Goal: Task Accomplishment & Management: Use online tool/utility

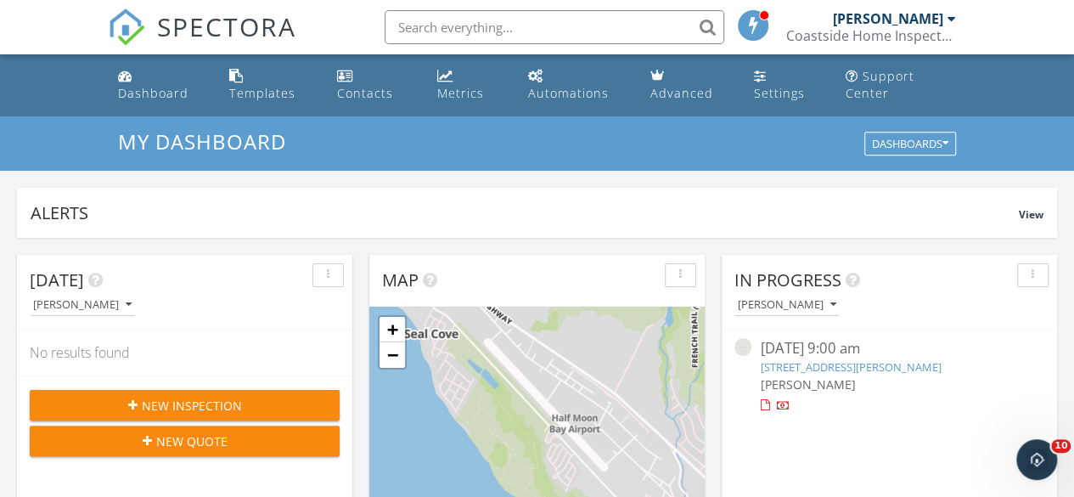
click at [856, 364] on link "5090 La Honda Rd, San Gregorio, CA 94074" at bounding box center [850, 366] width 181 height 15
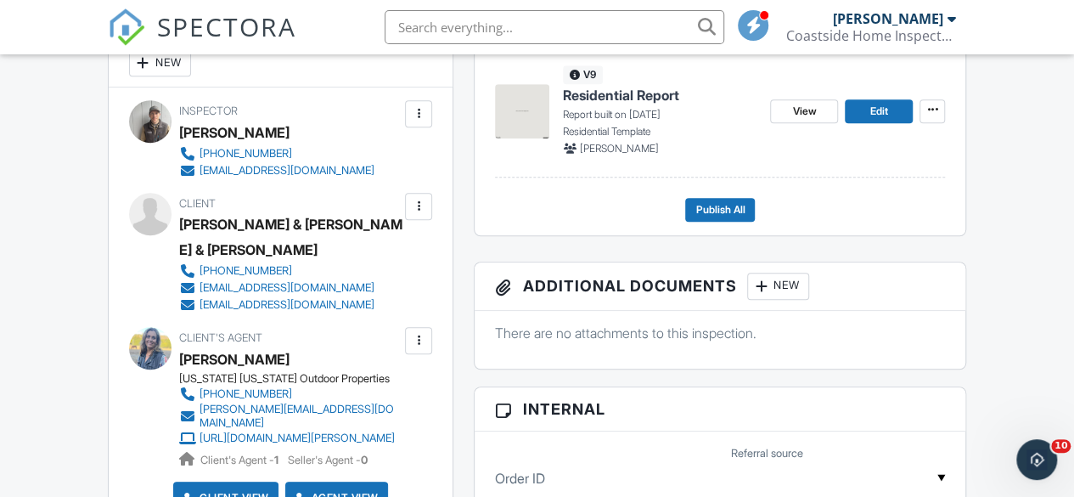
scroll to position [509, 0]
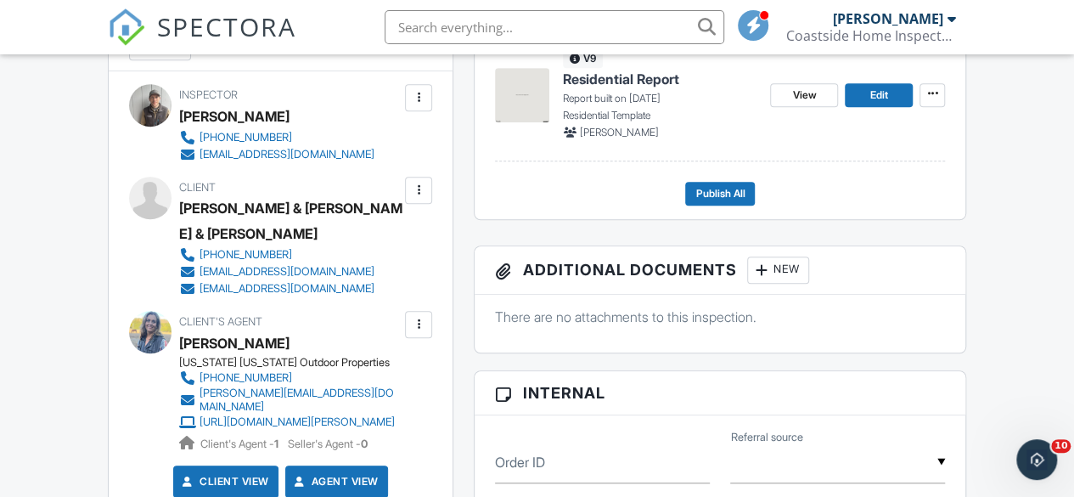
click at [628, 88] on span "Residential Report" at bounding box center [621, 79] width 116 height 19
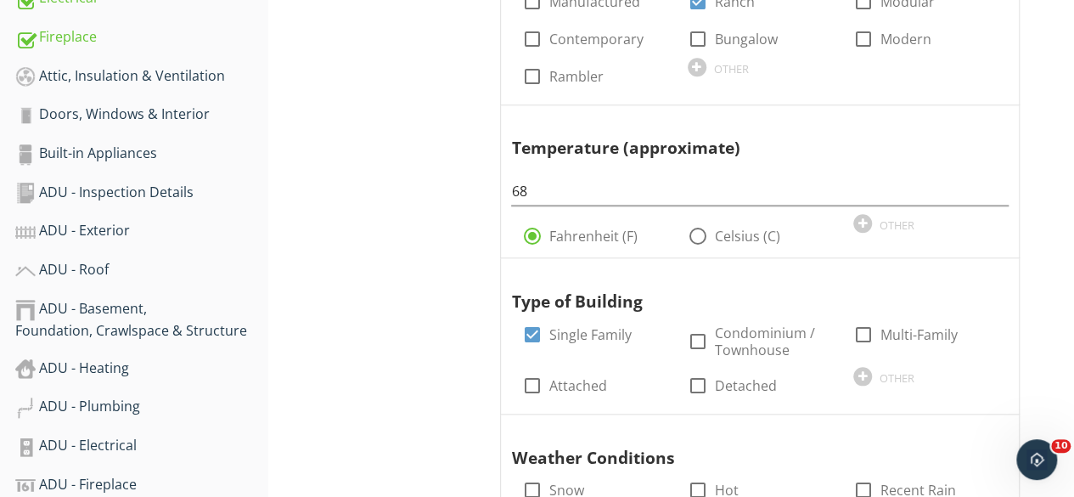
scroll to position [679, 0]
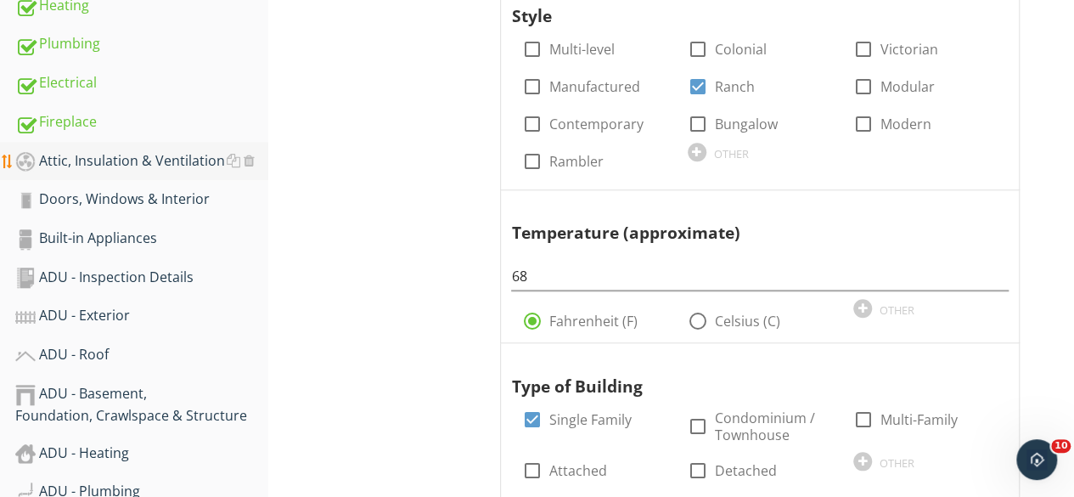
click at [103, 164] on div "Attic, Insulation & Ventilation" at bounding box center [141, 161] width 253 height 22
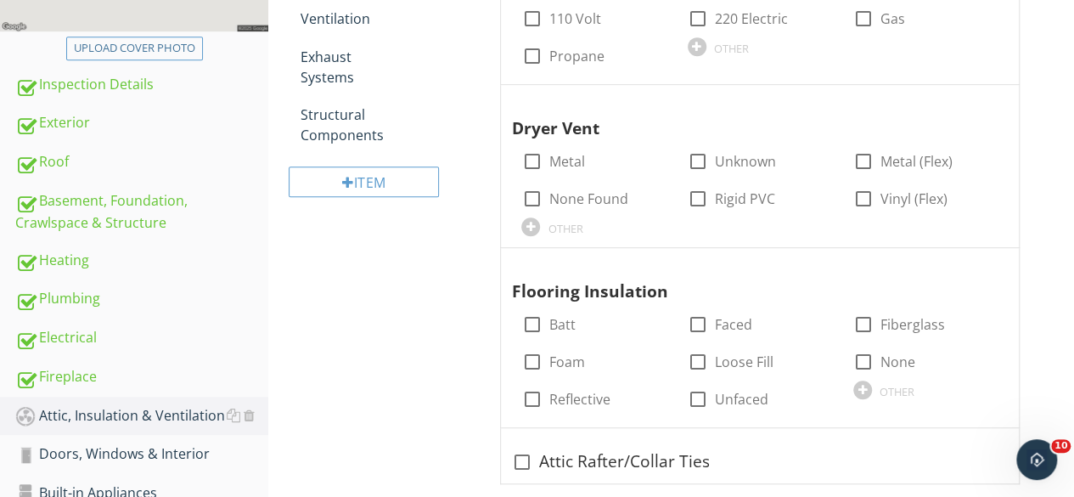
scroll to position [170, 0]
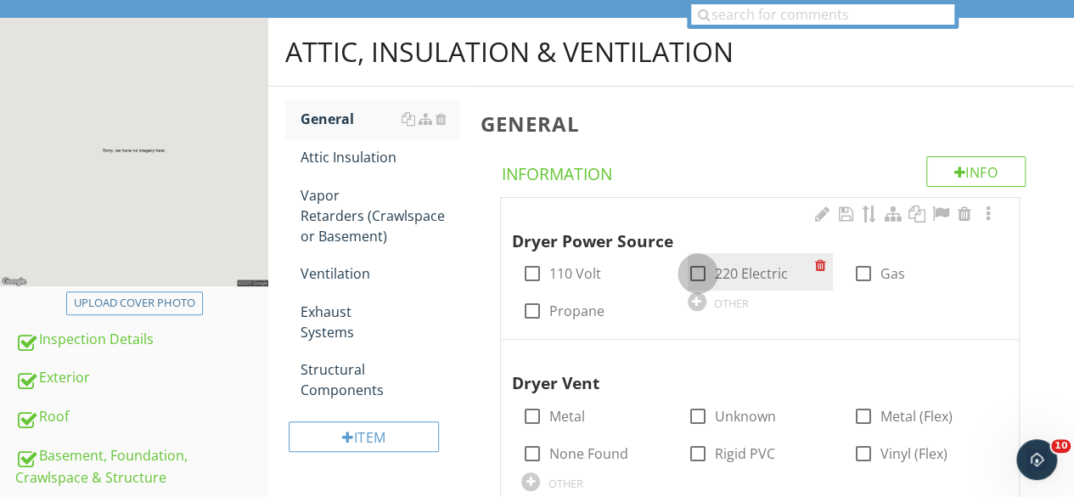
click at [699, 274] on div at bounding box center [698, 273] width 29 height 29
checkbox input "true"
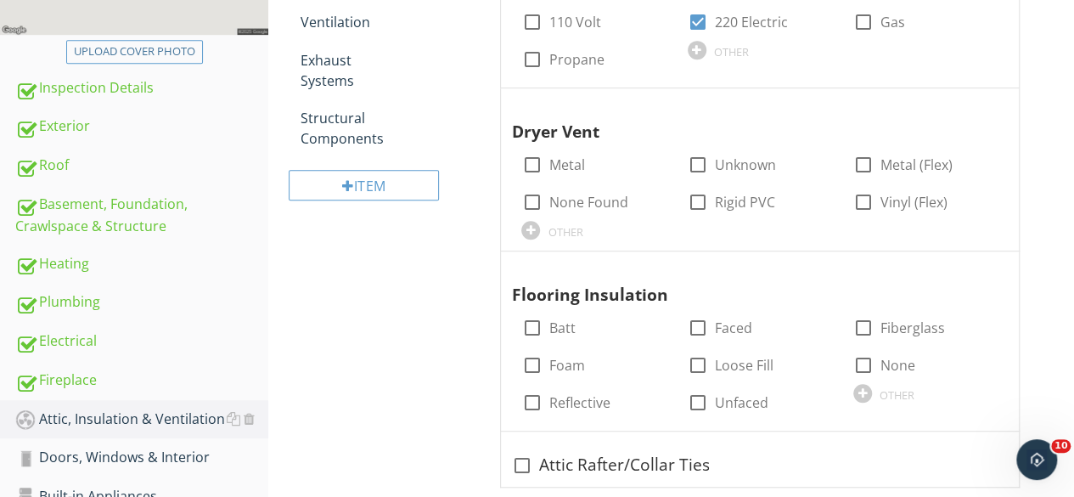
scroll to position [425, 0]
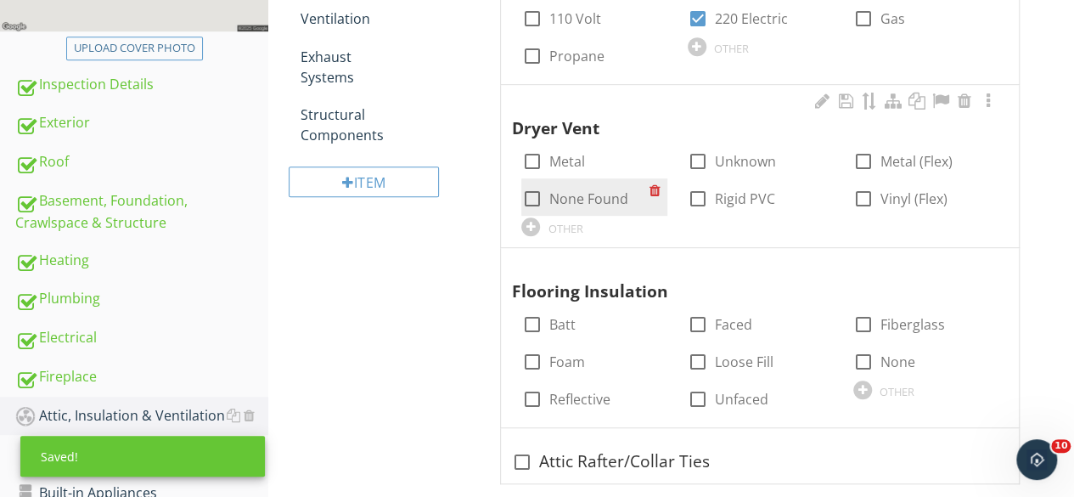
click at [532, 195] on div at bounding box center [531, 198] width 29 height 29
checkbox input "true"
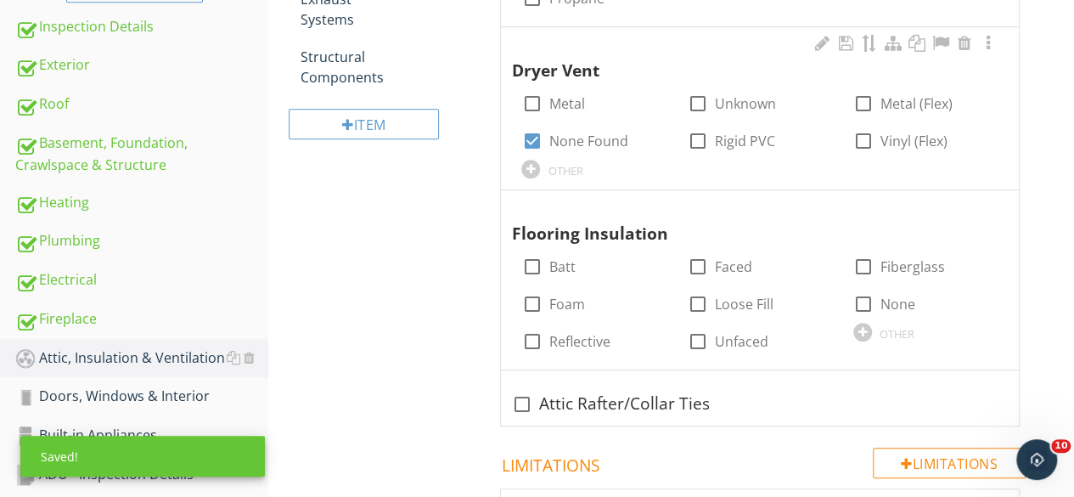
scroll to position [509, 0]
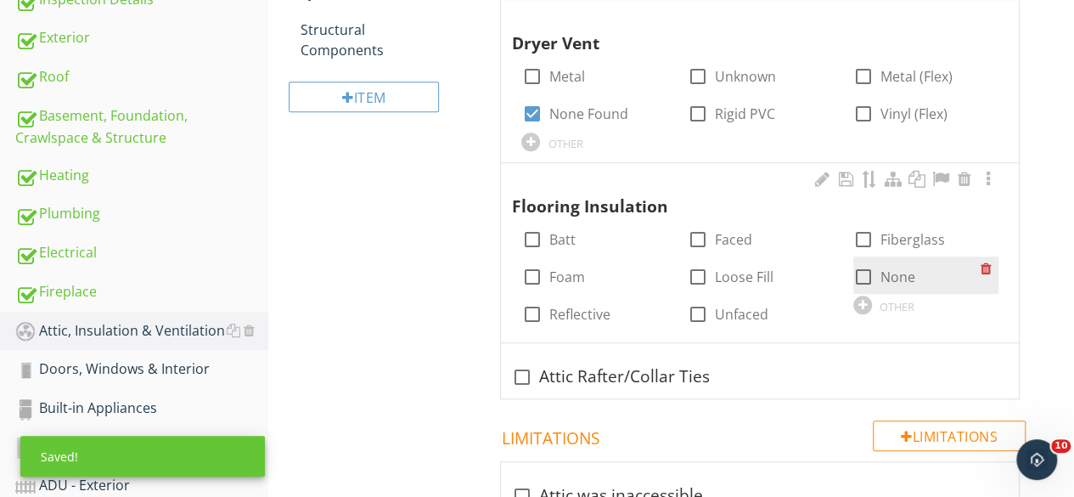
click at [866, 273] on div at bounding box center [863, 276] width 29 height 29
checkbox input "true"
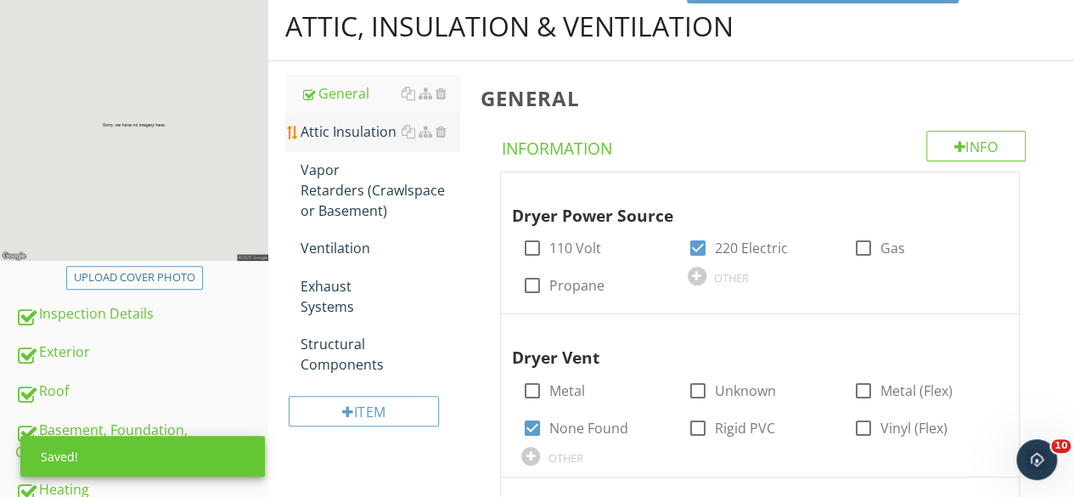
scroll to position [170, 0]
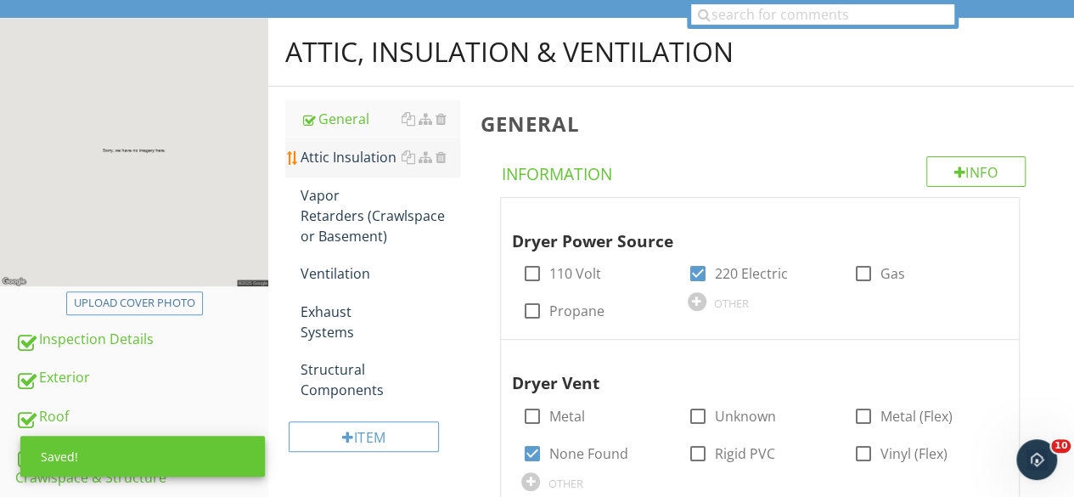
click at [367, 161] on div "Attic Insulation" at bounding box center [380, 157] width 159 height 20
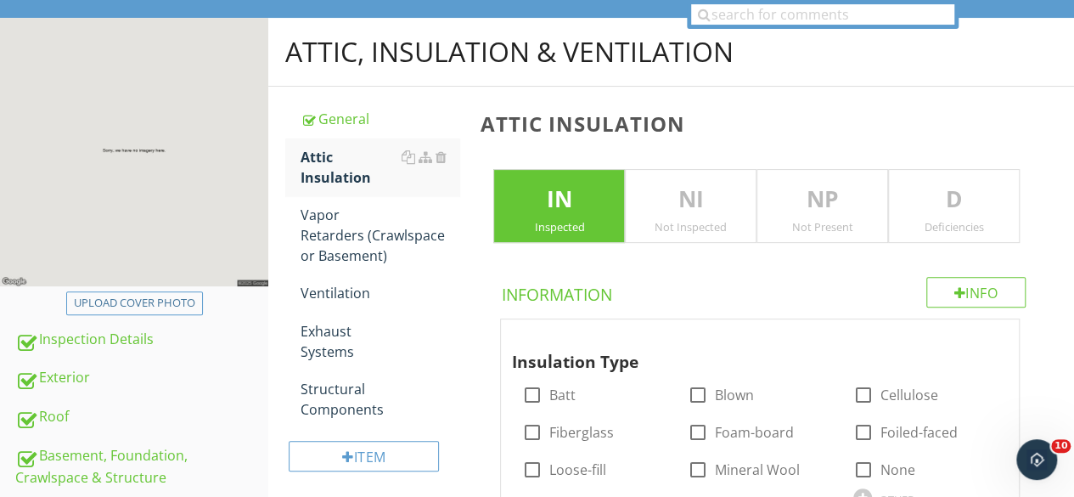
click at [847, 202] on p "NP" at bounding box center [822, 200] width 130 height 34
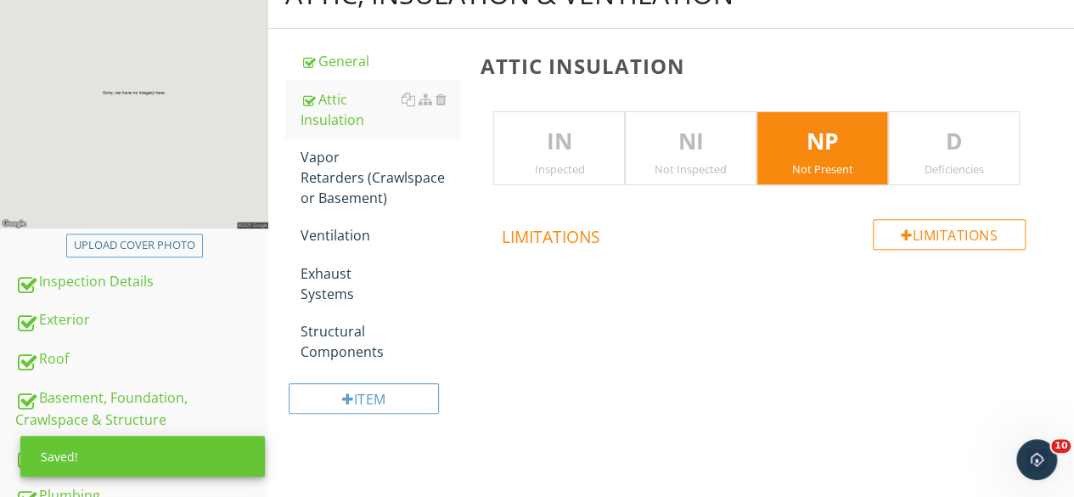
scroll to position [255, 0]
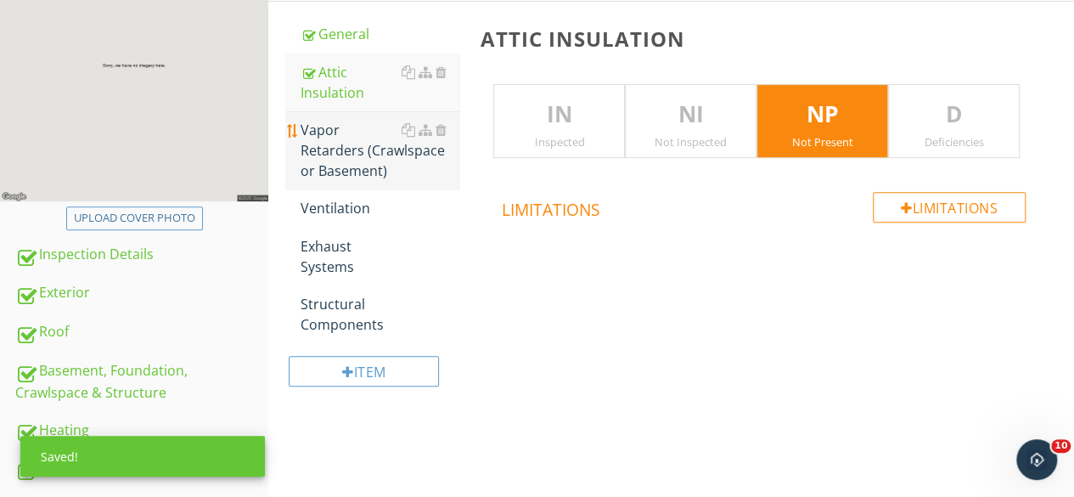
click at [343, 155] on div "Vapor Retarders (Crawlspace or Basement)" at bounding box center [380, 150] width 159 height 61
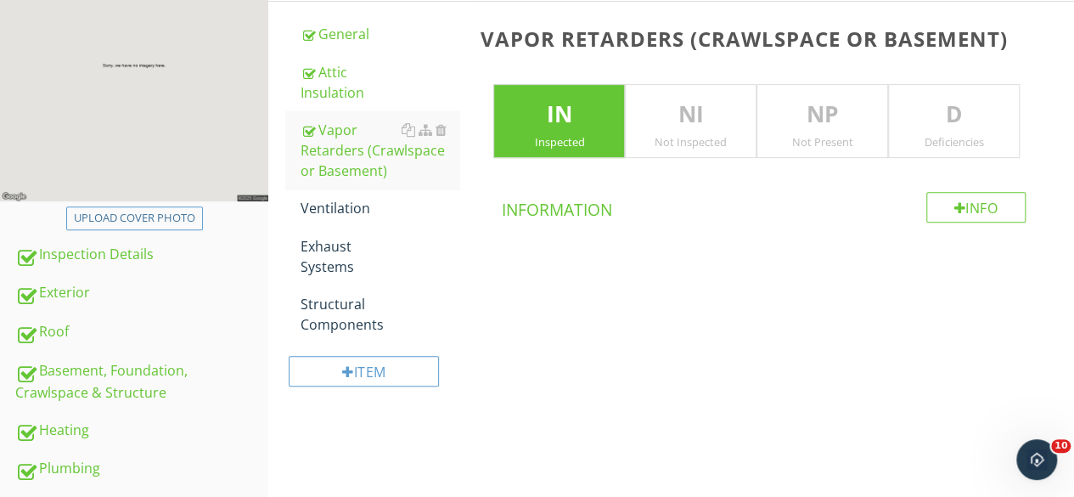
click at [703, 120] on p "NI" at bounding box center [691, 115] width 130 height 34
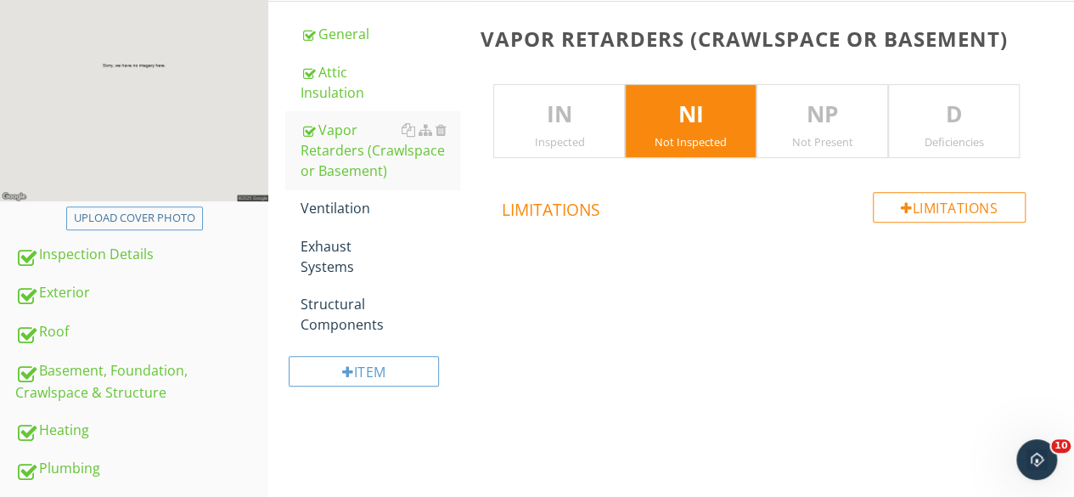
click at [801, 137] on div "Not Present" at bounding box center [822, 142] width 130 height 14
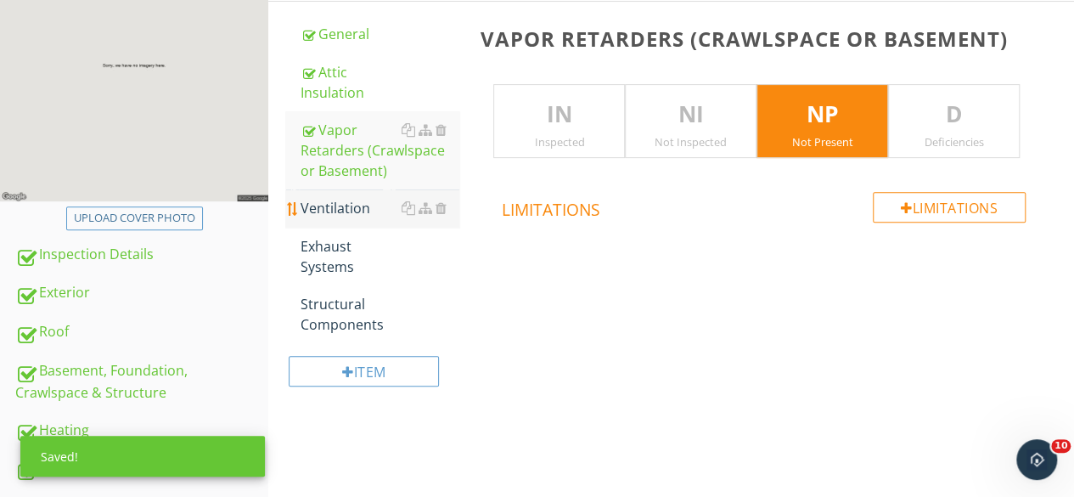
click at [348, 208] on div "Ventilation" at bounding box center [380, 208] width 159 height 20
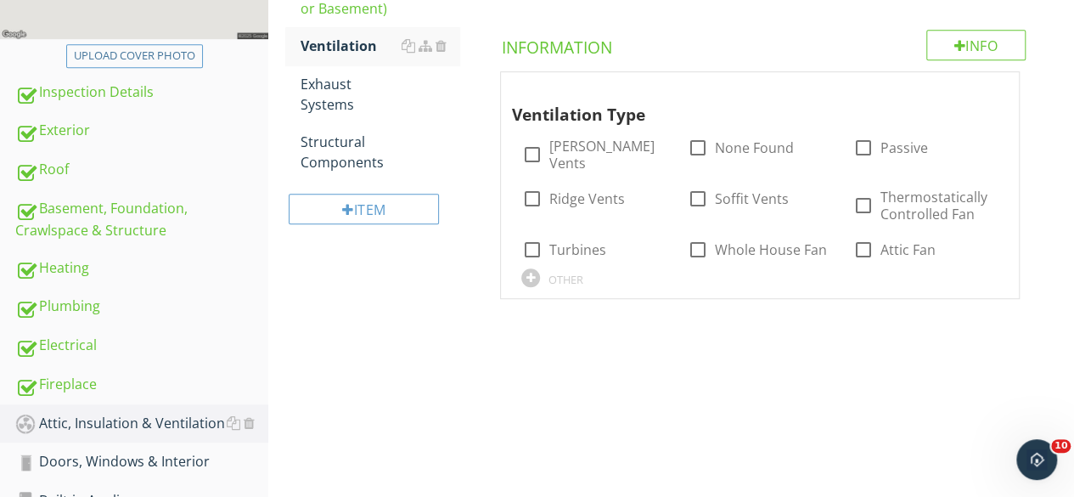
scroll to position [425, 0]
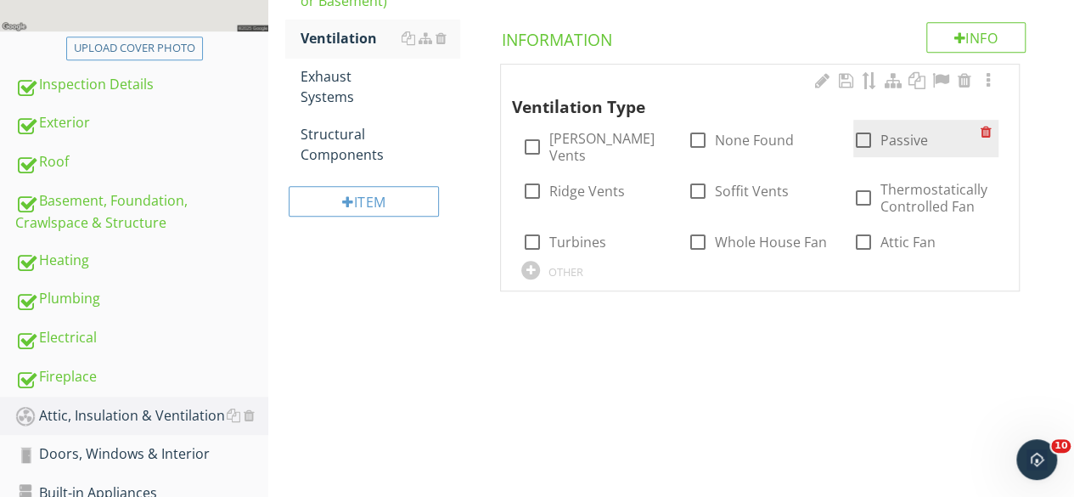
click at [862, 143] on div at bounding box center [863, 140] width 29 height 29
checkbox input "true"
drag, startPoint x: 681, startPoint y: 172, endPoint x: 705, endPoint y: 177, distance: 24.3
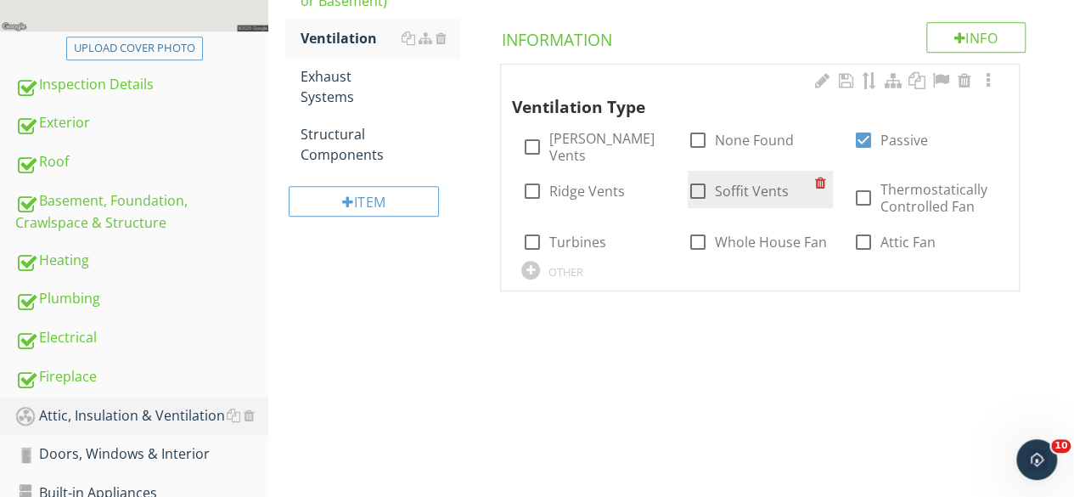
click at [684, 172] on div "check_box_outline_blank Soffit Vents" at bounding box center [761, 189] width 166 height 37
click at [703, 177] on div at bounding box center [698, 191] width 29 height 29
checkbox input "true"
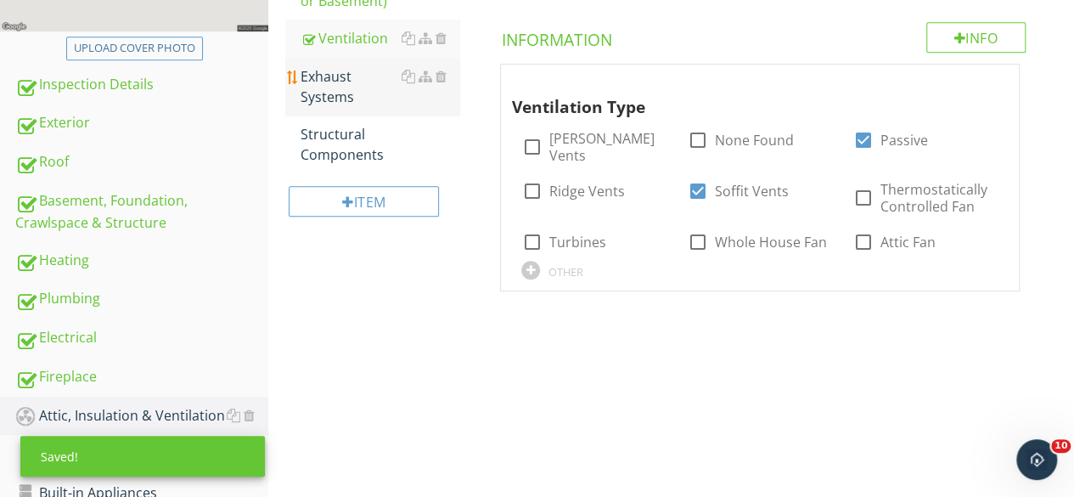
click at [363, 94] on div "Exhaust Systems" at bounding box center [380, 86] width 159 height 41
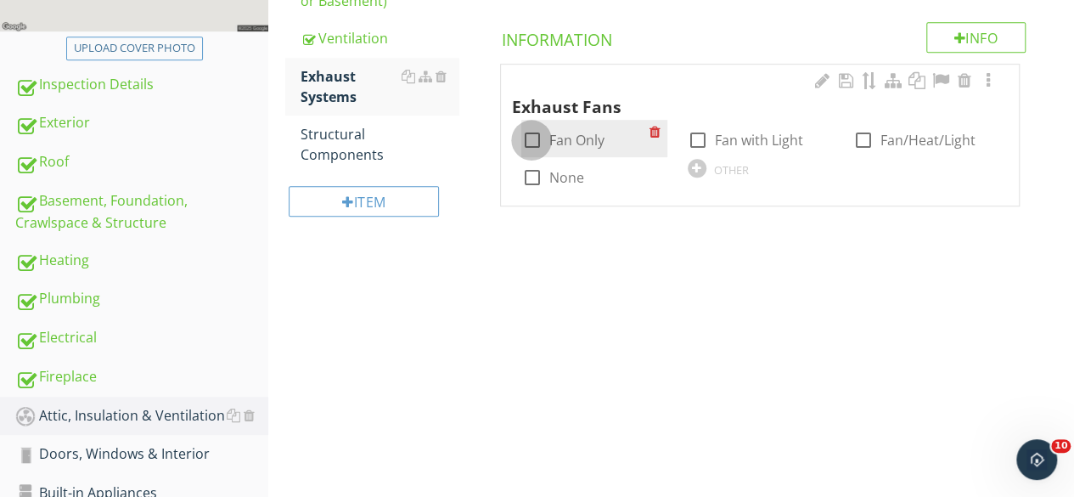
click at [528, 140] on div at bounding box center [531, 140] width 29 height 29
checkbox input "true"
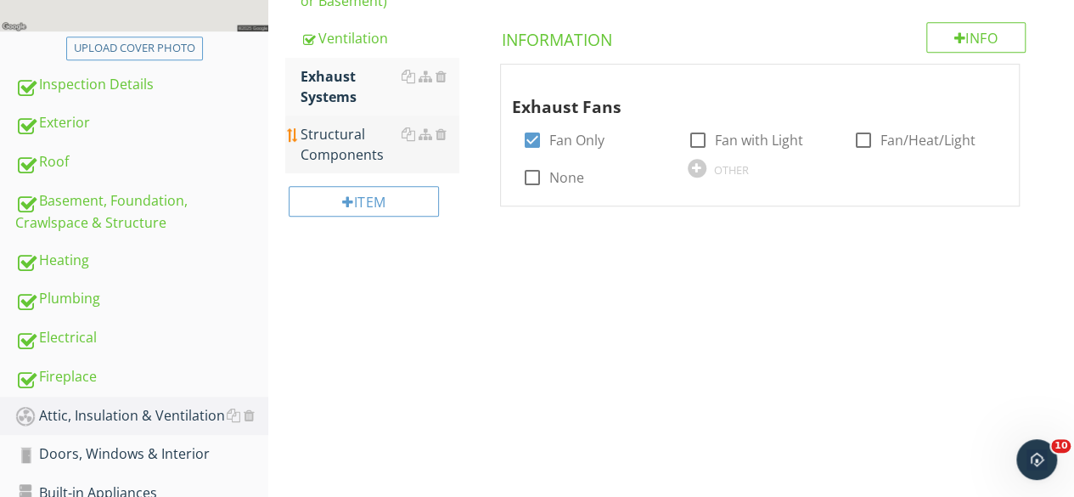
click at [337, 137] on div "Structural Components" at bounding box center [380, 144] width 159 height 41
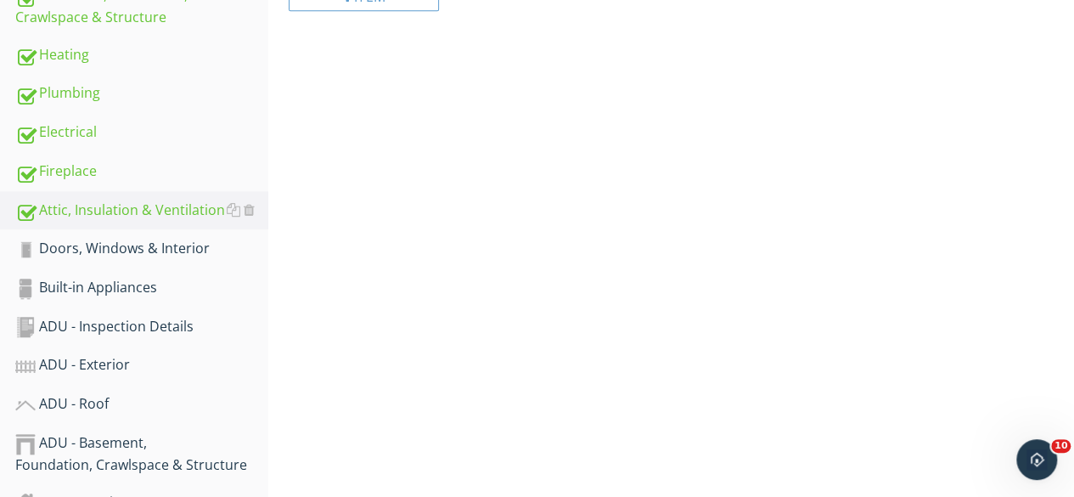
scroll to position [679, 0]
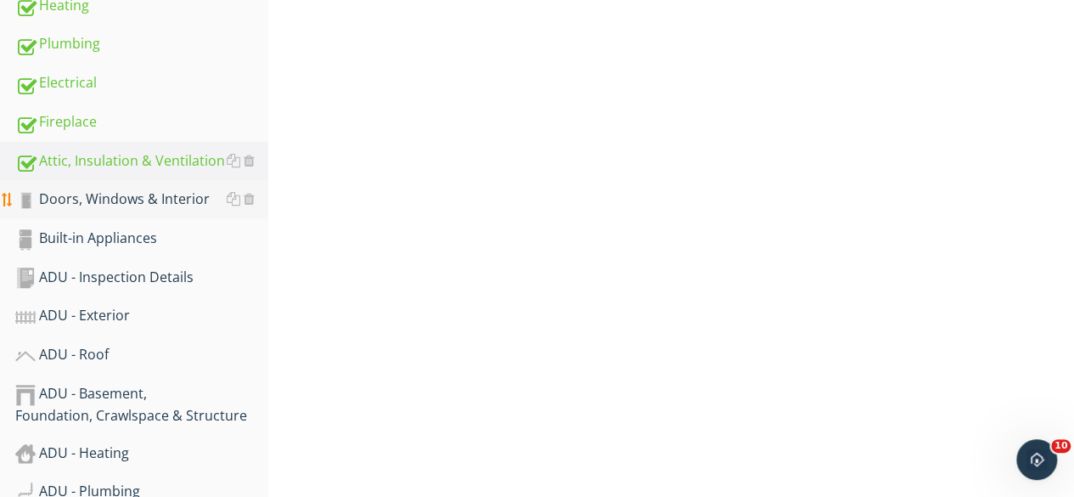
click at [144, 193] on div "Doors, Windows & Interior" at bounding box center [141, 199] width 253 height 22
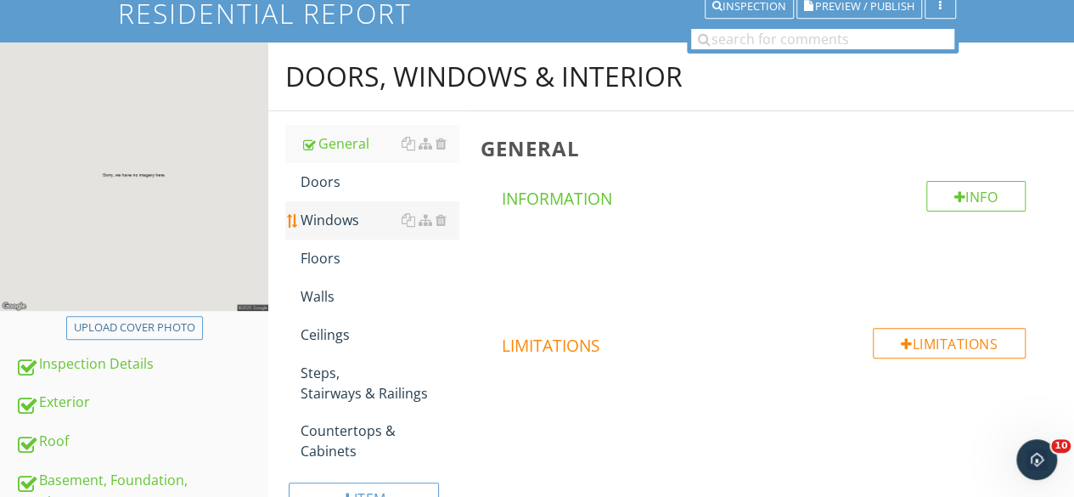
scroll to position [170, 0]
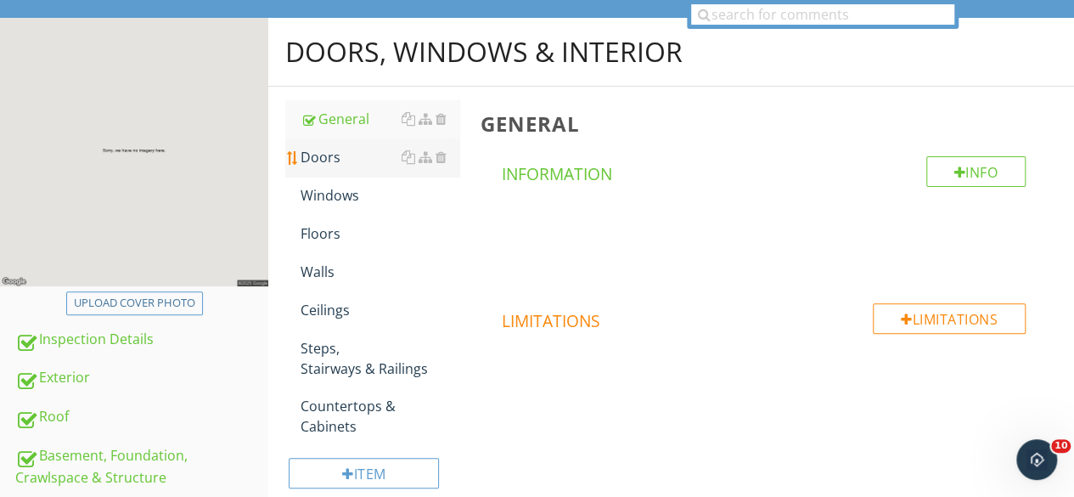
click at [328, 154] on div "Doors" at bounding box center [380, 157] width 159 height 20
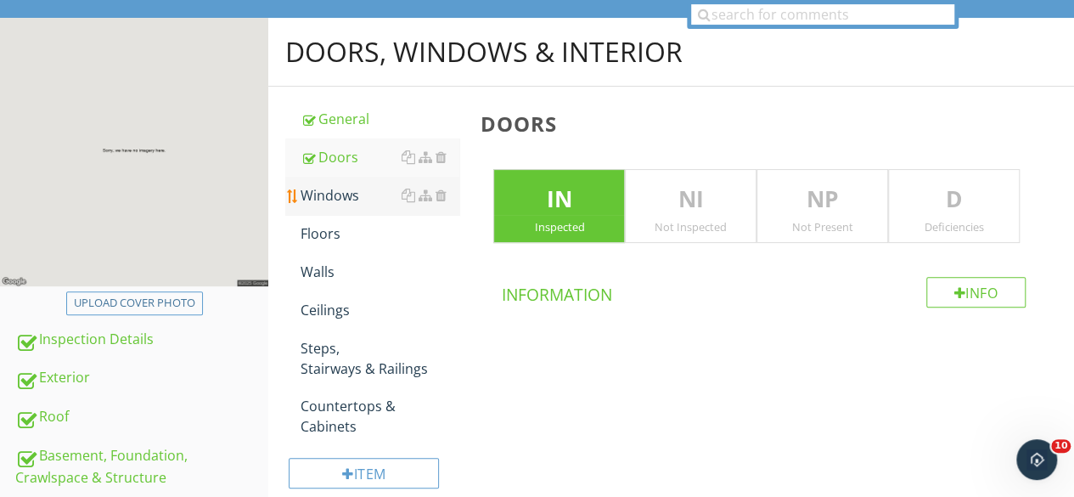
click at [325, 196] on div "Windows" at bounding box center [380, 195] width 159 height 20
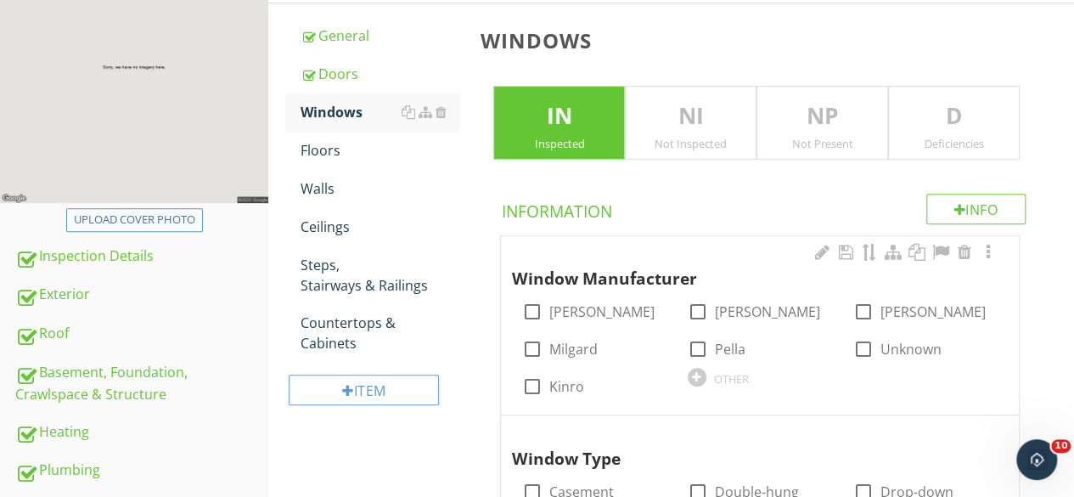
scroll to position [425, 0]
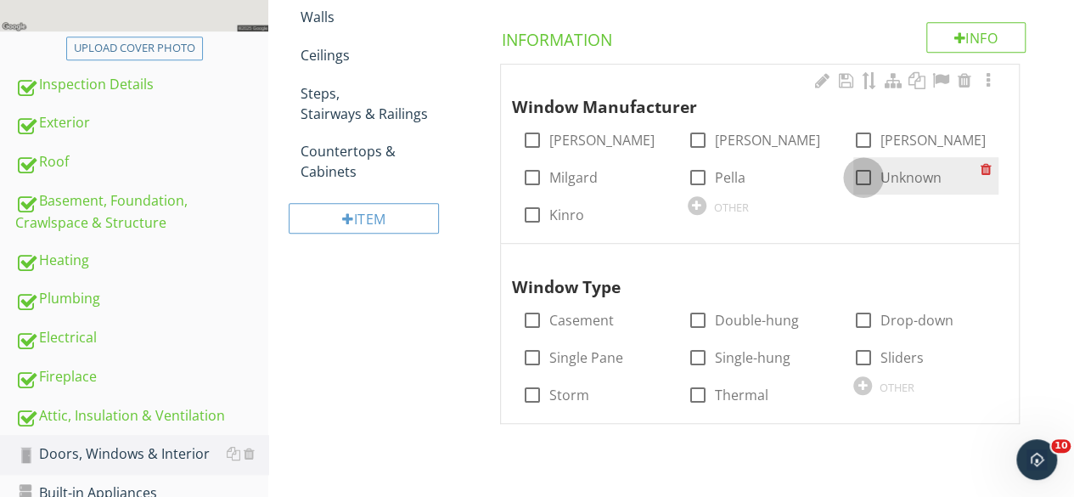
click at [859, 174] on div at bounding box center [863, 177] width 29 height 29
checkbox input "true"
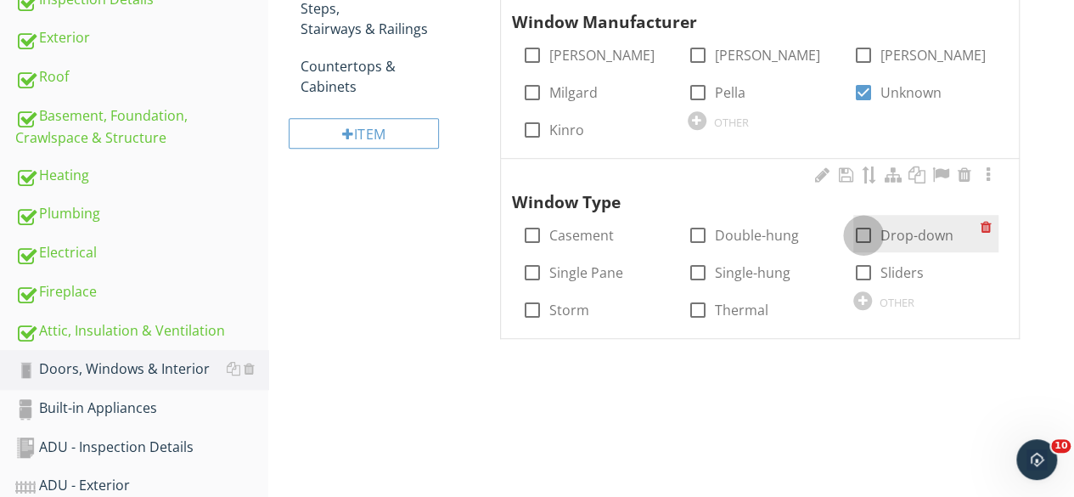
click at [859, 233] on div at bounding box center [863, 235] width 29 height 29
checkbox input "true"
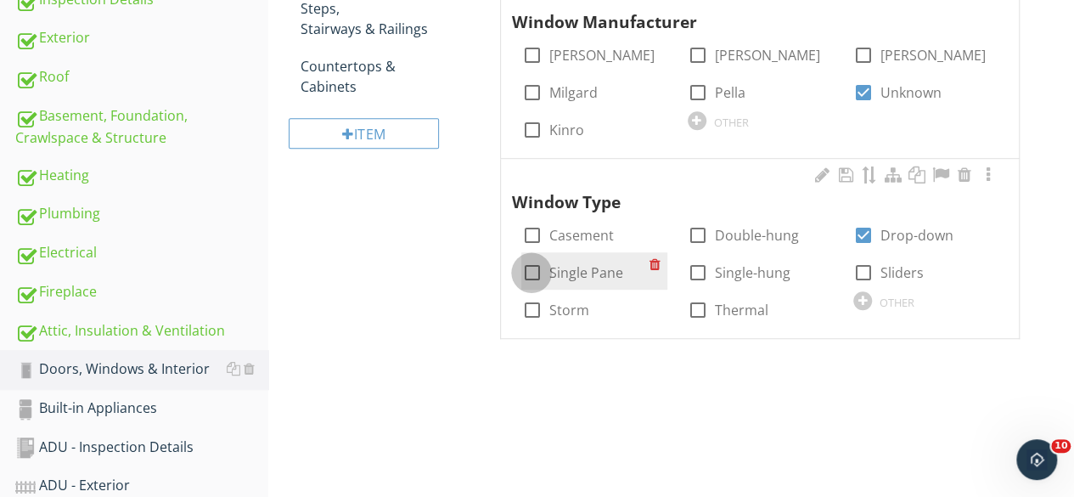
click at [532, 271] on div at bounding box center [531, 272] width 29 height 29
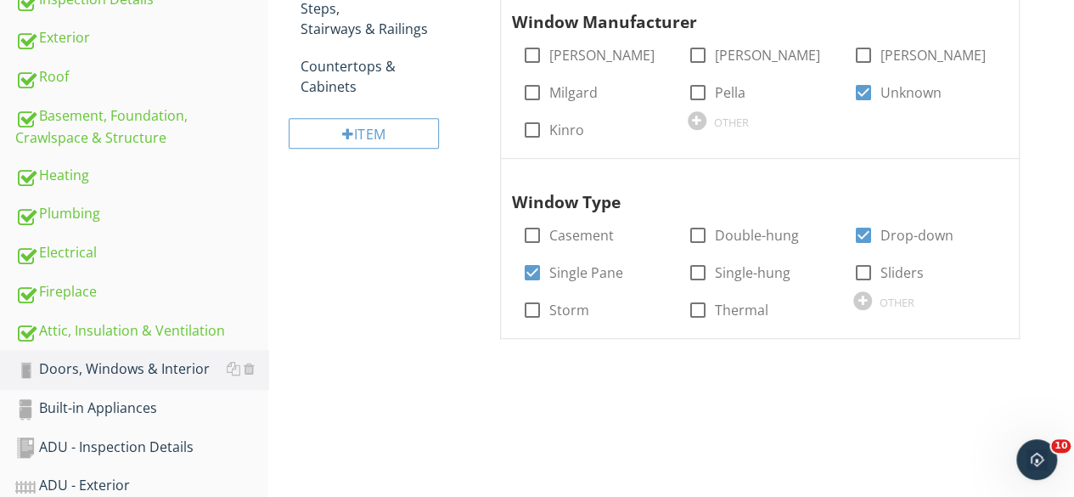
scroll to position [425, 0]
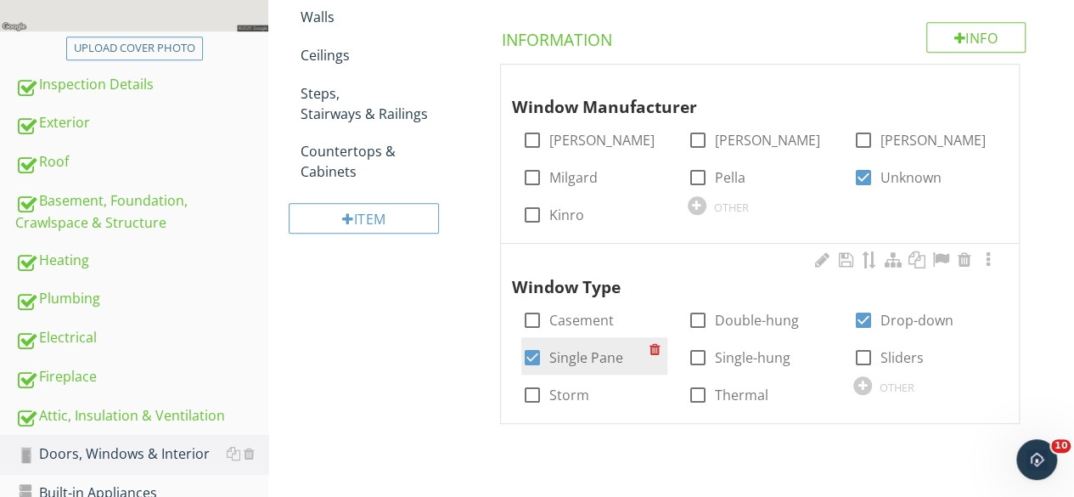
click at [532, 354] on div at bounding box center [531, 357] width 29 height 29
checkbox input "false"
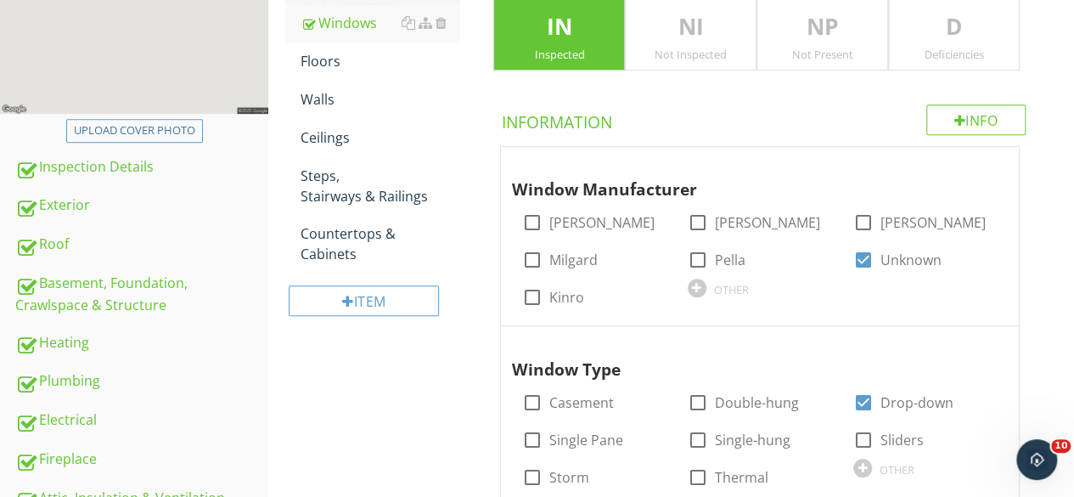
scroll to position [255, 0]
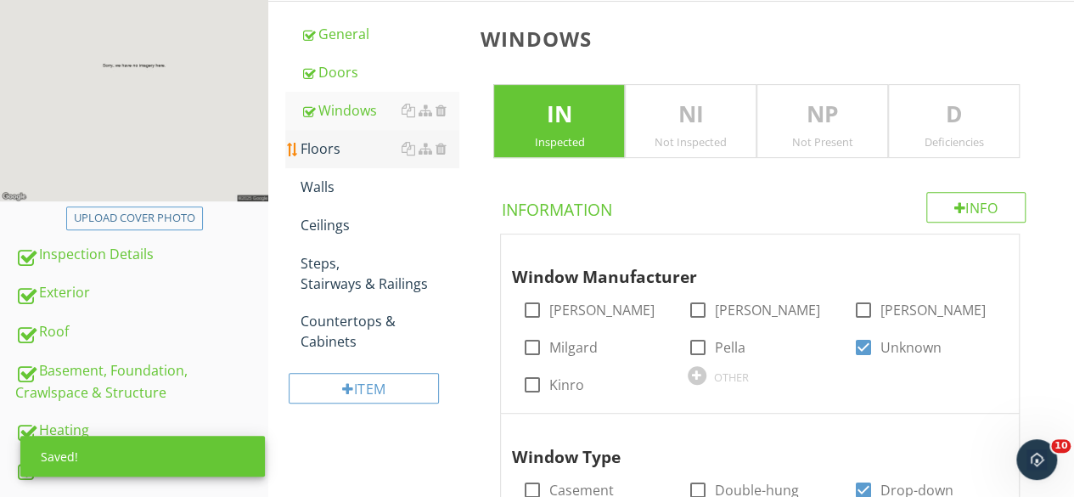
click at [338, 144] on div "Floors" at bounding box center [380, 148] width 159 height 20
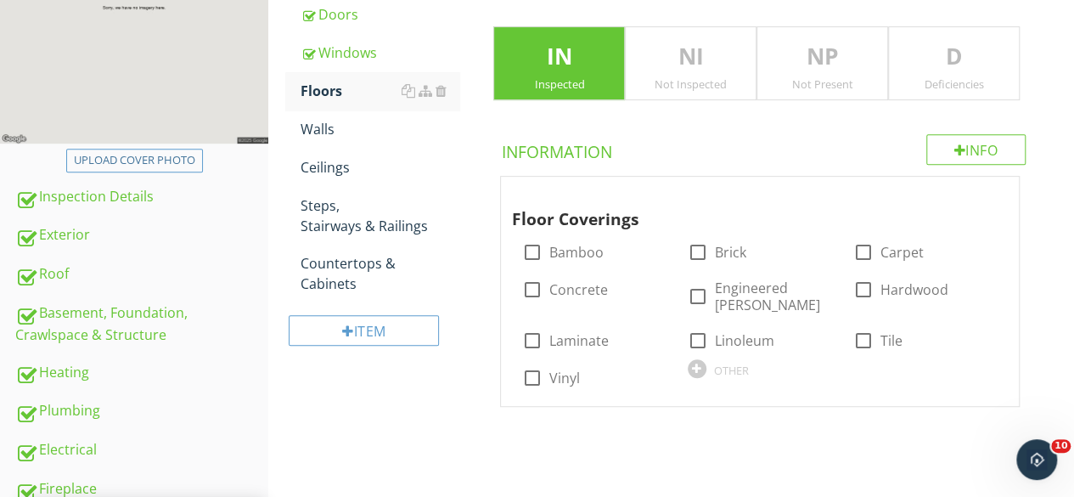
scroll to position [340, 0]
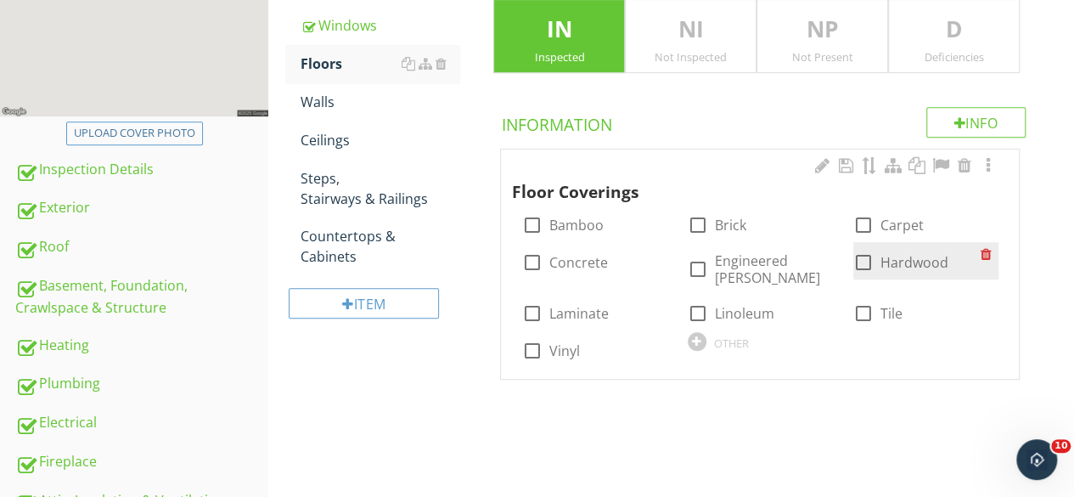
click at [861, 260] on div at bounding box center [863, 262] width 29 height 29
checkbox input "true"
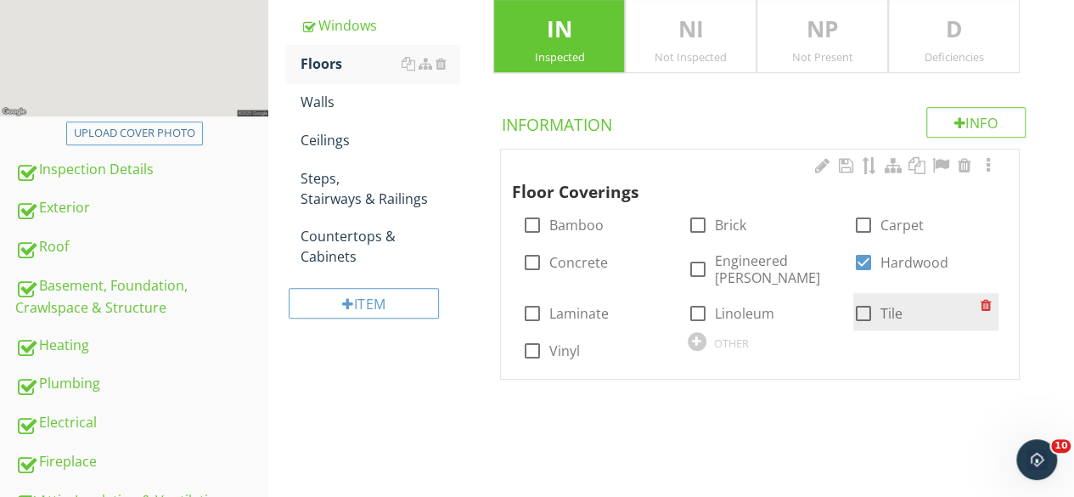
click at [863, 301] on div at bounding box center [863, 313] width 29 height 29
checkbox input "true"
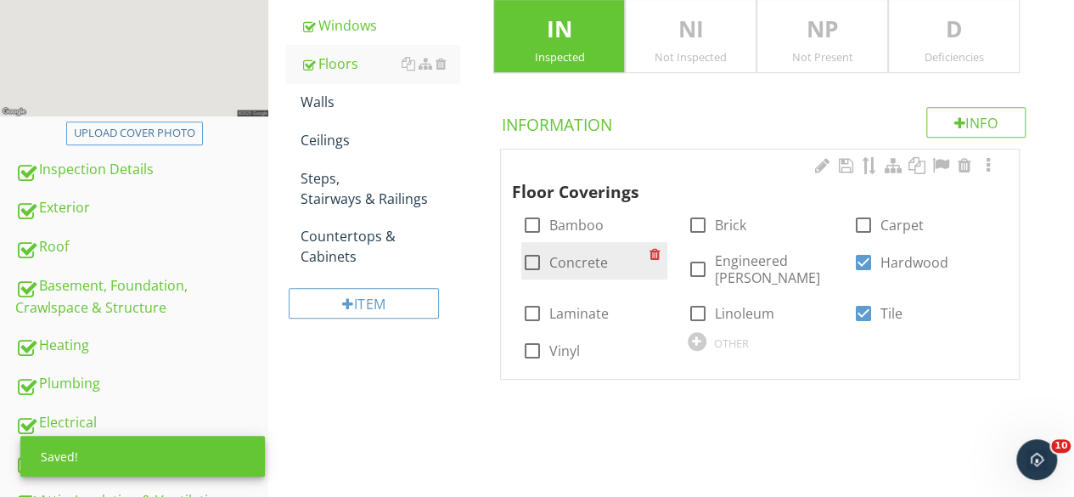
click at [537, 260] on div at bounding box center [531, 262] width 29 height 29
checkbox input "true"
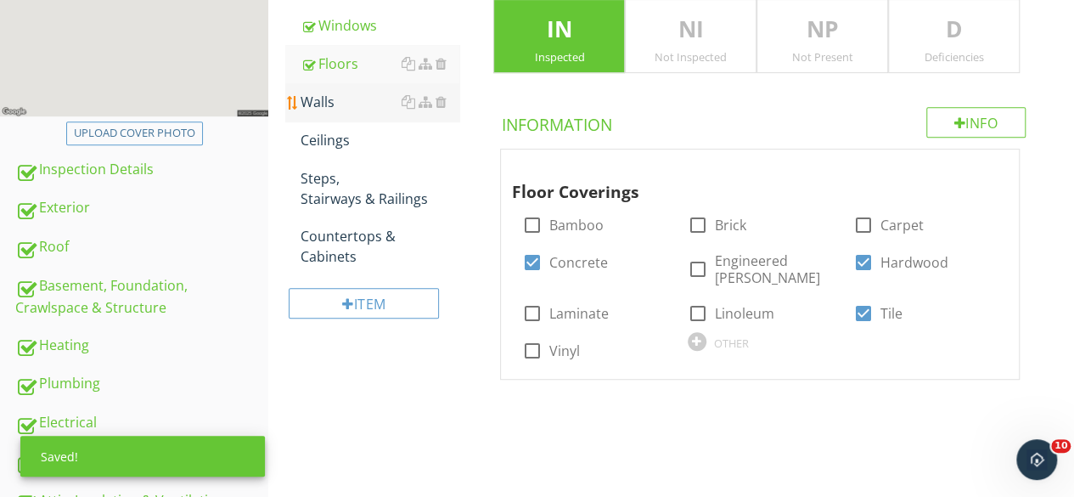
click at [316, 98] on div "Walls" at bounding box center [380, 102] width 159 height 20
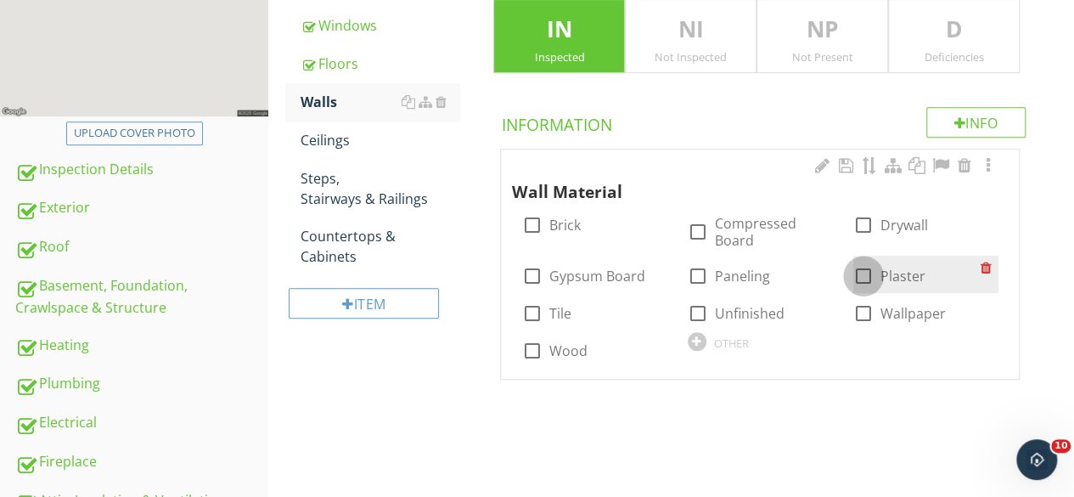
click at [860, 273] on div at bounding box center [863, 276] width 29 height 29
checkbox input "true"
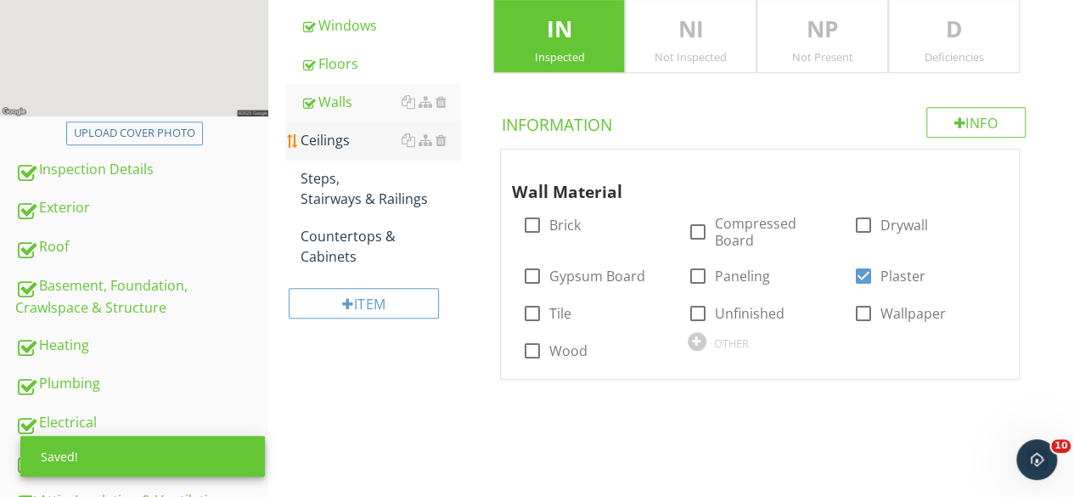
click at [335, 147] on div "Ceilings" at bounding box center [380, 140] width 159 height 20
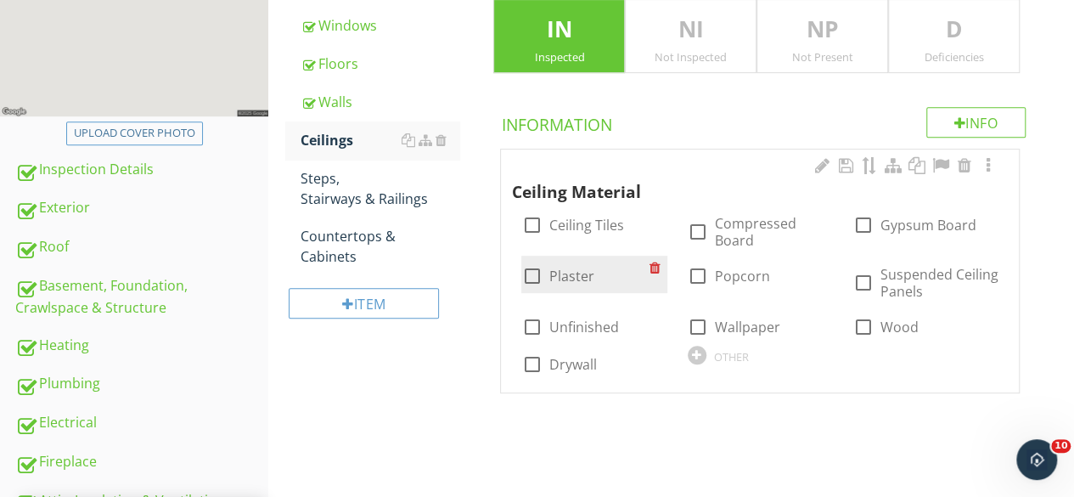
click at [534, 269] on div at bounding box center [531, 276] width 29 height 29
checkbox input "true"
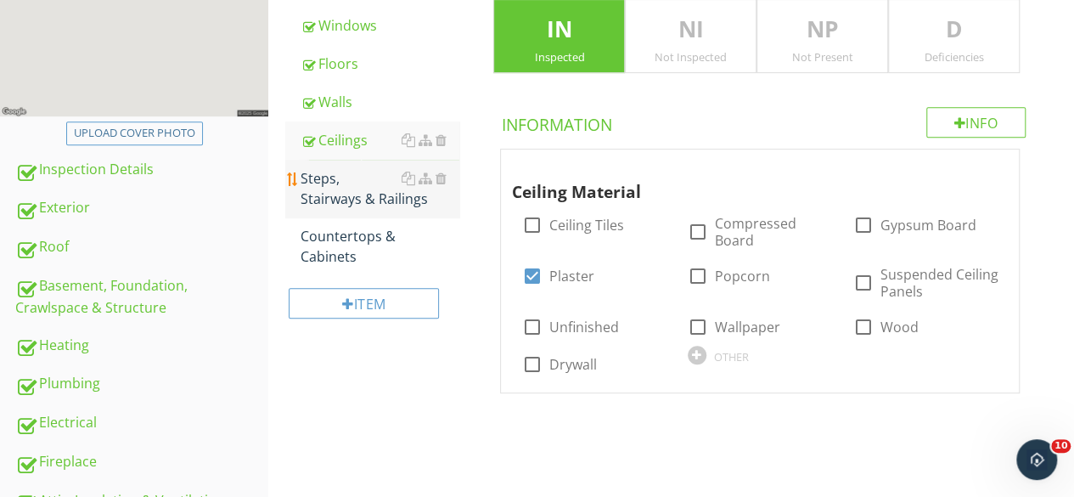
click at [337, 185] on div "Steps, Stairways & Railings" at bounding box center [380, 188] width 159 height 41
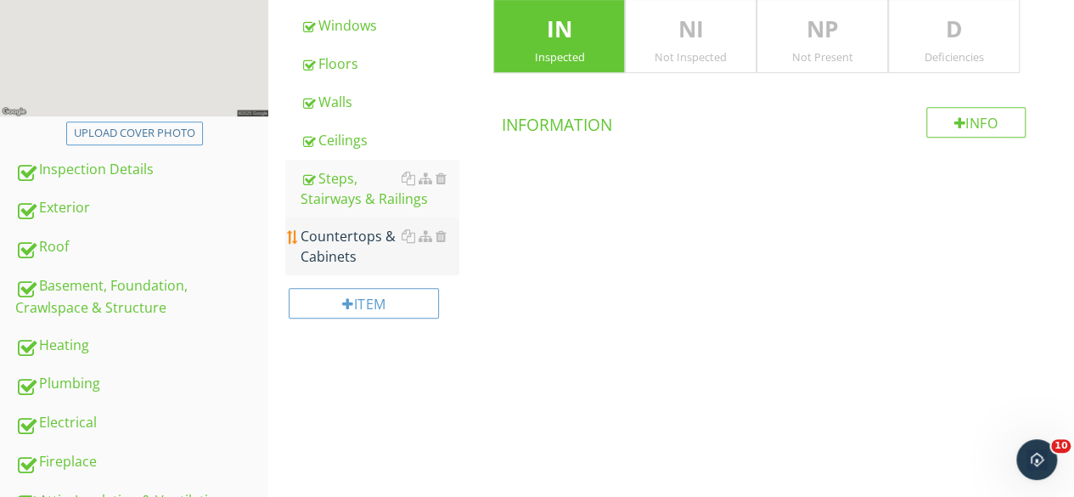
click at [343, 245] on div "Countertops & Cabinets" at bounding box center [380, 246] width 159 height 41
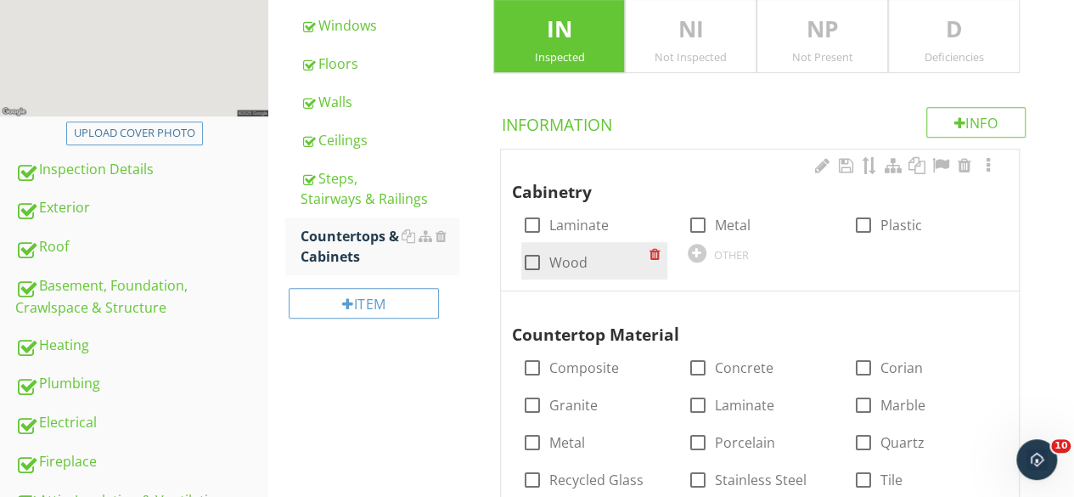
click at [526, 261] on div at bounding box center [531, 262] width 29 height 29
checkbox input "true"
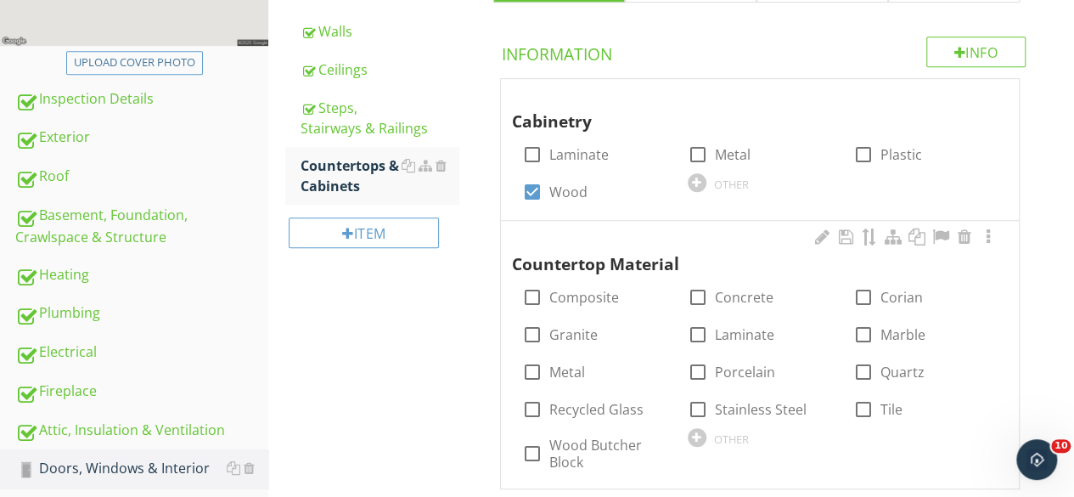
scroll to position [509, 0]
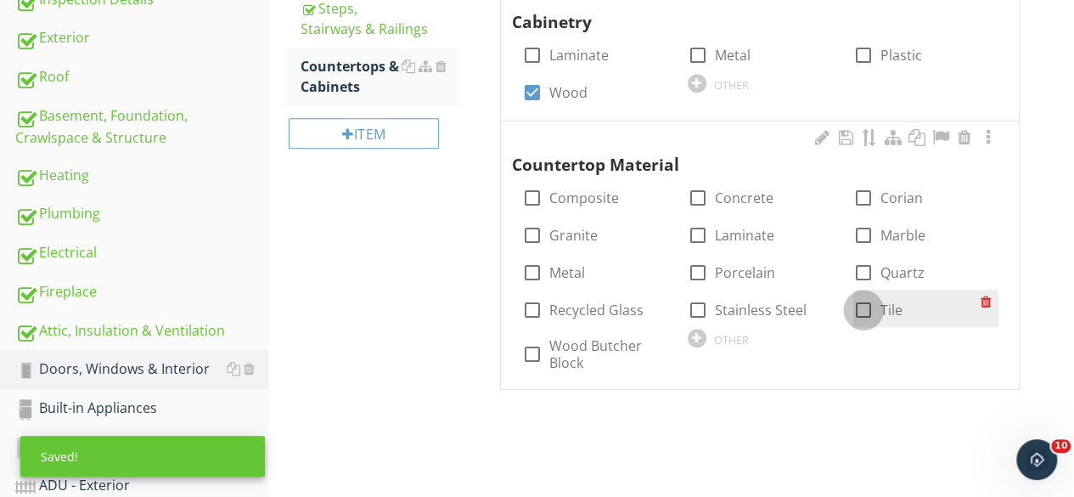
click at [864, 312] on div at bounding box center [863, 309] width 29 height 29
checkbox input "true"
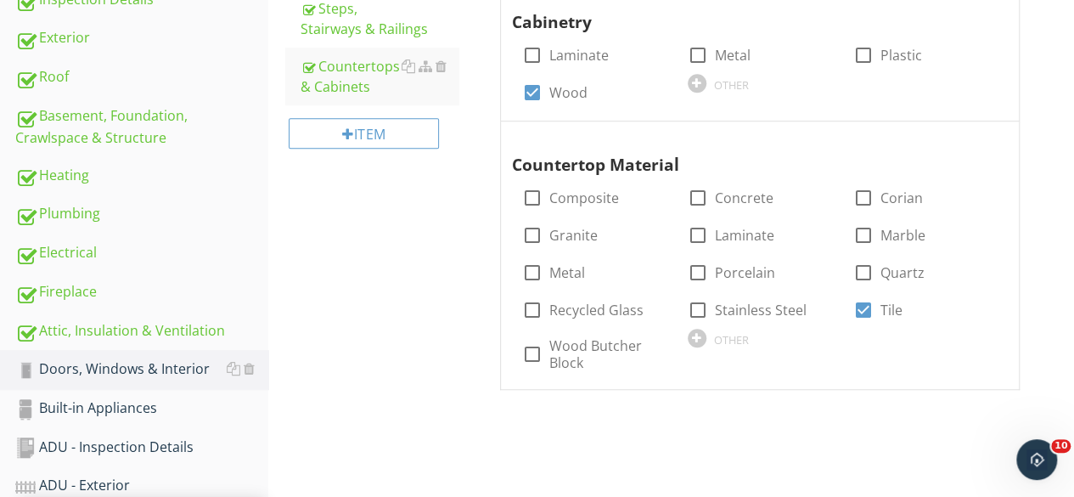
scroll to position [679, 0]
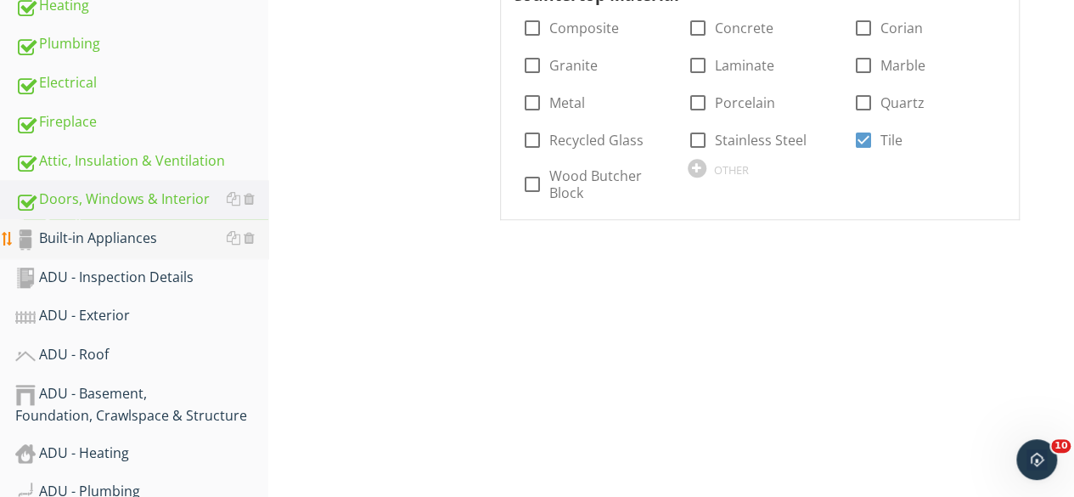
click at [95, 240] on div "Built-in Appliances" at bounding box center [141, 239] width 253 height 22
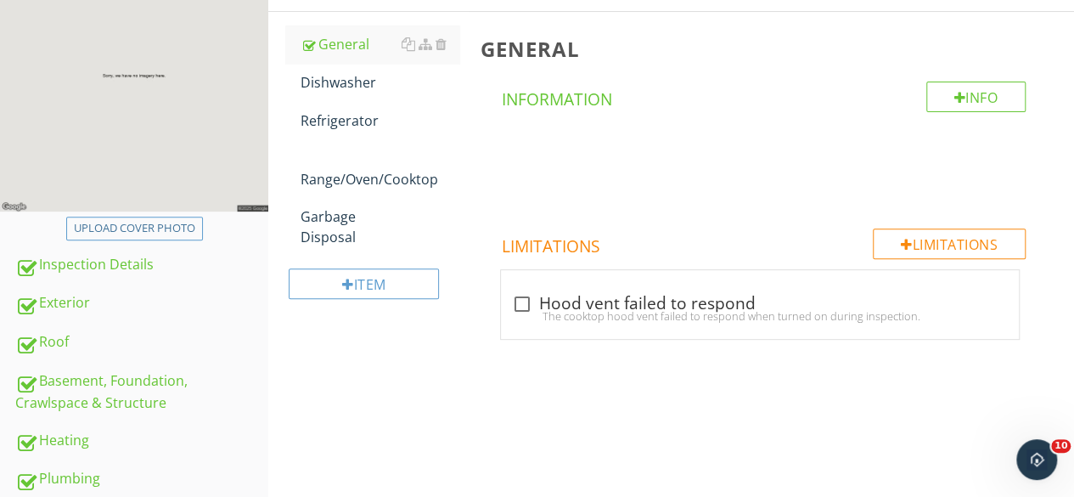
scroll to position [340, 0]
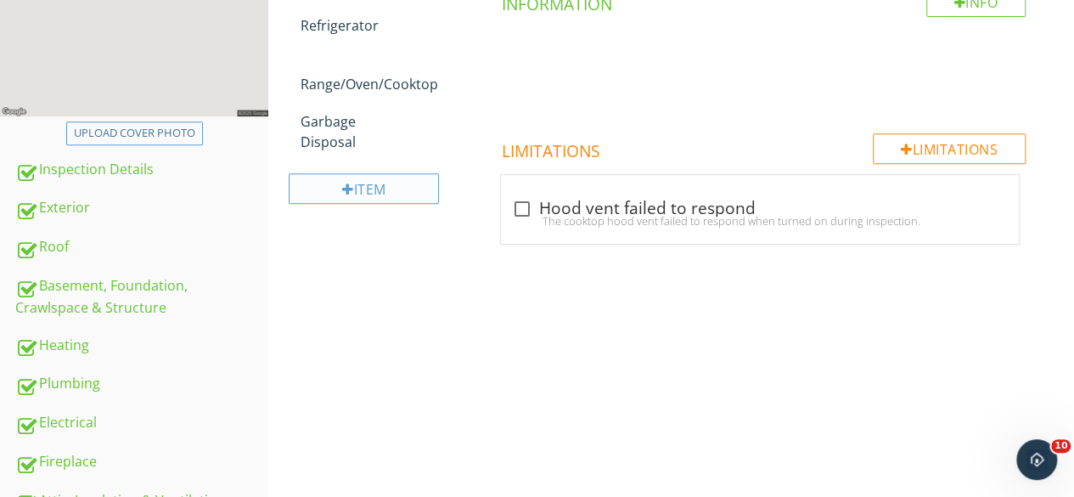
click at [394, 189] on div "Item" at bounding box center [364, 188] width 150 height 31
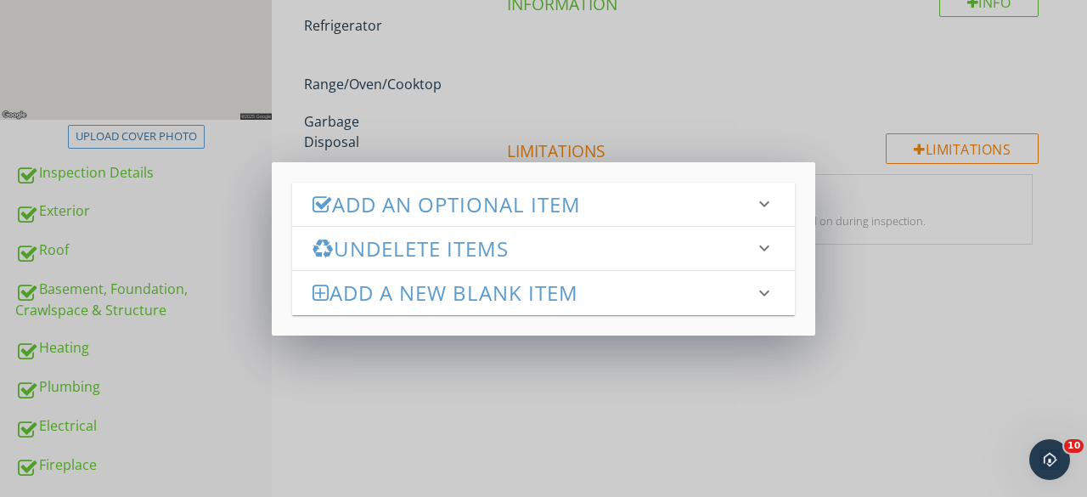
click at [750, 208] on h3 "Add an Optional Item" at bounding box center [533, 204] width 442 height 23
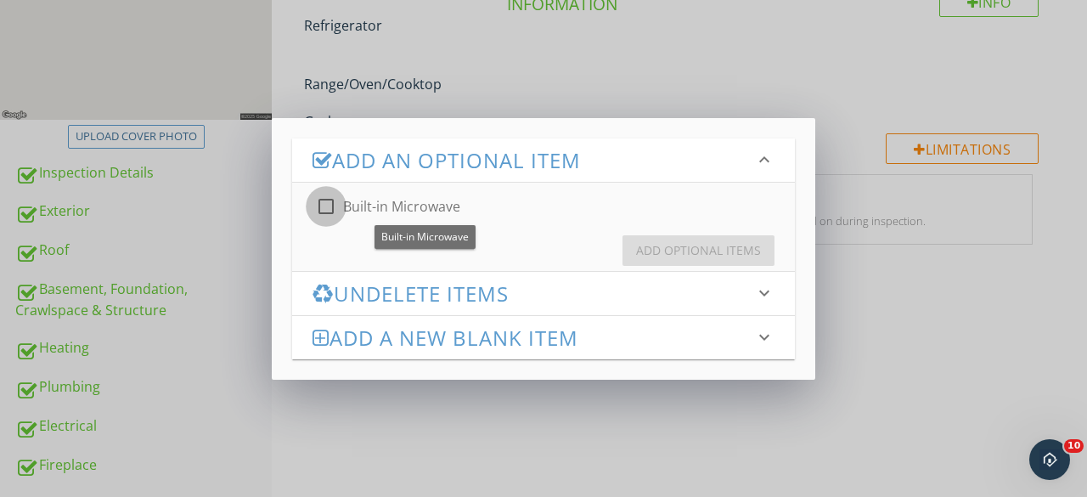
click at [328, 208] on div at bounding box center [326, 206] width 29 height 29
checkbox input "true"
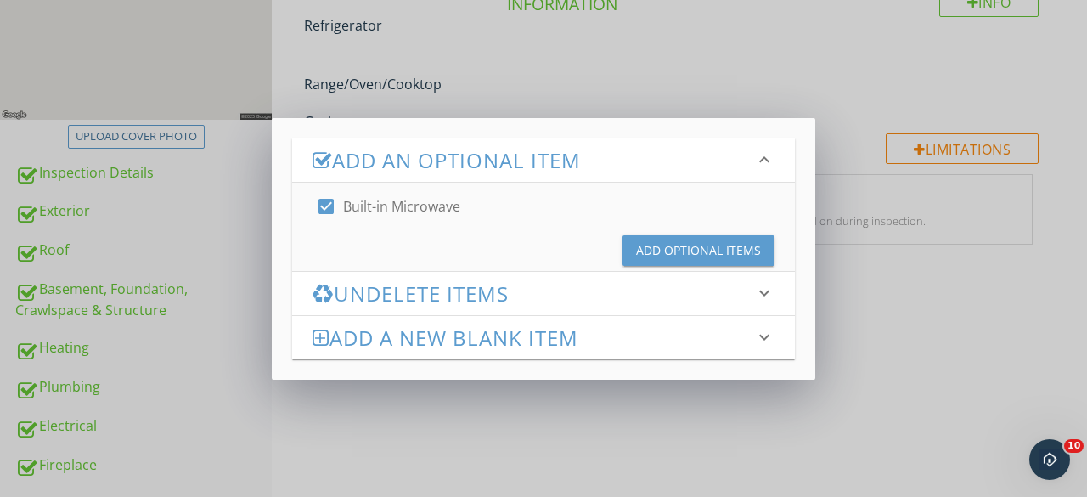
click at [650, 252] on div "Add Optional Items" at bounding box center [698, 250] width 125 height 18
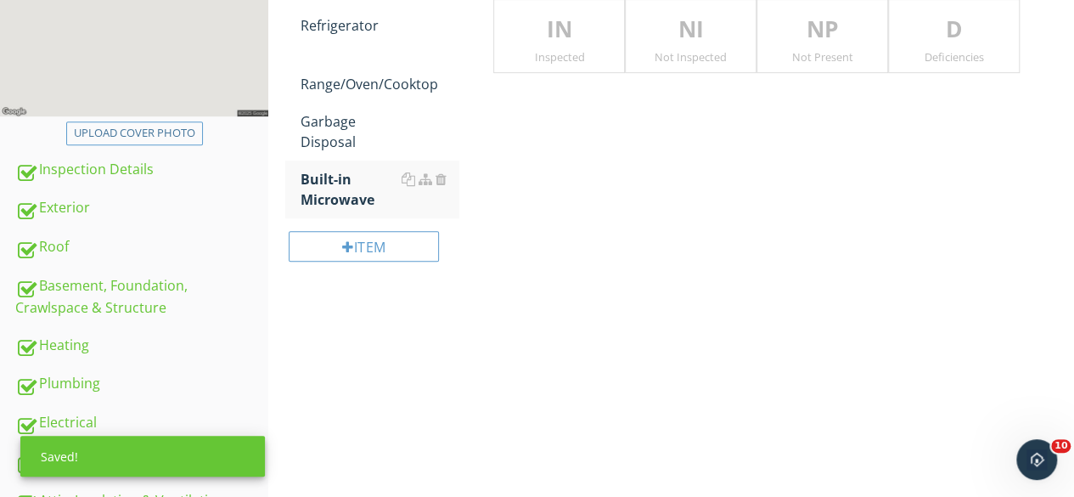
scroll to position [170, 0]
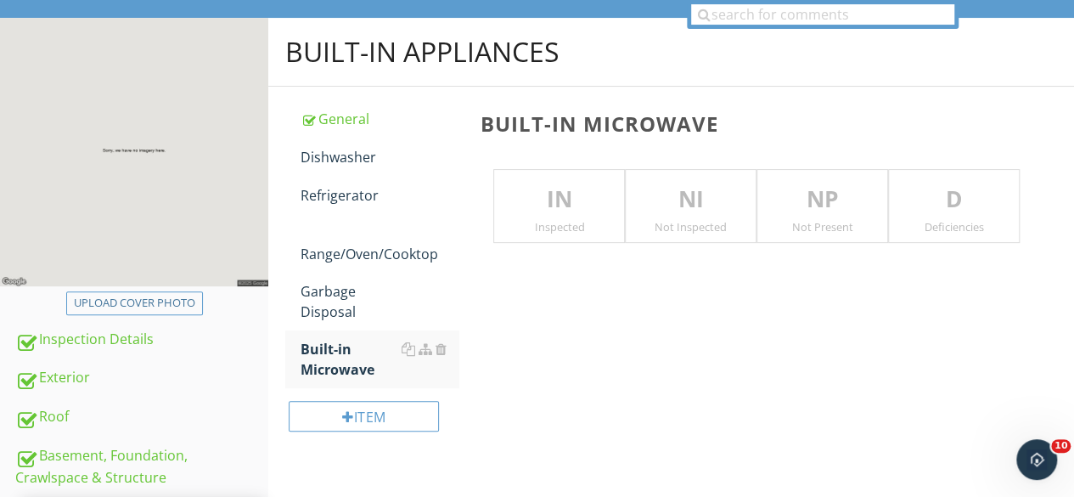
click at [537, 192] on p "IN" at bounding box center [559, 200] width 130 height 34
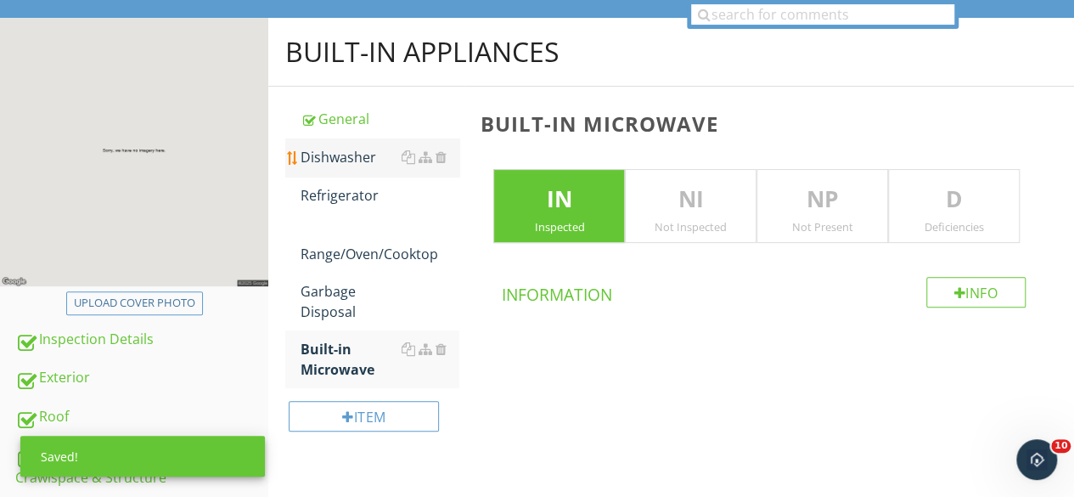
click at [319, 156] on div "Dishwasher" at bounding box center [380, 157] width 159 height 20
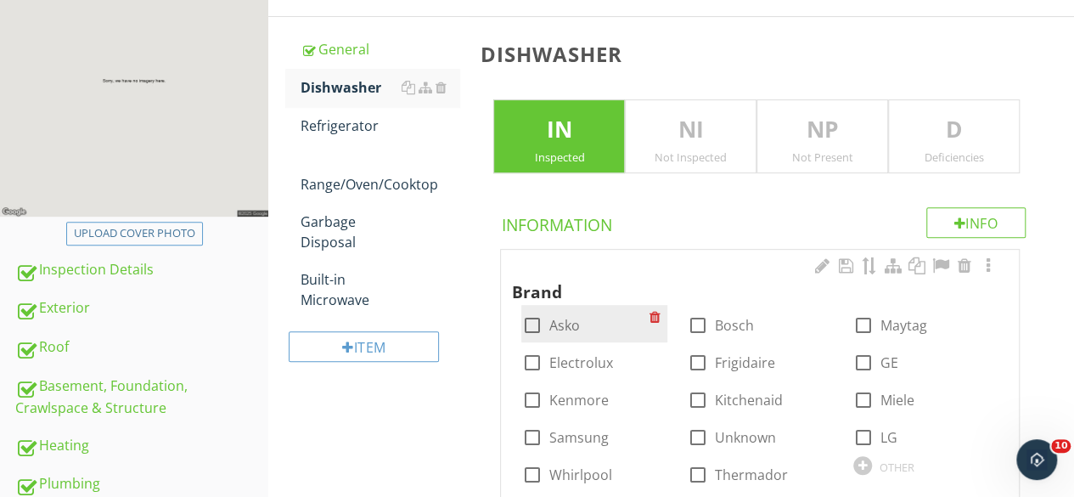
scroll to position [340, 0]
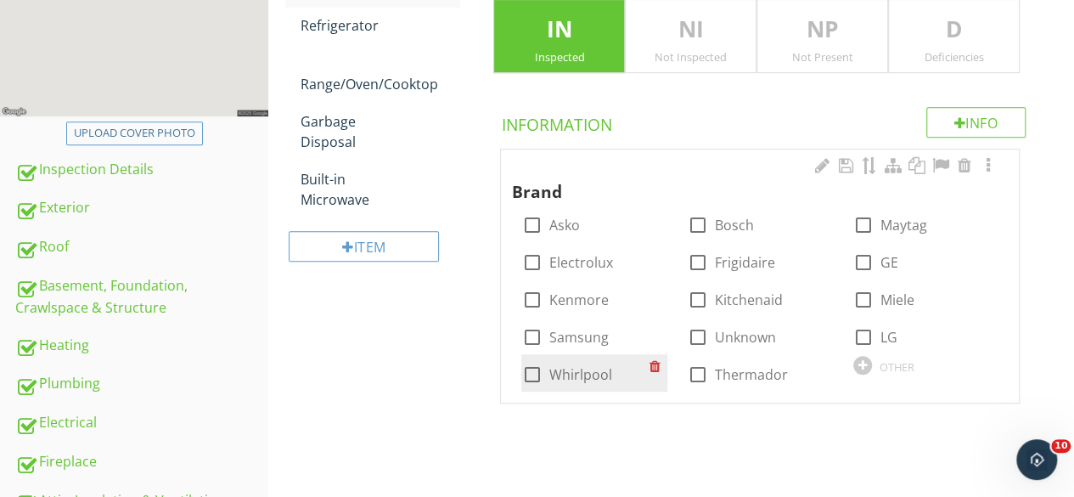
click at [532, 373] on div at bounding box center [531, 374] width 29 height 29
checkbox input "true"
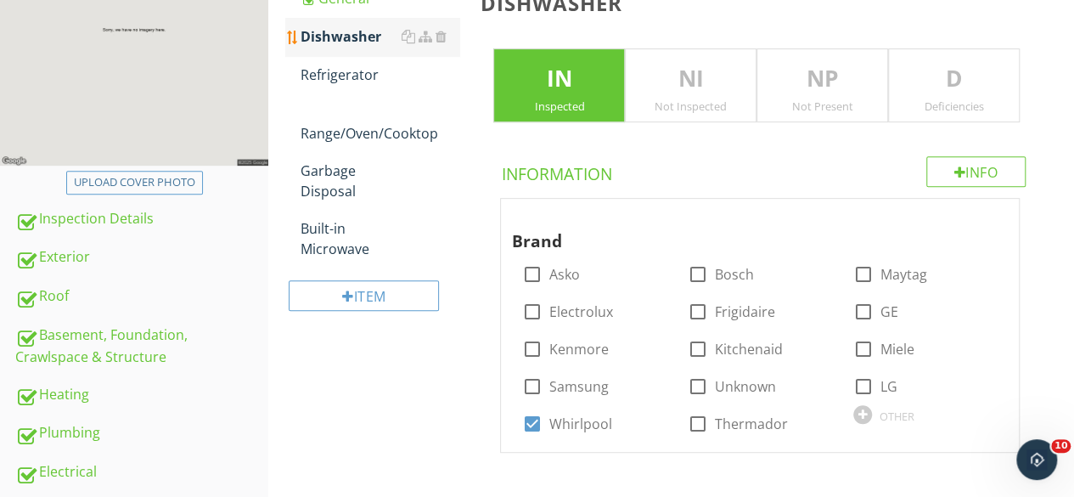
scroll to position [255, 0]
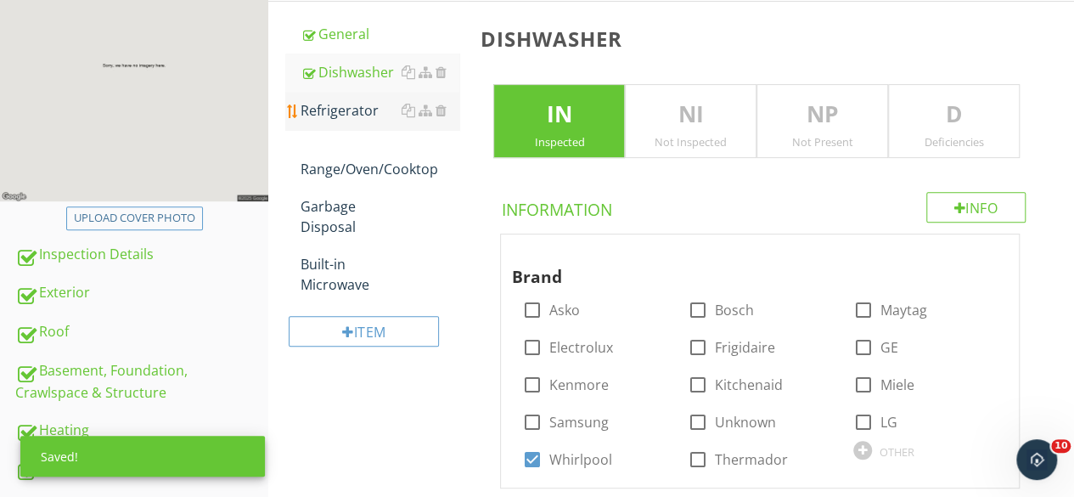
click at [339, 110] on div "Refrigerator" at bounding box center [380, 110] width 159 height 20
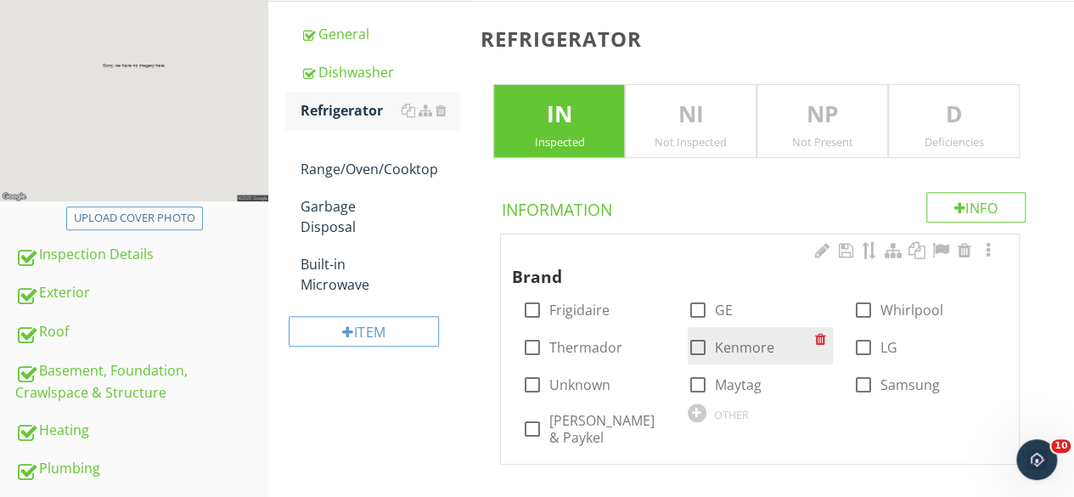
click at [695, 344] on div at bounding box center [698, 347] width 29 height 29
checkbox input "true"
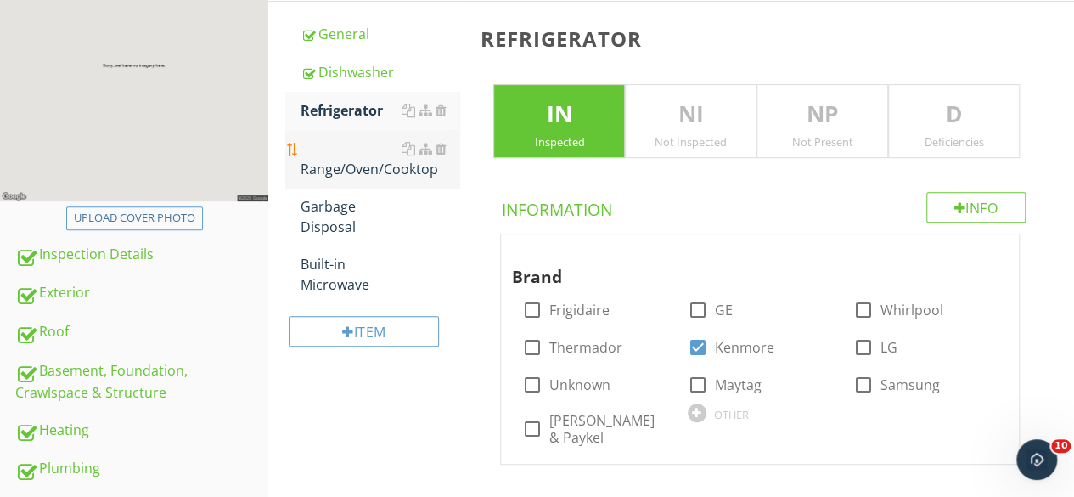
click at [353, 166] on div "Range/Oven/Cooktop" at bounding box center [380, 158] width 159 height 41
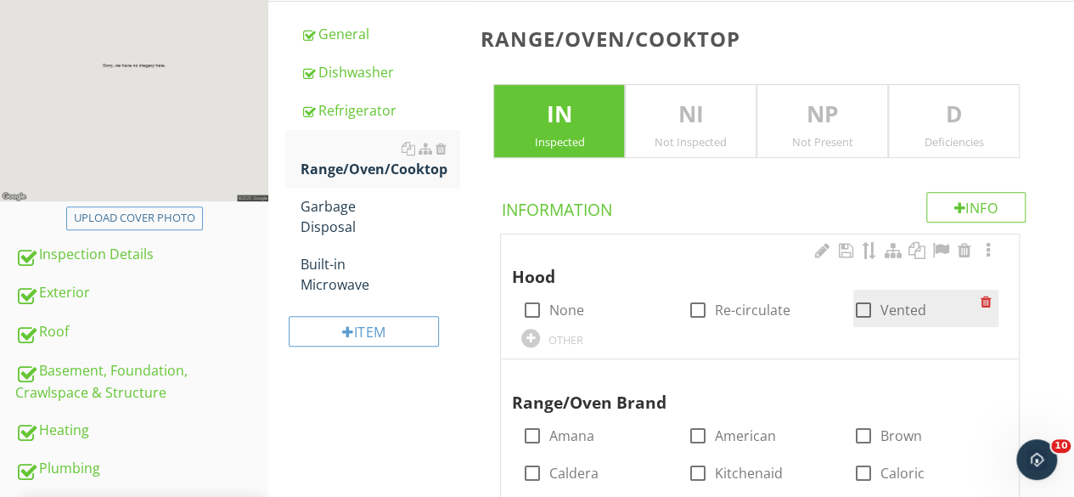
click at [859, 309] on div at bounding box center [863, 309] width 29 height 29
checkbox input "true"
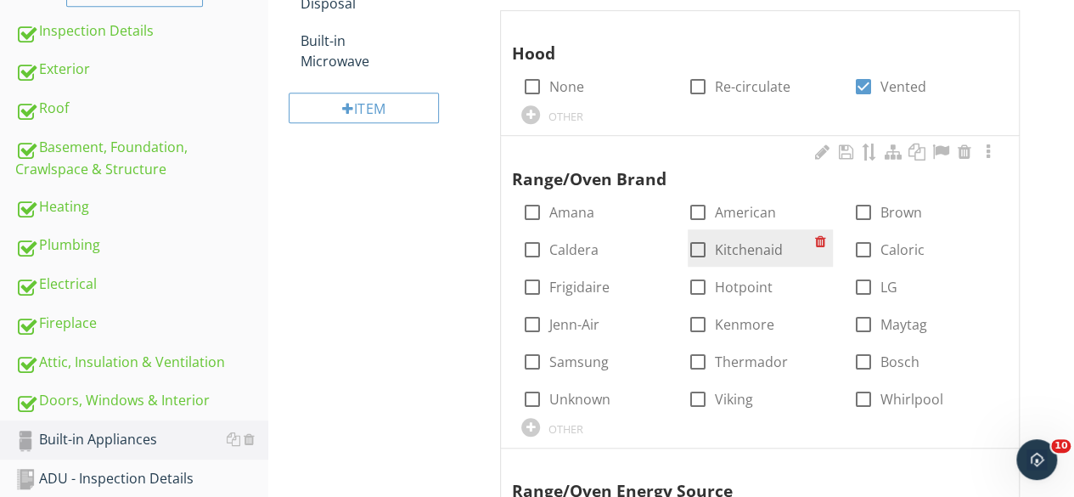
scroll to position [509, 0]
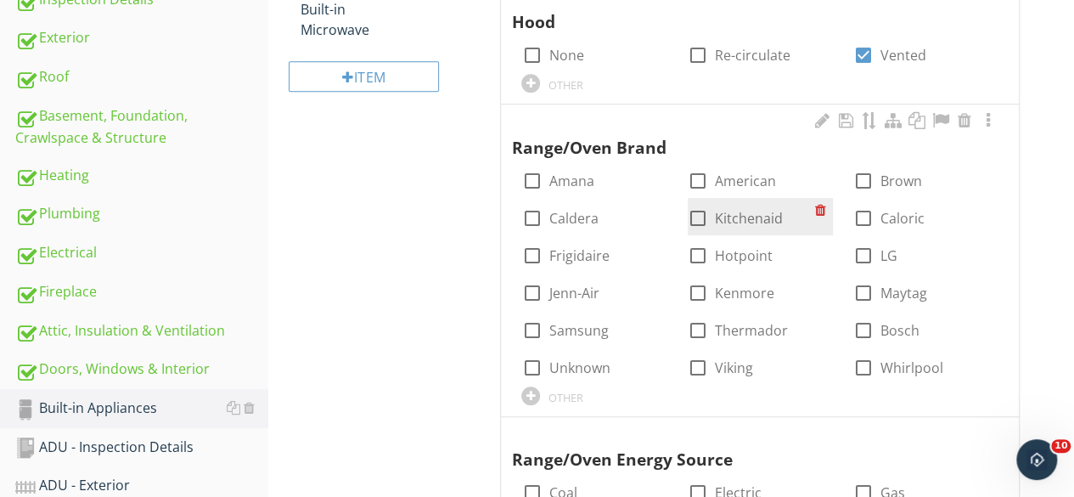
click at [695, 215] on div at bounding box center [698, 218] width 29 height 29
checkbox input "true"
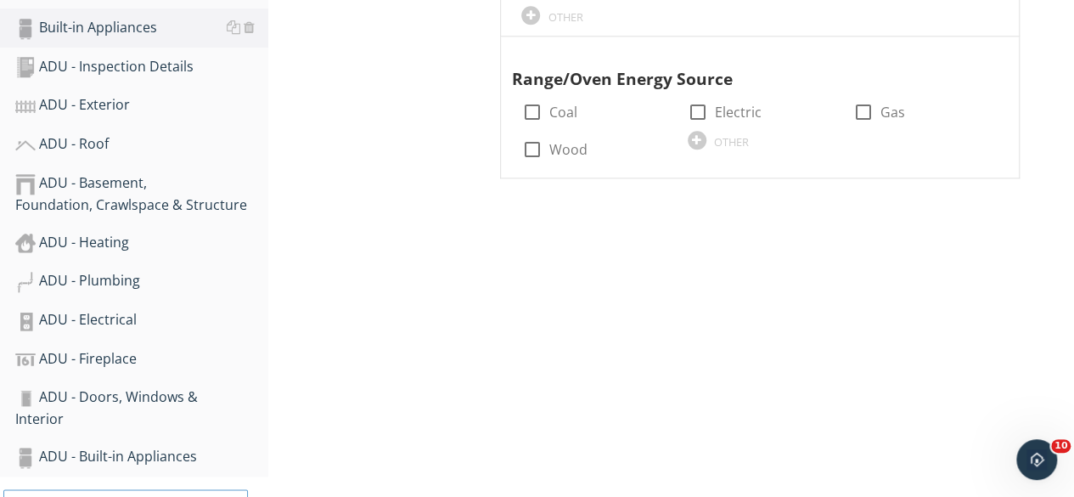
scroll to position [934, 0]
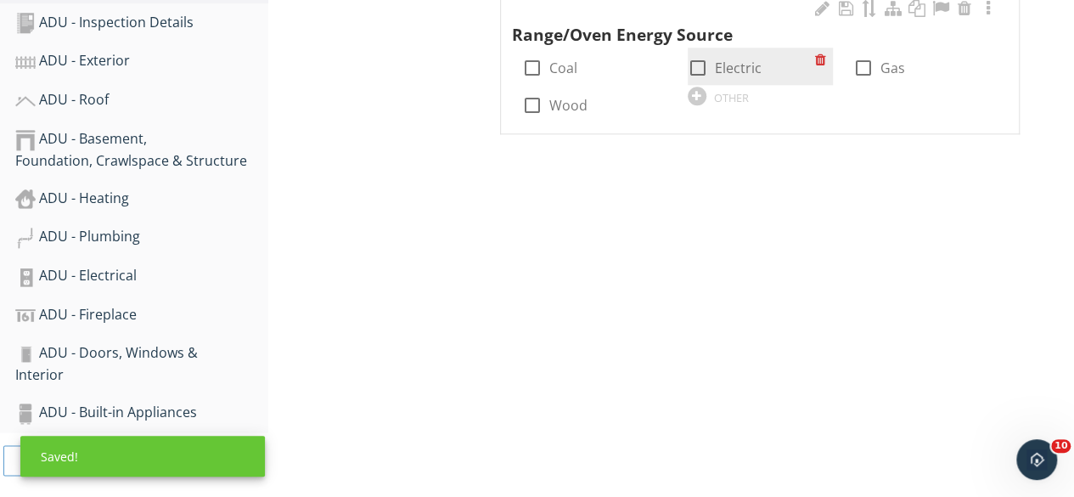
click at [705, 62] on div at bounding box center [698, 67] width 29 height 29
checkbox input "true"
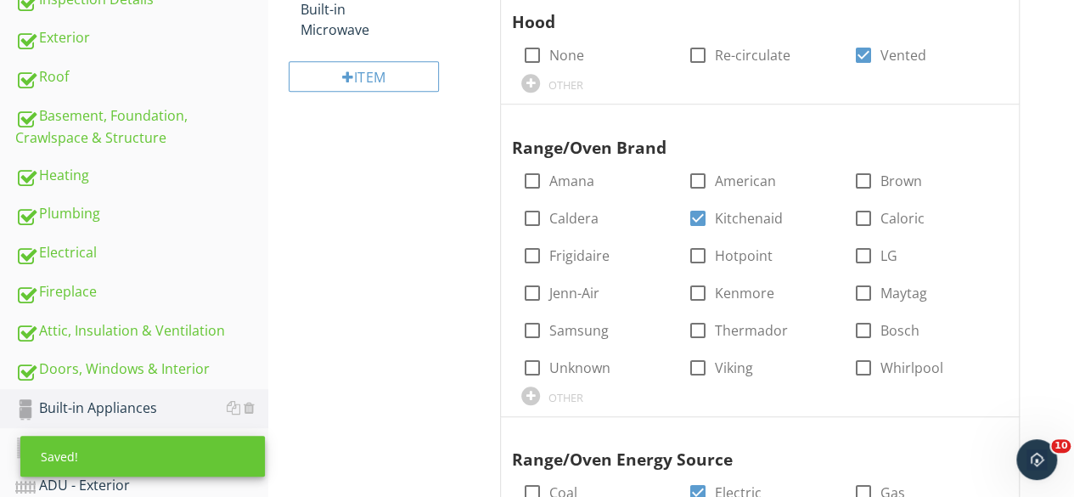
scroll to position [340, 0]
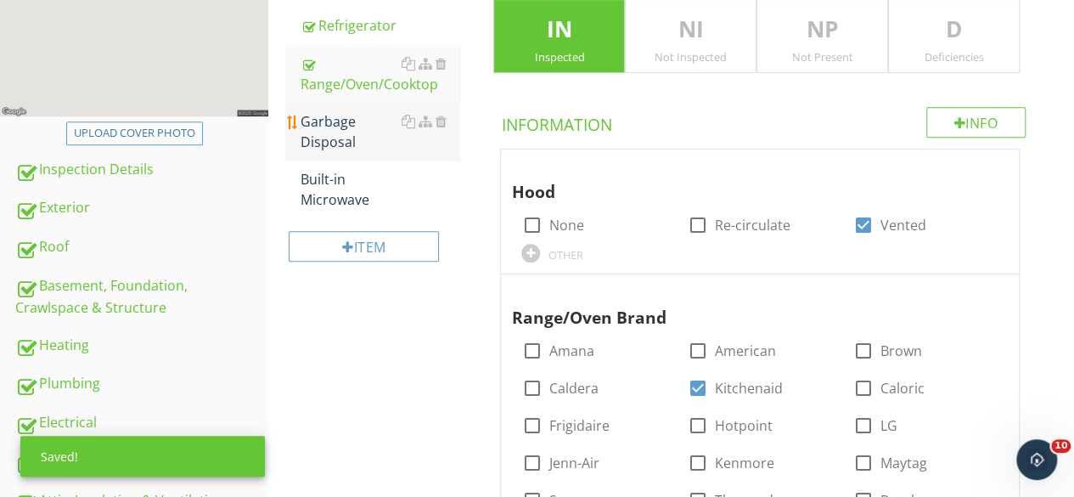
click at [357, 134] on div "Garbage Disposal" at bounding box center [380, 131] width 159 height 41
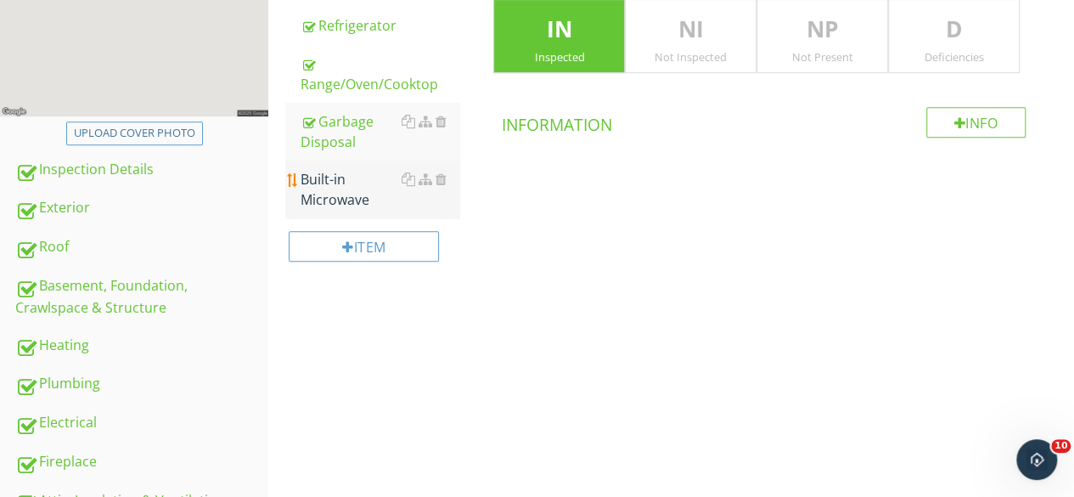
click at [355, 189] on div "Built-in Microwave" at bounding box center [380, 189] width 159 height 41
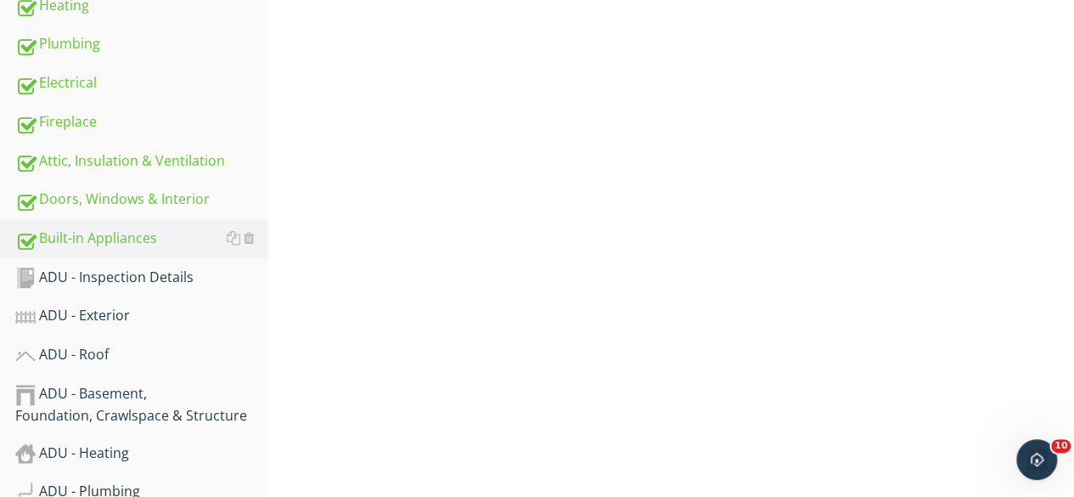
scroll to position [849, 0]
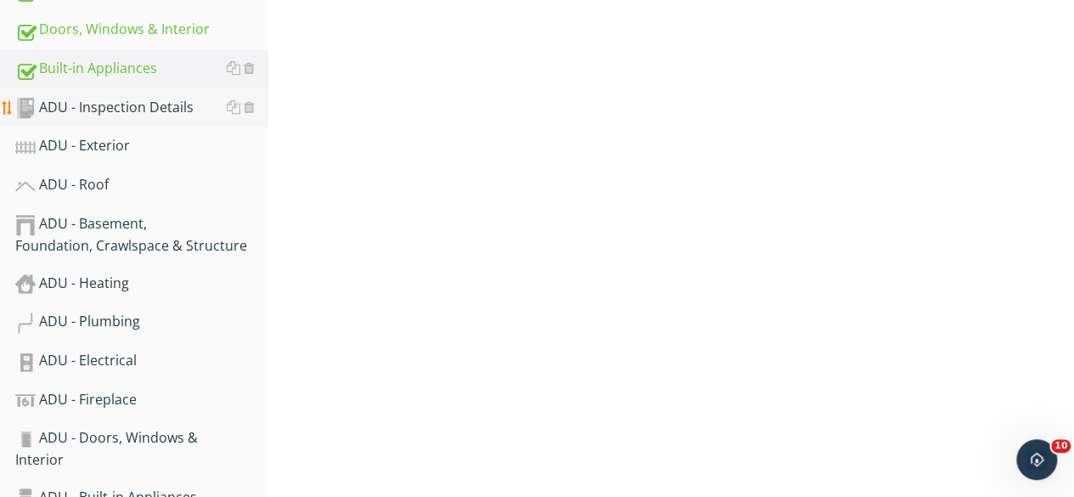
click at [156, 111] on div "ADU - Inspection Details" at bounding box center [141, 108] width 253 height 22
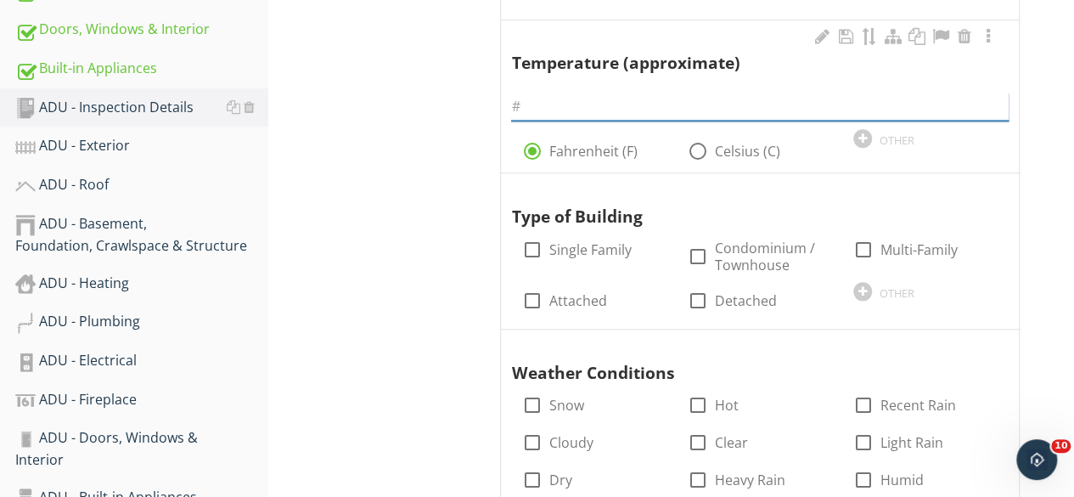
click at [537, 111] on input "text" at bounding box center [760, 107] width 498 height 28
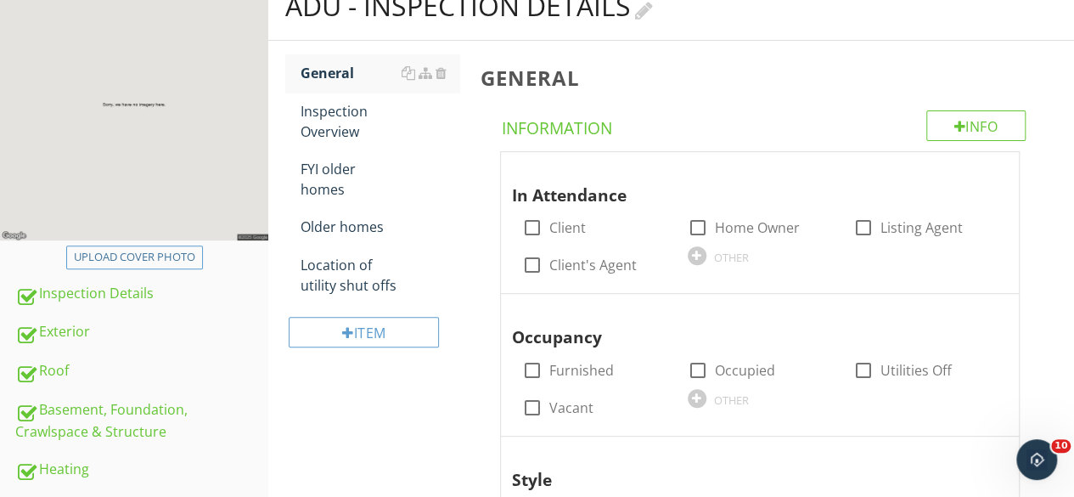
scroll to position [340, 0]
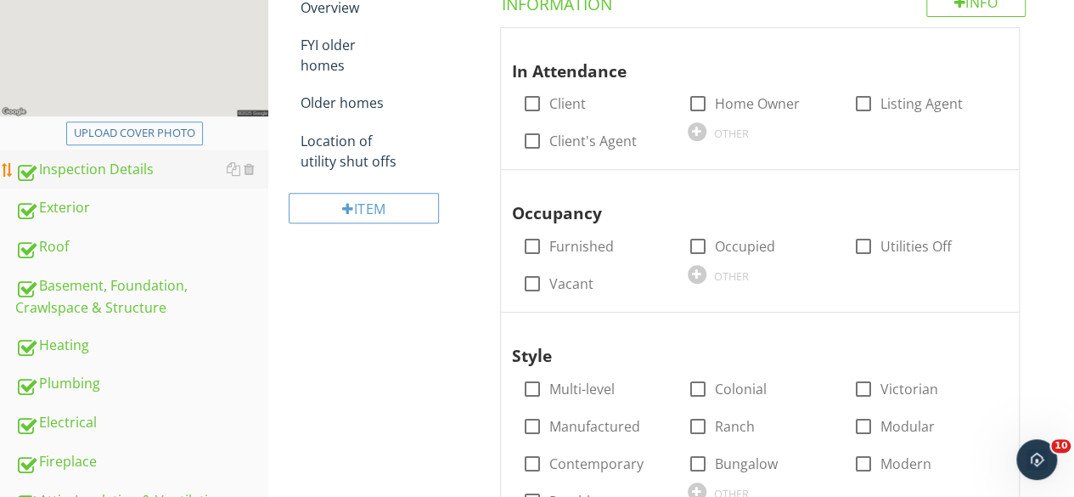
click at [122, 172] on div "Inspection Details" at bounding box center [141, 170] width 253 height 22
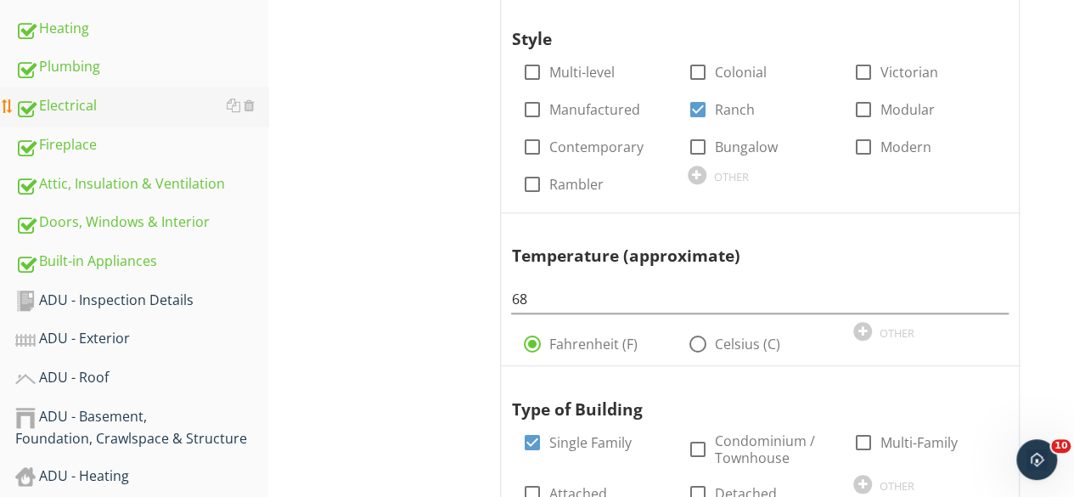
scroll to position [764, 0]
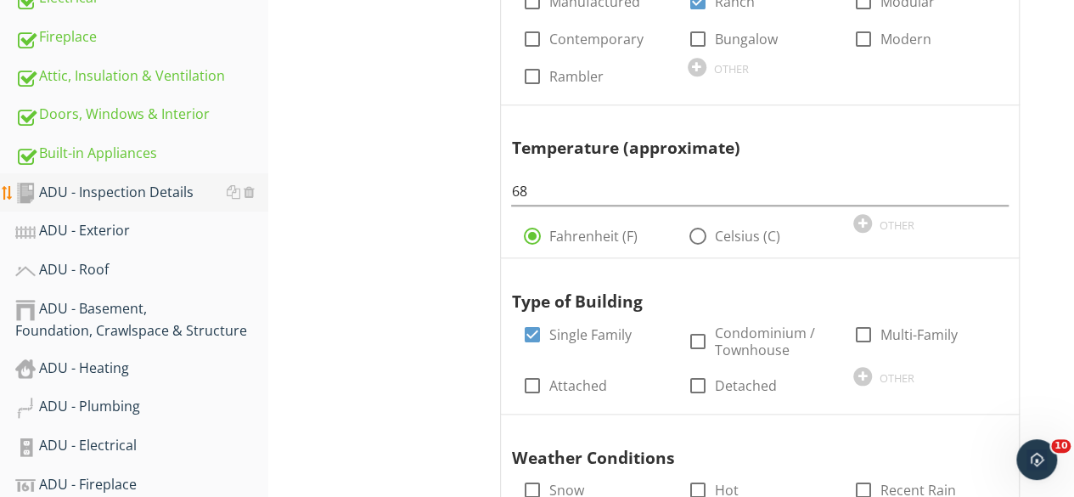
click at [134, 191] on div "ADU - Inspection Details" at bounding box center [141, 193] width 253 height 22
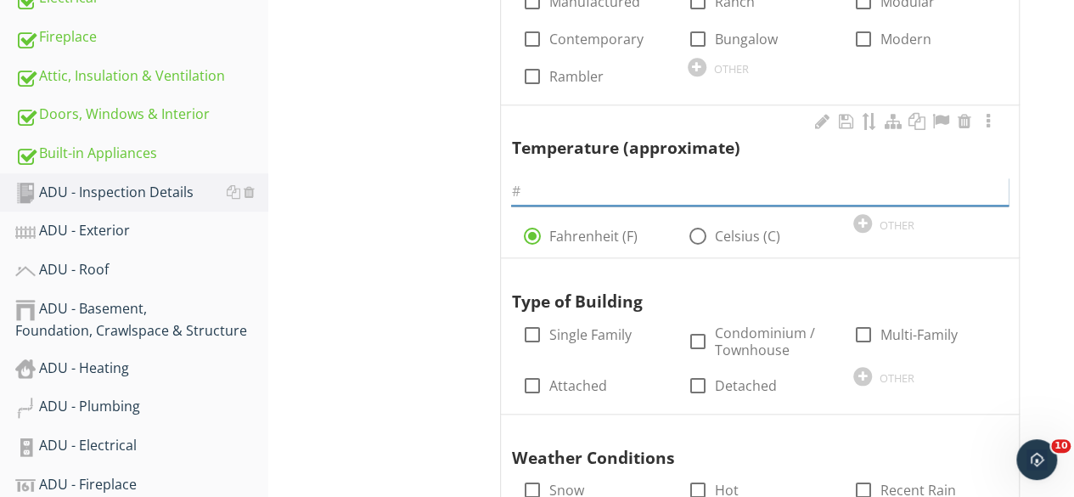
click at [557, 189] on input "text" at bounding box center [760, 191] width 498 height 28
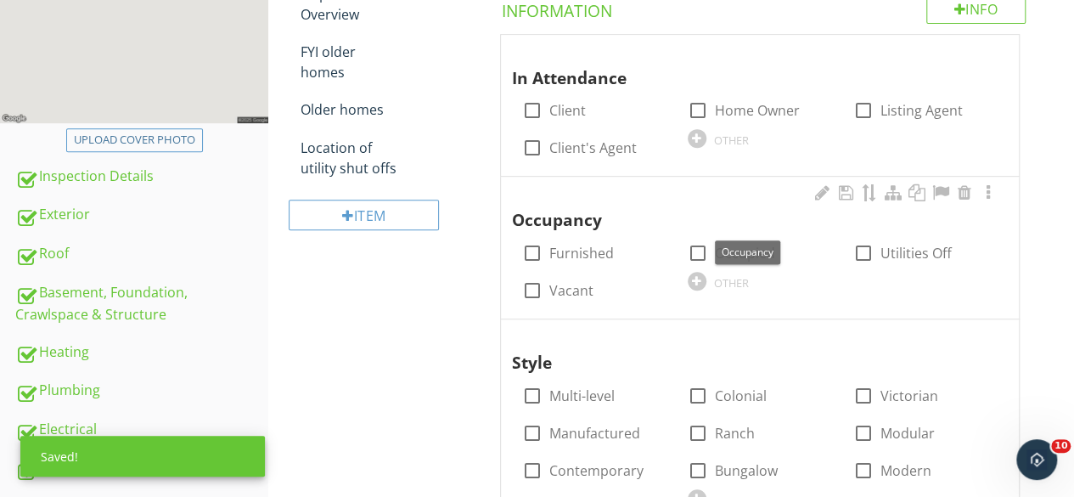
scroll to position [255, 0]
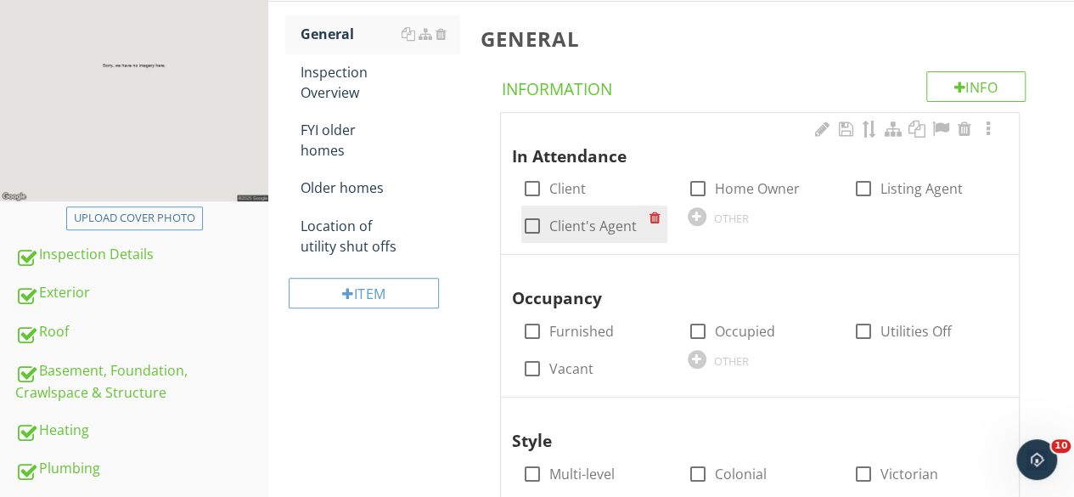
type input "68"
click at [527, 223] on div at bounding box center [531, 225] width 29 height 29
checkbox input "true"
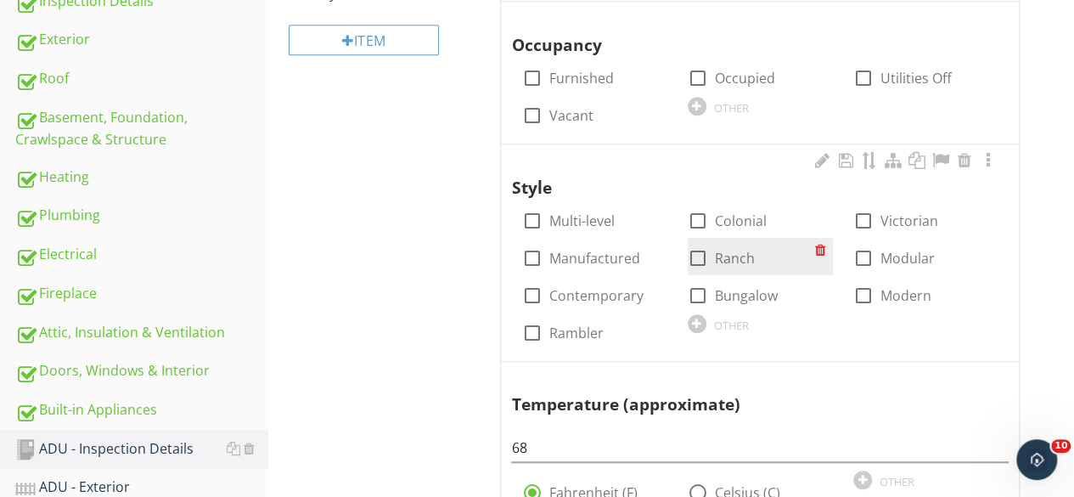
scroll to position [509, 0]
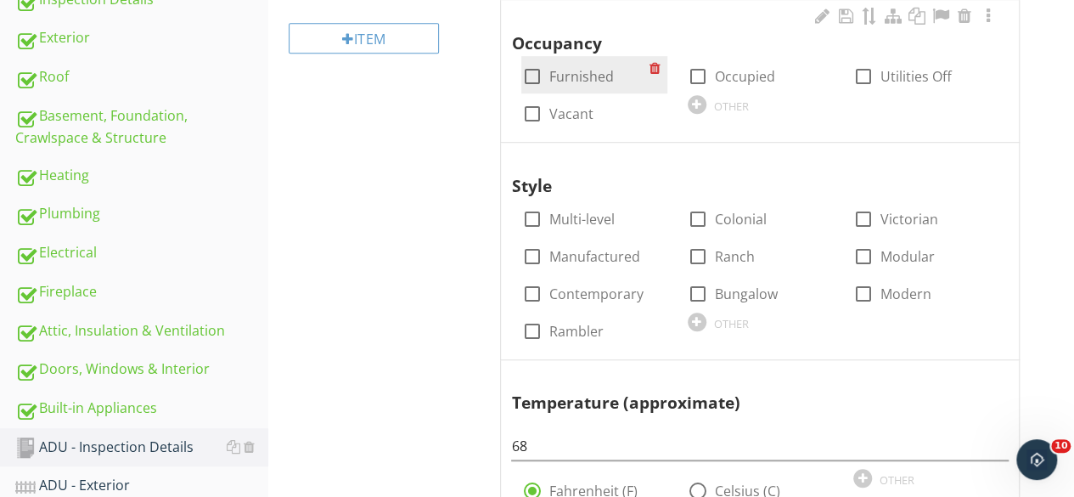
click at [533, 75] on div at bounding box center [531, 76] width 29 height 29
checkbox input "true"
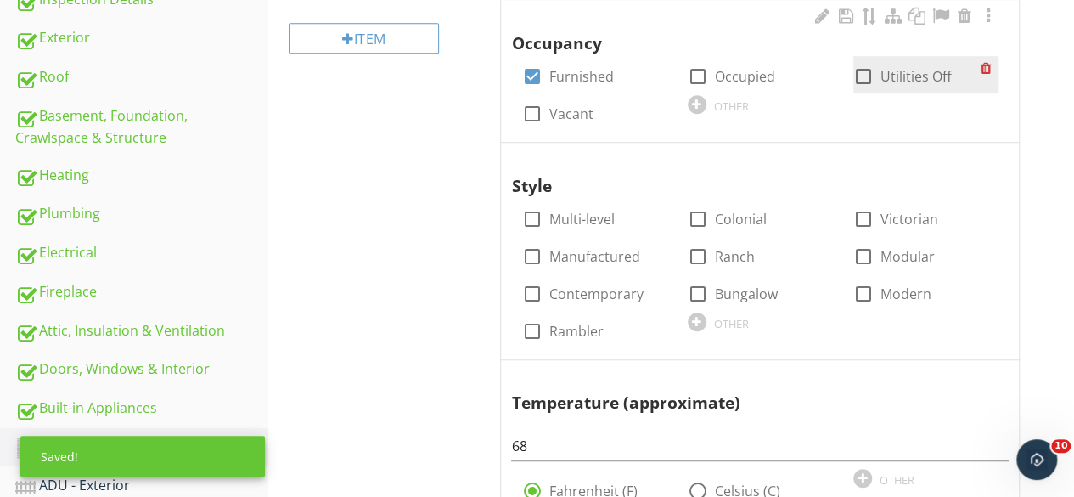
click at [861, 74] on div at bounding box center [863, 76] width 29 height 29
checkbox input "true"
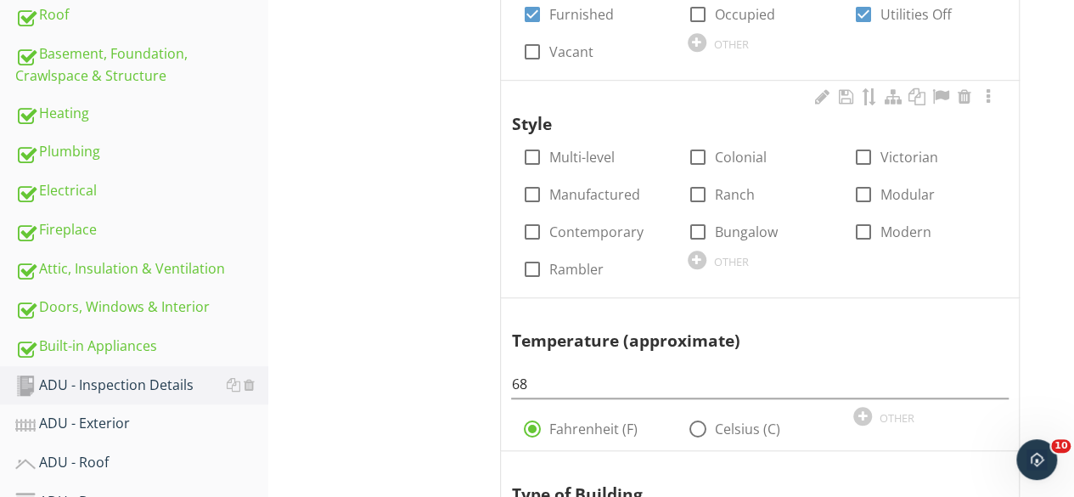
scroll to position [594, 0]
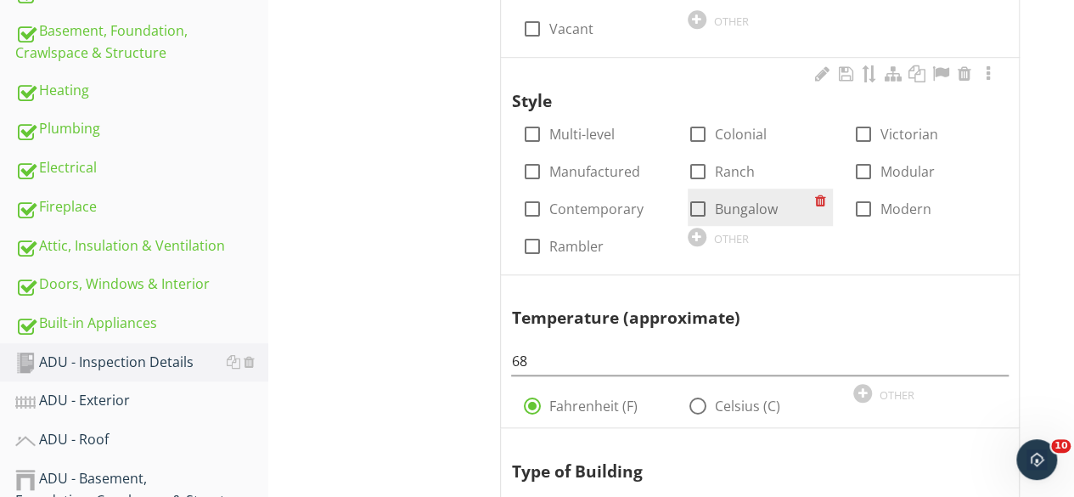
click at [697, 208] on div at bounding box center [698, 208] width 29 height 29
checkbox input "true"
click at [698, 233] on div at bounding box center [697, 237] width 19 height 19
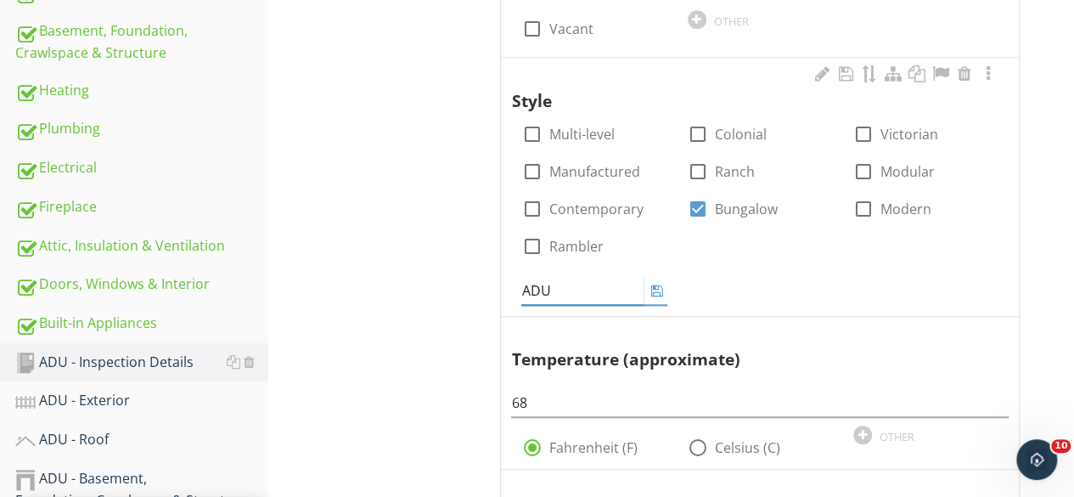
type input "ADU"
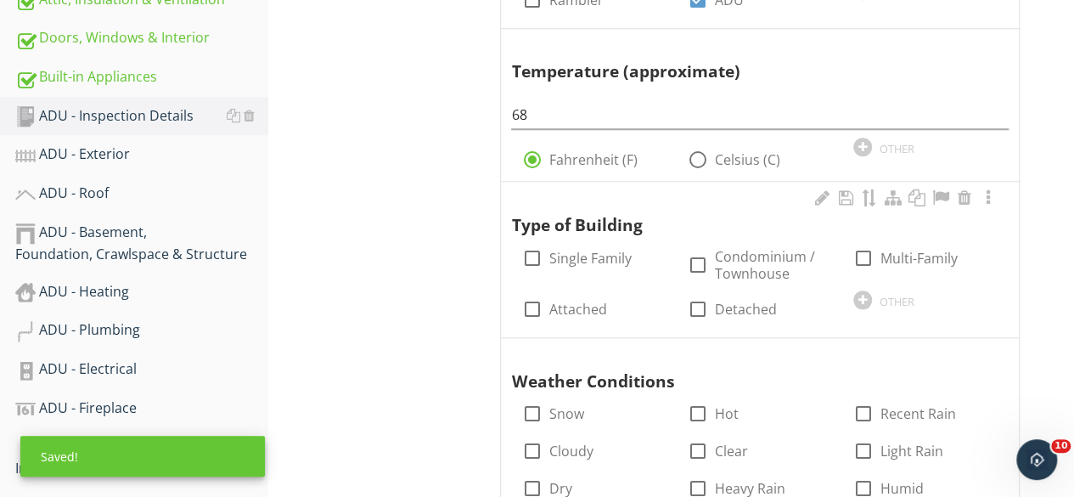
scroll to position [934, 0]
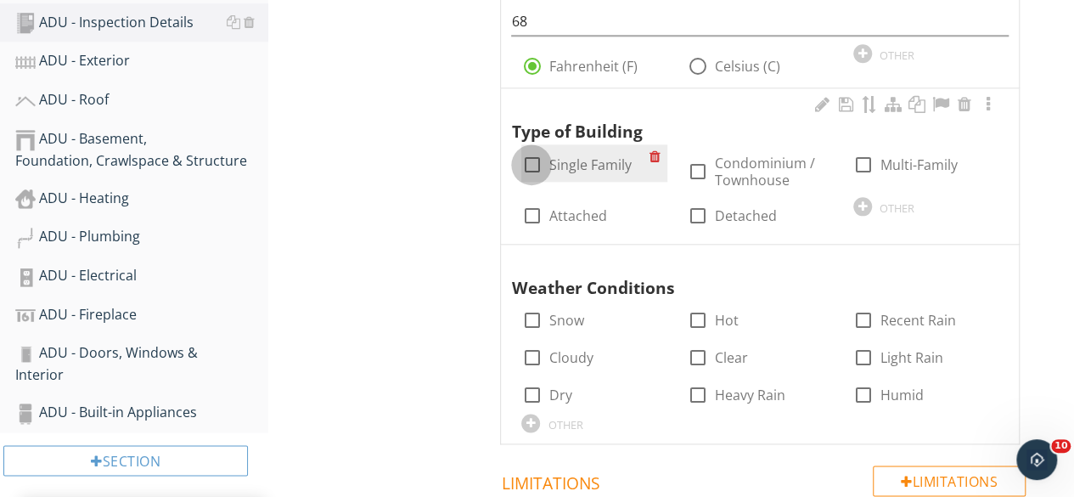
click at [532, 165] on div at bounding box center [531, 164] width 29 height 29
checkbox input "true"
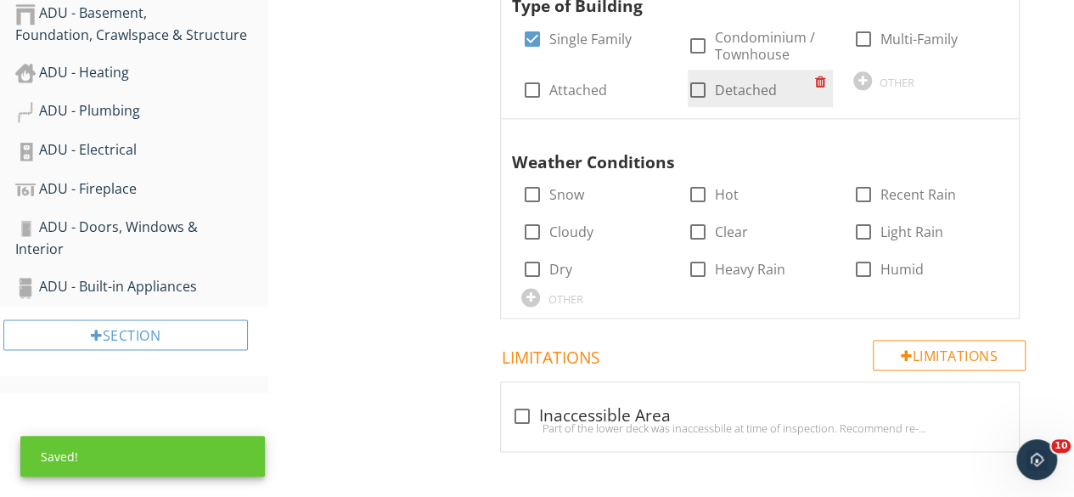
scroll to position [1068, 0]
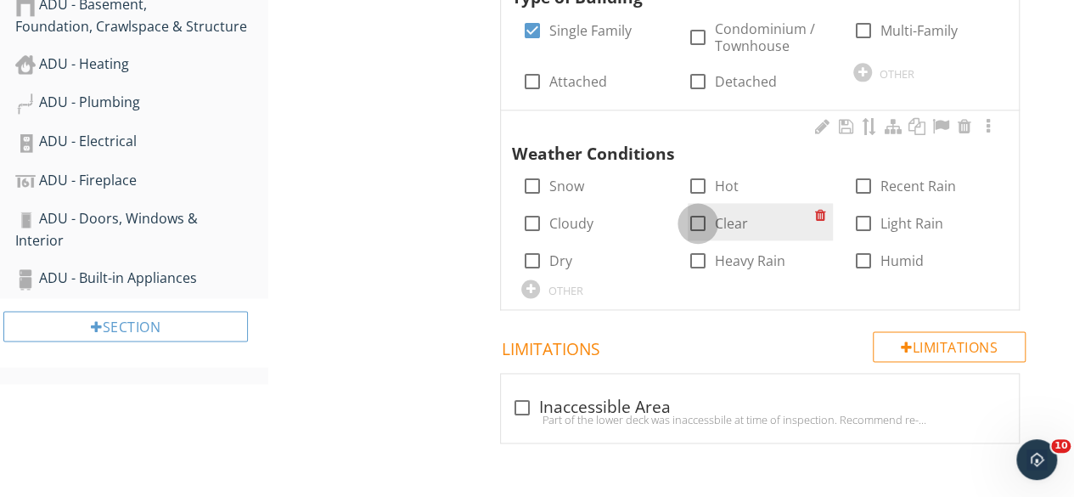
click at [697, 220] on div at bounding box center [698, 223] width 29 height 29
checkbox input "true"
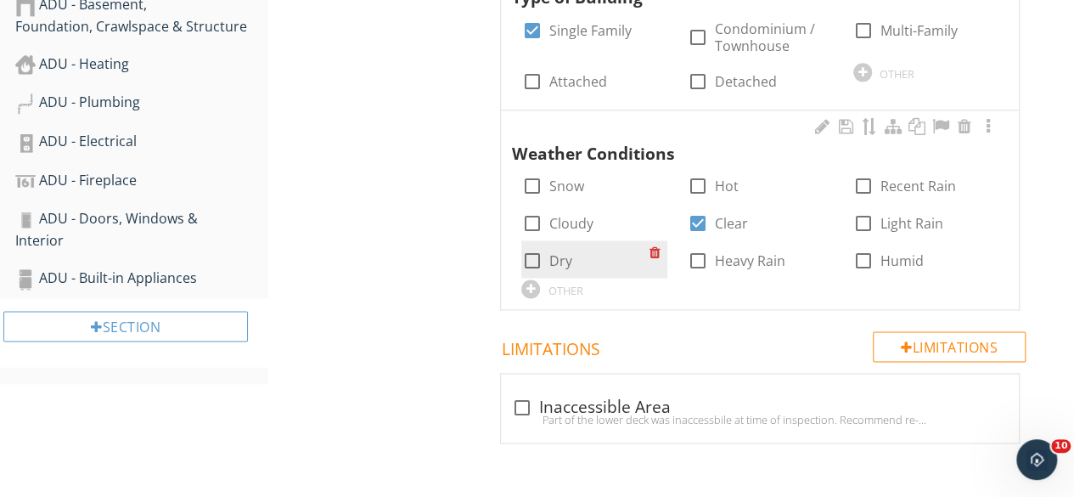
click at [531, 255] on div at bounding box center [531, 260] width 29 height 29
checkbox input "true"
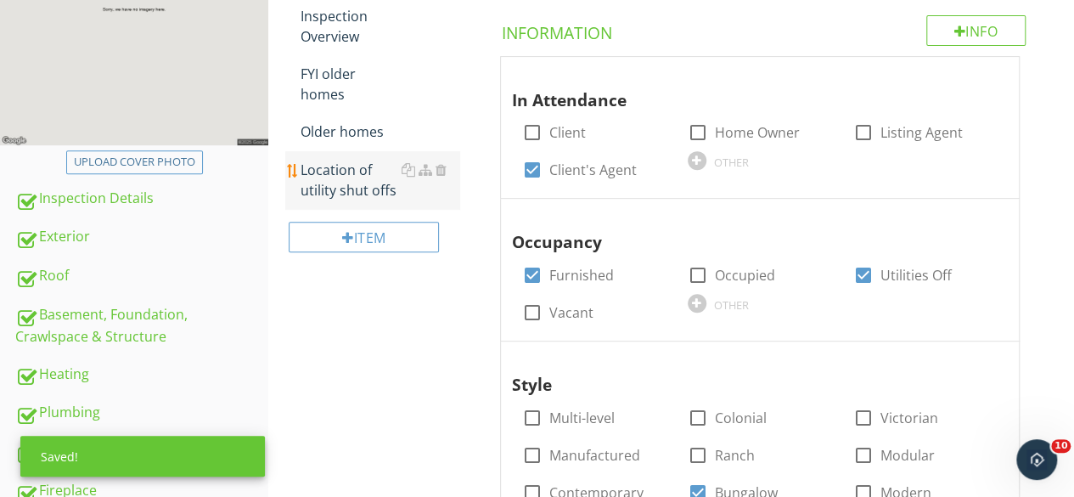
scroll to position [219, 0]
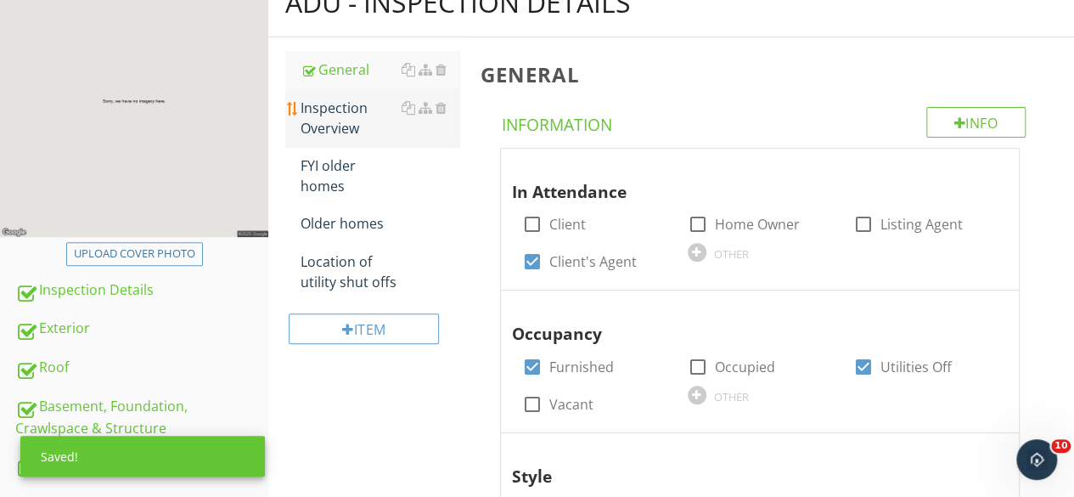
click at [349, 115] on div "Inspection Overview" at bounding box center [380, 118] width 159 height 41
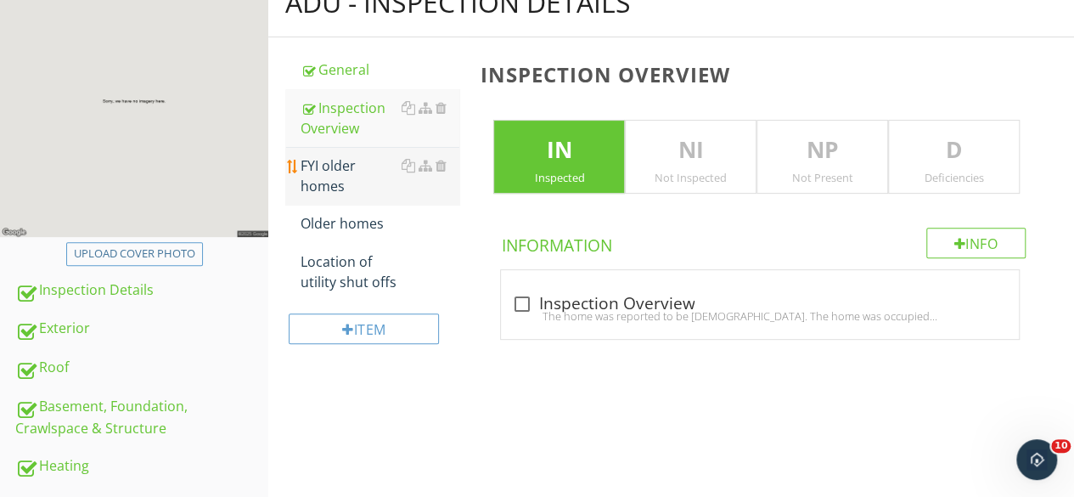
click at [348, 167] on div "FYI older homes" at bounding box center [380, 175] width 159 height 41
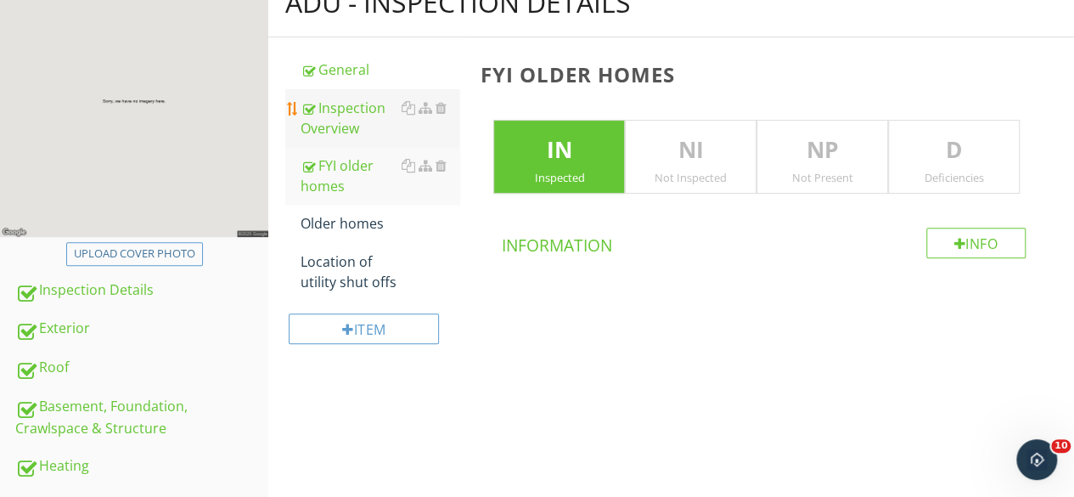
click at [354, 113] on div "Inspection Overview" at bounding box center [380, 118] width 159 height 41
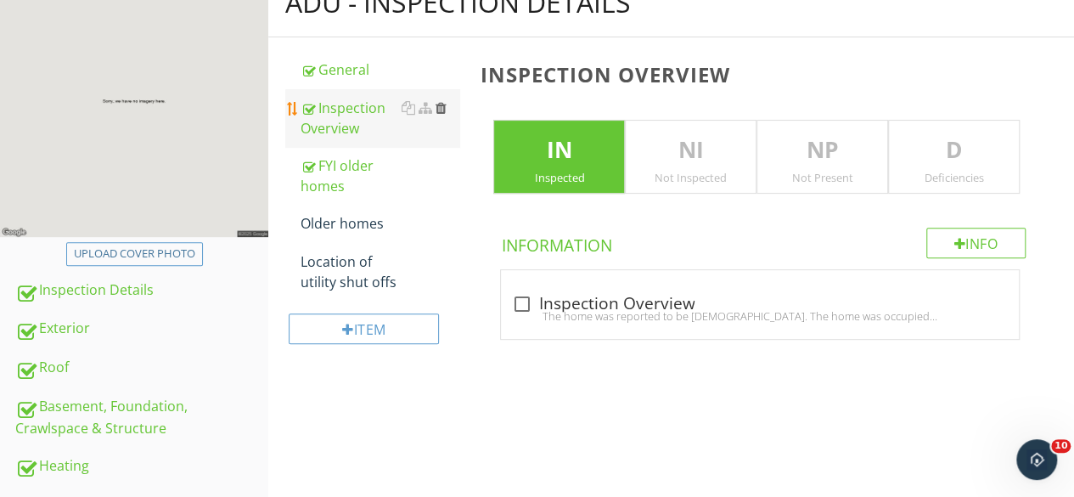
click at [442, 107] on div at bounding box center [440, 108] width 11 height 14
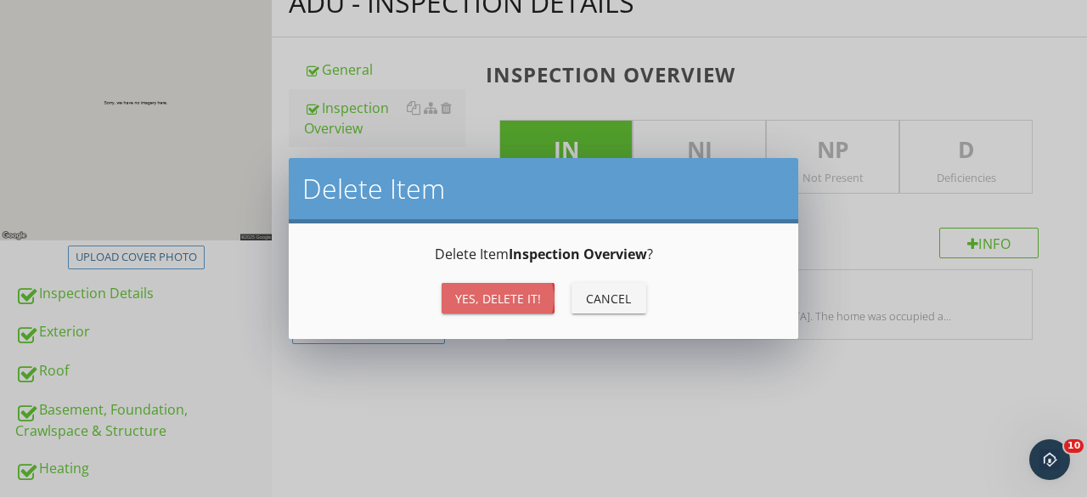
click at [527, 291] on div "Yes, Delete it!" at bounding box center [498, 299] width 86 height 18
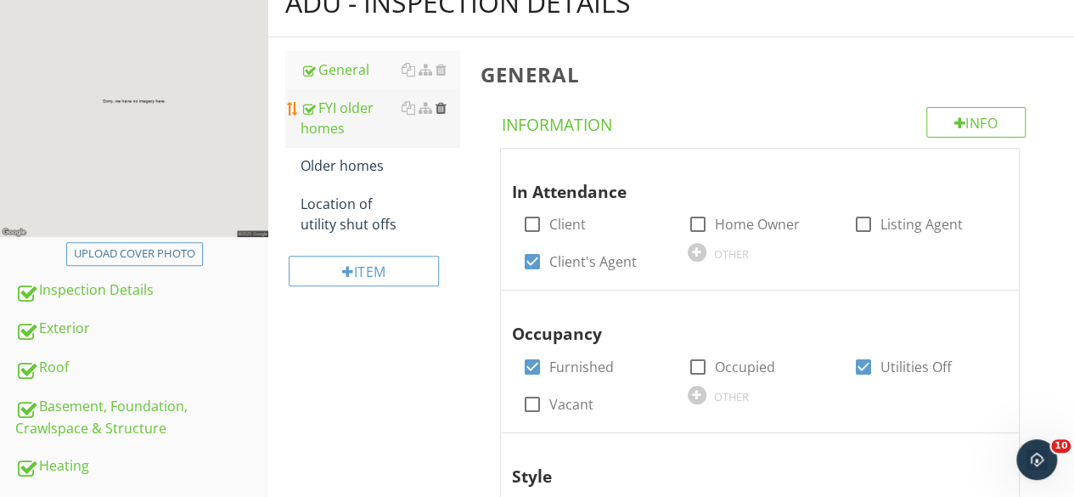
click at [442, 108] on div at bounding box center [440, 108] width 11 height 14
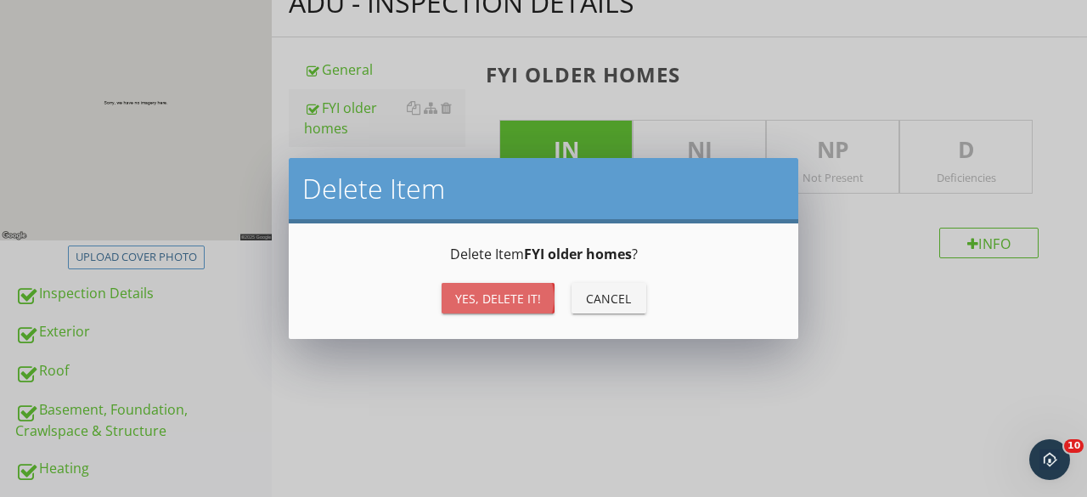
click at [526, 291] on div "Yes, Delete it!" at bounding box center [498, 299] width 86 height 18
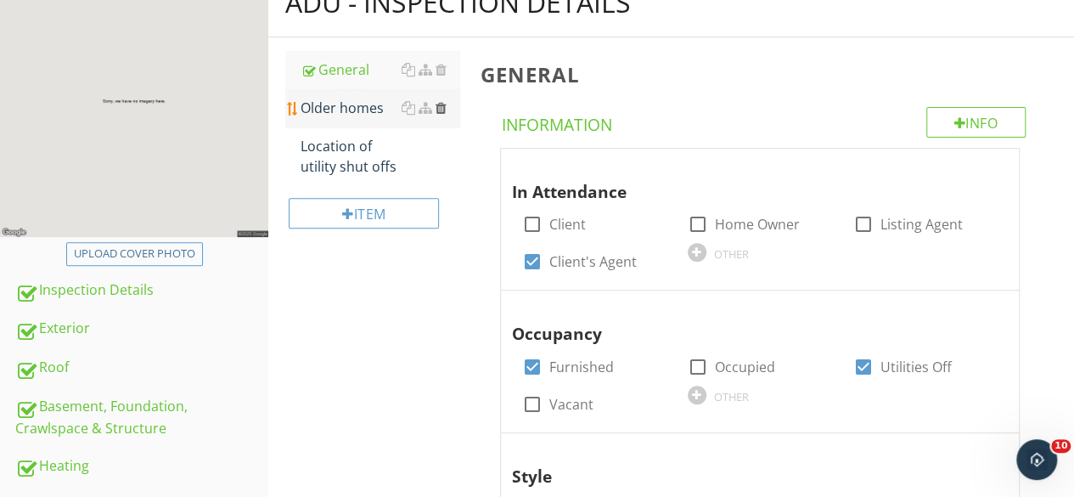
click at [441, 104] on div at bounding box center [440, 108] width 11 height 14
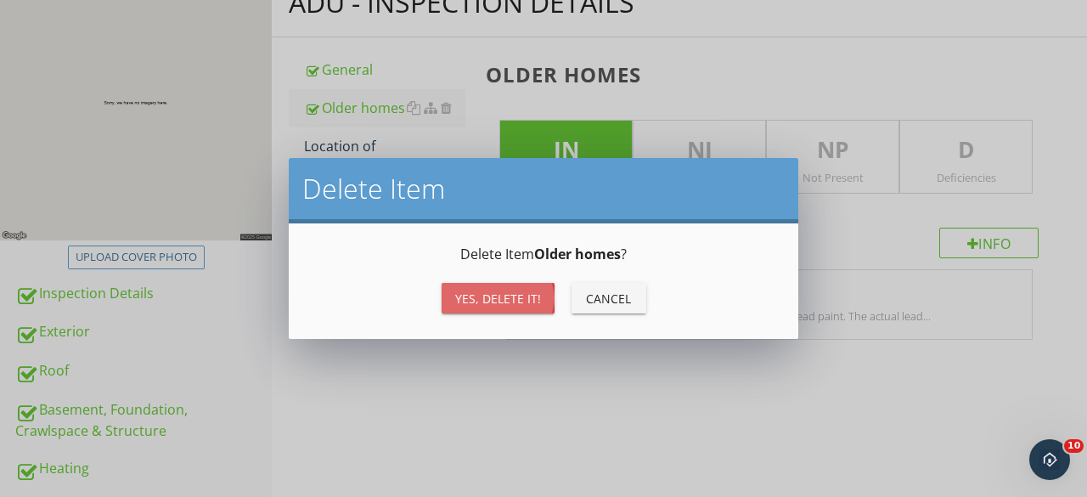
click at [514, 295] on div "Yes, Delete it!" at bounding box center [498, 299] width 86 height 18
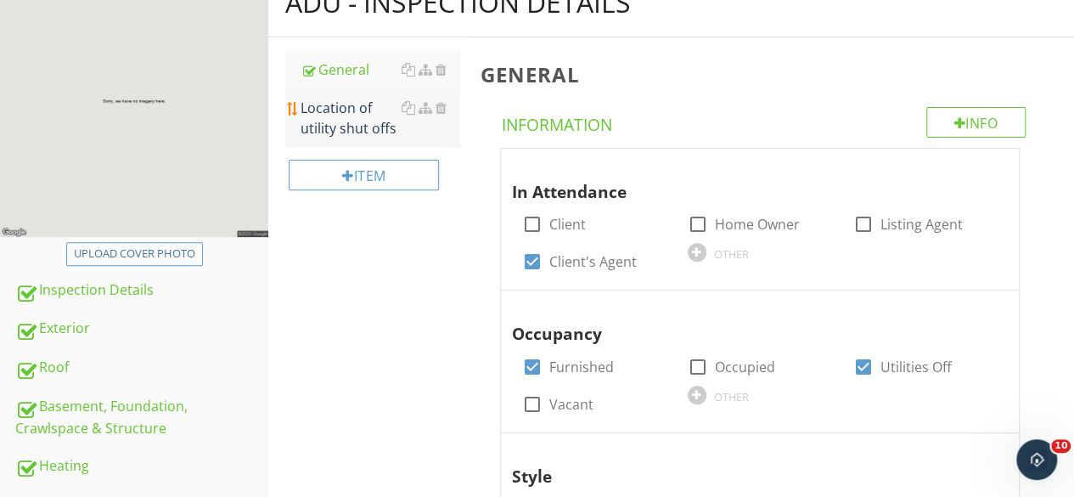
click at [341, 115] on div "Location of utility shut offs" at bounding box center [380, 118] width 159 height 41
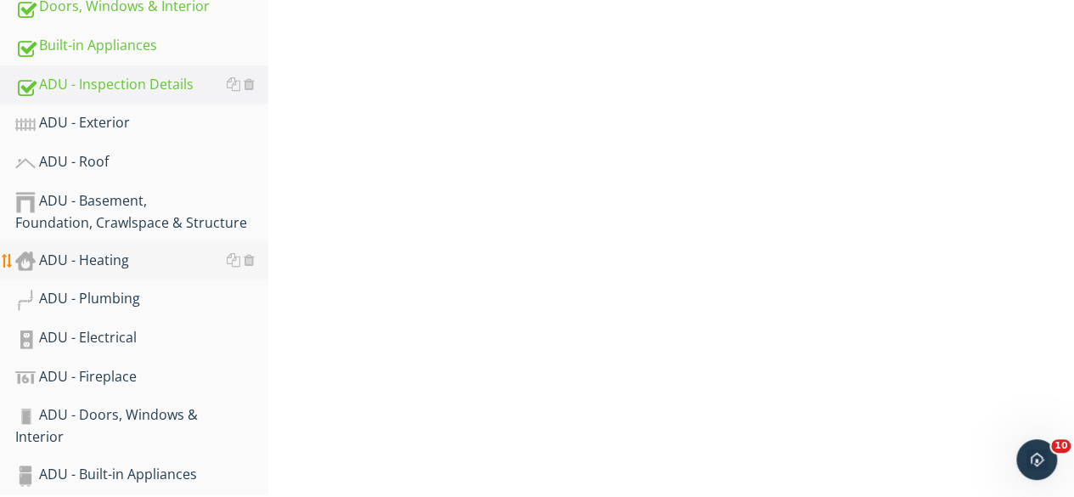
scroll to position [898, 0]
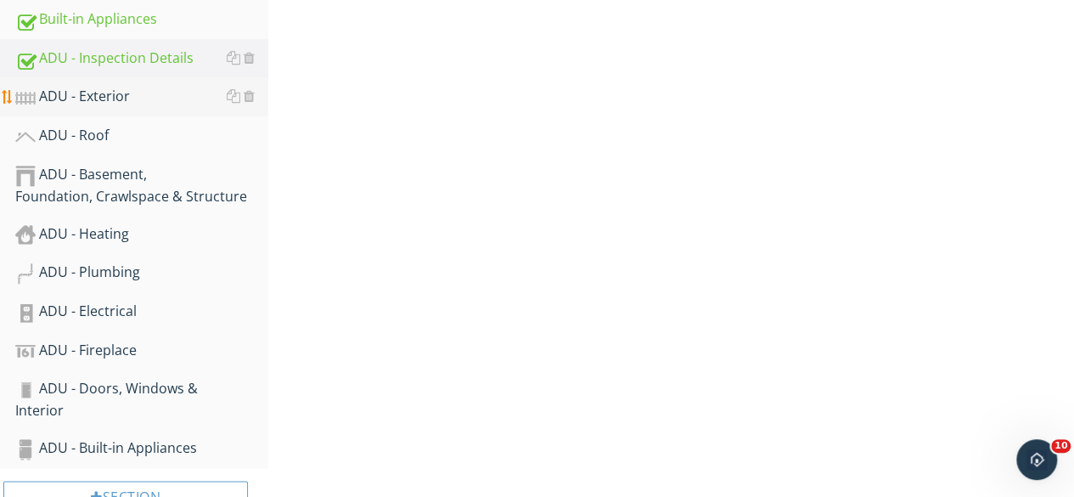
click at [97, 101] on div "ADU - Exterior" at bounding box center [141, 97] width 253 height 22
click at [177, 94] on div "ADU - Exterior" at bounding box center [141, 97] width 253 height 22
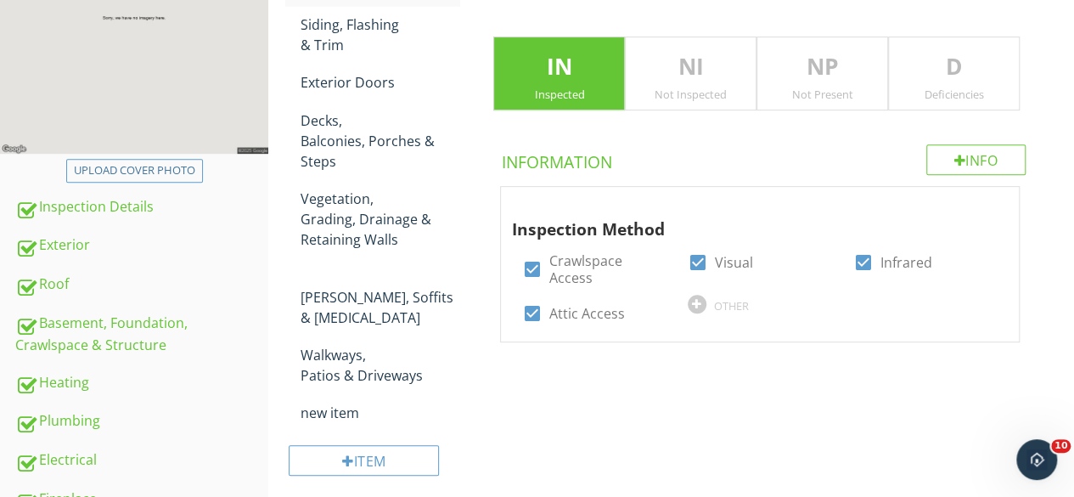
scroll to position [219, 0]
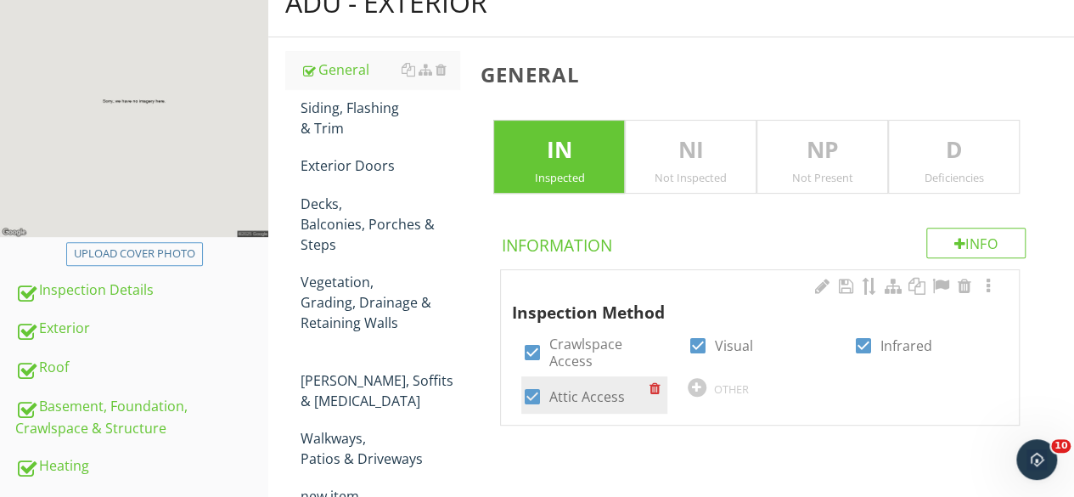
click at [535, 383] on div at bounding box center [531, 396] width 29 height 29
checkbox input "false"
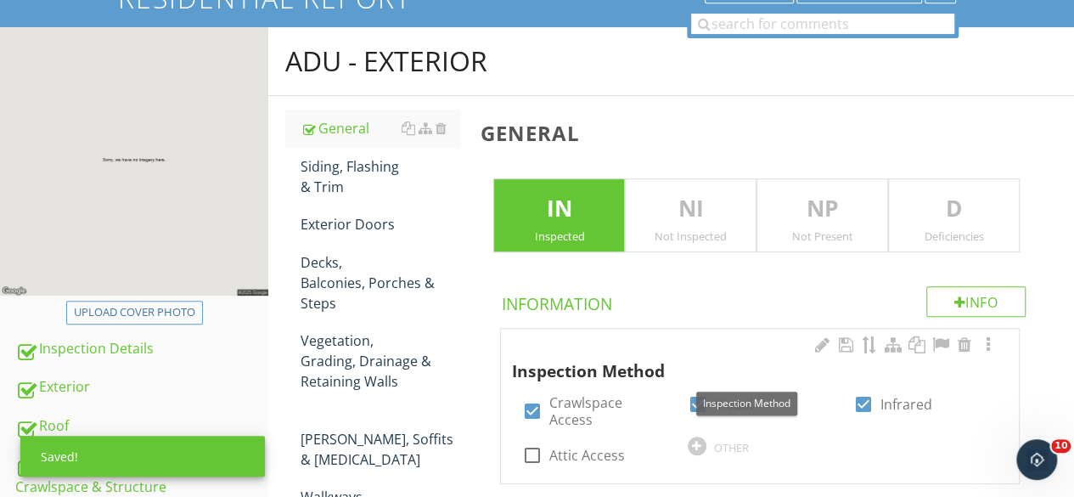
scroll to position [134, 0]
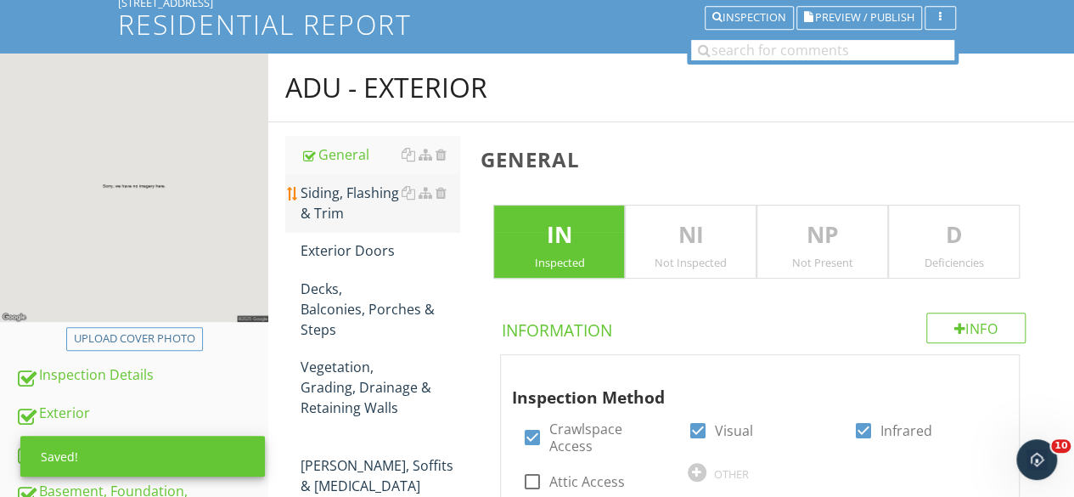
click at [341, 191] on div "Siding, Flashing & Trim" at bounding box center [380, 203] width 159 height 41
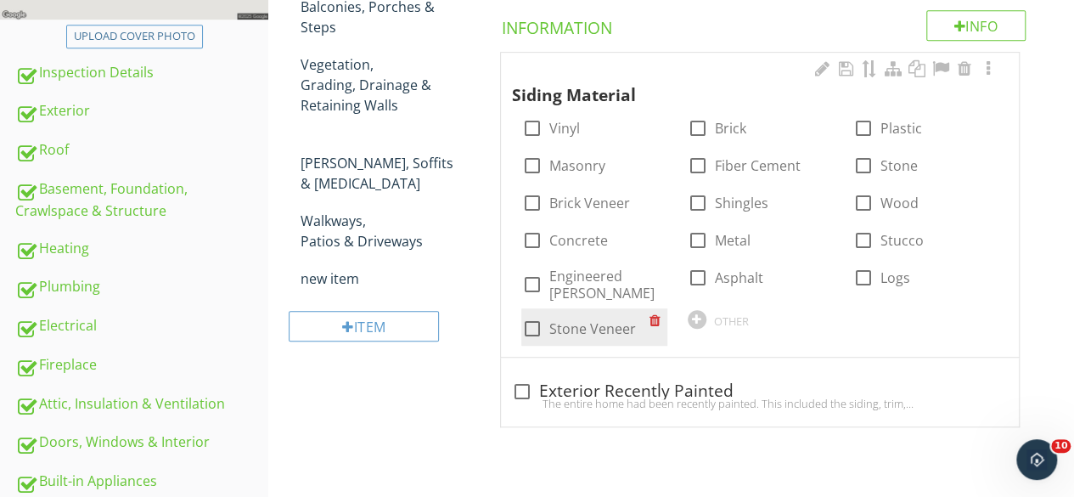
scroll to position [474, 0]
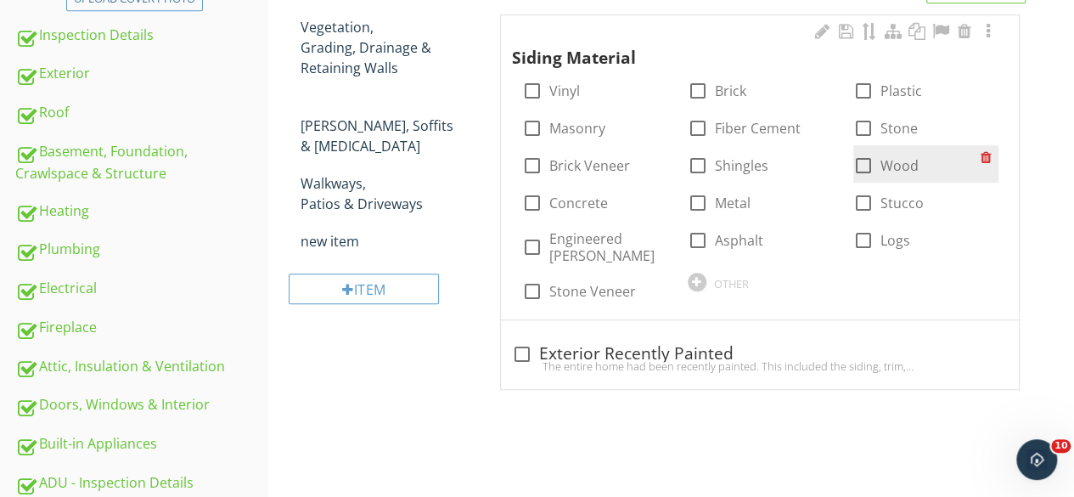
click at [866, 166] on div at bounding box center [863, 165] width 29 height 29
checkbox input "true"
click at [700, 273] on div at bounding box center [697, 282] width 19 height 19
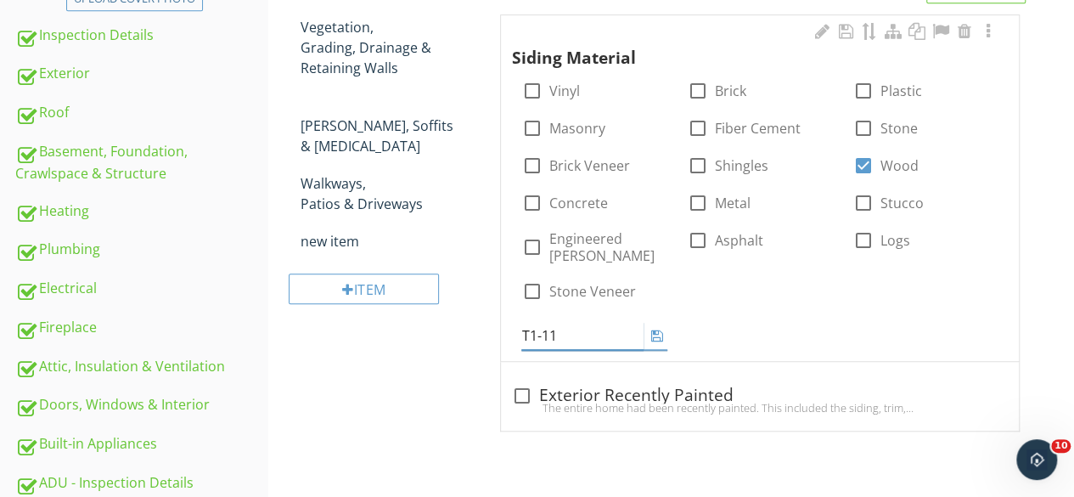
type input "T1-11"
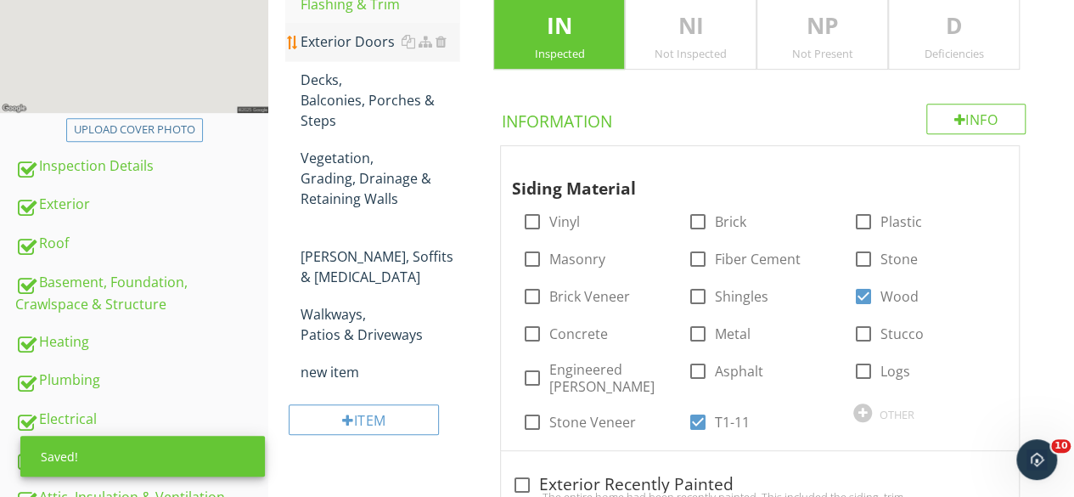
scroll to position [219, 0]
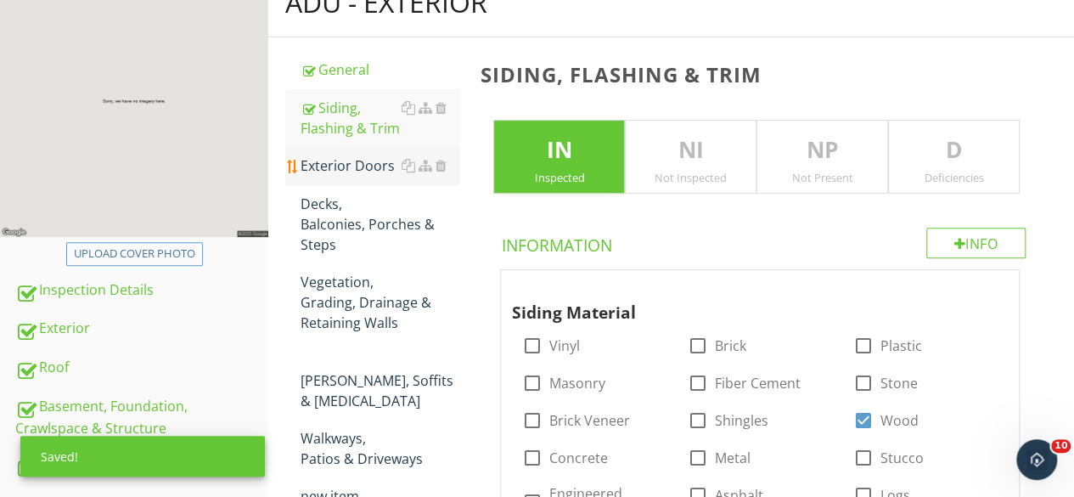
click at [340, 172] on div "Exterior Doors" at bounding box center [380, 165] width 159 height 20
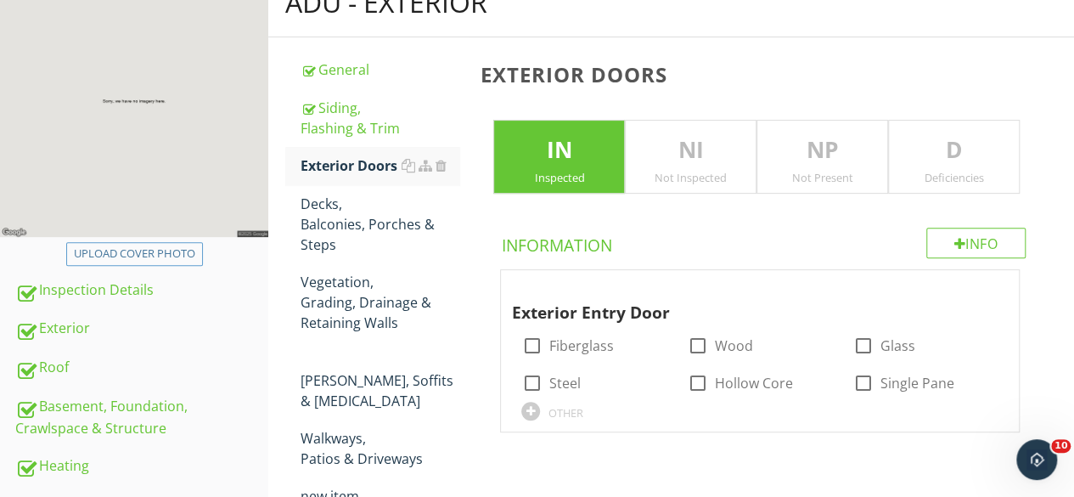
scroll to position [389, 0]
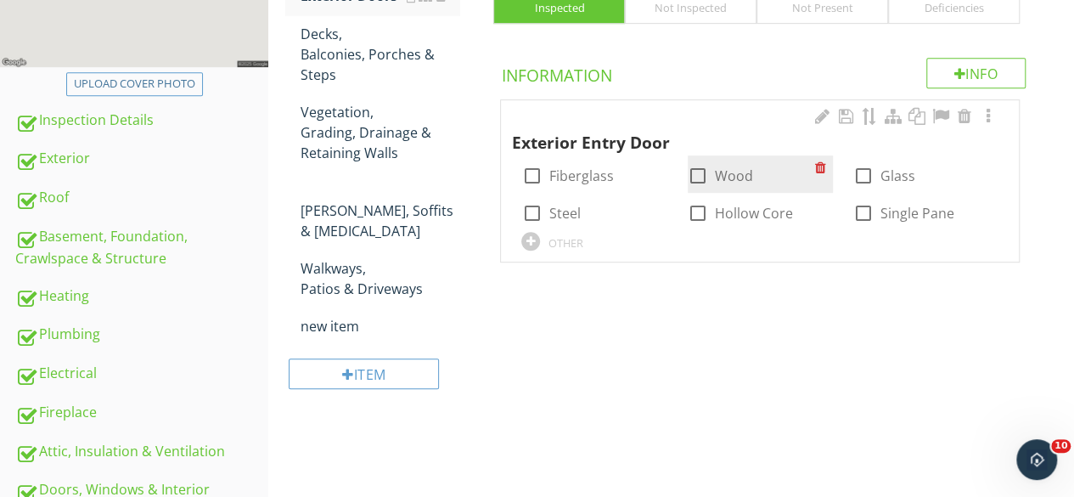
click at [693, 174] on div at bounding box center [698, 175] width 29 height 29
checkbox input "true"
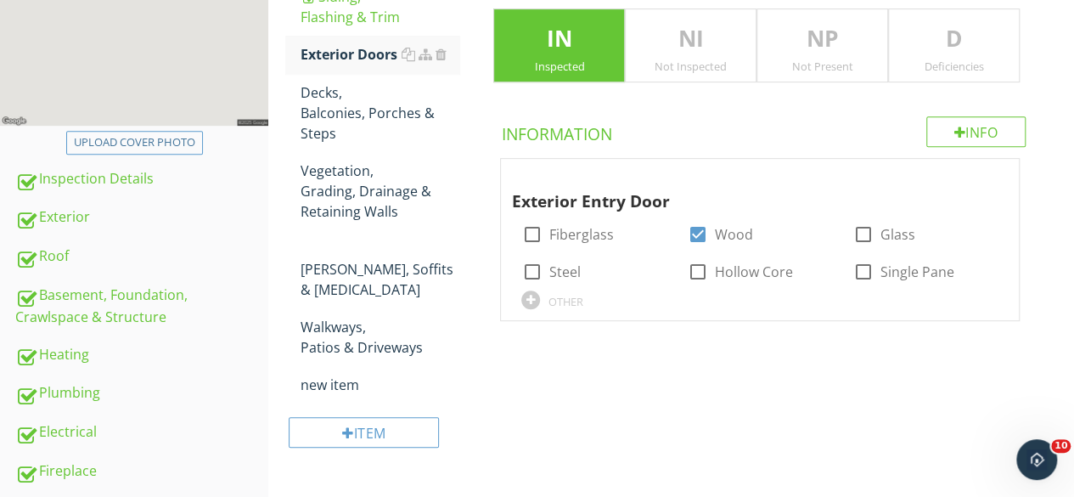
scroll to position [304, 0]
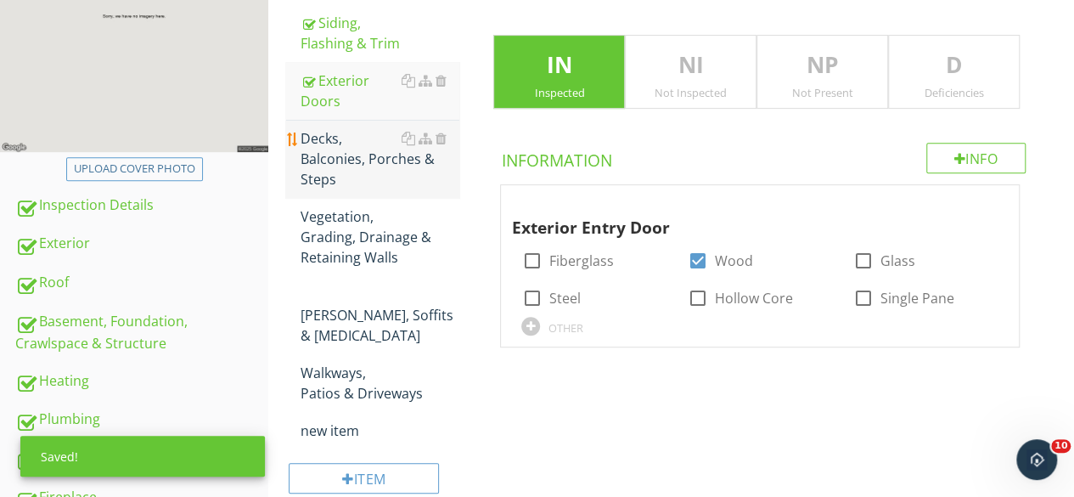
click at [341, 125] on link "Decks, Balconies, Porches & Steps" at bounding box center [380, 159] width 159 height 78
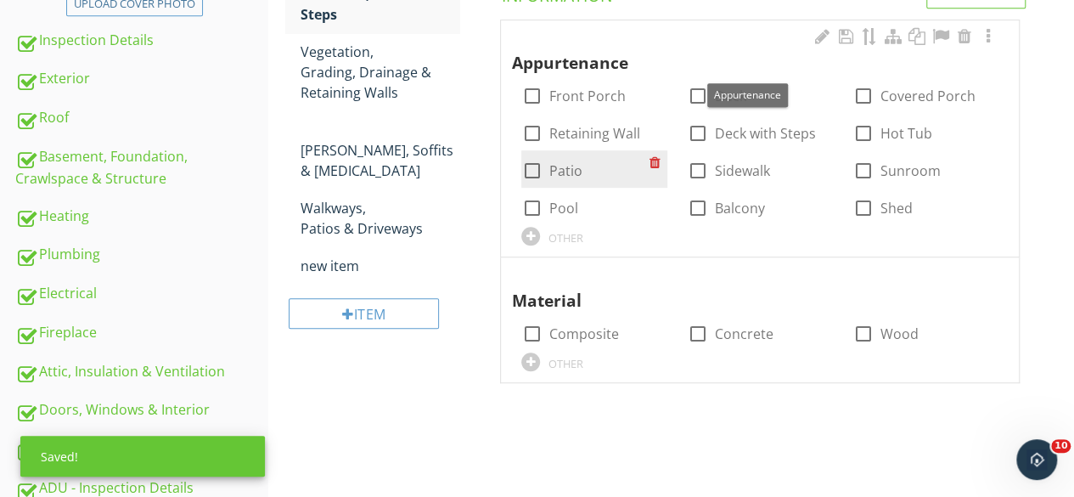
scroll to position [474, 0]
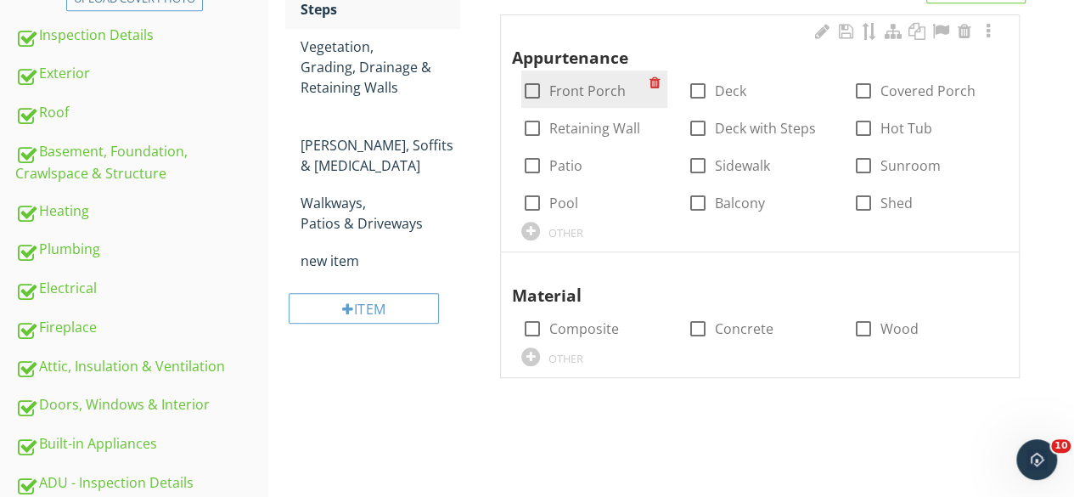
click at [533, 92] on div at bounding box center [531, 90] width 29 height 29
checkbox input "true"
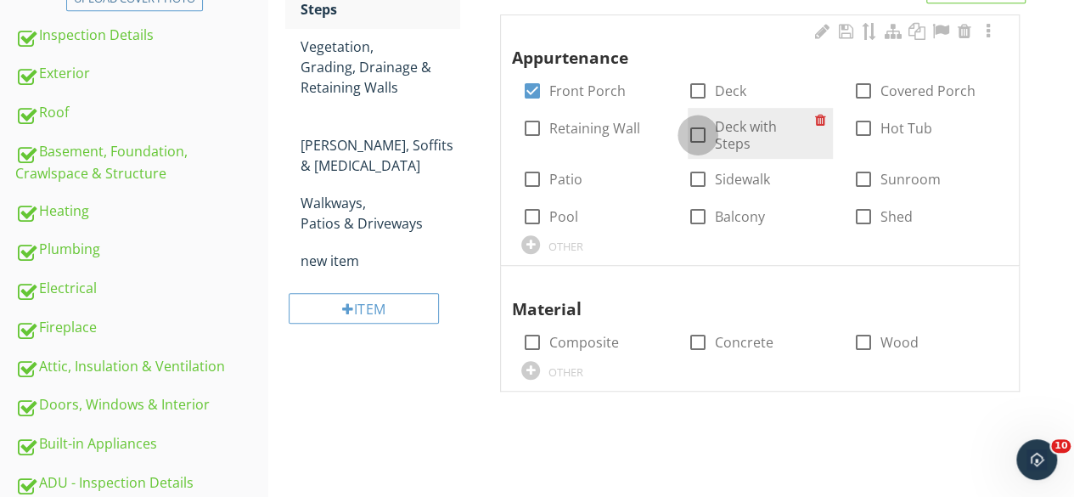
click at [698, 127] on div at bounding box center [698, 135] width 29 height 29
checkbox input "true"
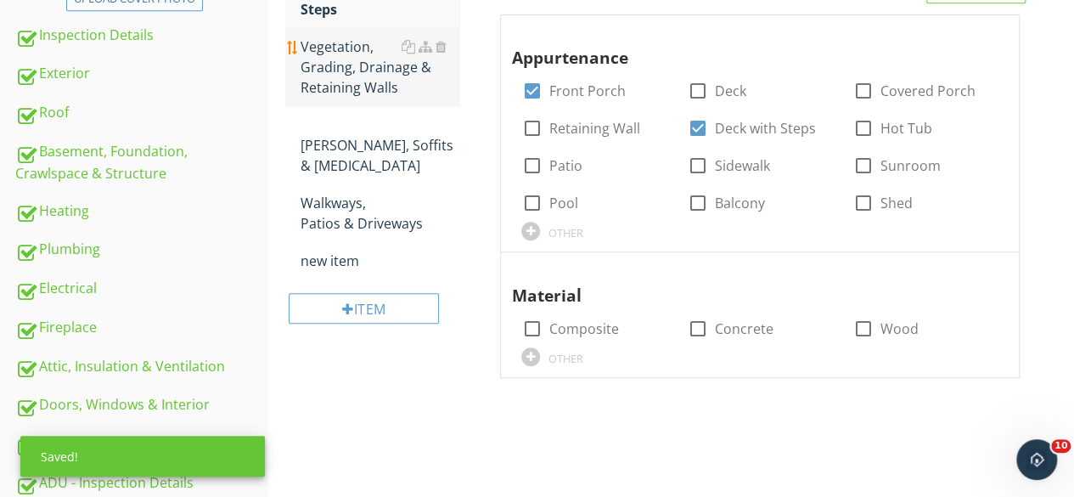
click at [336, 62] on div "Vegetation, Grading, Drainage & Retaining Walls" at bounding box center [380, 67] width 159 height 61
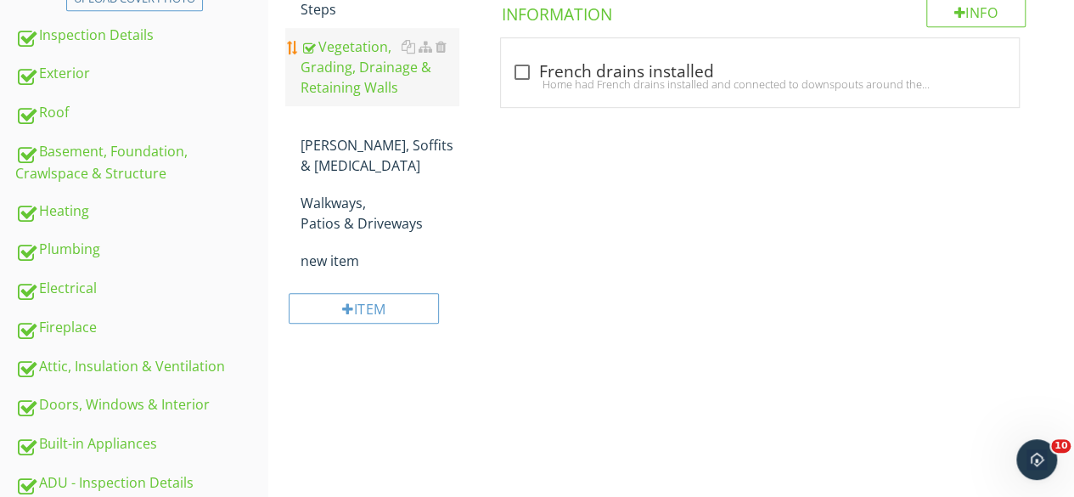
scroll to position [304, 0]
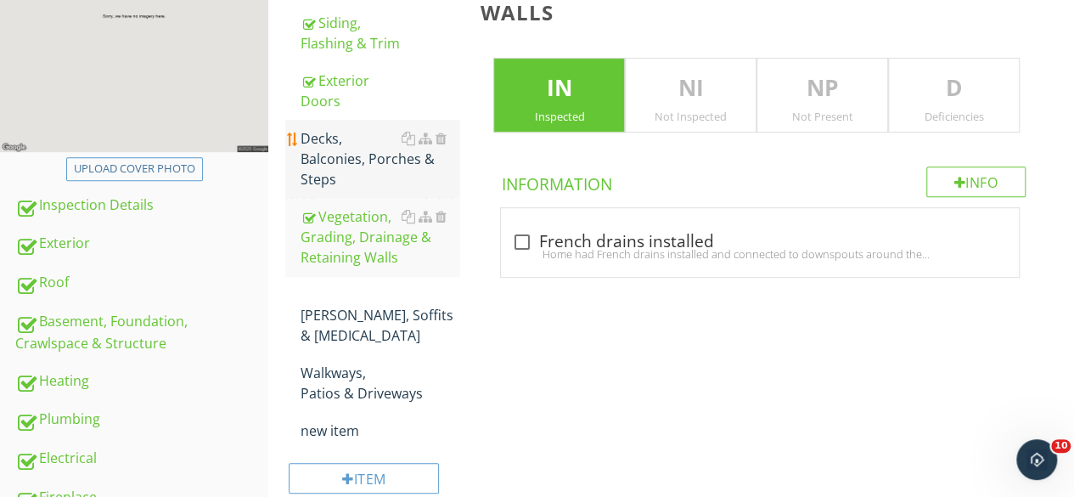
click at [367, 184] on div "Decks, Balconies, Porches & Steps" at bounding box center [380, 158] width 159 height 61
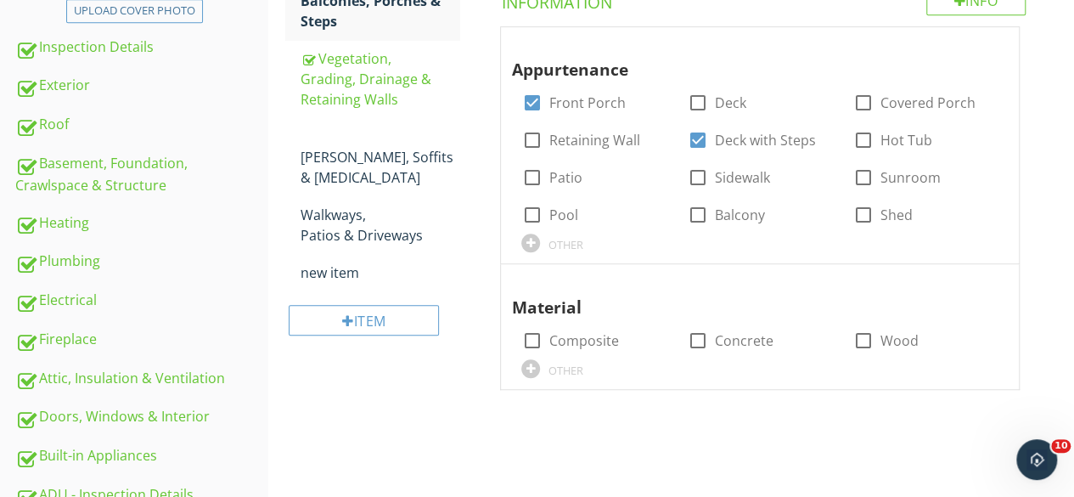
scroll to position [644, 0]
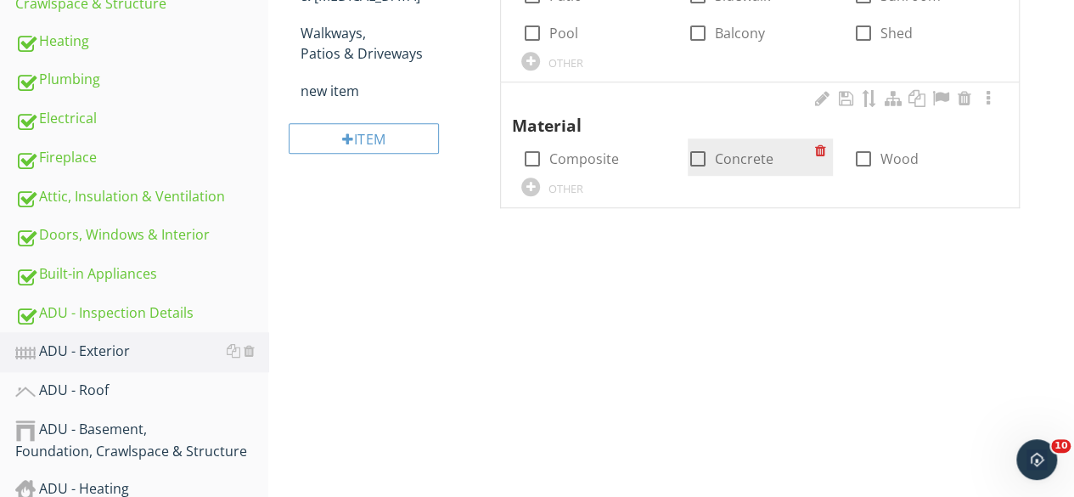
click at [702, 154] on div at bounding box center [698, 158] width 29 height 29
checkbox input "true"
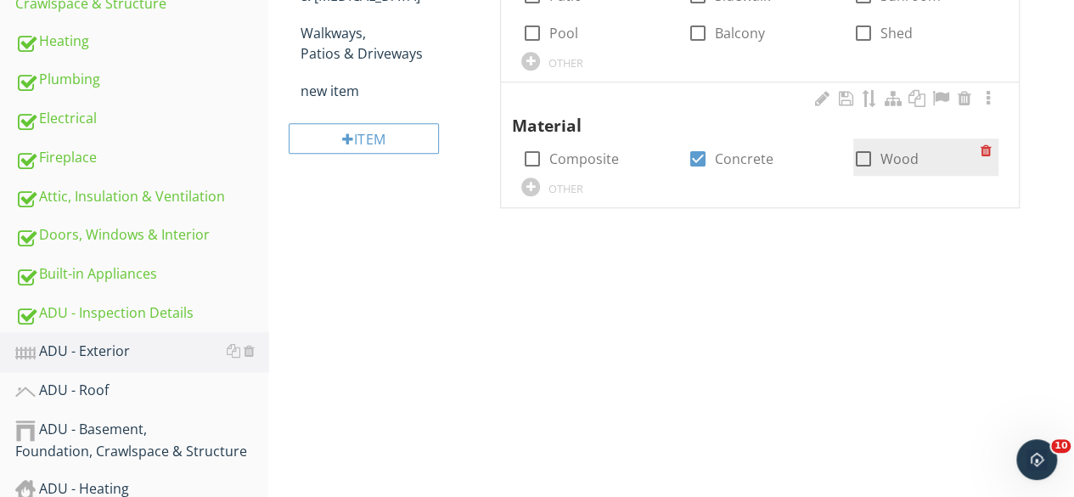
click at [868, 158] on div at bounding box center [863, 158] width 29 height 29
checkbox input "true"
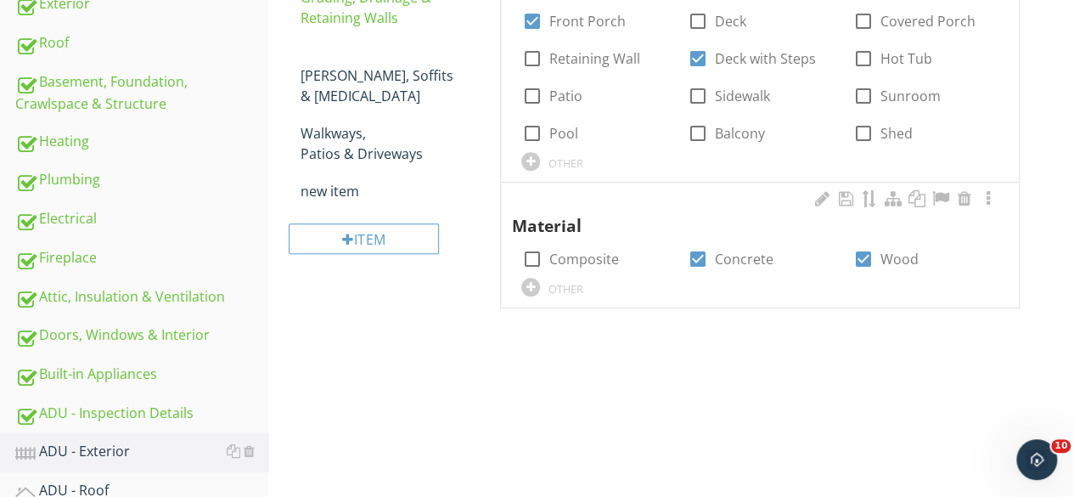
scroll to position [474, 0]
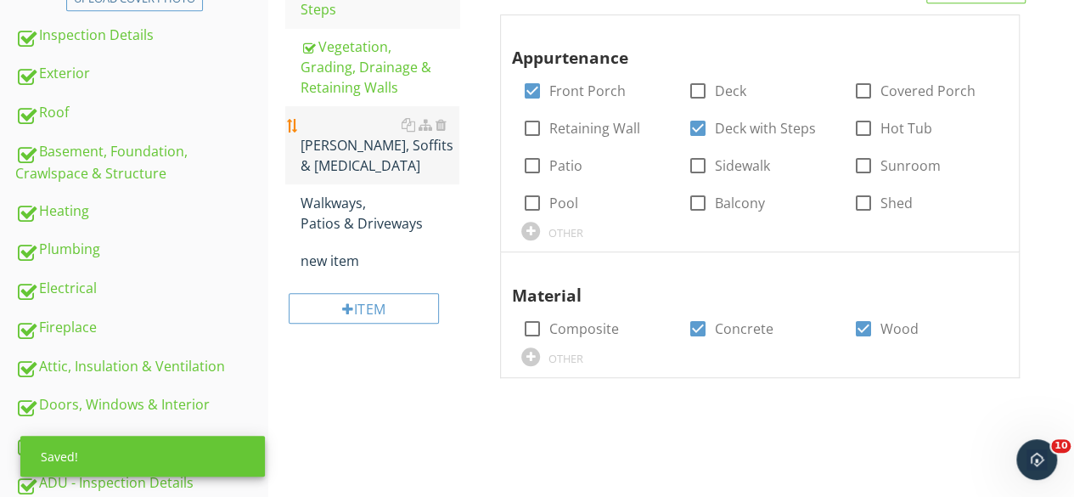
click at [373, 143] on div "Eaves, Soffits & Fascia" at bounding box center [380, 145] width 159 height 61
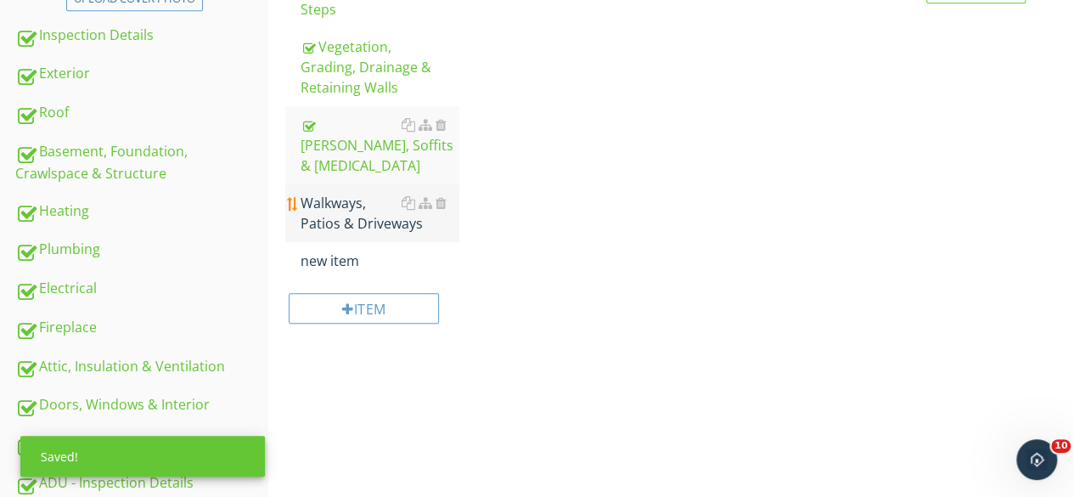
click at [350, 193] on div "Walkways, Patios & Driveways" at bounding box center [380, 213] width 159 height 41
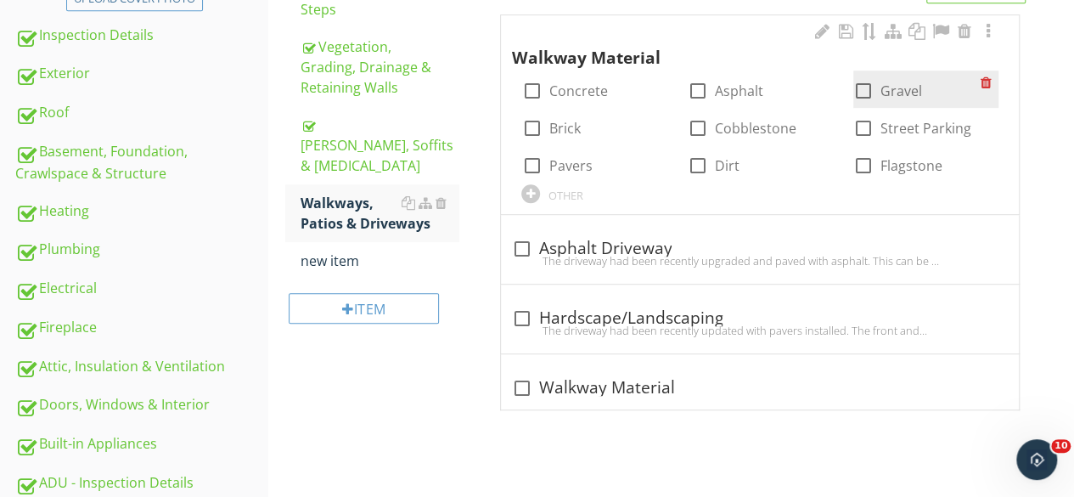
click at [868, 87] on div at bounding box center [863, 90] width 29 height 29
checkbox input "true"
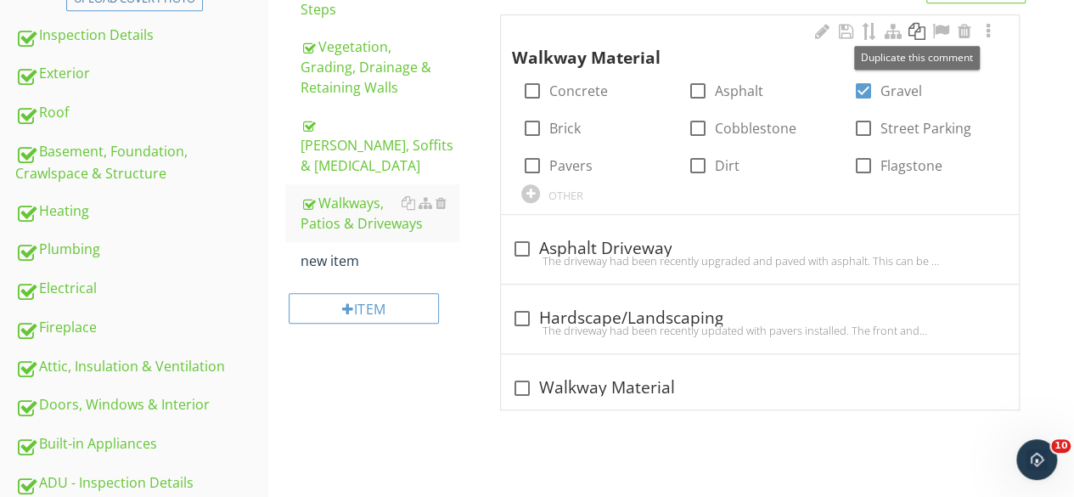
click at [916, 31] on div at bounding box center [917, 31] width 20 height 17
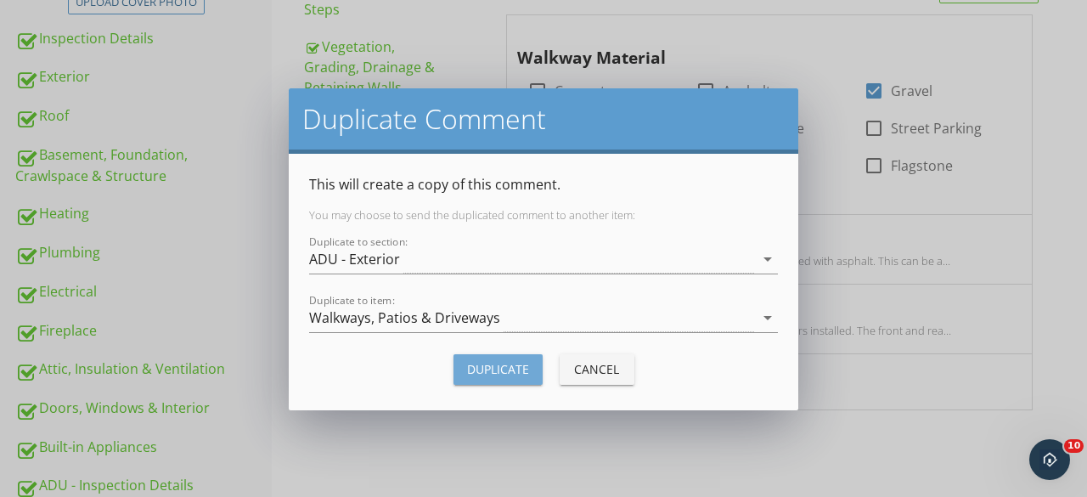
click at [498, 363] on div "Duplicate" at bounding box center [498, 369] width 62 height 18
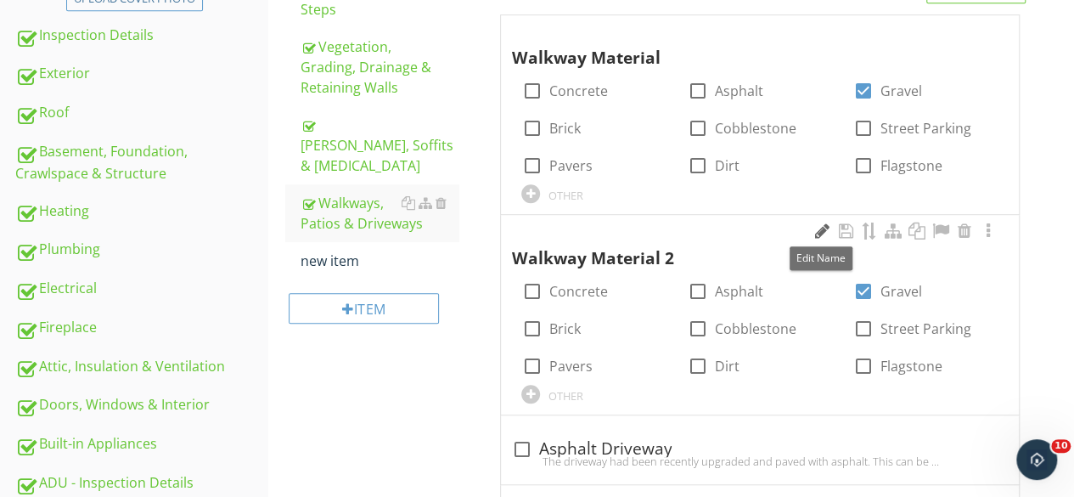
click at [820, 230] on div at bounding box center [822, 230] width 20 height 17
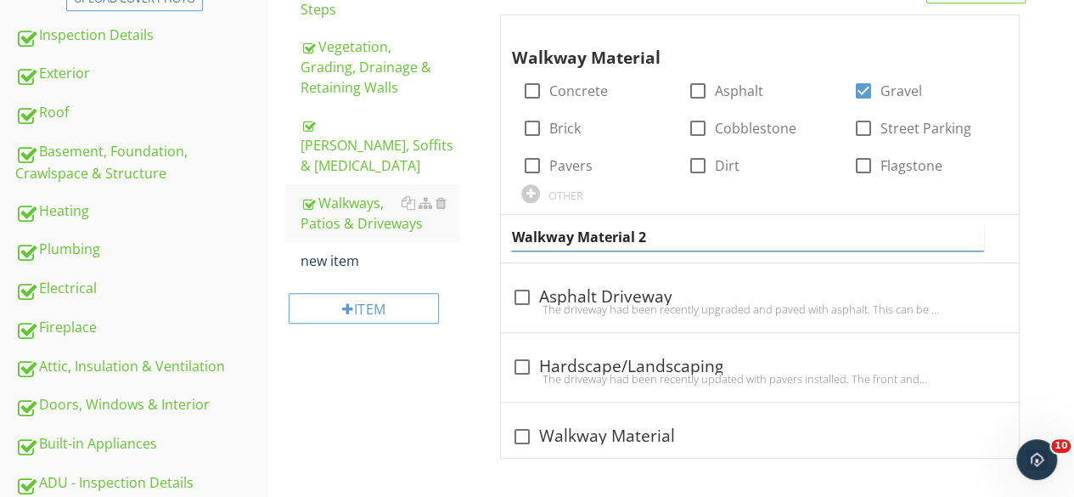
drag, startPoint x: 693, startPoint y: 228, endPoint x: 476, endPoint y: 233, distance: 216.6
click at [458, 233] on div "ADU - Exterior General Siding, Flashing & Trim Exterior Doors Decks, Balconies,…" at bounding box center [671, 108] width 806 height 788
type input "Driveway Material"
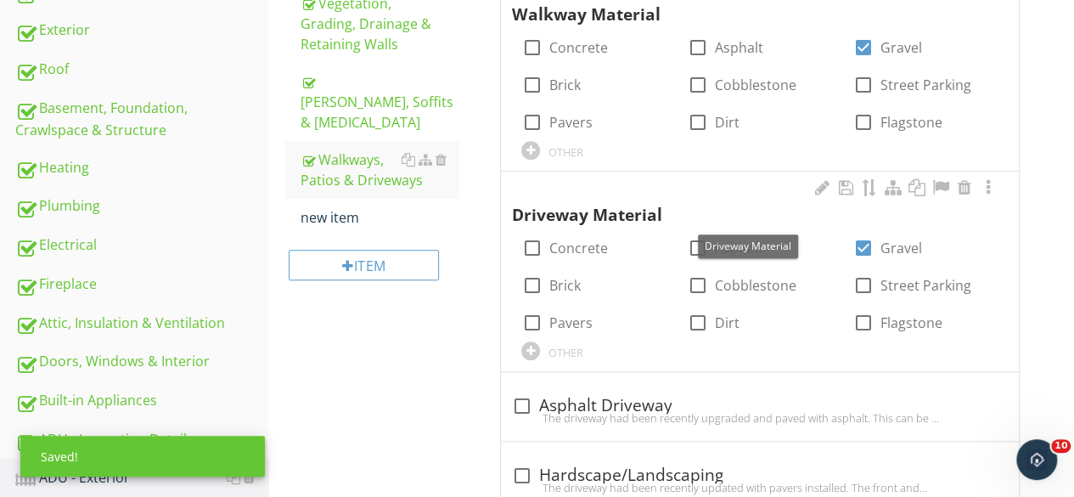
scroll to position [389, 0]
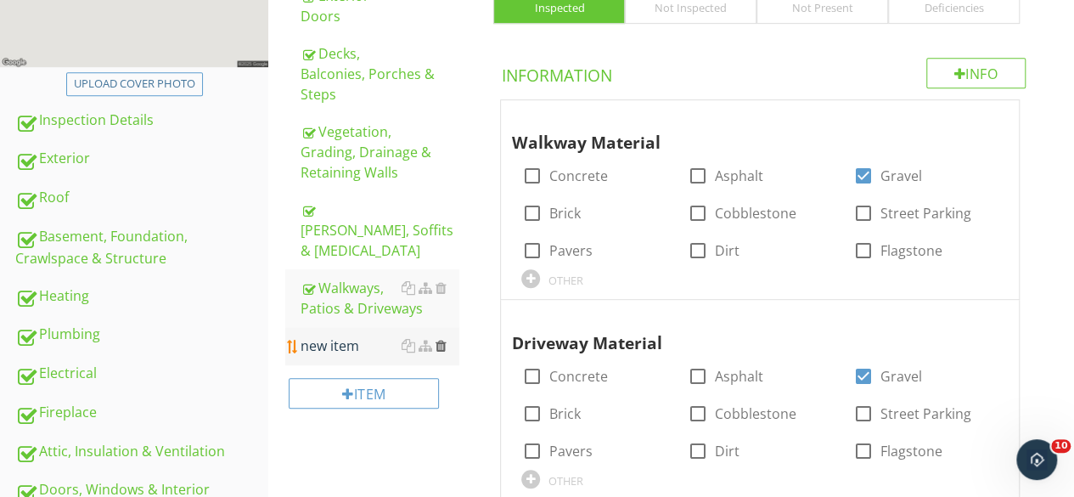
click at [442, 339] on div at bounding box center [440, 346] width 11 height 14
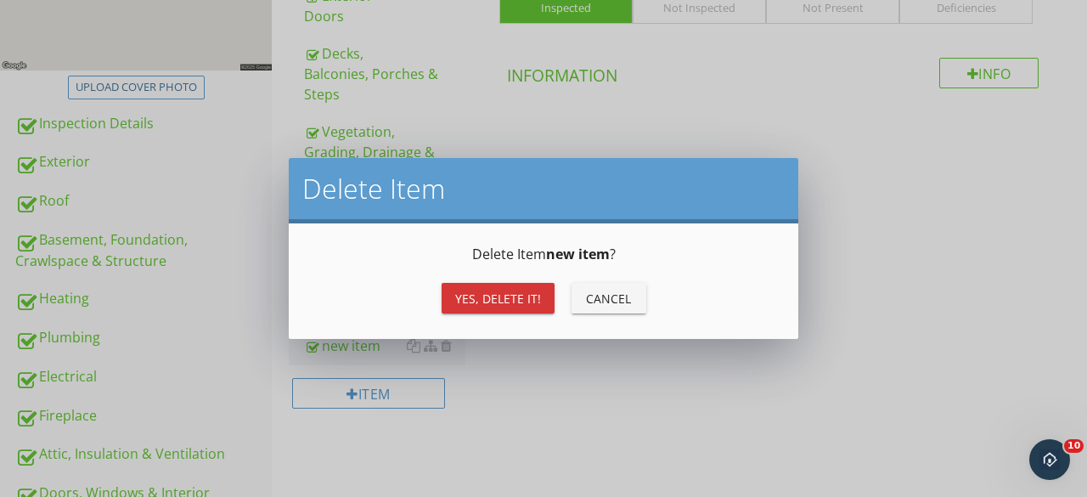
click at [487, 299] on div "Yes, Delete it!" at bounding box center [498, 299] width 86 height 18
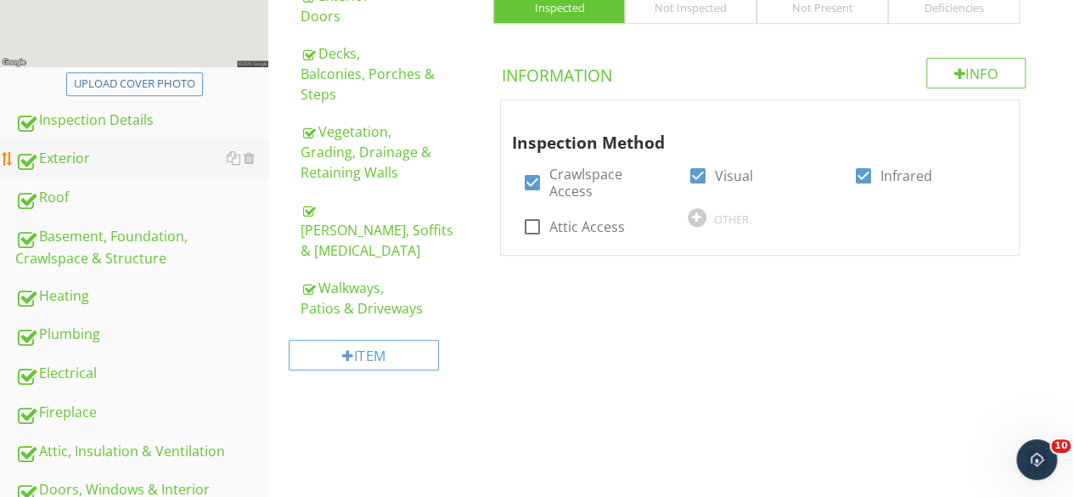
click at [99, 149] on div "Exterior" at bounding box center [141, 159] width 253 height 22
click at [341, 278] on div "Walkways, Patios & Driveways" at bounding box center [380, 298] width 159 height 41
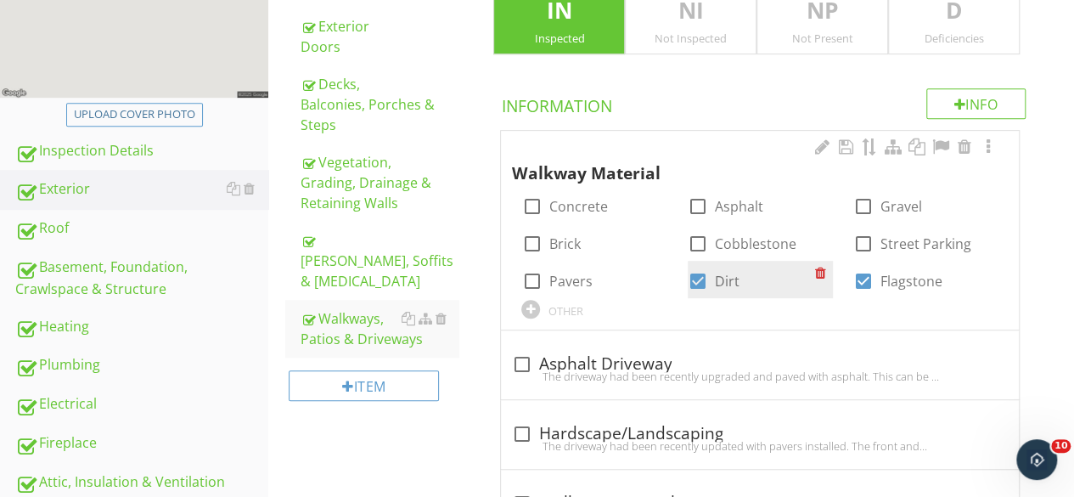
scroll to position [425, 0]
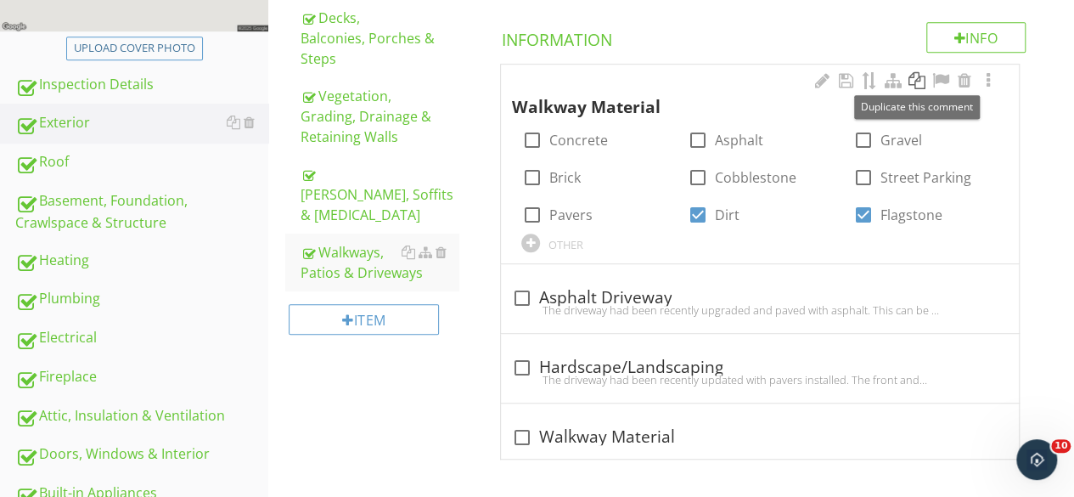
click at [914, 77] on div at bounding box center [917, 80] width 20 height 17
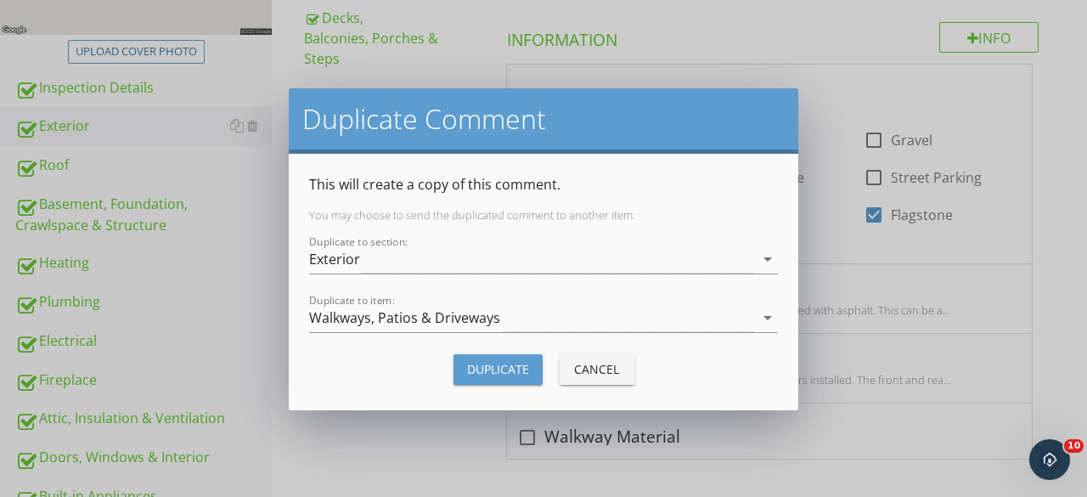
click at [519, 363] on div "Duplicate" at bounding box center [498, 369] width 62 height 18
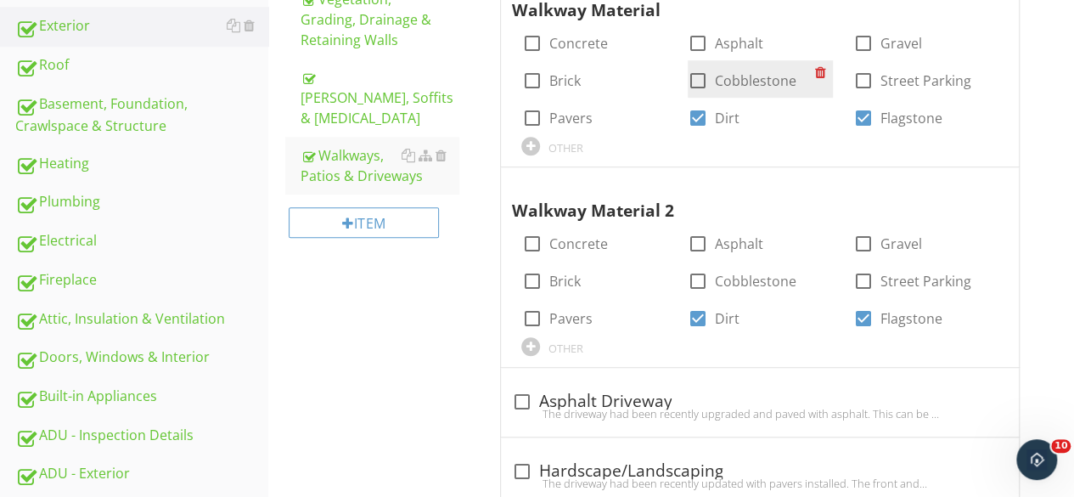
scroll to position [594, 0]
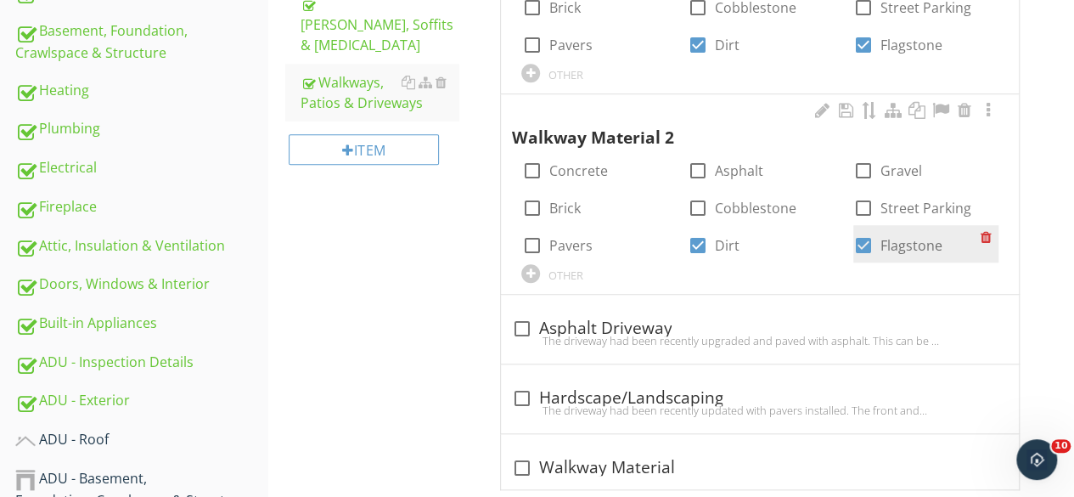
click at [864, 246] on div at bounding box center [863, 245] width 29 height 29
checkbox input "false"
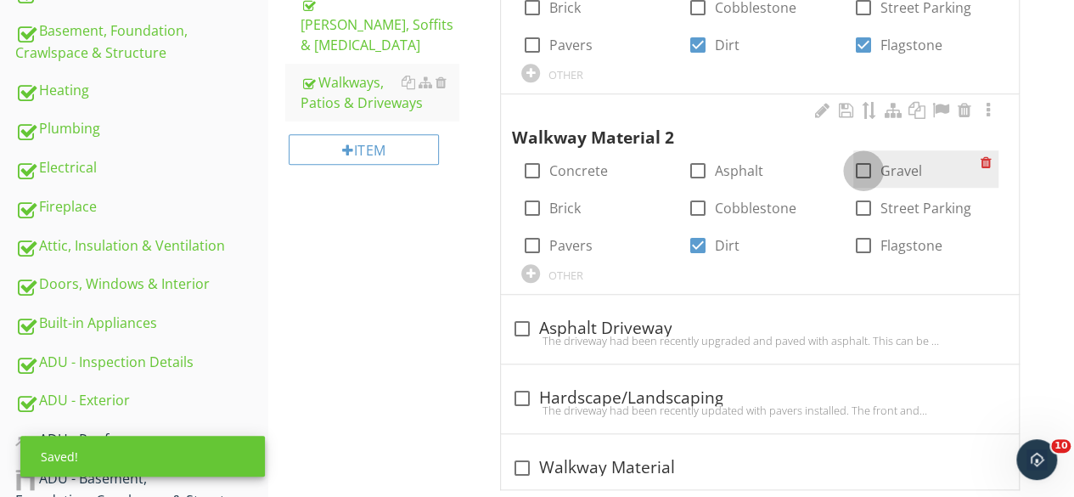
click at [865, 169] on div at bounding box center [863, 170] width 29 height 29
checkbox input "true"
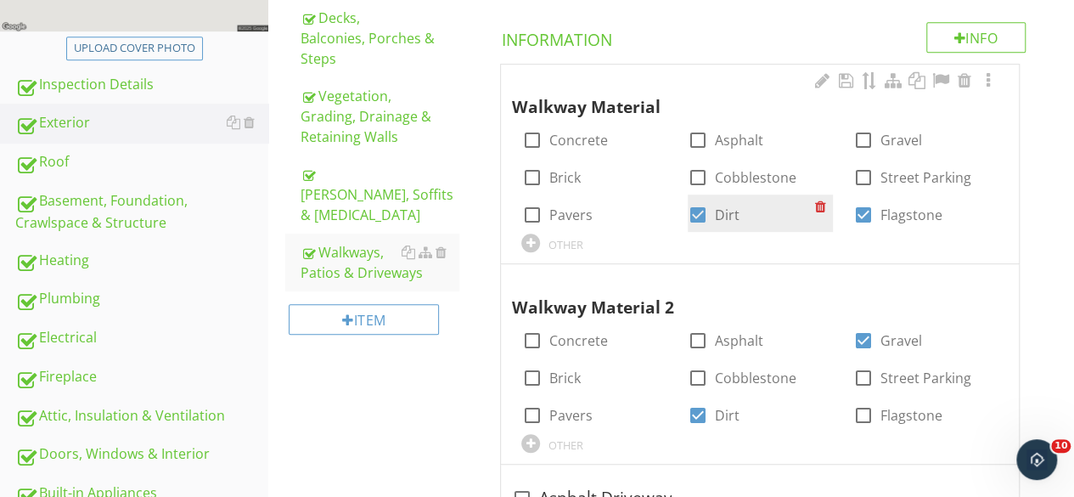
scroll to position [509, 0]
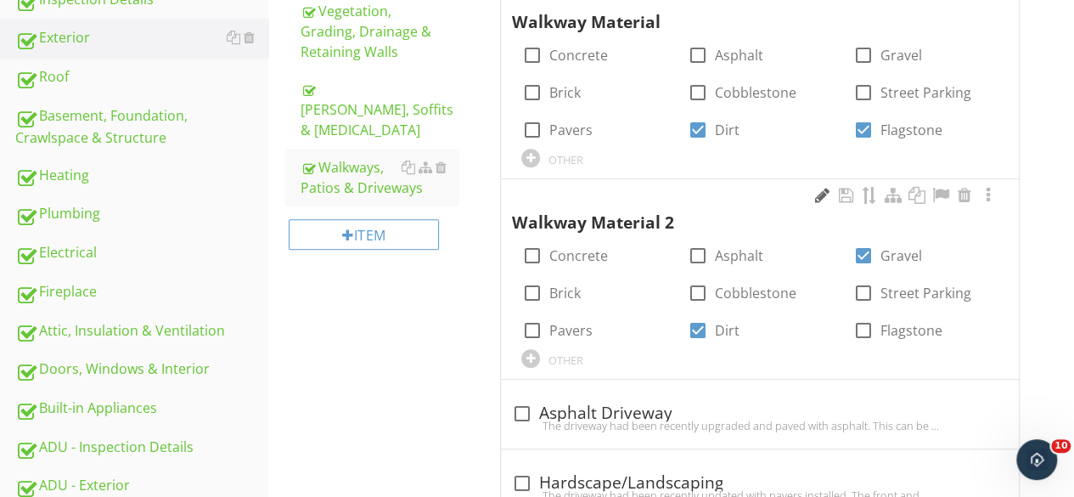
click at [822, 197] on div at bounding box center [822, 195] width 20 height 17
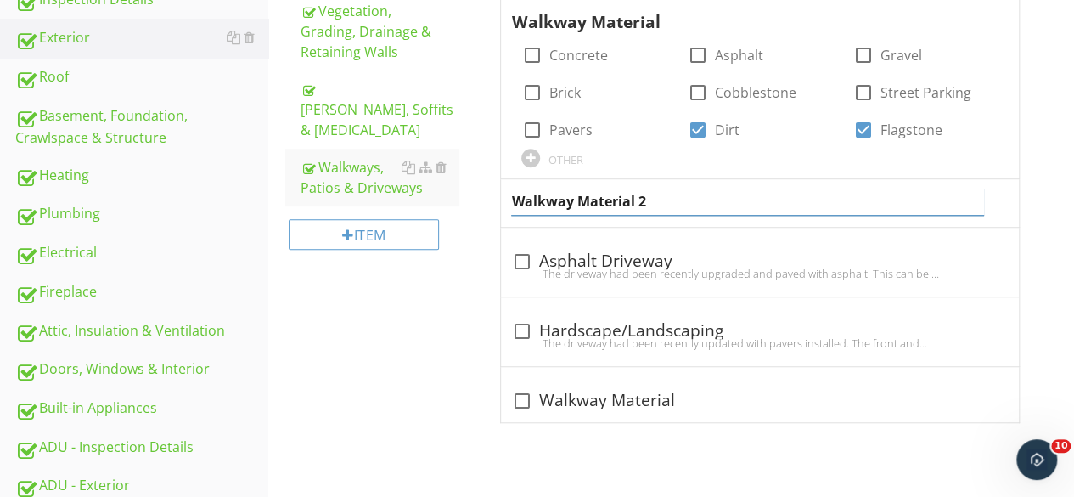
drag, startPoint x: 672, startPoint y: 204, endPoint x: 459, endPoint y: 213, distance: 214.2
click at [459, 213] on div "Exterior General Siding, Flashing & Trim Exterior Doors Decks, Balconies, Porch…" at bounding box center [671, 72] width 806 height 788
type input "Driveway Material"
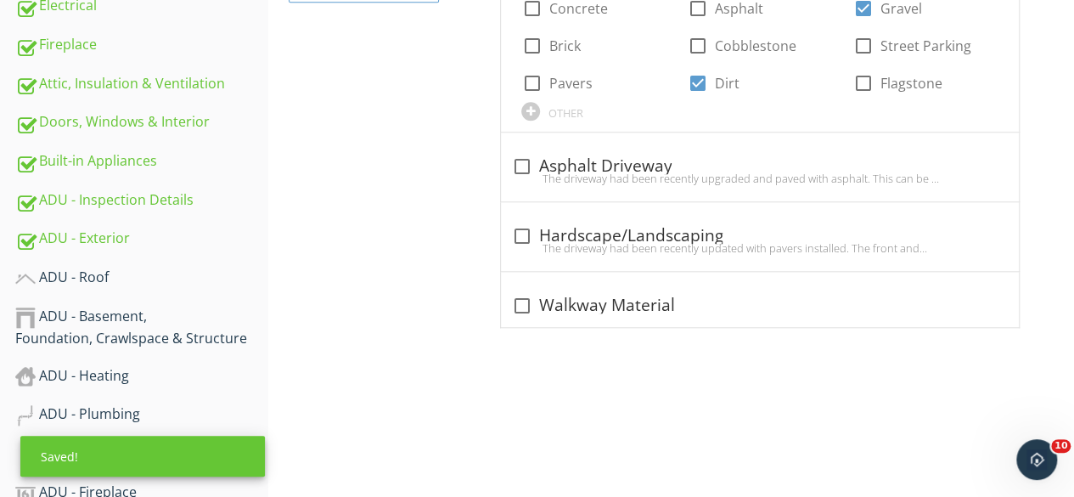
scroll to position [764, 0]
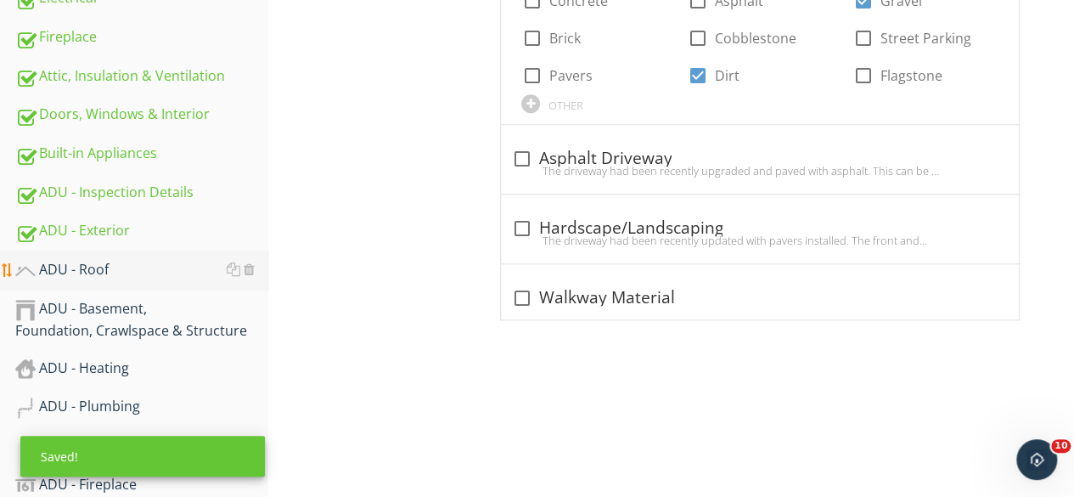
click at [138, 272] on div "ADU - Roof" at bounding box center [141, 270] width 253 height 22
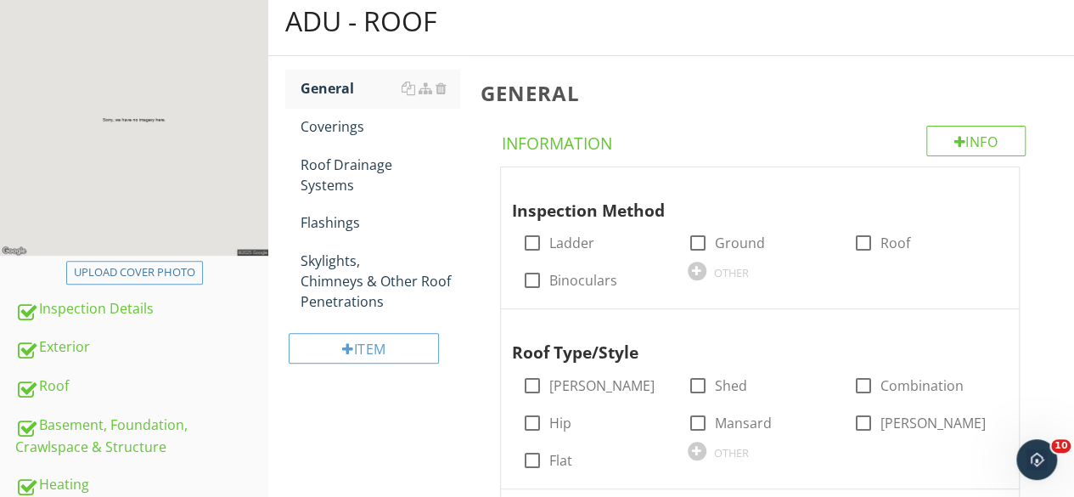
scroll to position [190, 0]
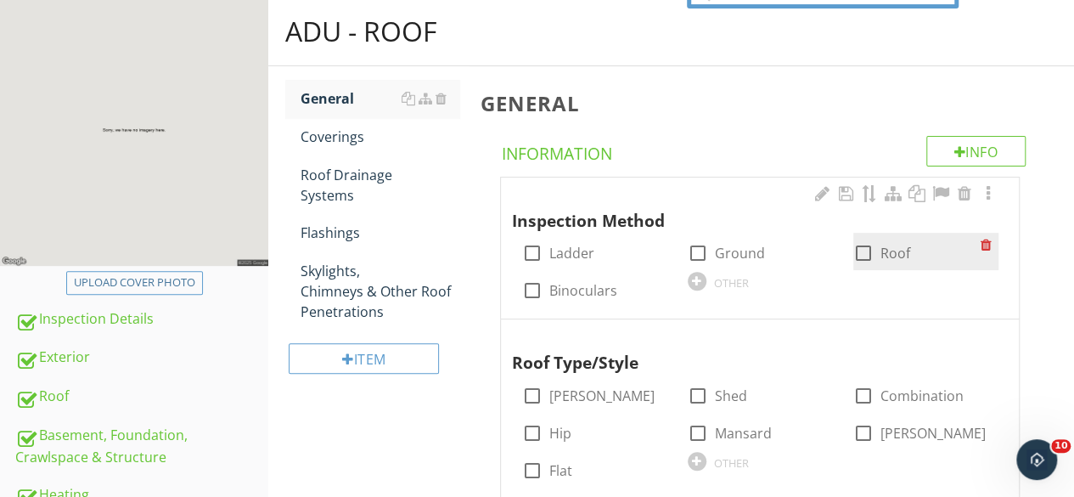
click at [861, 254] on div at bounding box center [863, 253] width 29 height 29
checkbox input "true"
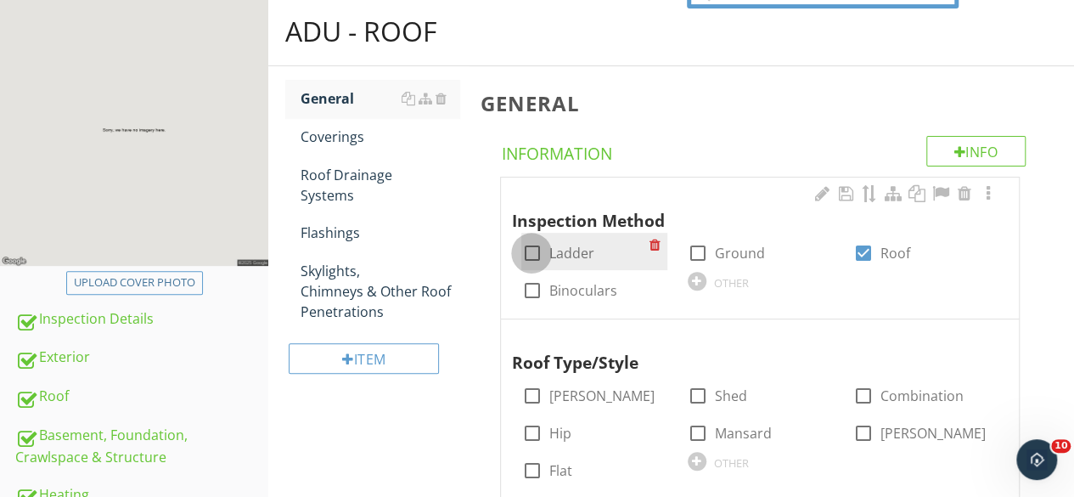
click at [527, 249] on div at bounding box center [531, 253] width 29 height 29
checkbox input "true"
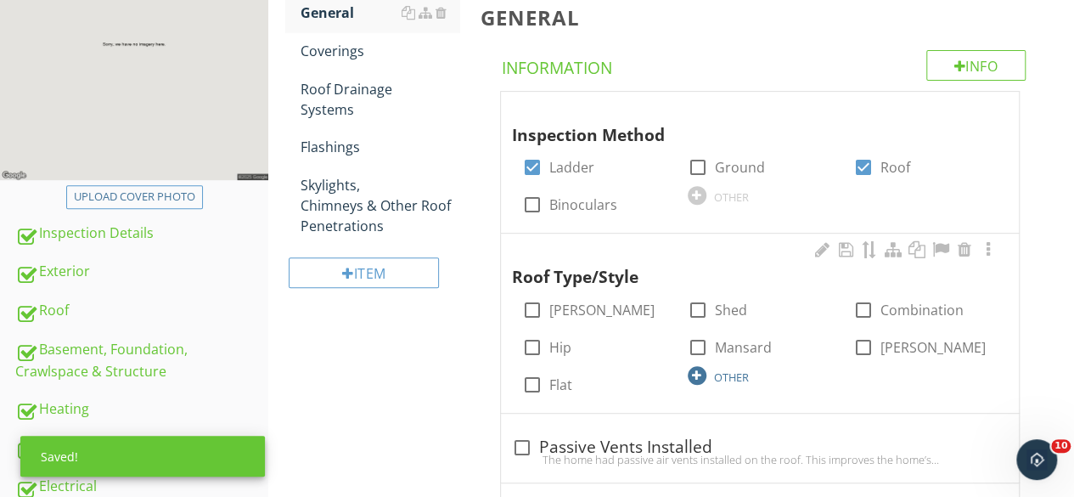
scroll to position [360, 0]
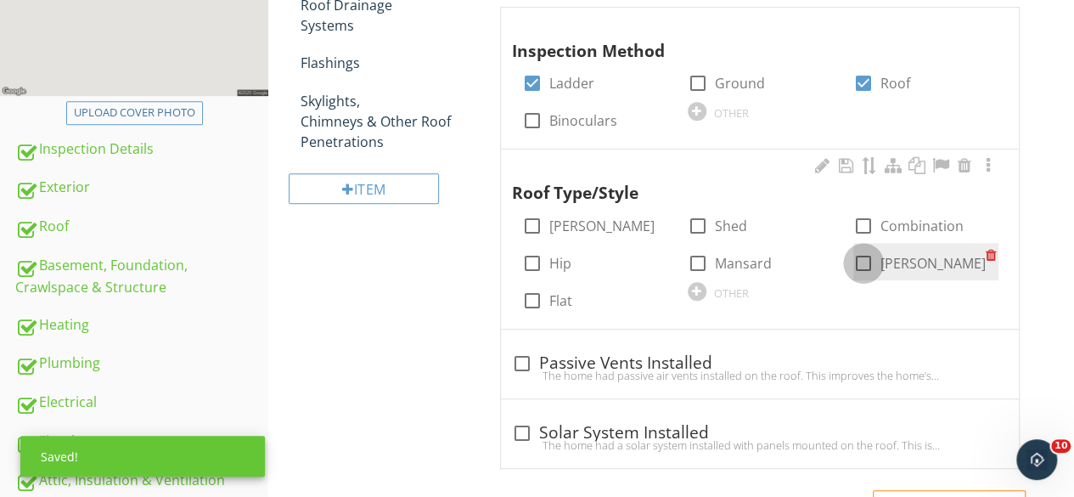
click at [864, 264] on div at bounding box center [863, 263] width 29 height 29
checkbox input "true"
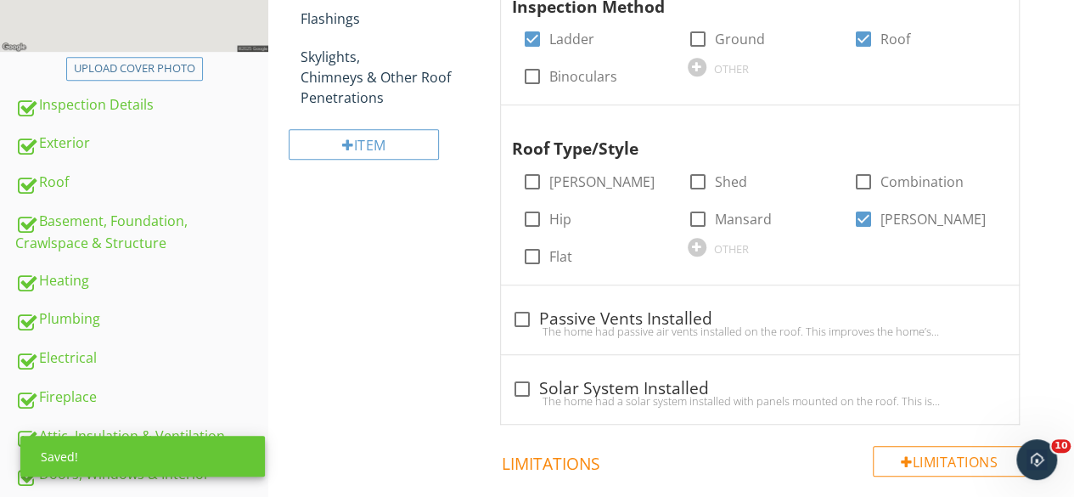
scroll to position [190, 0]
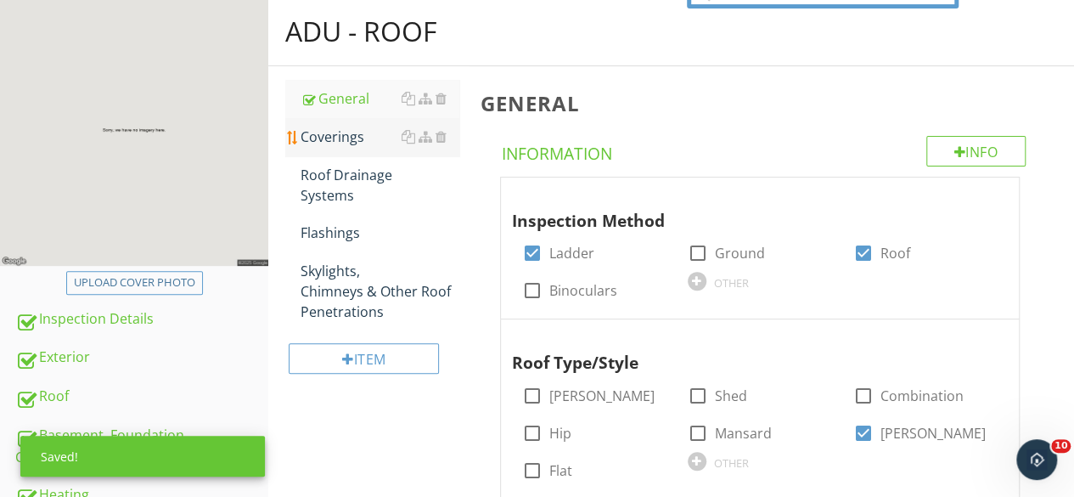
click at [338, 140] on div "Coverings" at bounding box center [380, 137] width 159 height 20
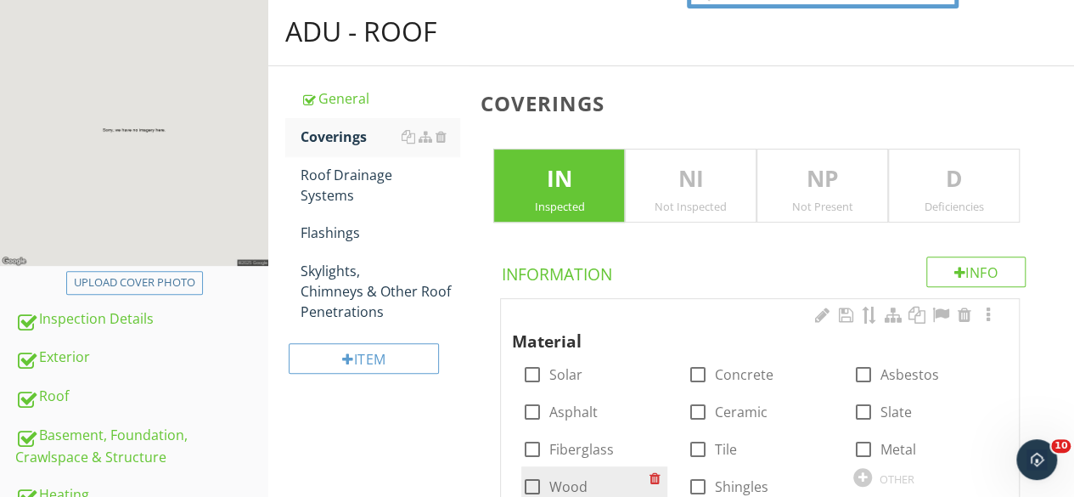
scroll to position [445, 0]
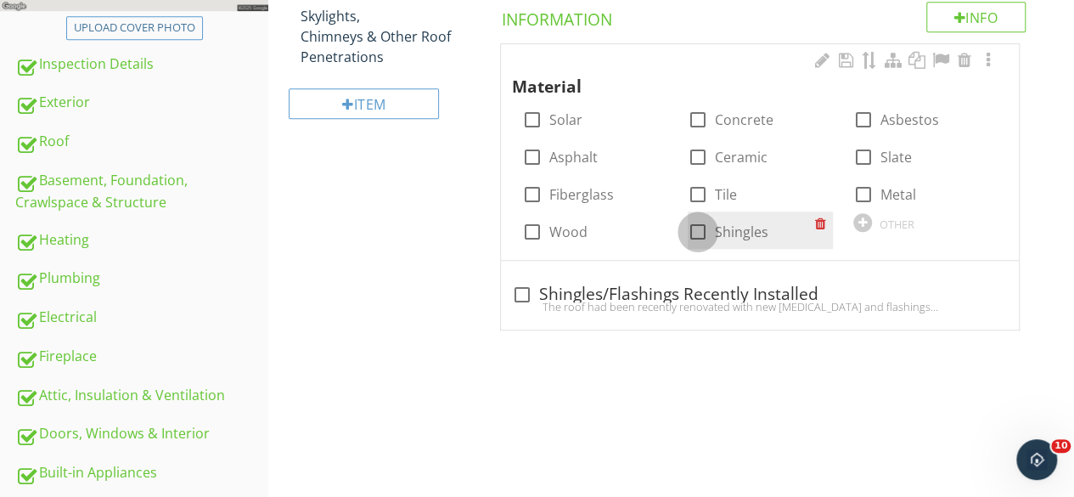
click at [698, 232] on div at bounding box center [698, 231] width 29 height 29
checkbox input "true"
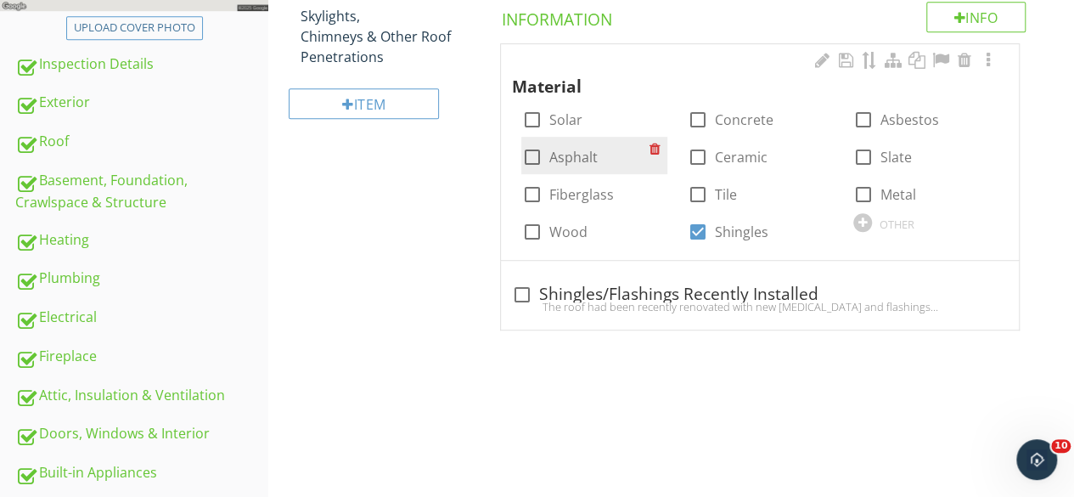
click at [532, 155] on div at bounding box center [531, 157] width 29 height 29
checkbox input "true"
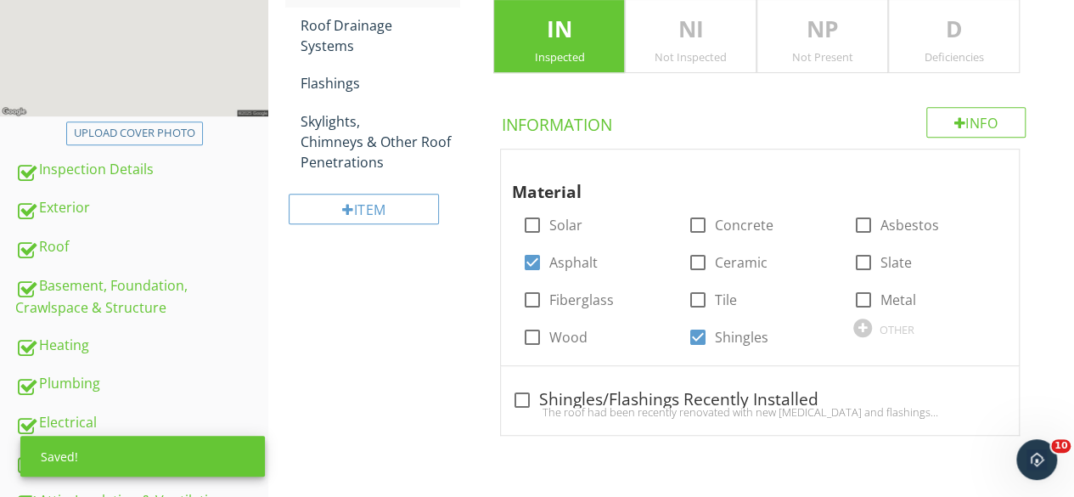
scroll to position [190, 0]
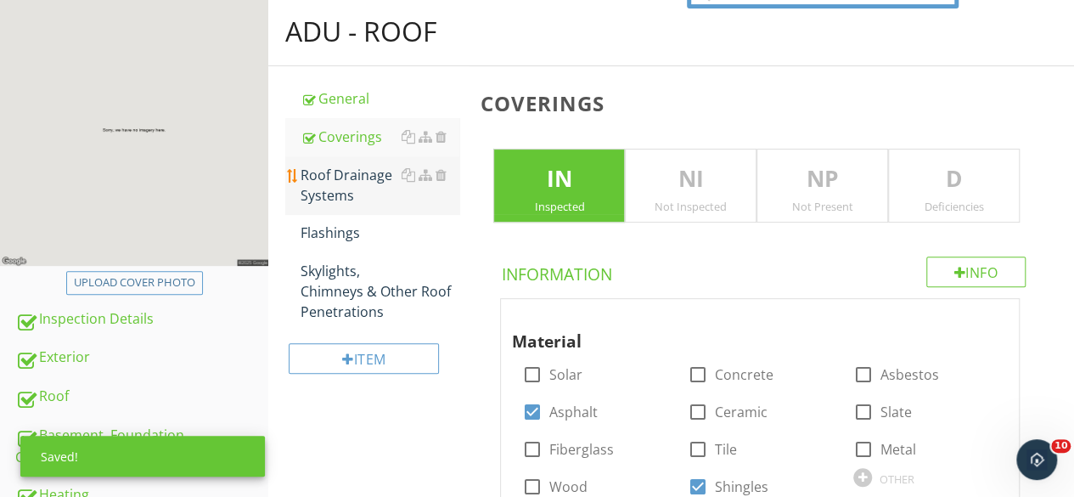
click at [352, 175] on div "Roof Drainage Systems" at bounding box center [380, 185] width 159 height 41
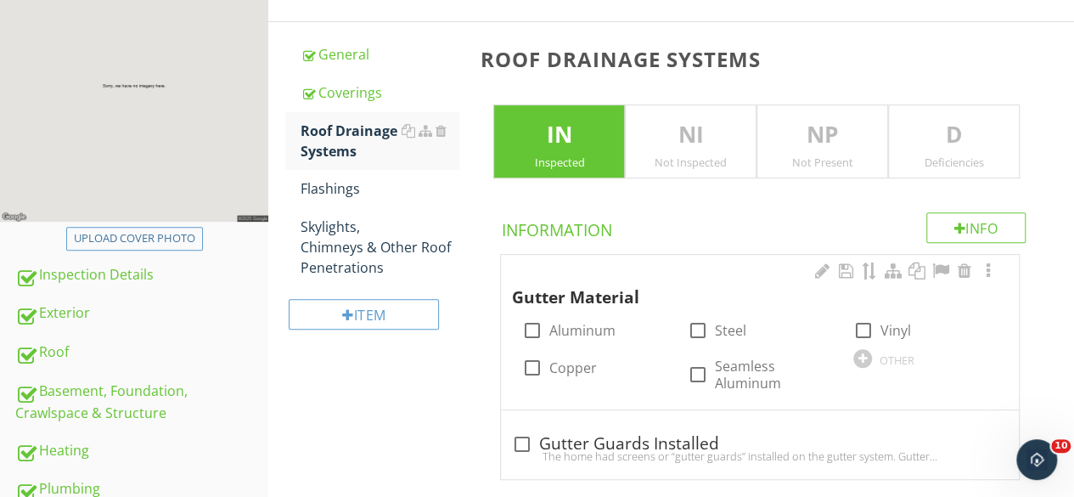
scroll to position [360, 0]
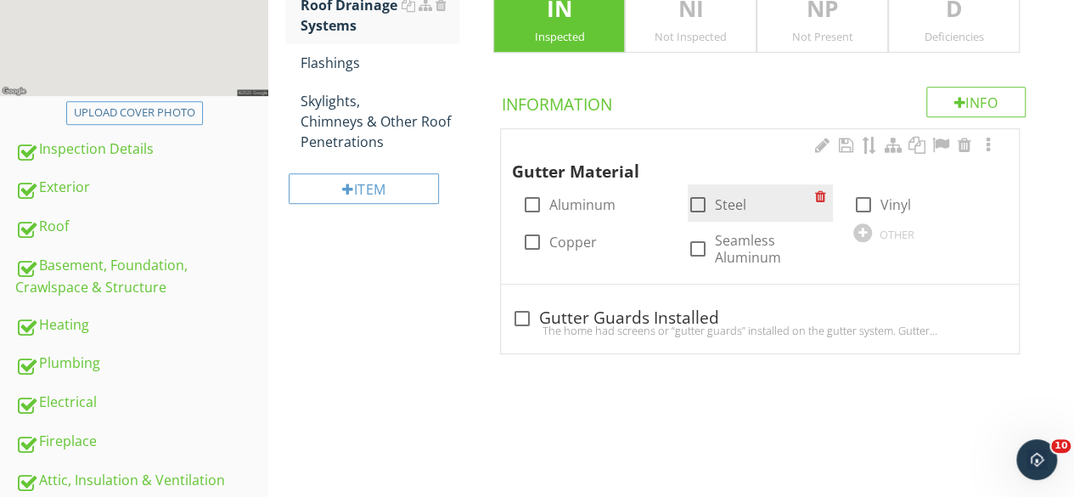
click at [700, 200] on div at bounding box center [698, 204] width 29 height 29
checkbox input "true"
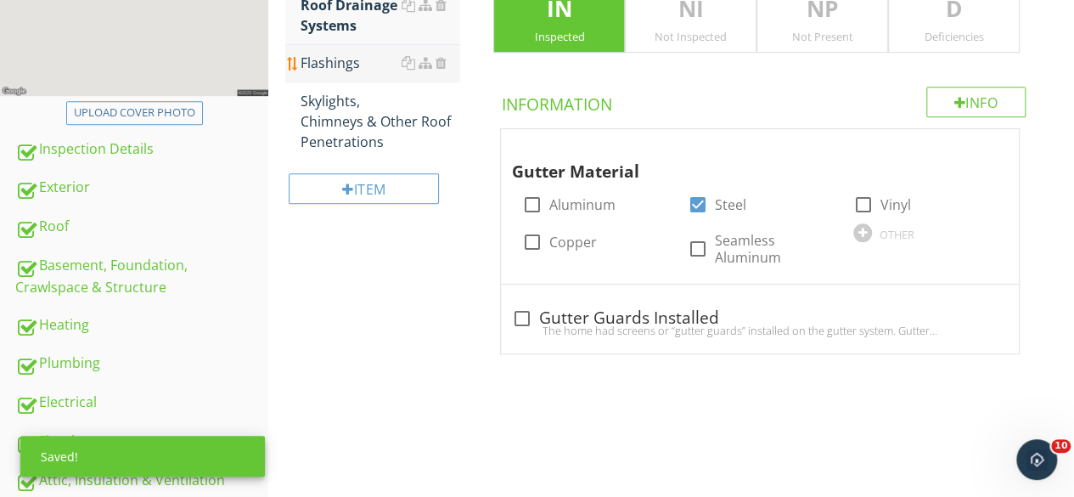
click at [326, 59] on div "Flashings" at bounding box center [380, 63] width 159 height 20
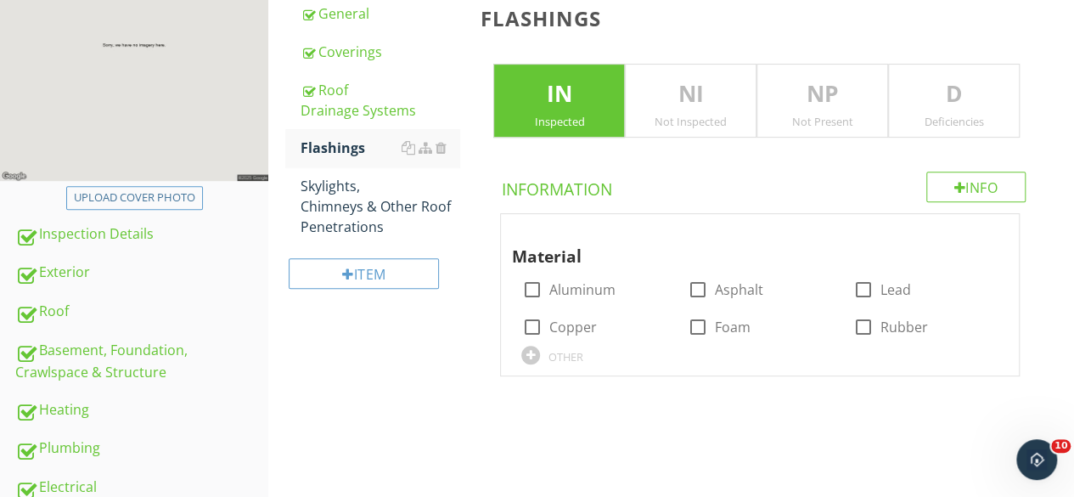
scroll to position [360, 0]
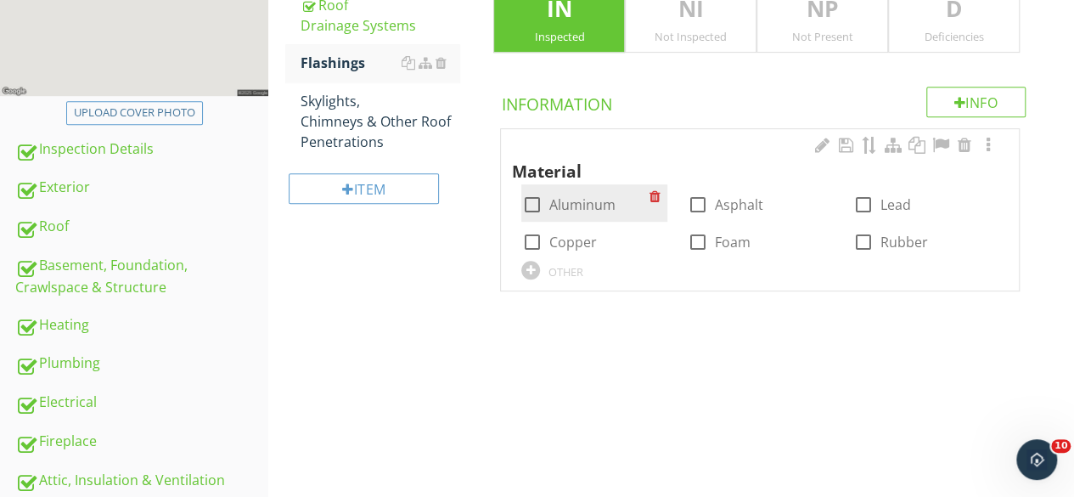
click at [535, 202] on div at bounding box center [531, 204] width 29 height 29
checkbox input "true"
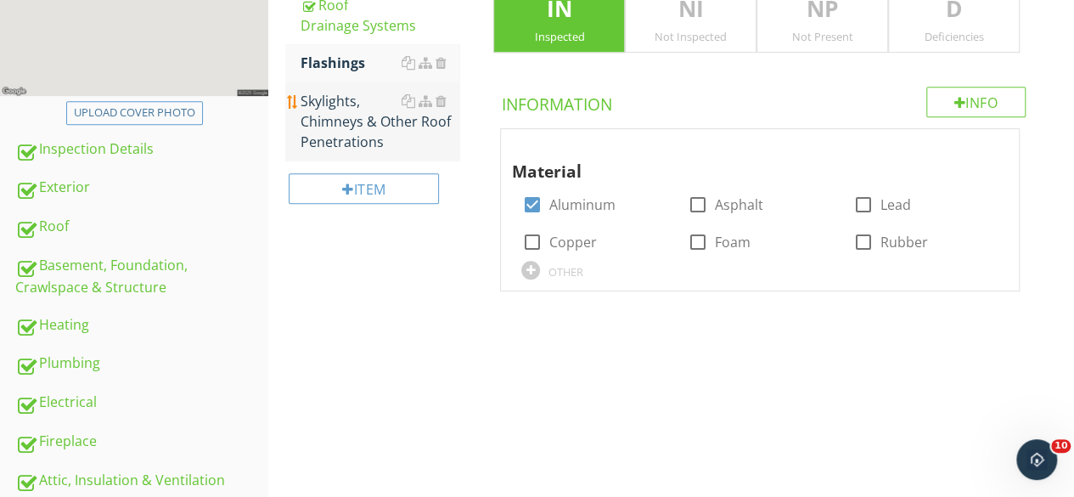
click at [352, 111] on div "Skylights, Chimneys & Other Roof Penetrations" at bounding box center [380, 121] width 159 height 61
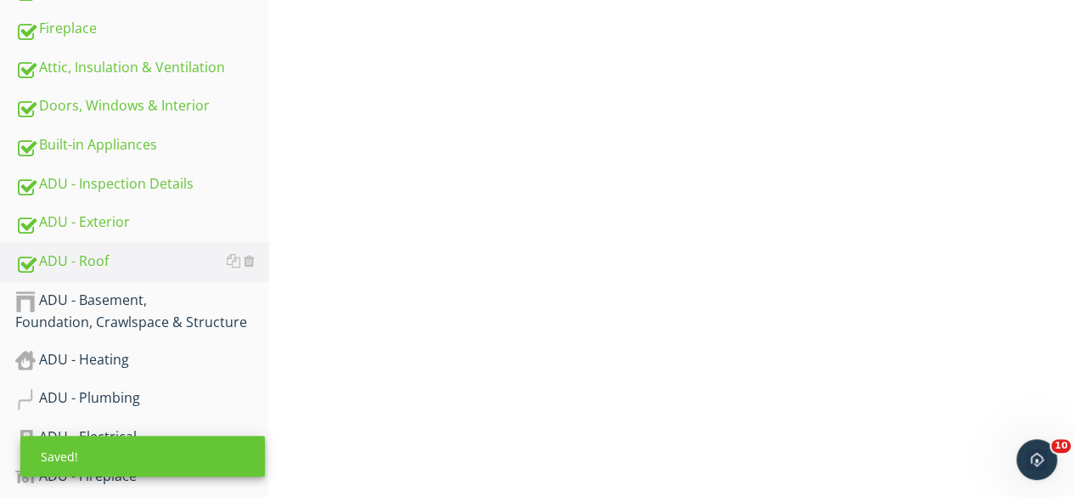
scroll to position [785, 0]
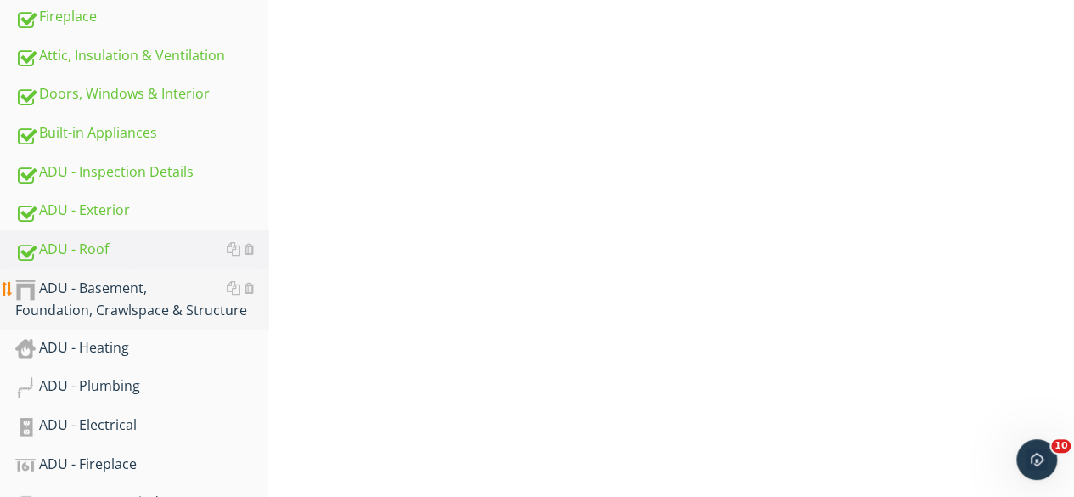
click at [124, 286] on div "ADU - Basement, Foundation, Crawlspace & Structure" at bounding box center [141, 299] width 253 height 42
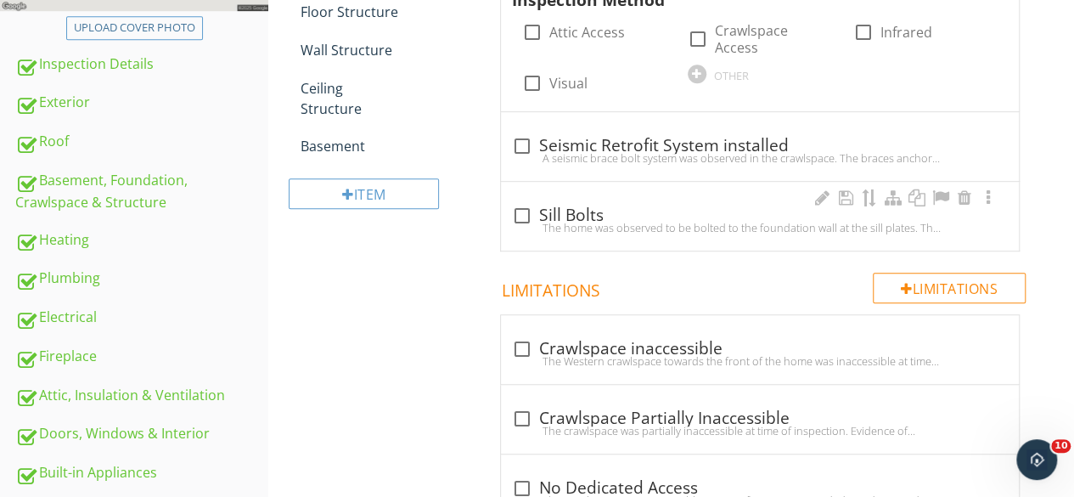
scroll to position [275, 0]
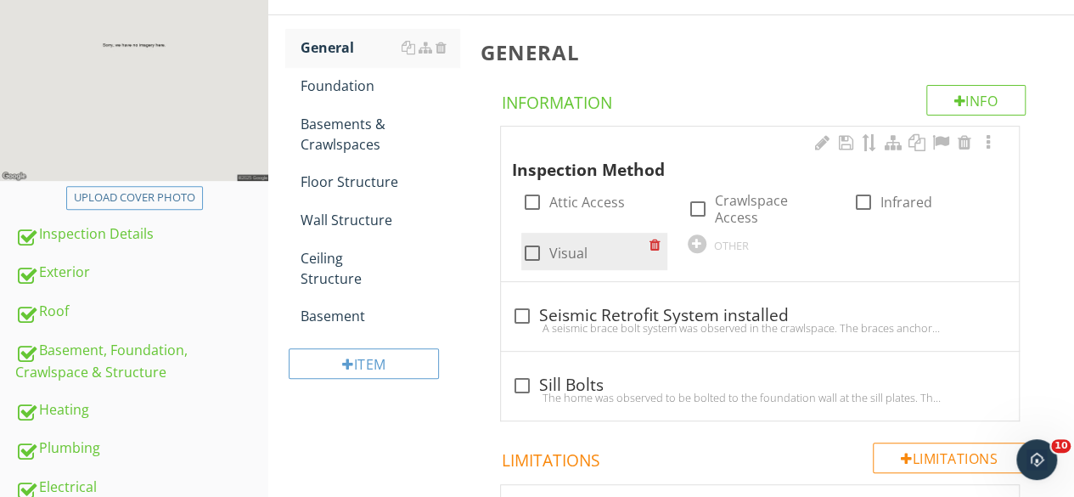
click at [535, 239] on div at bounding box center [531, 253] width 29 height 29
checkbox input "true"
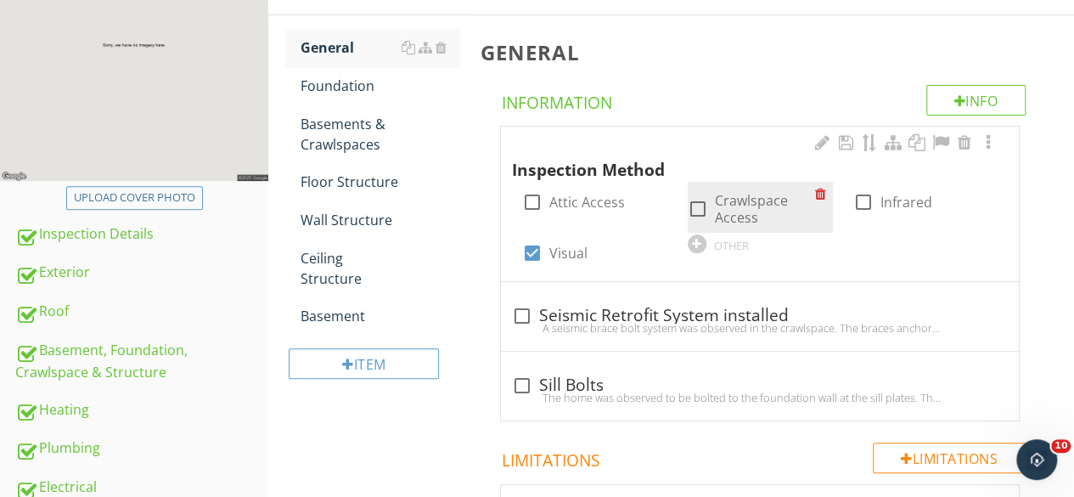
click at [699, 206] on div at bounding box center [698, 208] width 29 height 29
checkbox input "true"
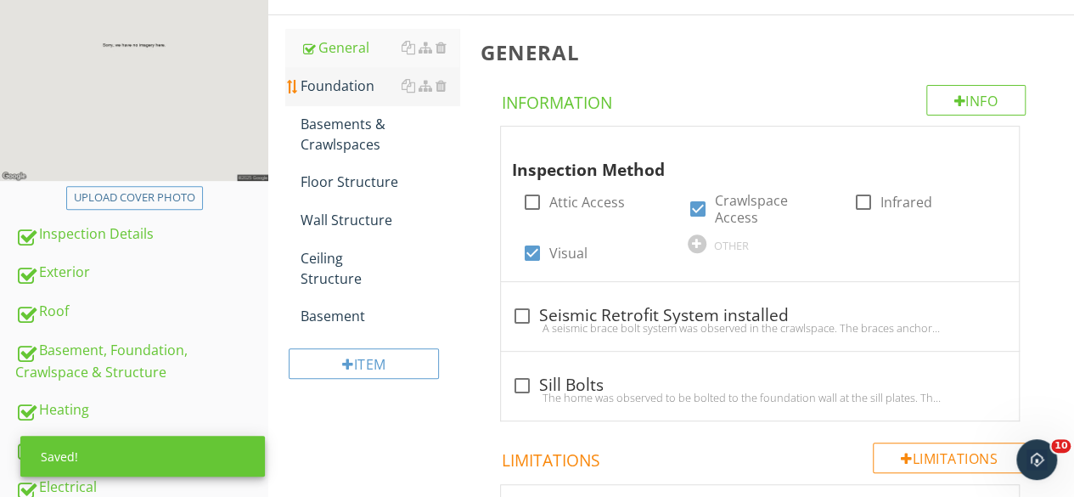
click at [337, 87] on div "Foundation" at bounding box center [380, 86] width 159 height 20
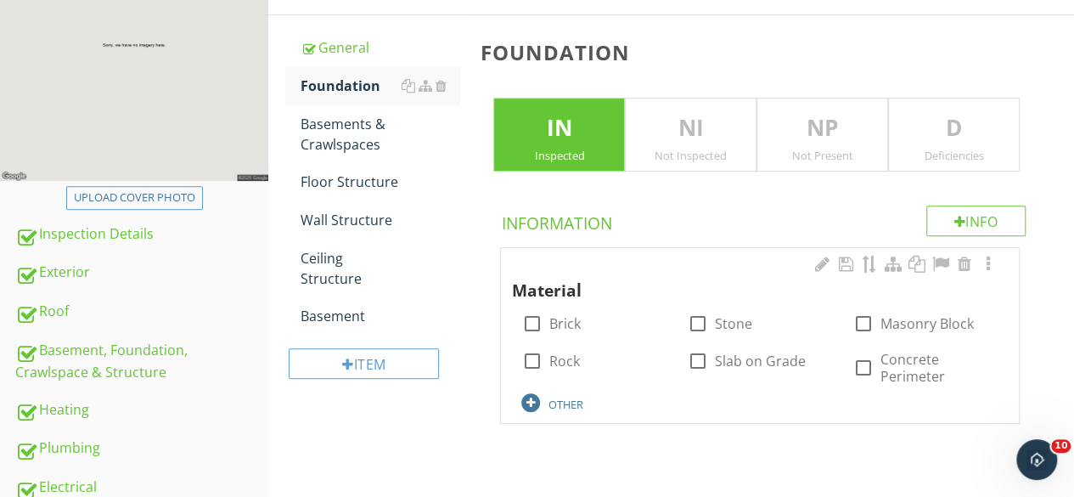
click at [532, 401] on div at bounding box center [530, 402] width 19 height 19
type input "Post & Pier"
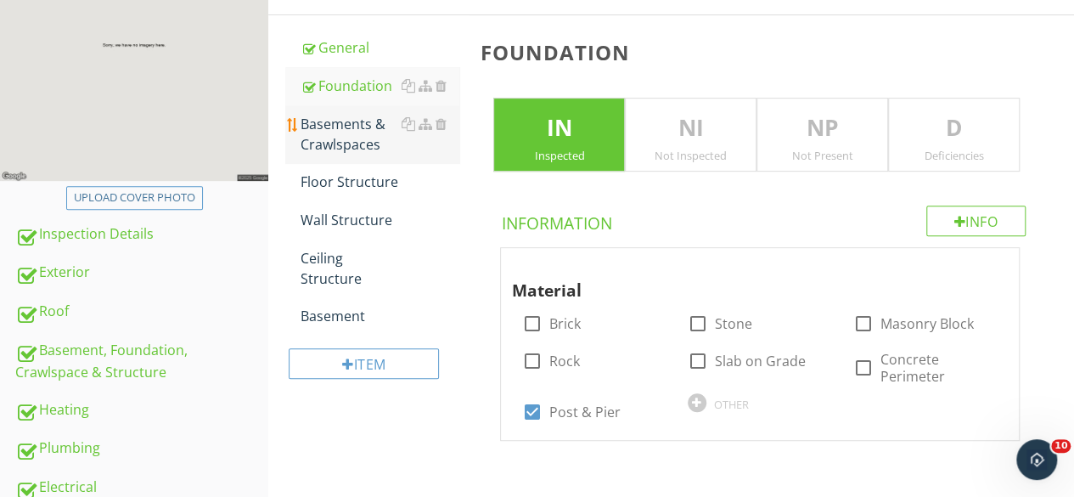
click at [369, 131] on div "Basements & Crawlspaces" at bounding box center [380, 134] width 159 height 41
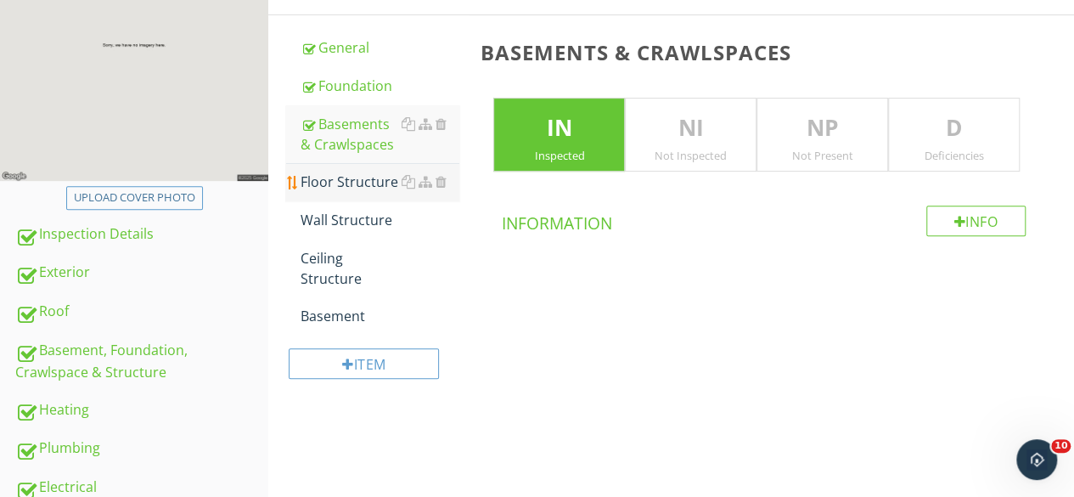
click at [350, 186] on div "Floor Structure" at bounding box center [380, 182] width 159 height 20
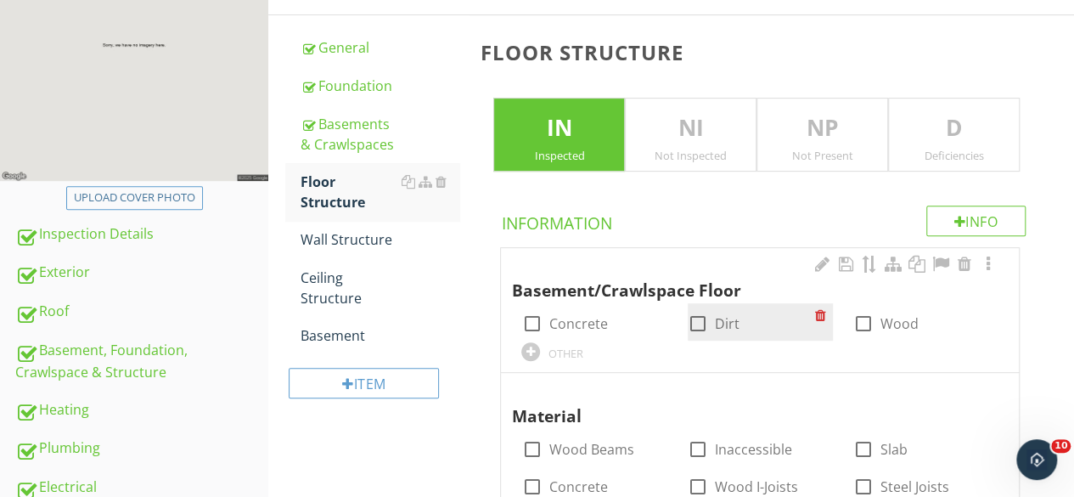
click at [696, 322] on div at bounding box center [698, 323] width 29 height 29
checkbox input "true"
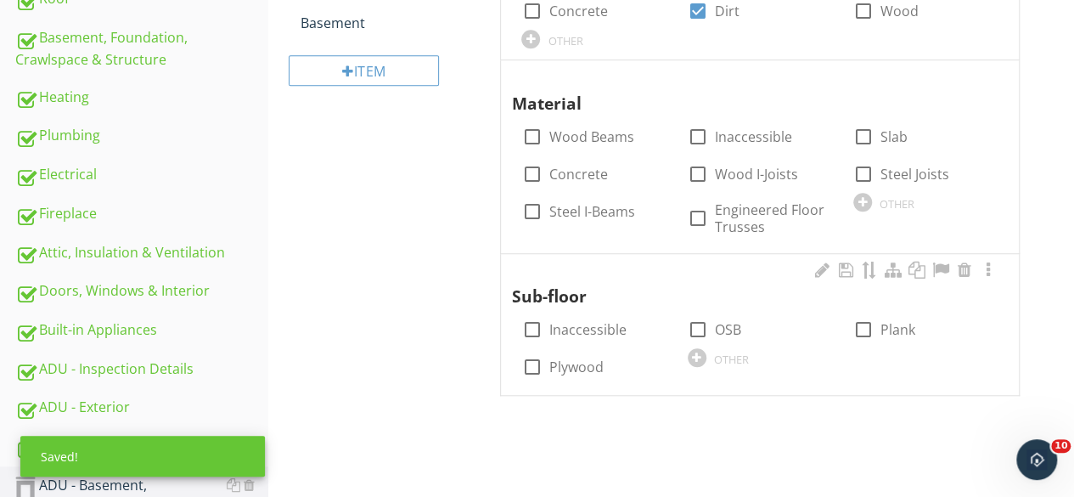
scroll to position [615, 0]
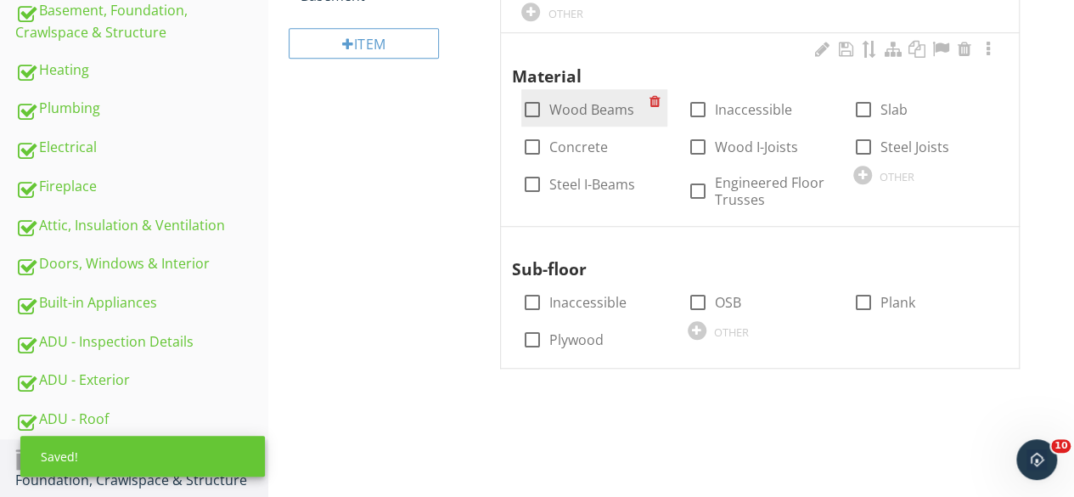
click at [532, 107] on div at bounding box center [531, 109] width 29 height 29
checkbox input "true"
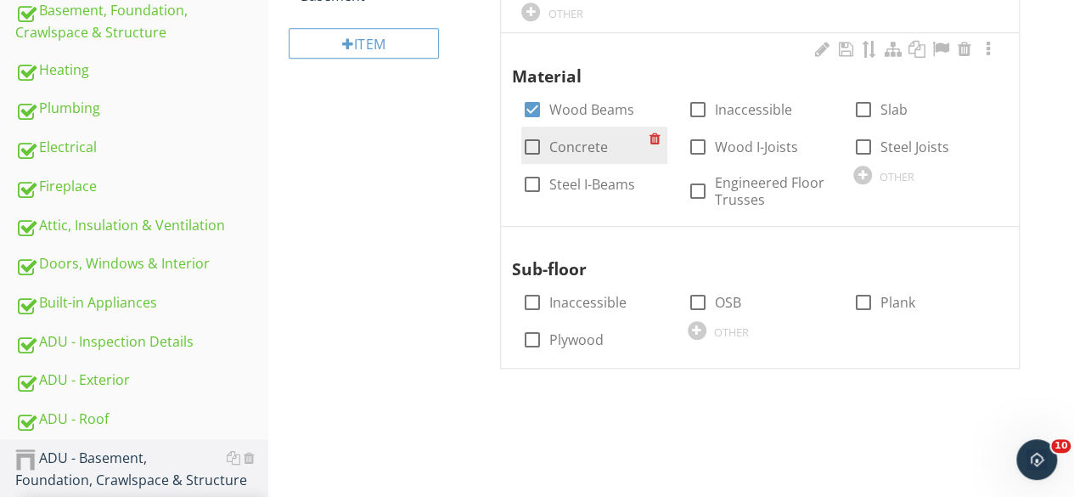
click at [535, 147] on div at bounding box center [531, 146] width 29 height 29
checkbox input "true"
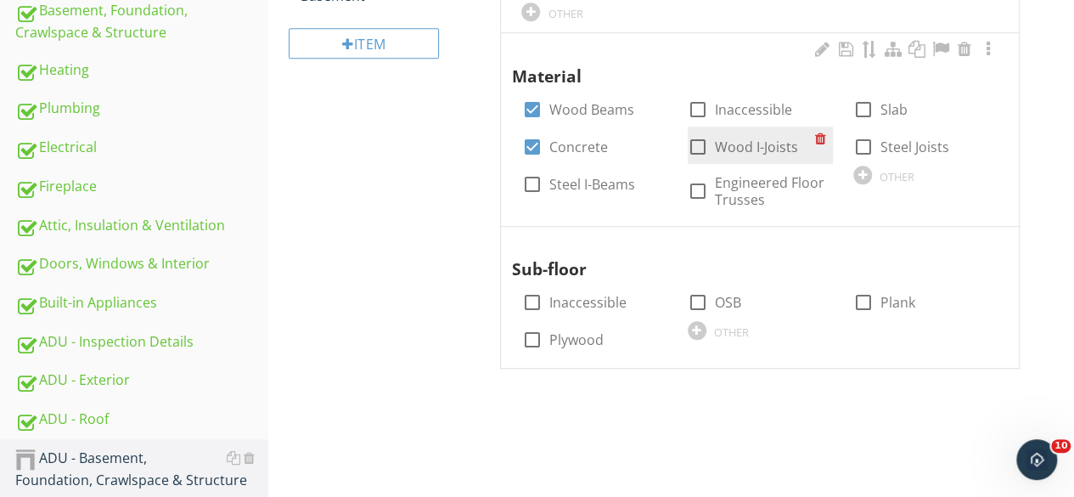
click at [701, 144] on div at bounding box center [698, 146] width 29 height 29
checkbox input "true"
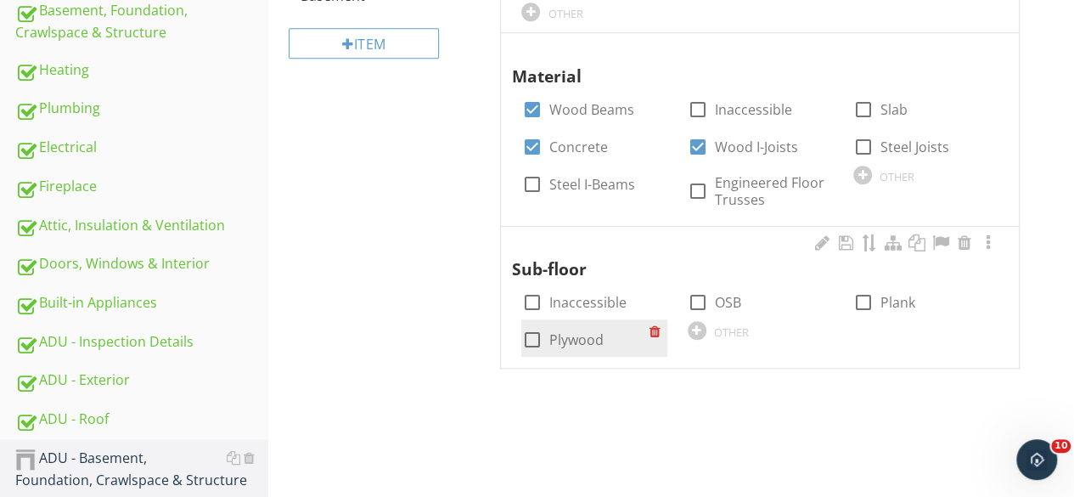
click at [529, 332] on div at bounding box center [531, 339] width 29 height 29
checkbox input "true"
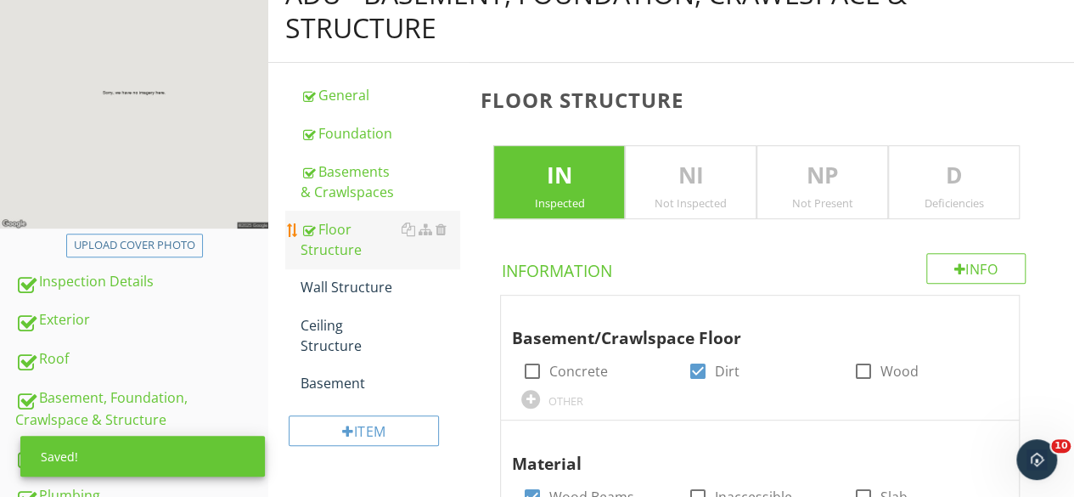
scroll to position [190, 0]
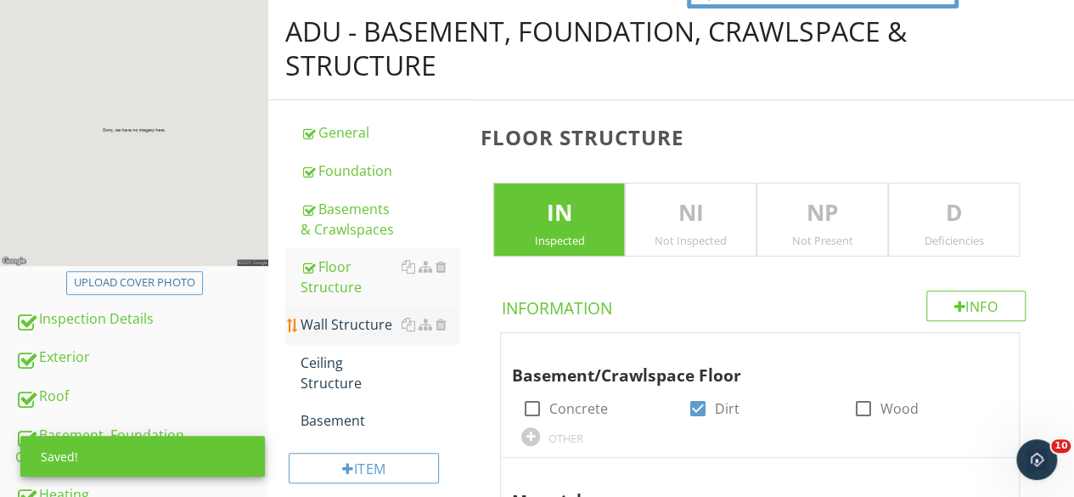
click at [343, 322] on div "Wall Structure" at bounding box center [380, 324] width 159 height 20
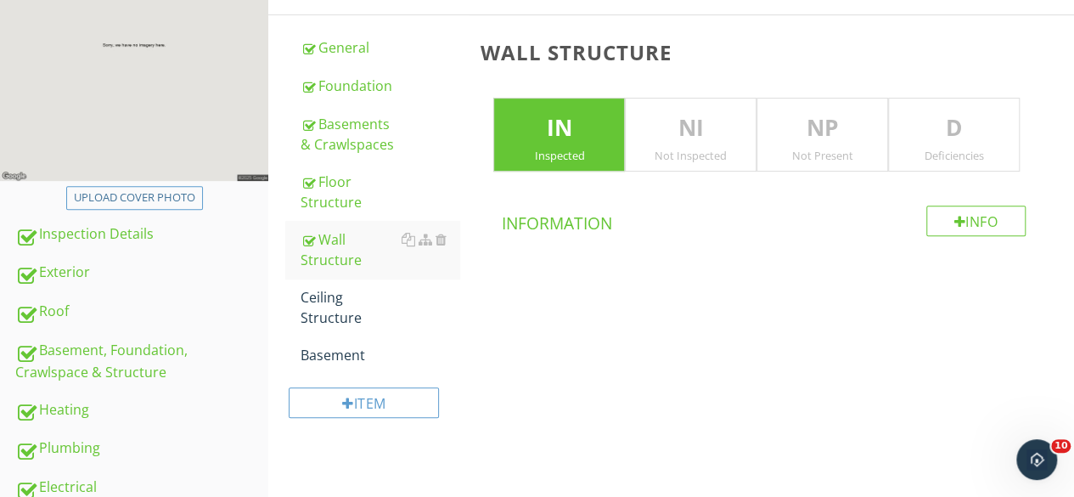
scroll to position [360, 0]
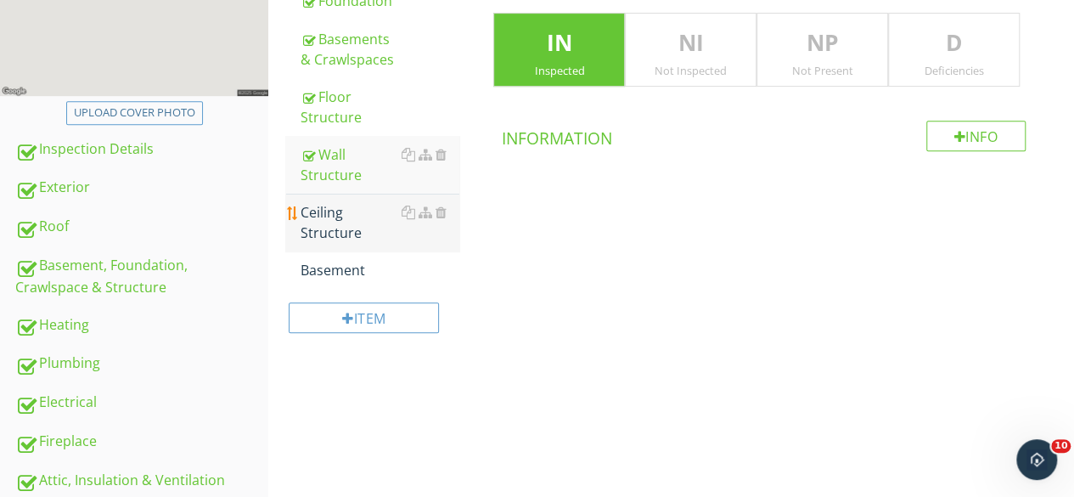
click at [348, 222] on div "Ceiling Structure" at bounding box center [380, 222] width 159 height 41
click at [441, 266] on div at bounding box center [440, 270] width 11 height 14
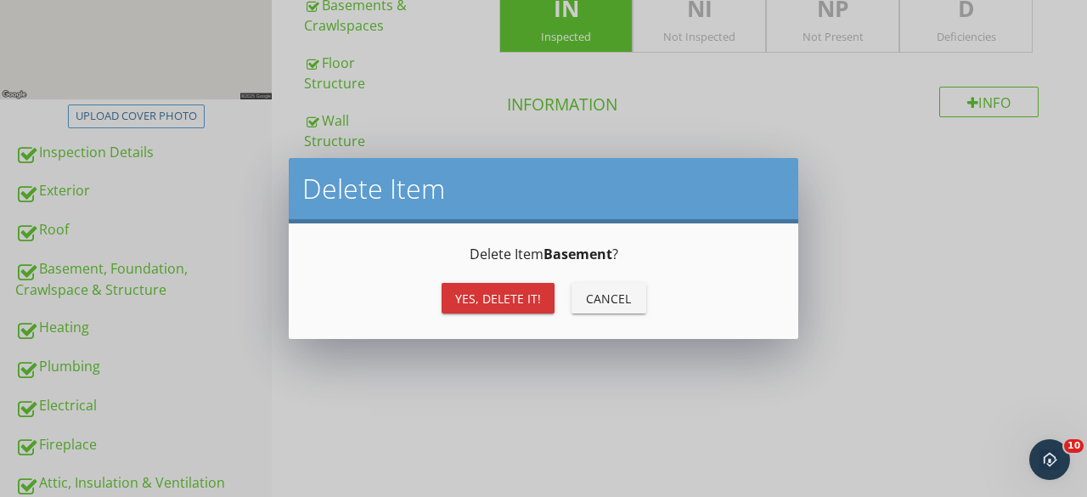
click at [497, 295] on div "Yes, Delete it!" at bounding box center [498, 299] width 86 height 18
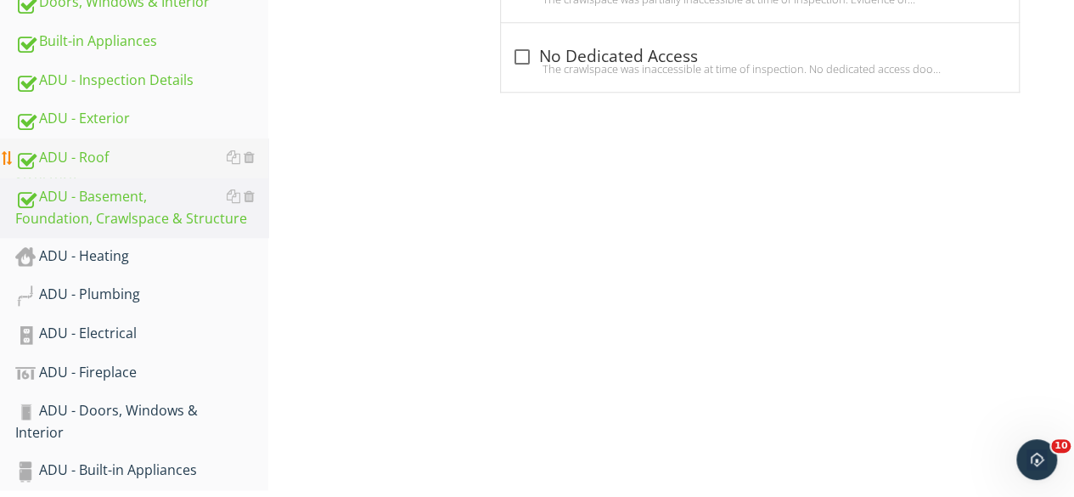
scroll to position [954, 0]
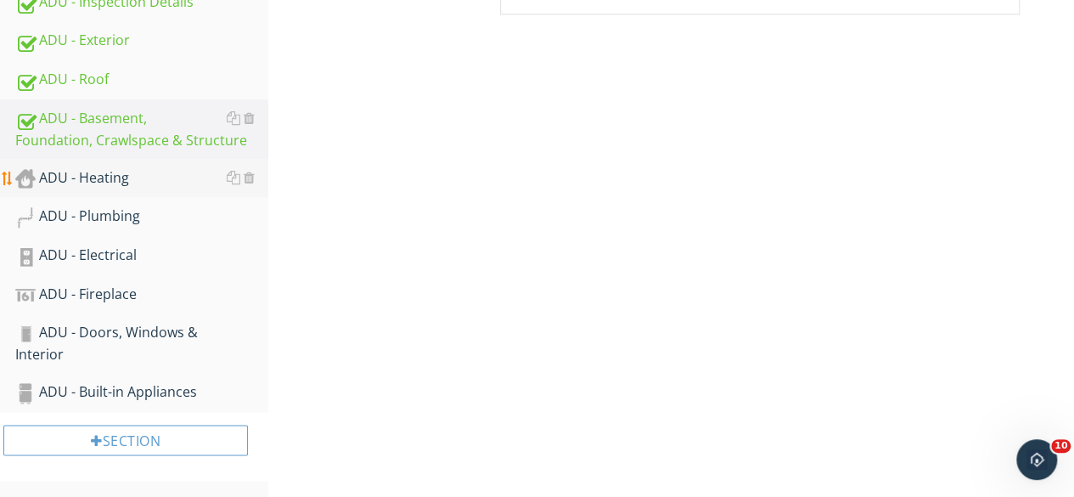
click at [118, 176] on div "ADU - Heating" at bounding box center [141, 178] width 253 height 22
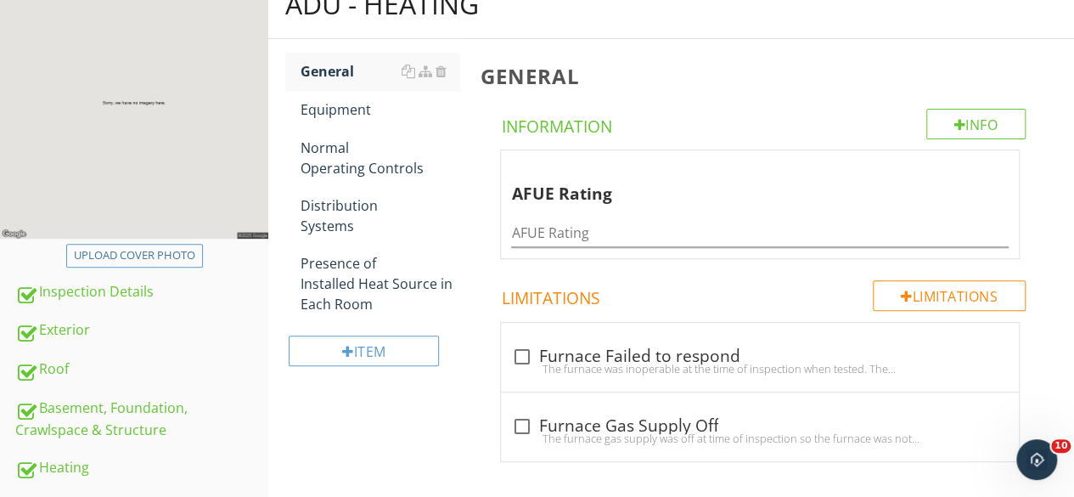
scroll to position [190, 0]
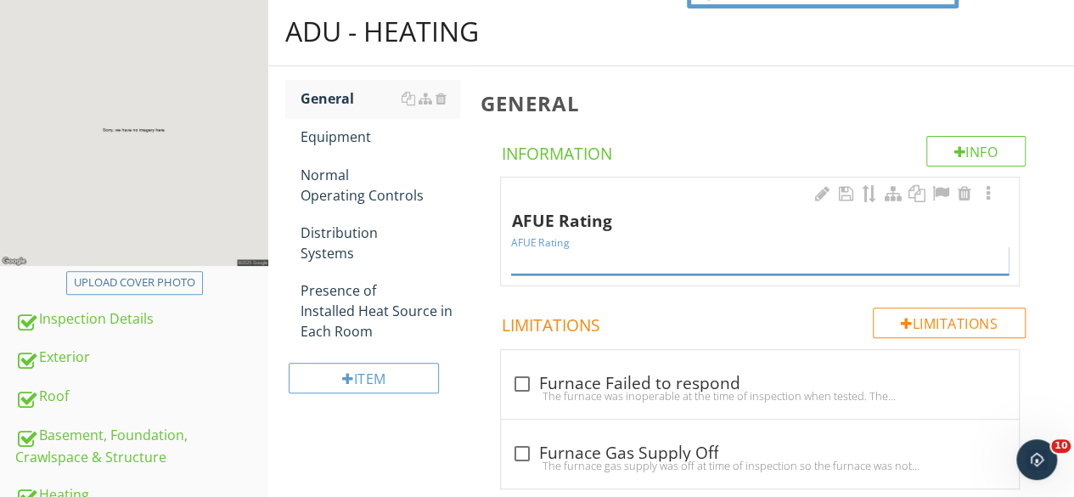
click at [595, 260] on input "AFUE Rating" at bounding box center [760, 260] width 498 height 28
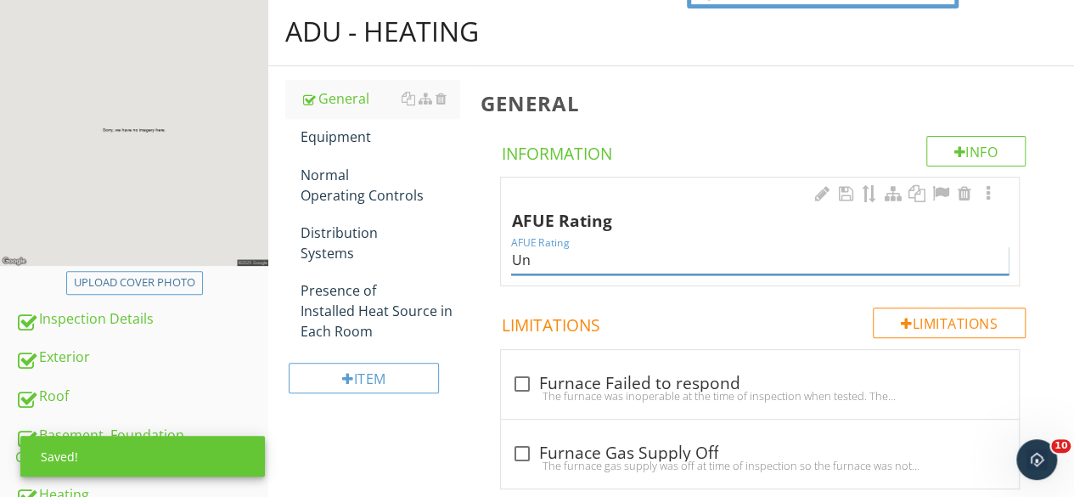
type input "U"
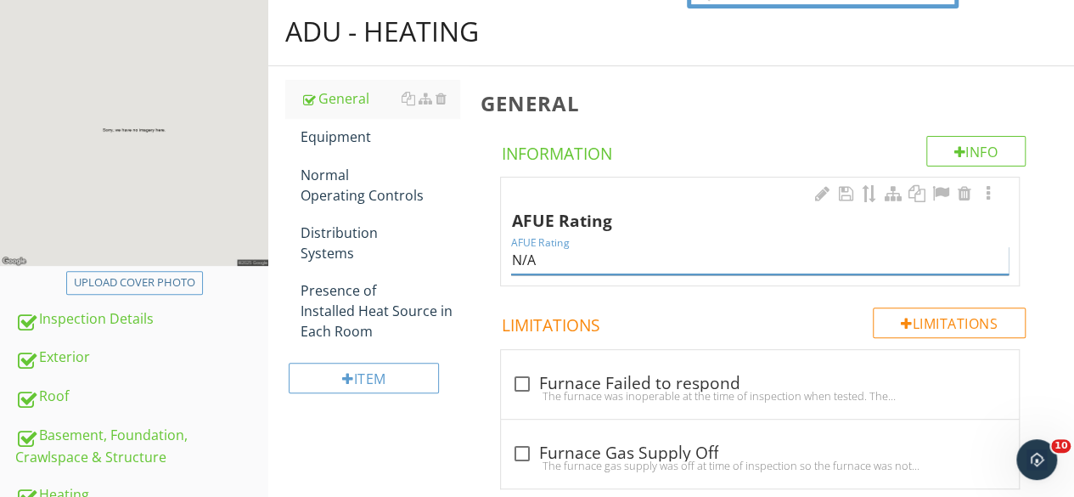
type input "N/A"
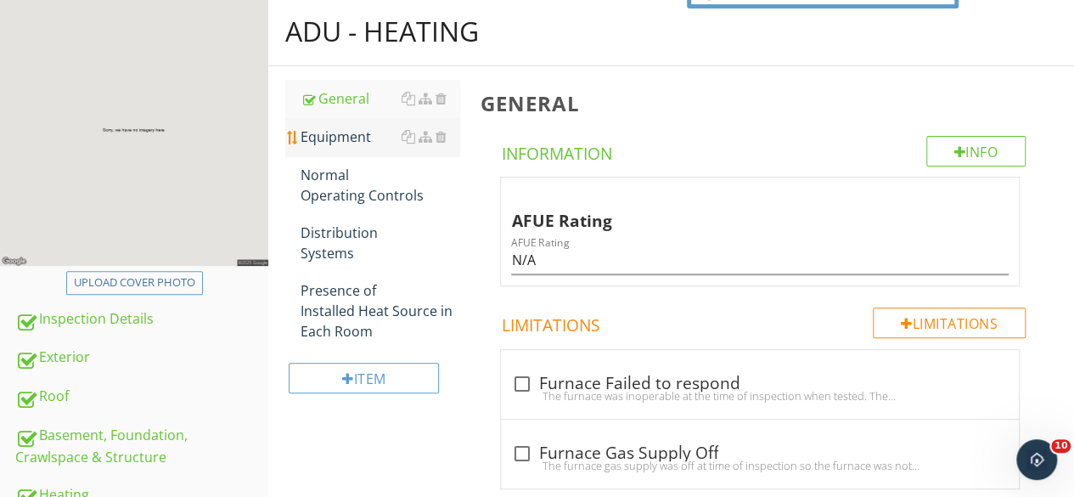
click at [331, 129] on div "Equipment" at bounding box center [380, 137] width 159 height 20
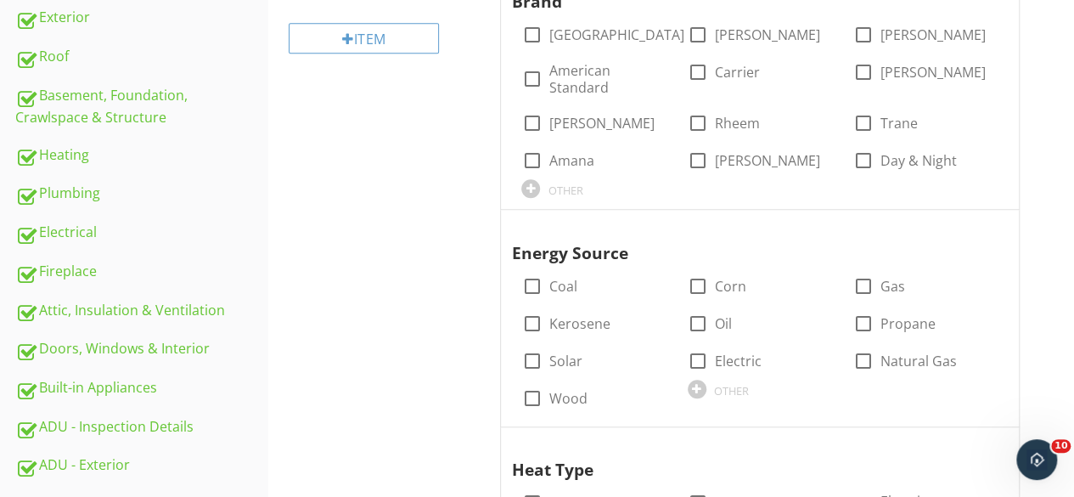
scroll to position [445, 0]
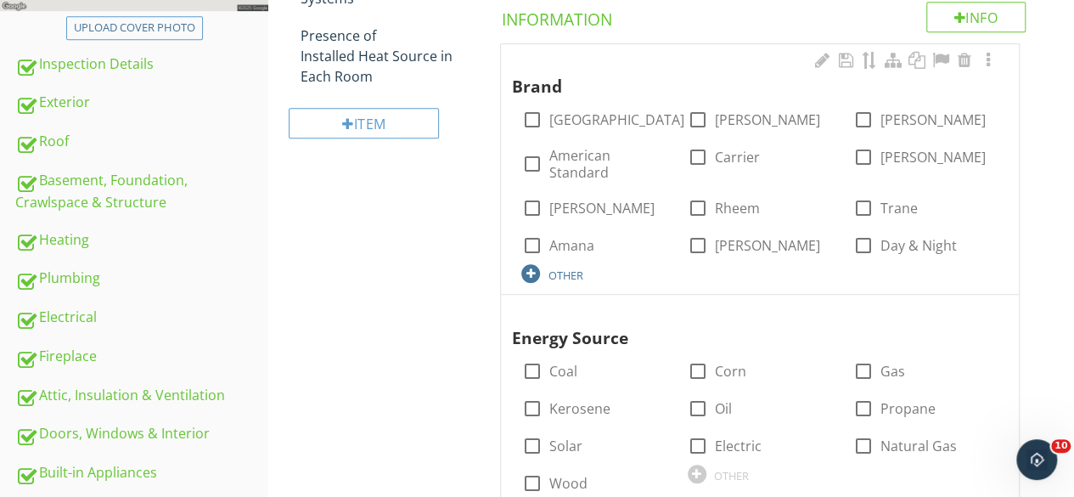
click at [537, 274] on div at bounding box center [530, 273] width 19 height 19
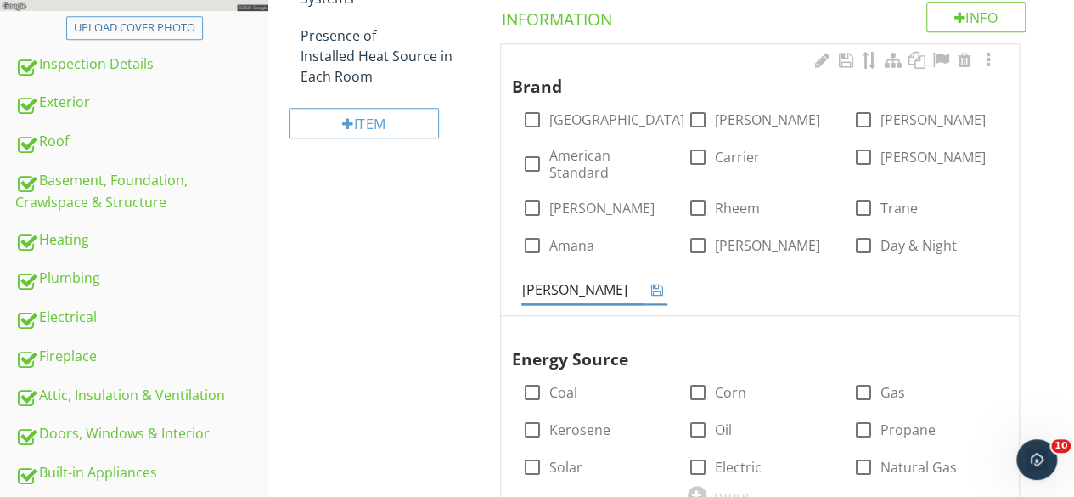
type input "Williams"
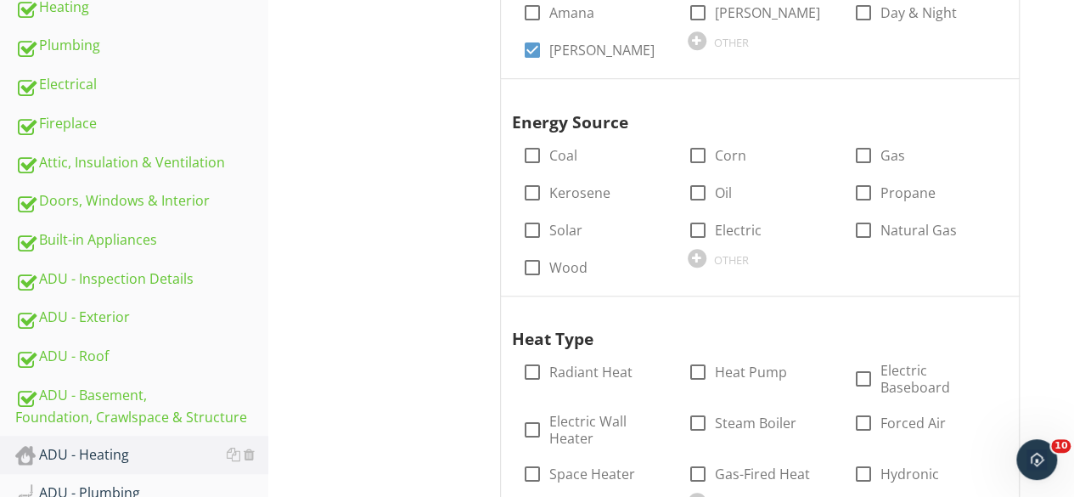
scroll to position [700, 0]
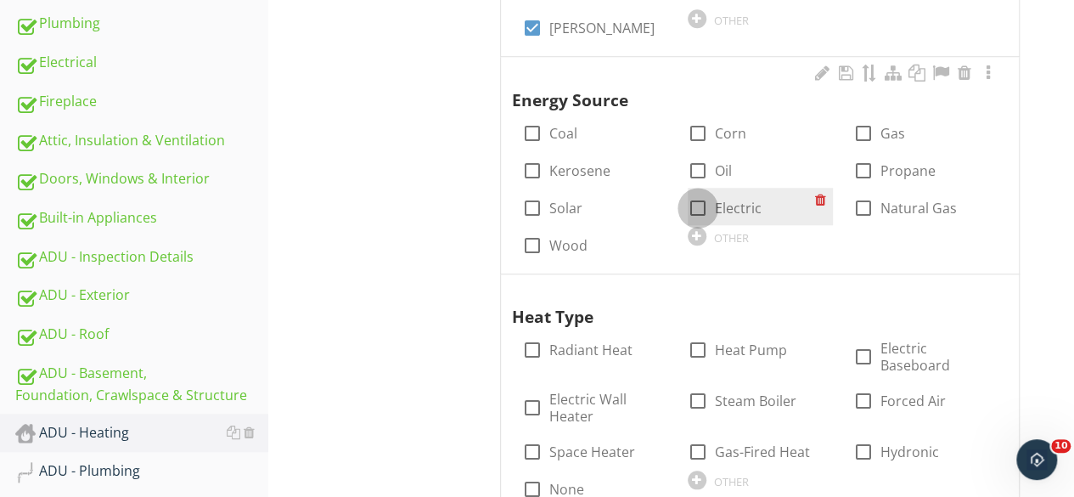
click at [701, 206] on div at bounding box center [698, 208] width 29 height 29
checkbox input "true"
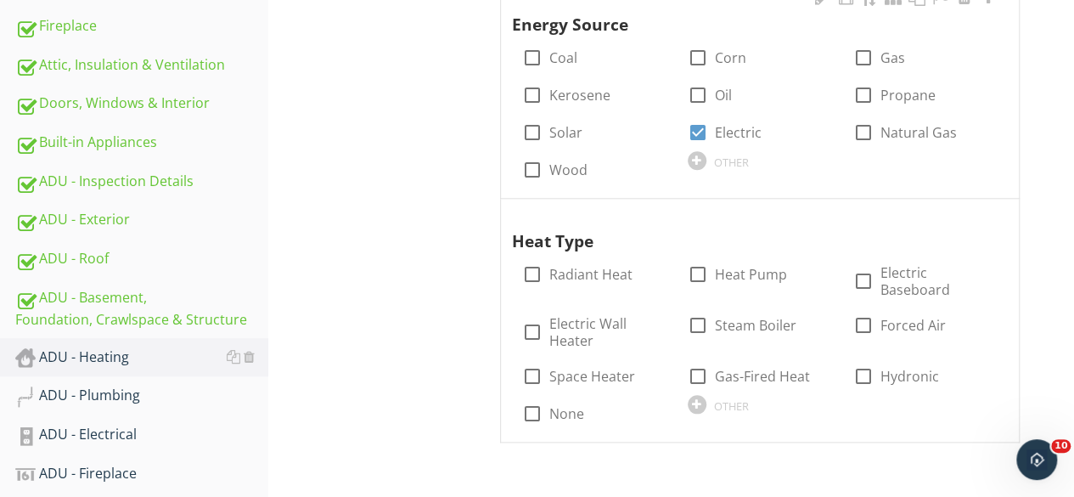
scroll to position [869, 0]
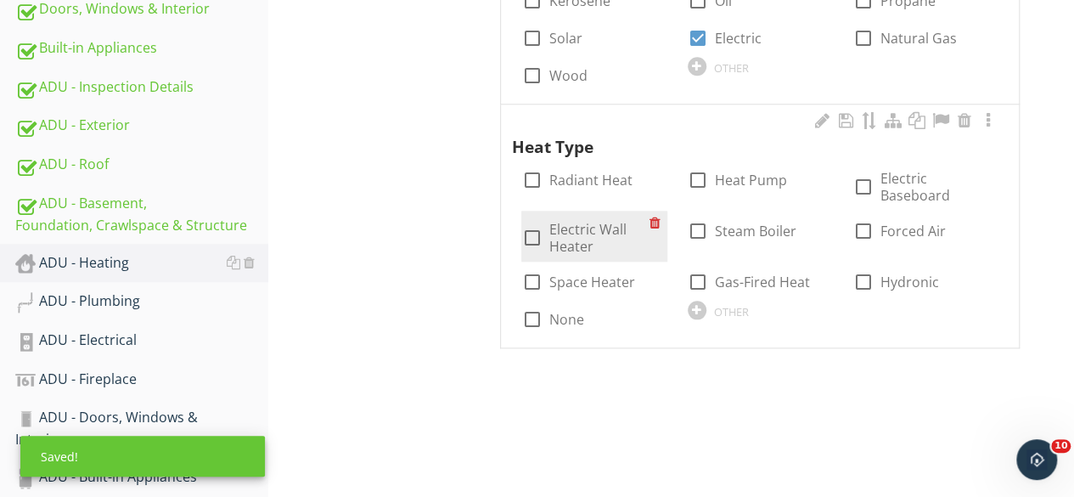
click at [534, 223] on div at bounding box center [531, 237] width 29 height 29
checkbox input "true"
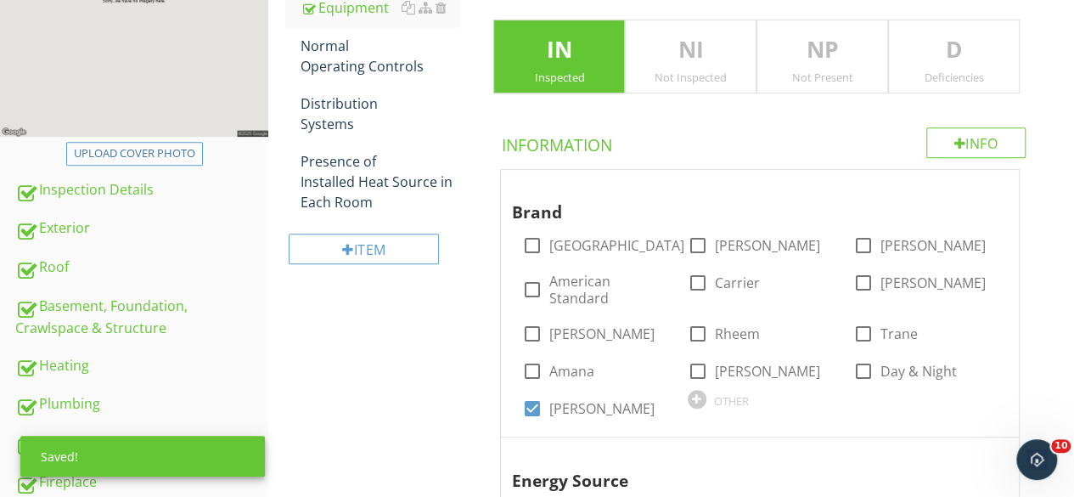
scroll to position [275, 0]
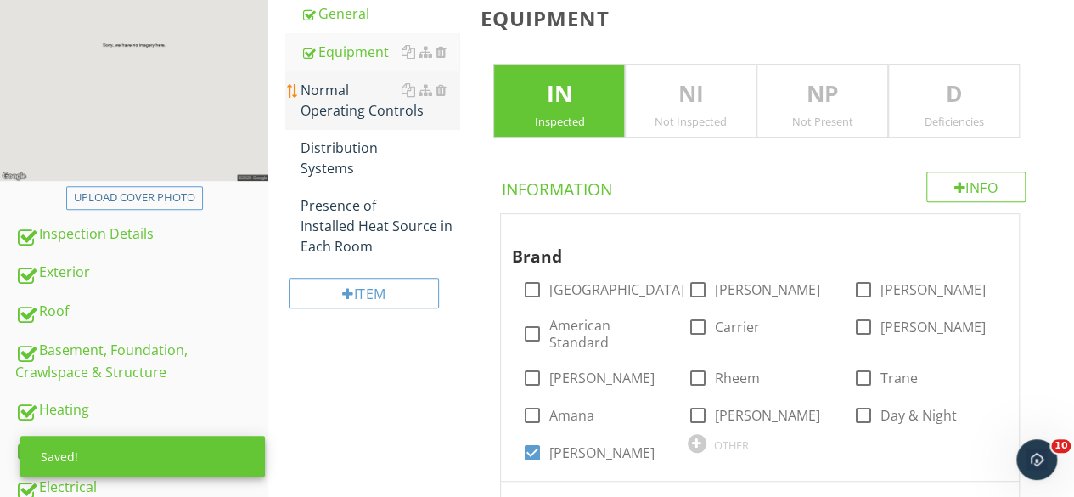
click at [319, 98] on div "Normal Operating Controls" at bounding box center [380, 100] width 159 height 41
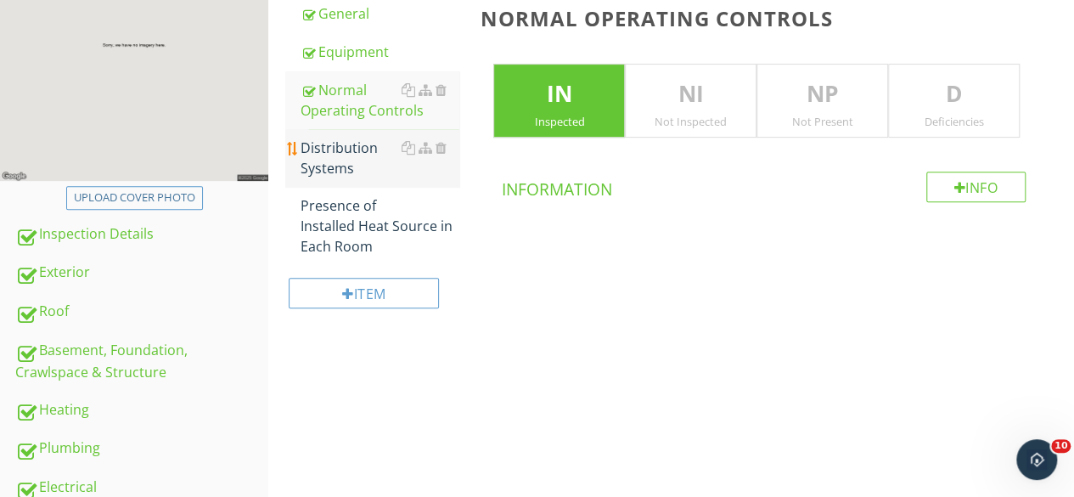
click at [348, 155] on div "Distribution Systems" at bounding box center [380, 158] width 159 height 41
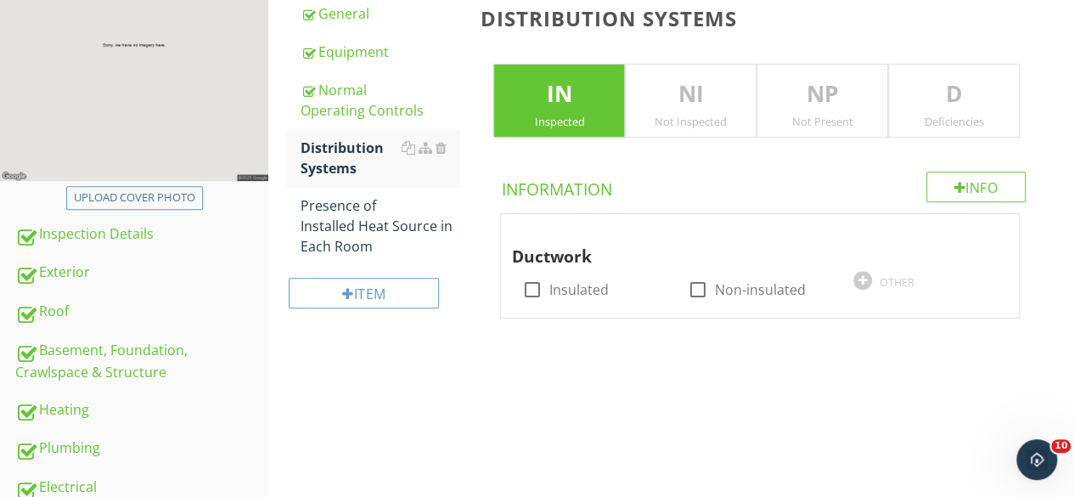
click at [813, 115] on div "Not Present" at bounding box center [822, 122] width 130 height 14
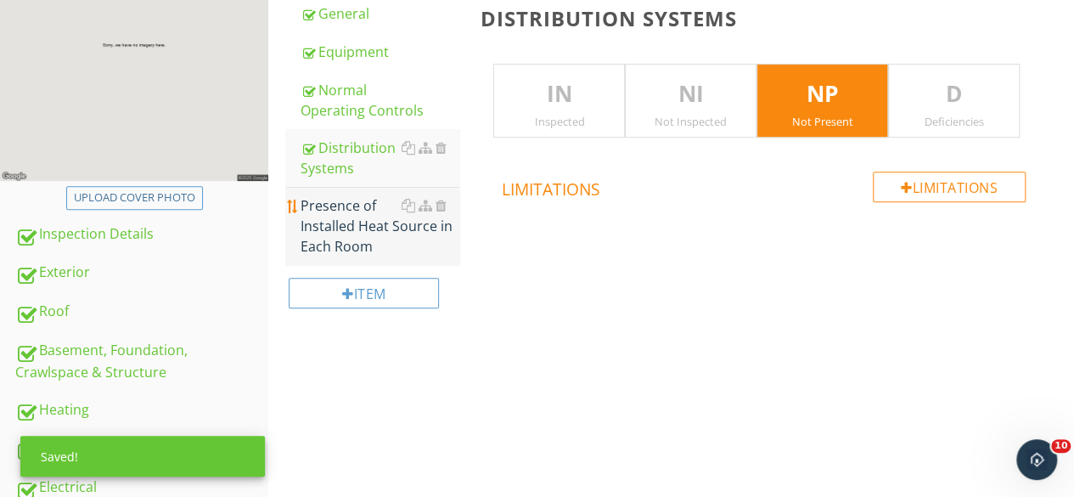
click at [327, 235] on div "Presence of Installed Heat Source in Each Room" at bounding box center [380, 225] width 159 height 61
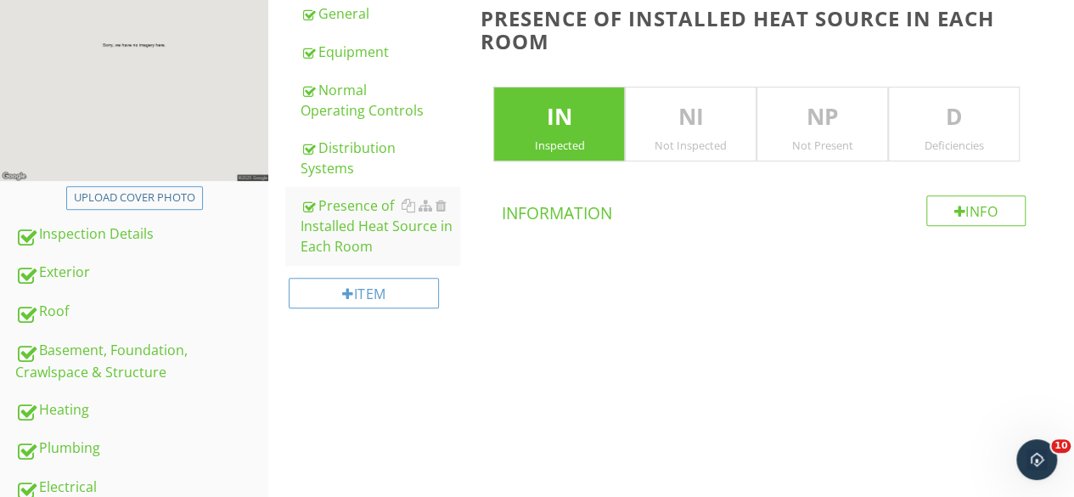
click at [821, 134] on div "NP Not Present" at bounding box center [823, 124] width 132 height 75
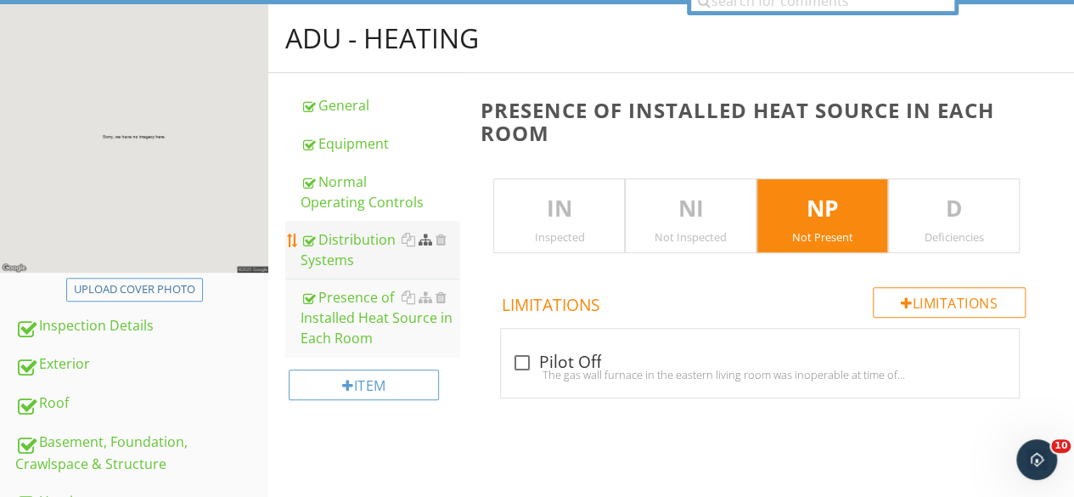
scroll to position [105, 0]
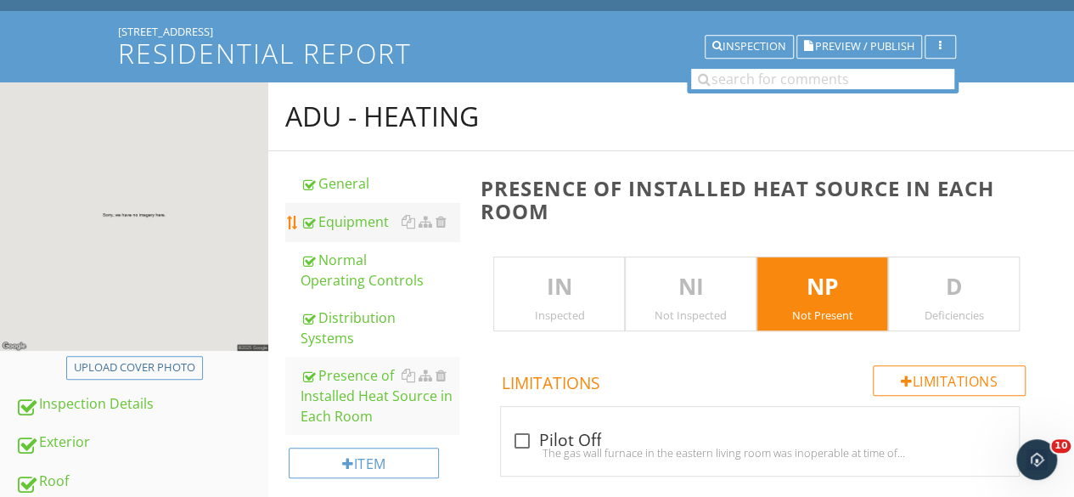
click at [335, 228] on div "Equipment" at bounding box center [380, 221] width 159 height 20
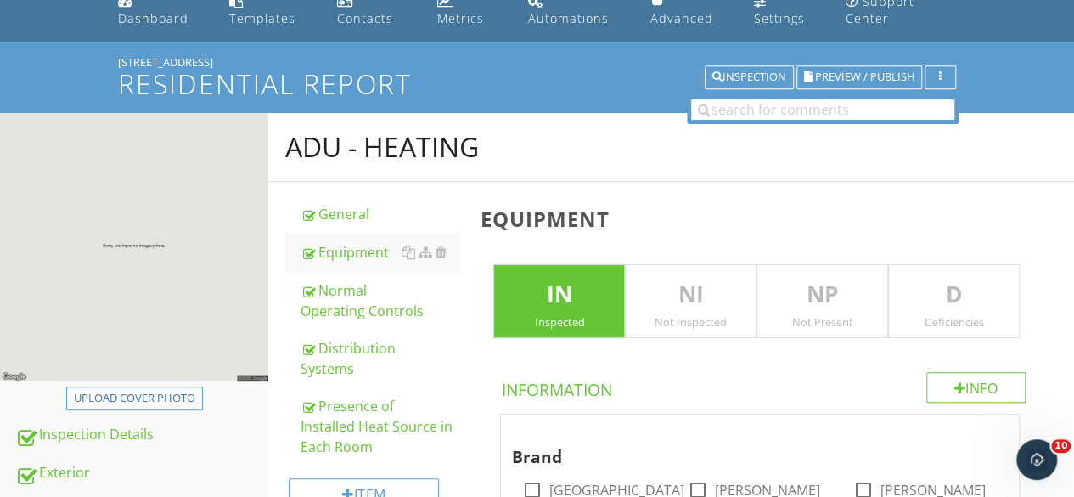
scroll to position [170, 0]
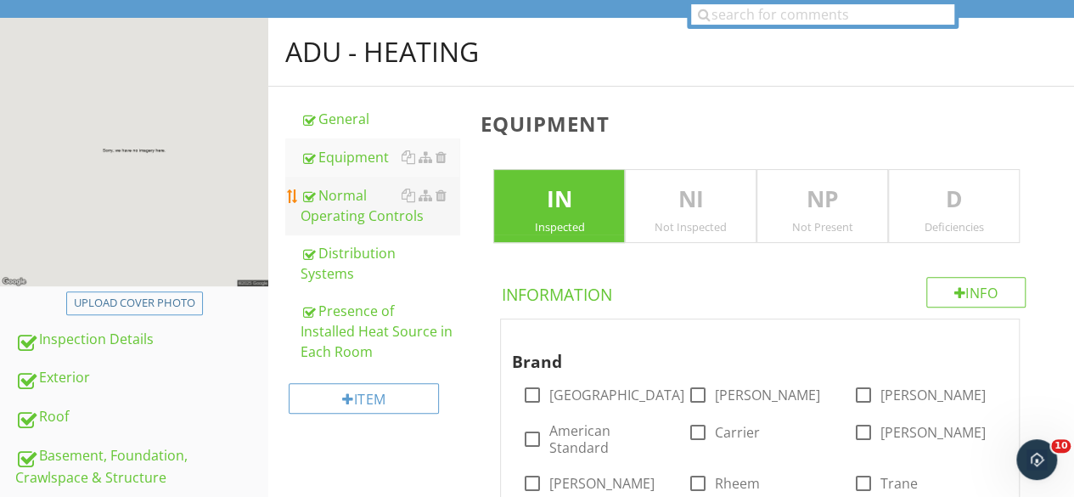
click at [336, 215] on div "Normal Operating Controls" at bounding box center [380, 205] width 159 height 41
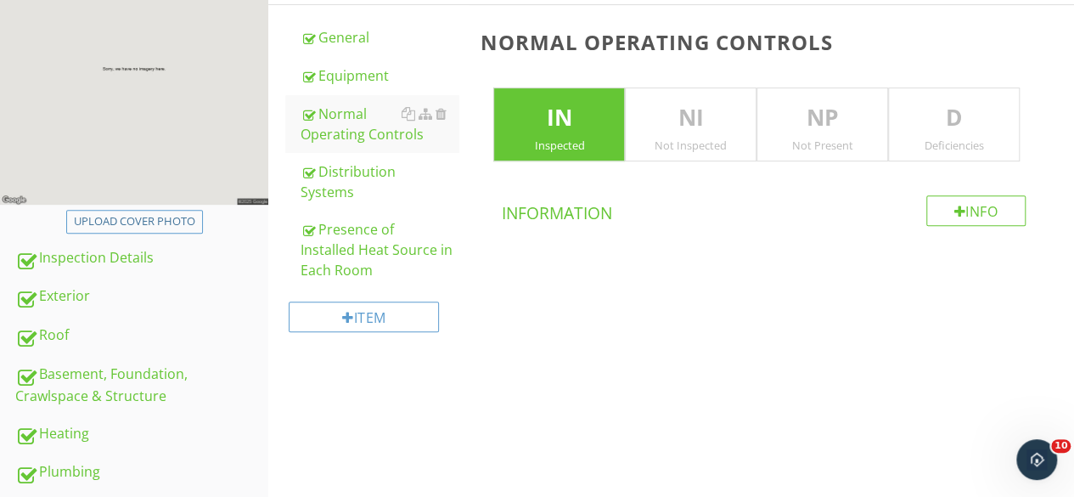
scroll to position [255, 0]
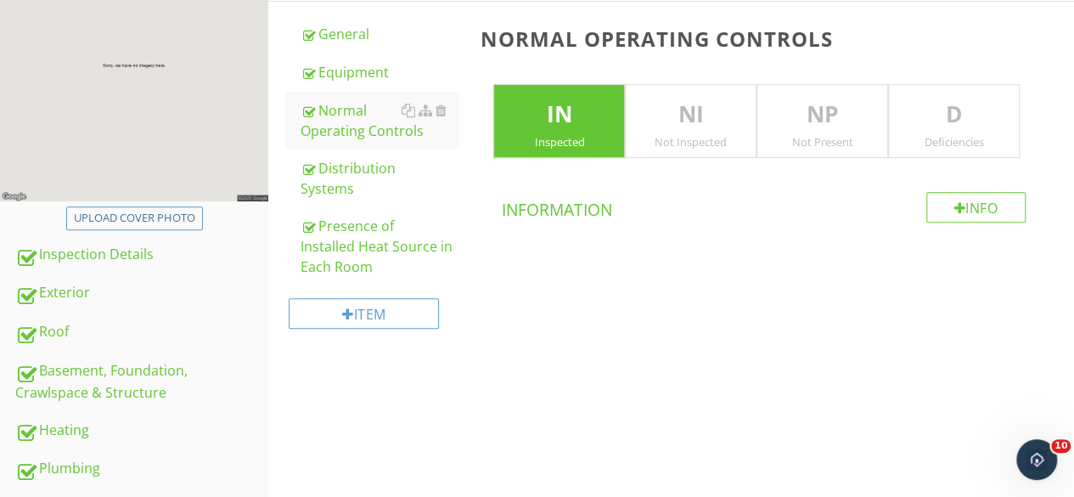
click at [844, 122] on p "NP" at bounding box center [822, 115] width 130 height 34
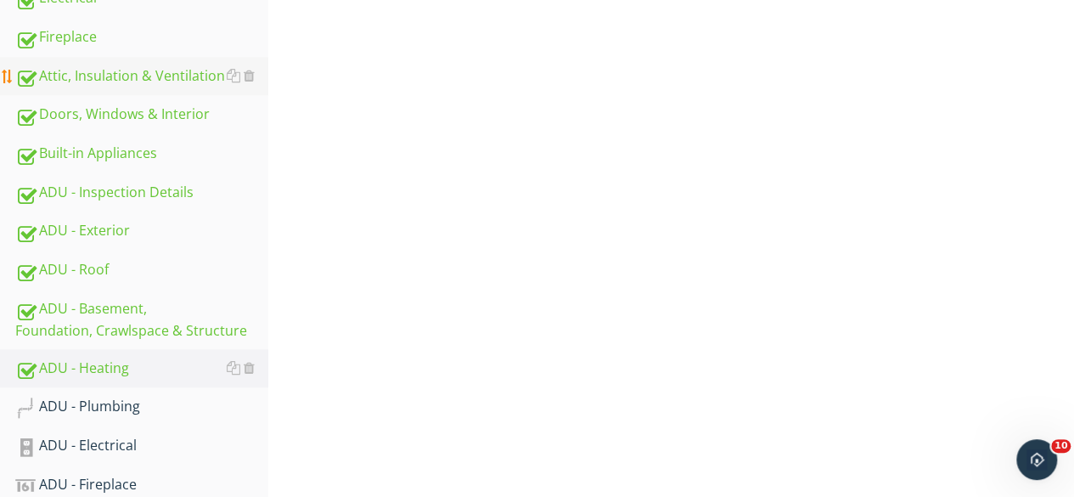
scroll to position [934, 0]
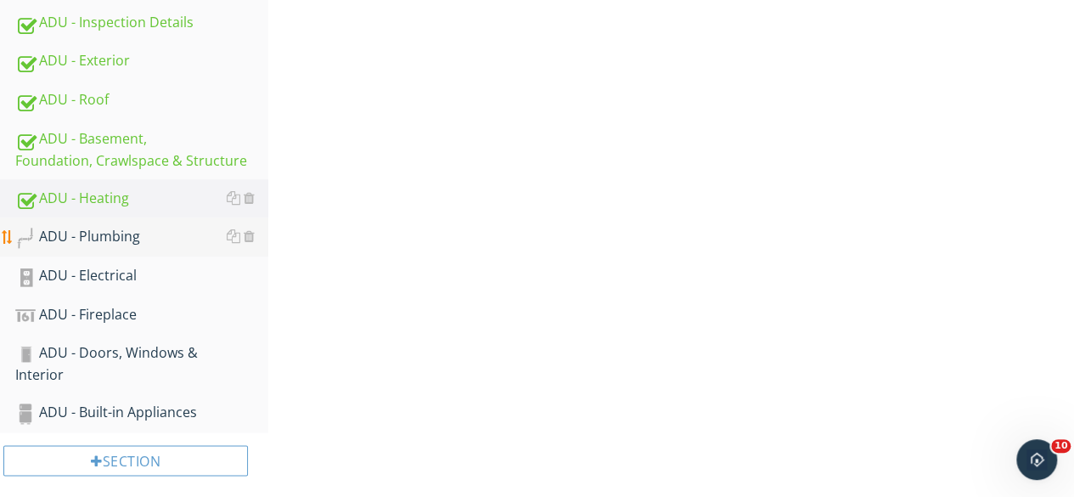
click at [111, 241] on div "ADU - Plumbing" at bounding box center [141, 237] width 253 height 22
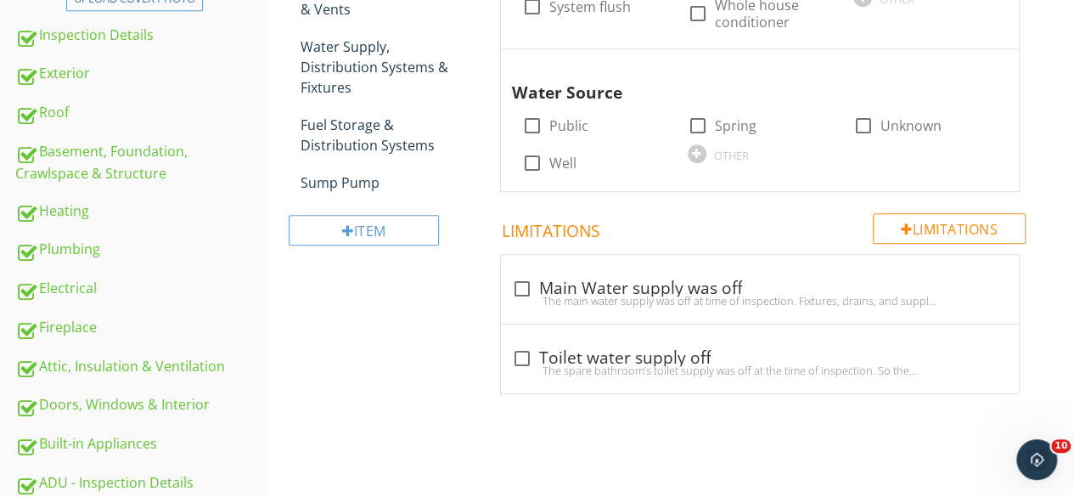
scroll to position [340, 0]
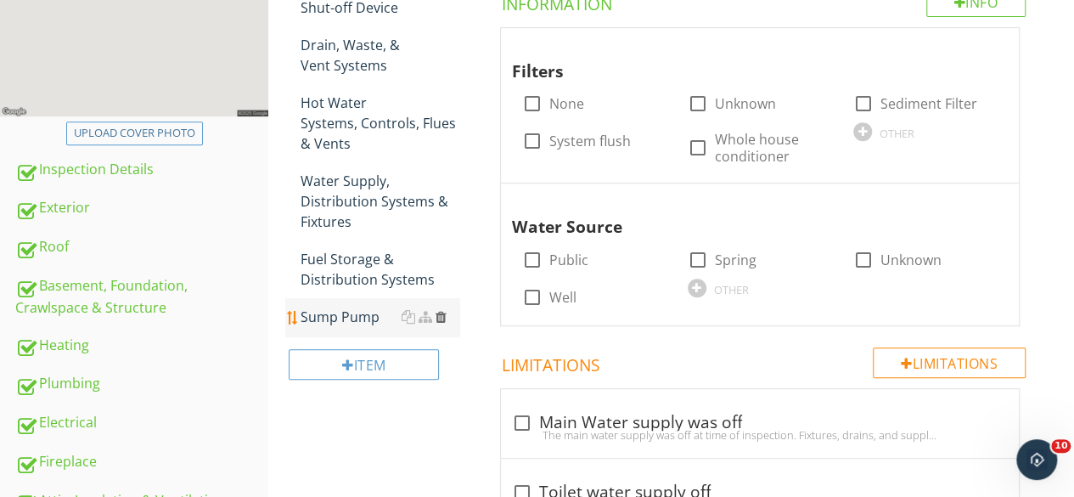
click at [439, 315] on div at bounding box center [440, 317] width 11 height 14
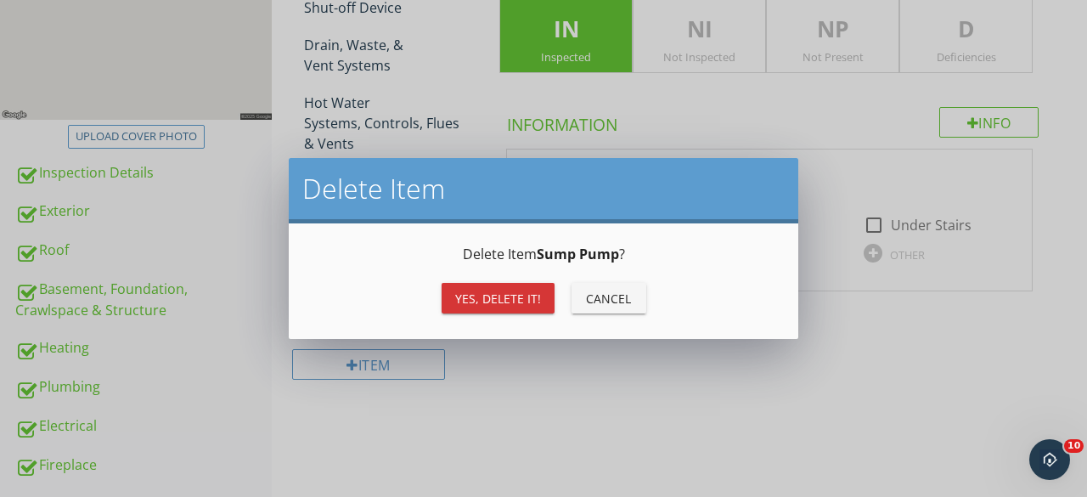
click at [477, 305] on div "Yes, Delete it!" at bounding box center [498, 299] width 86 height 18
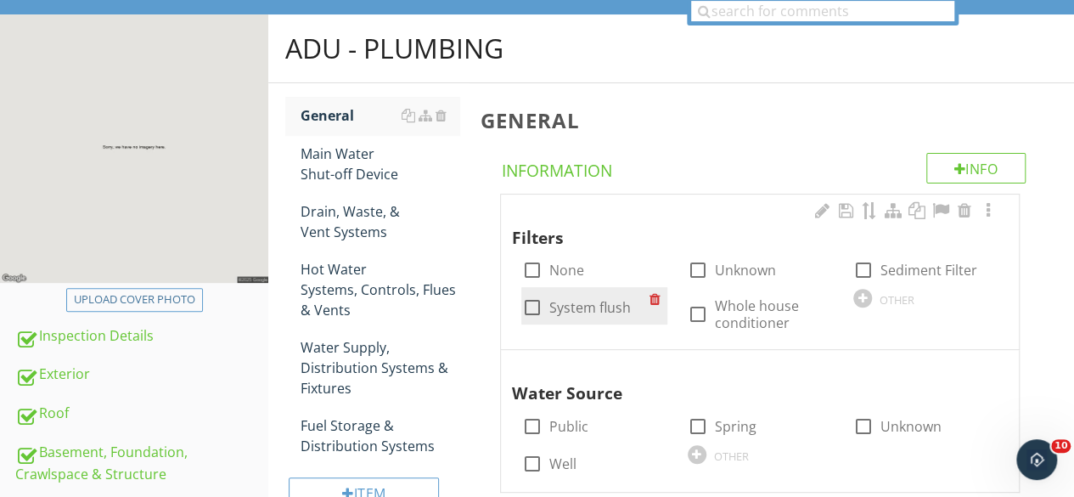
scroll to position [255, 0]
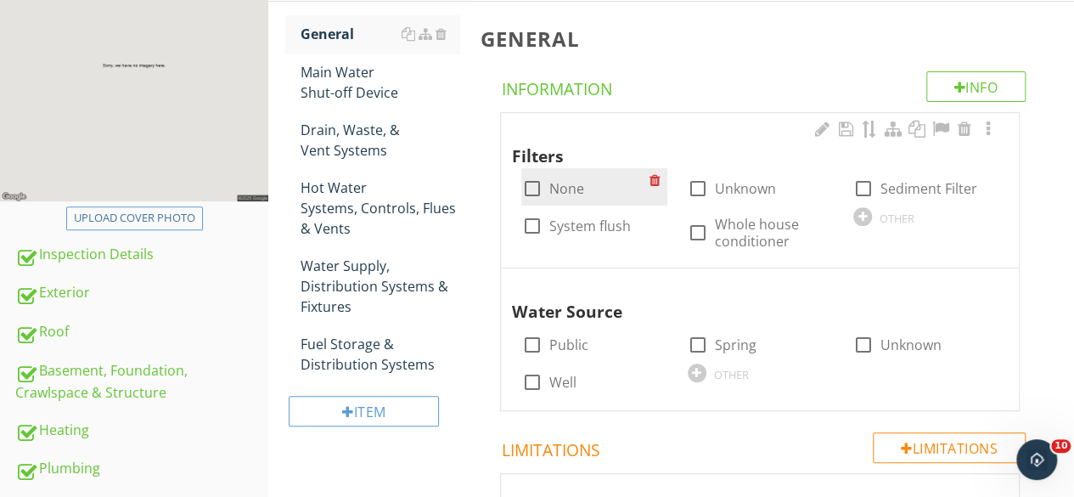
click at [534, 188] on div at bounding box center [531, 188] width 29 height 29
checkbox input "true"
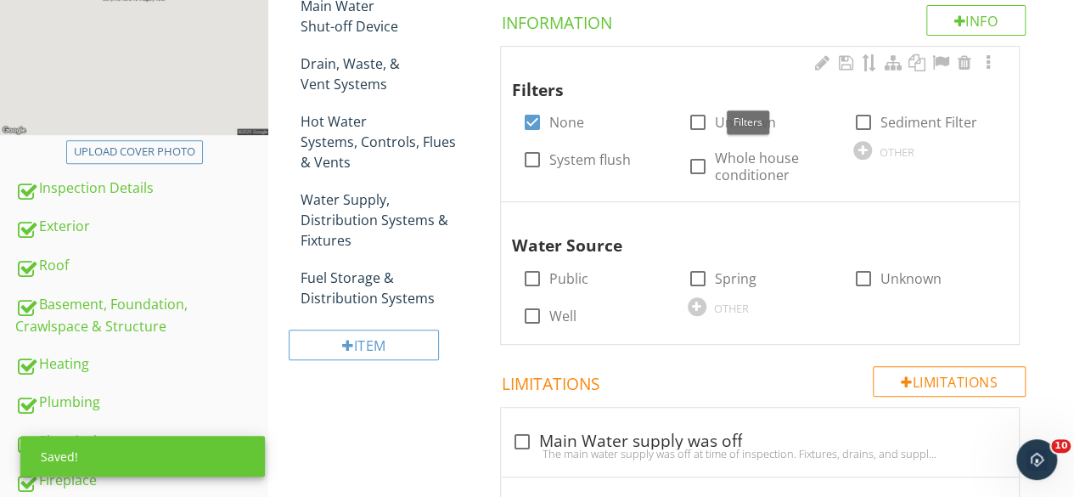
scroll to position [425, 0]
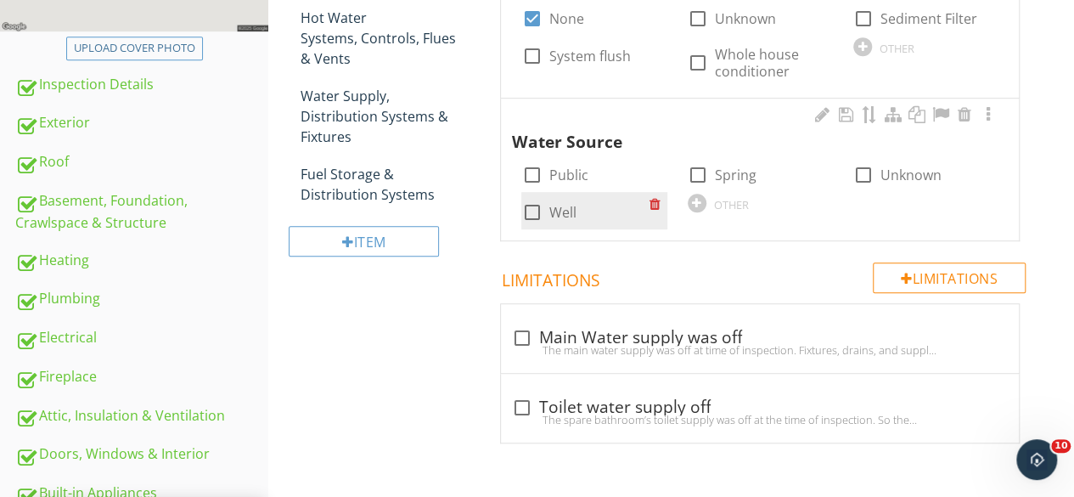
click at [533, 207] on div at bounding box center [531, 212] width 29 height 29
checkbox input "true"
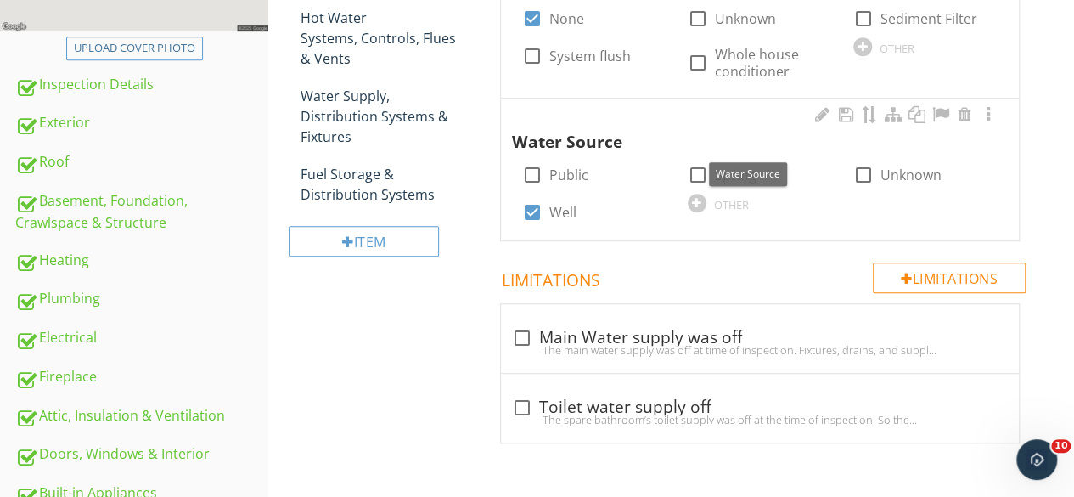
scroll to position [255, 0]
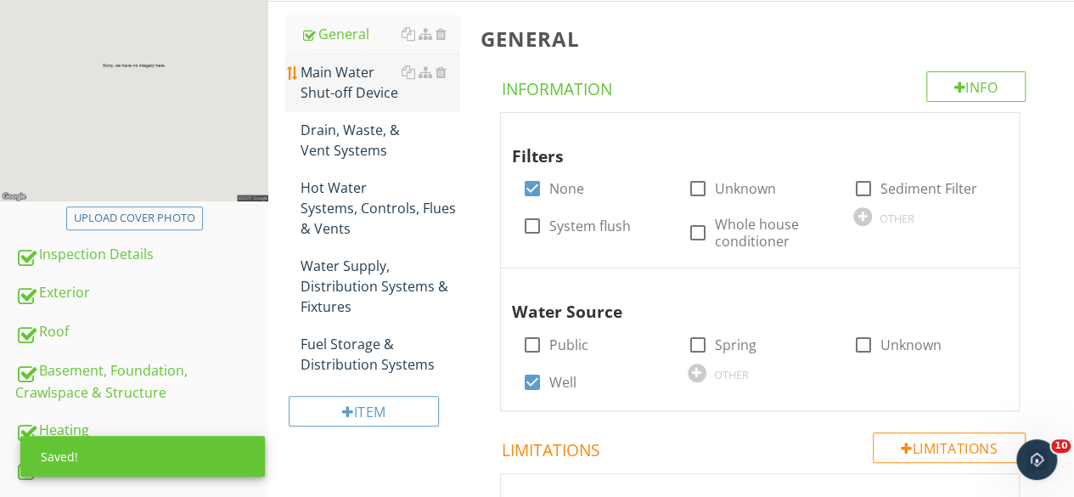
click at [317, 91] on div "Main Water Shut-off Device" at bounding box center [380, 82] width 159 height 41
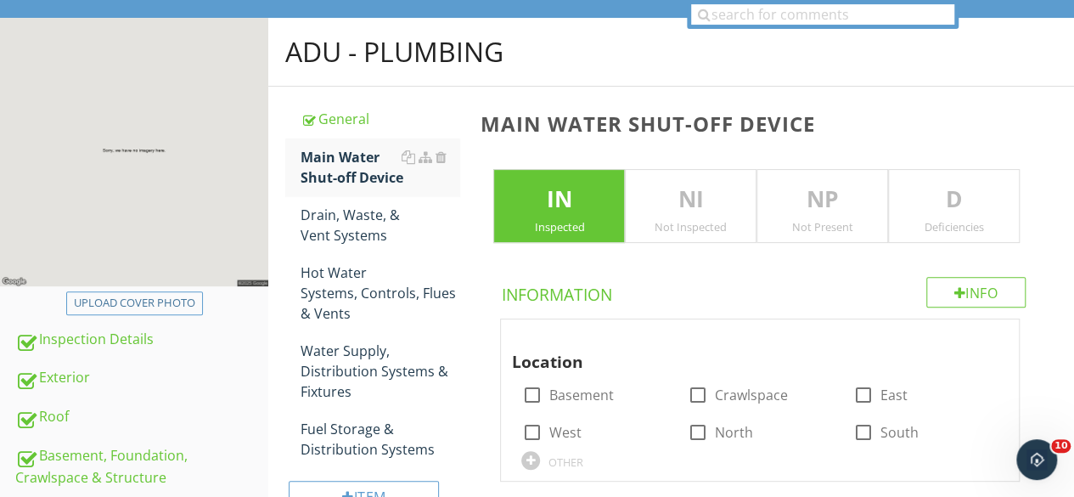
scroll to position [425, 0]
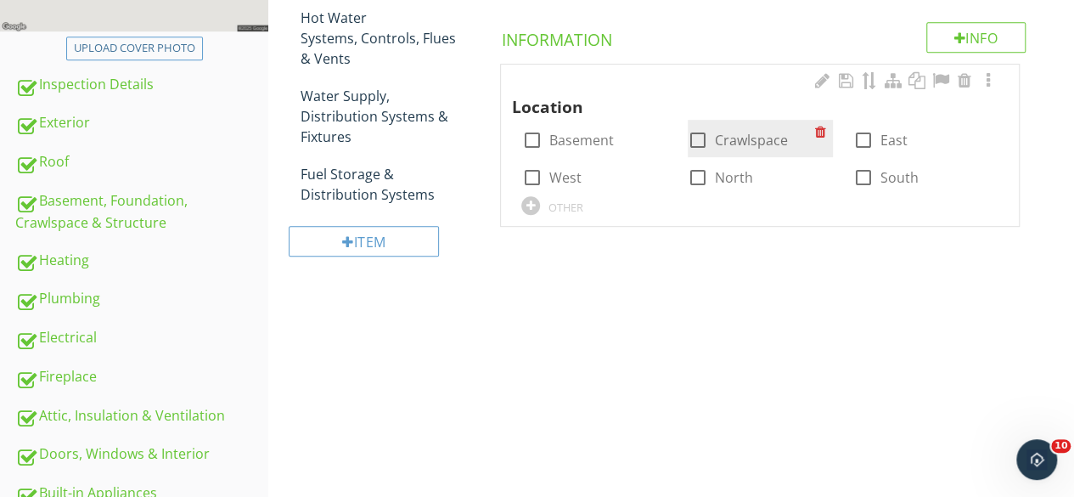
click at [698, 138] on div at bounding box center [698, 140] width 29 height 29
checkbox input "true"
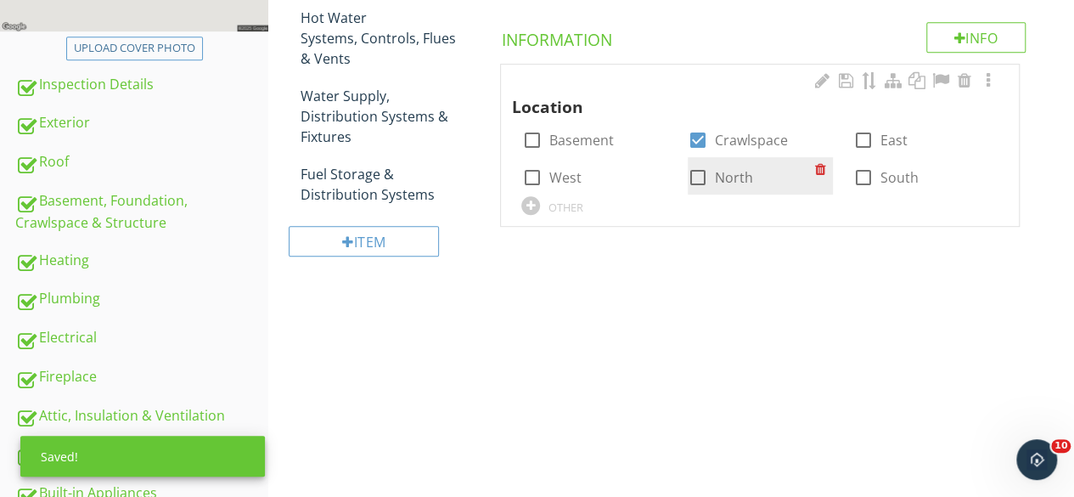
click at [696, 174] on div at bounding box center [698, 177] width 29 height 29
checkbox input "true"
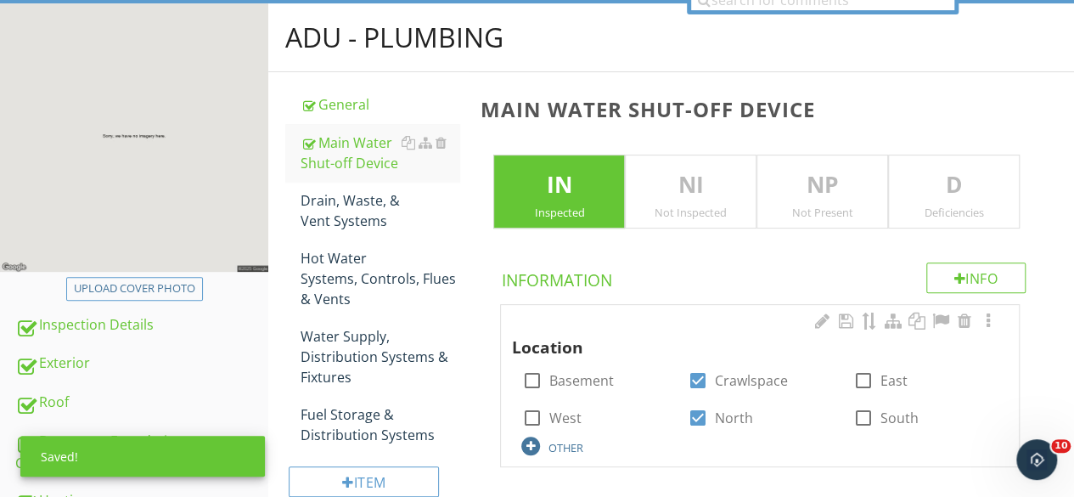
scroll to position [170, 0]
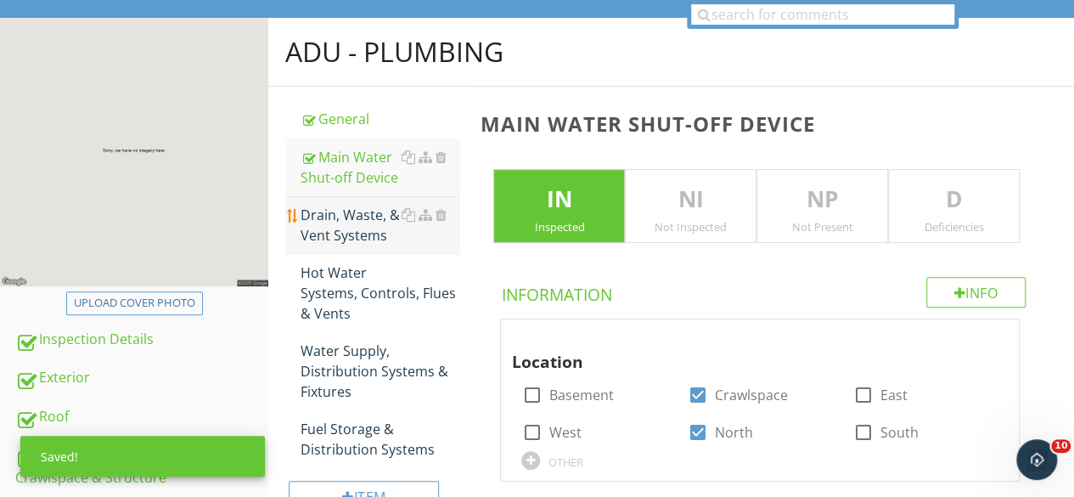
click at [324, 228] on div "Drain, Waste, & Vent Systems" at bounding box center [380, 225] width 159 height 41
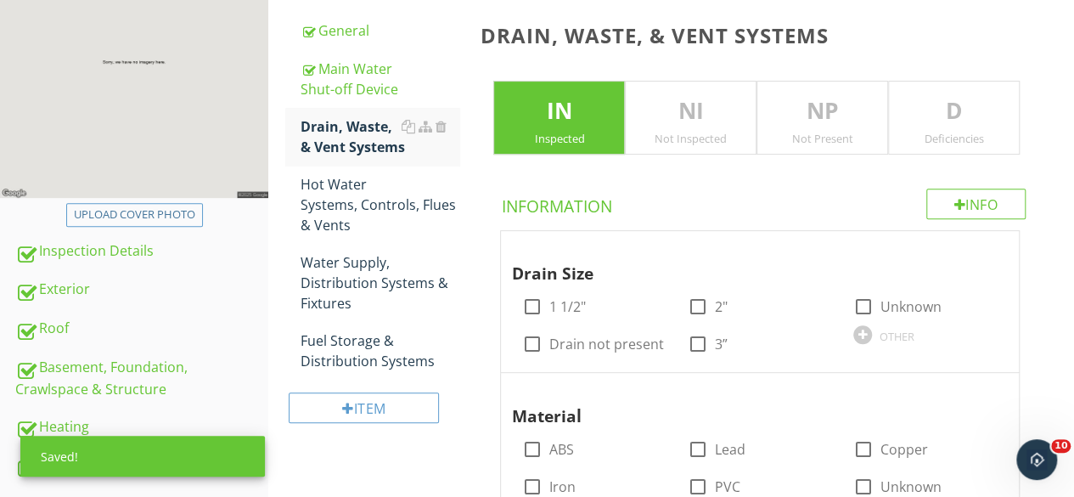
scroll to position [340, 0]
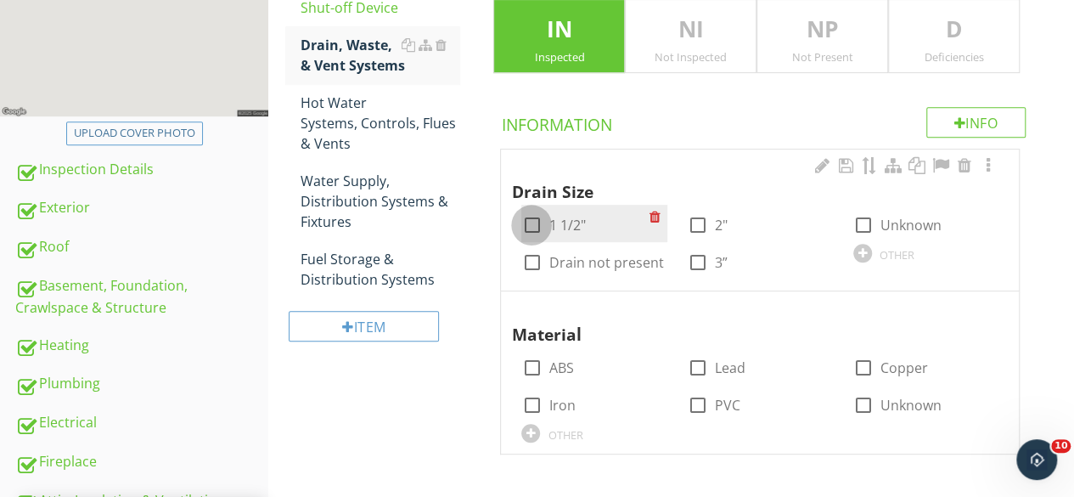
click at [521, 219] on div at bounding box center [531, 225] width 29 height 29
checkbox input "true"
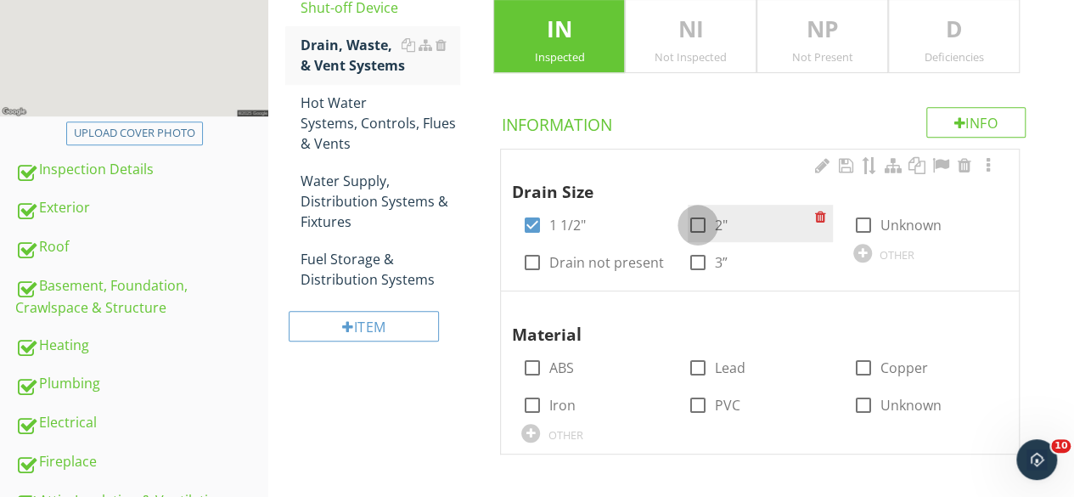
click at [699, 217] on div at bounding box center [698, 225] width 29 height 29
checkbox input "true"
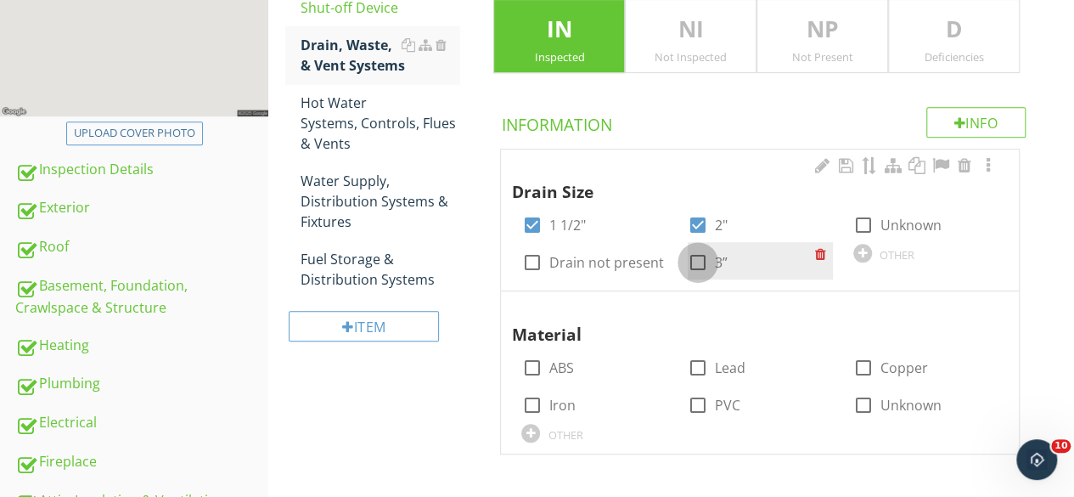
click at [700, 259] on div at bounding box center [698, 262] width 29 height 29
checkbox input "true"
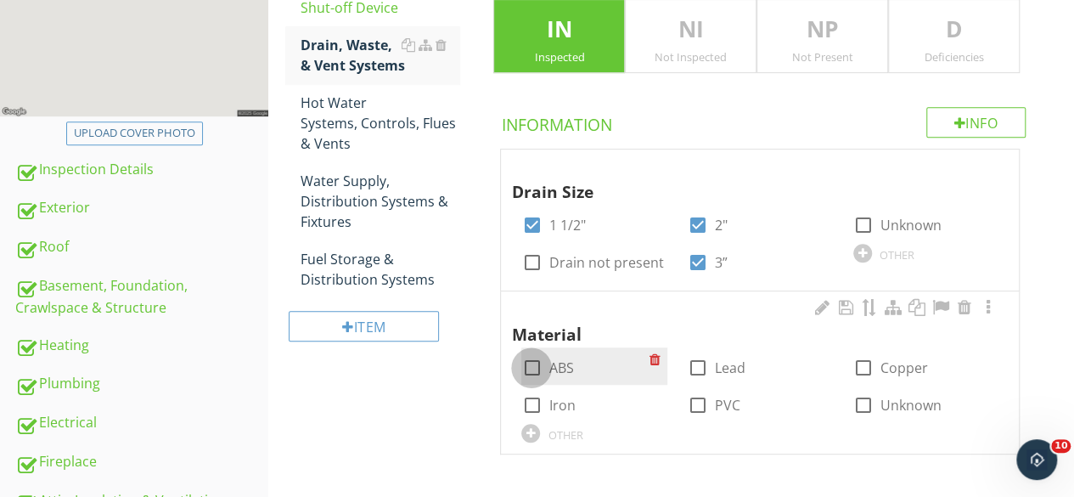
click at [533, 364] on div at bounding box center [531, 367] width 29 height 29
checkbox input "true"
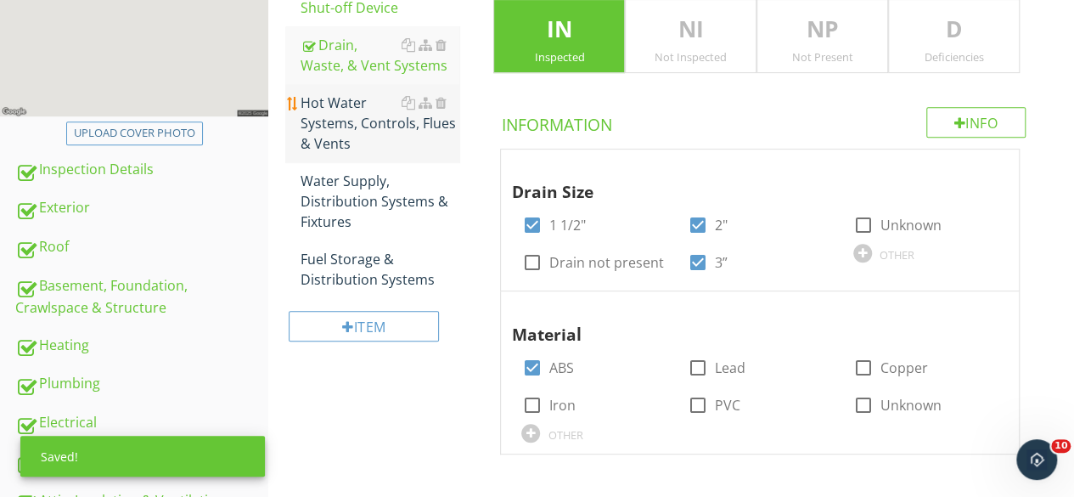
click at [362, 134] on div "Hot Water Systems, Controls, Flues & Vents" at bounding box center [380, 123] width 159 height 61
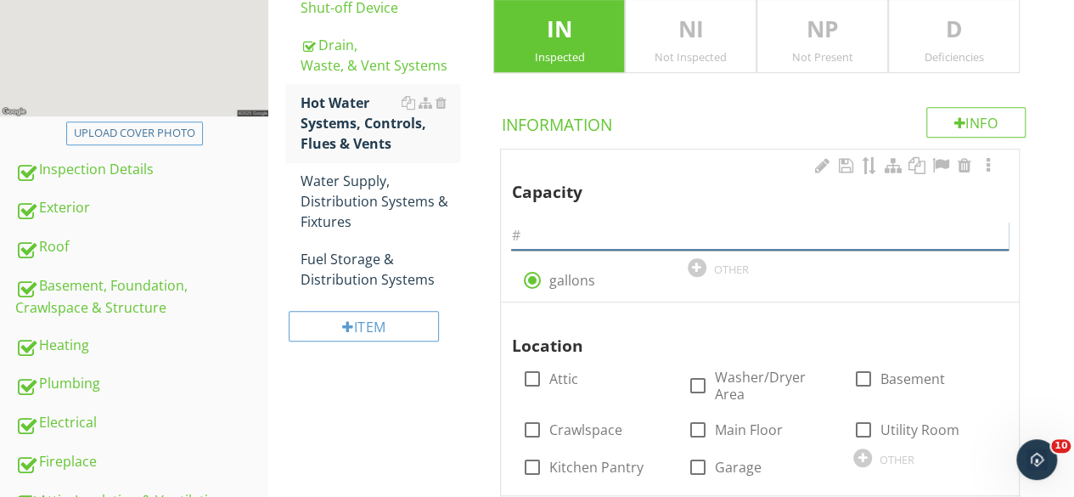
click at [565, 225] on input "text" at bounding box center [760, 236] width 498 height 28
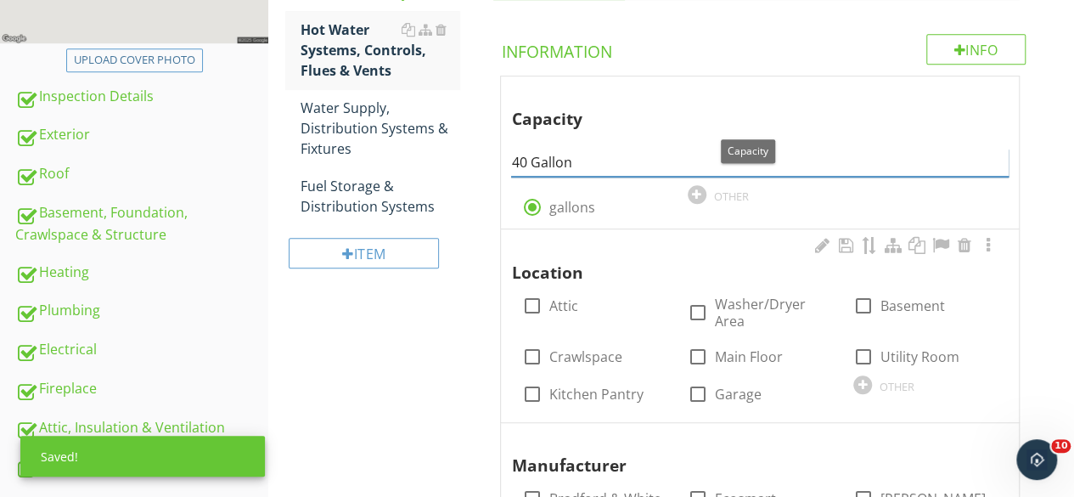
scroll to position [594, 0]
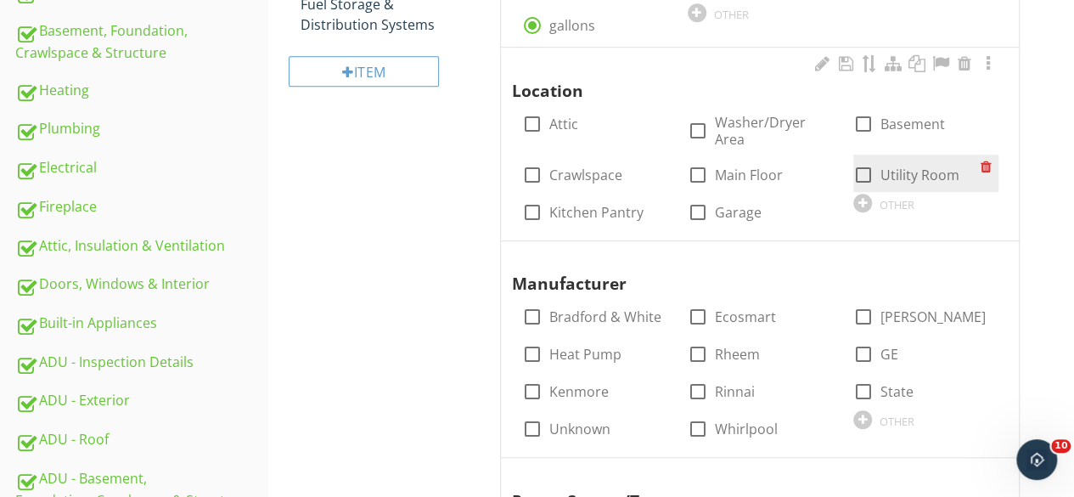
type input "40 Gallon"
click at [863, 171] on div at bounding box center [863, 174] width 29 height 29
checkbox input "true"
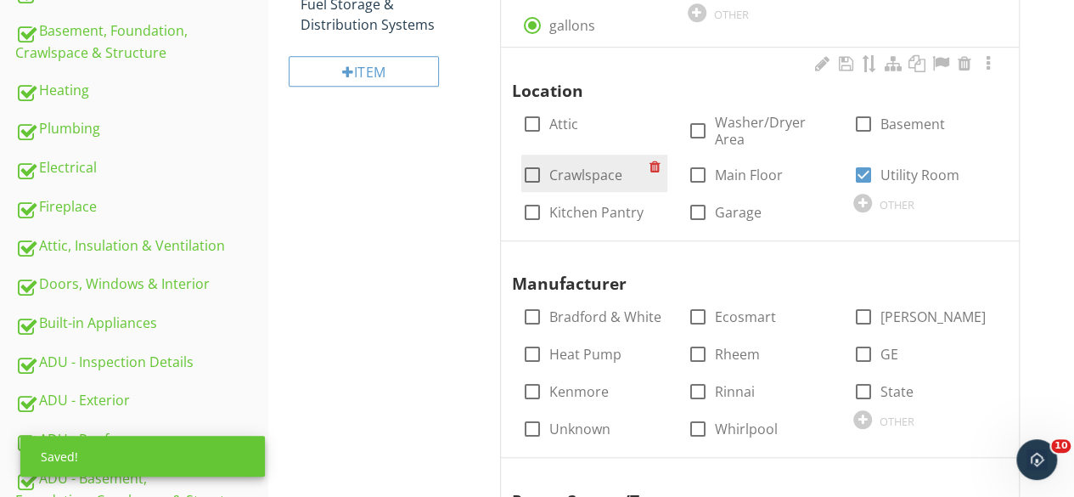
click at [528, 174] on div at bounding box center [531, 174] width 29 height 29
checkbox input "true"
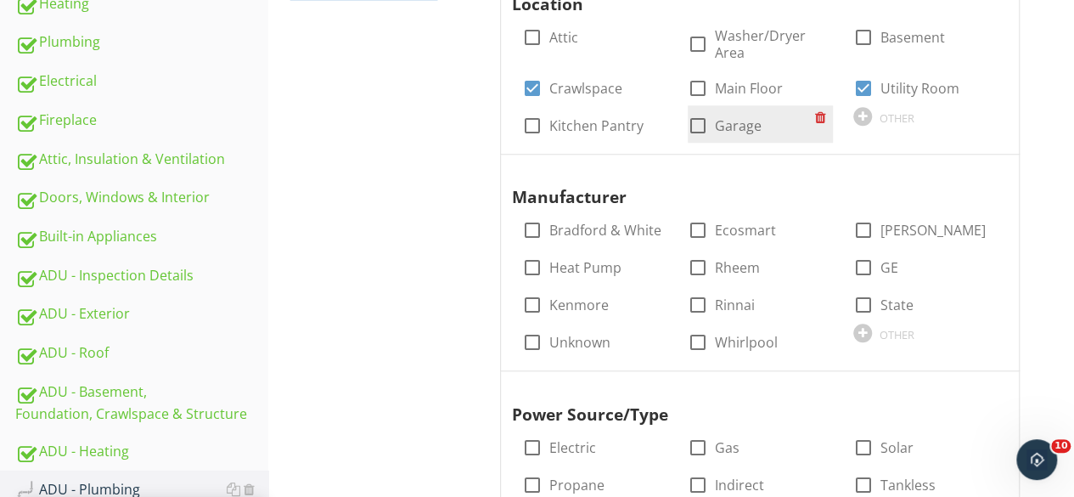
scroll to position [764, 0]
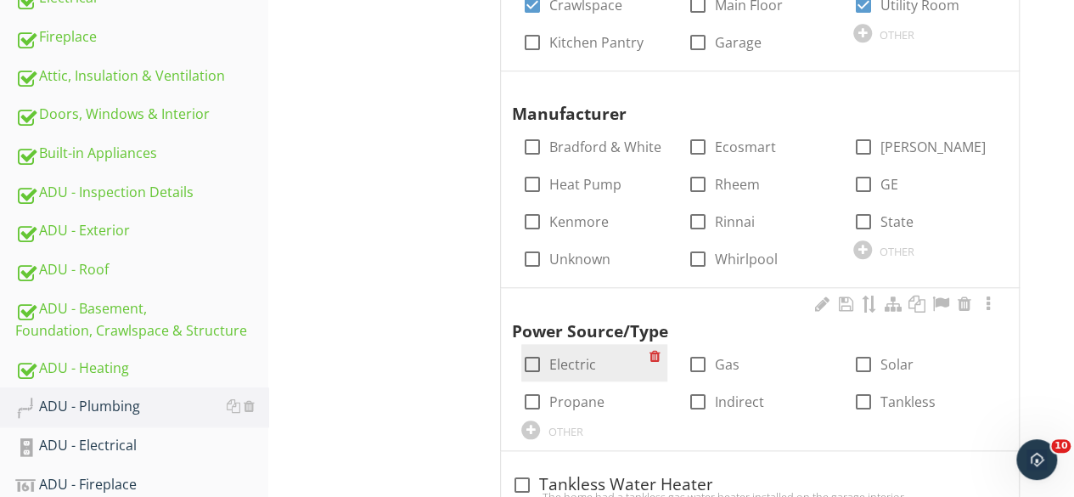
click at [530, 359] on div at bounding box center [531, 364] width 29 height 29
checkbox input "true"
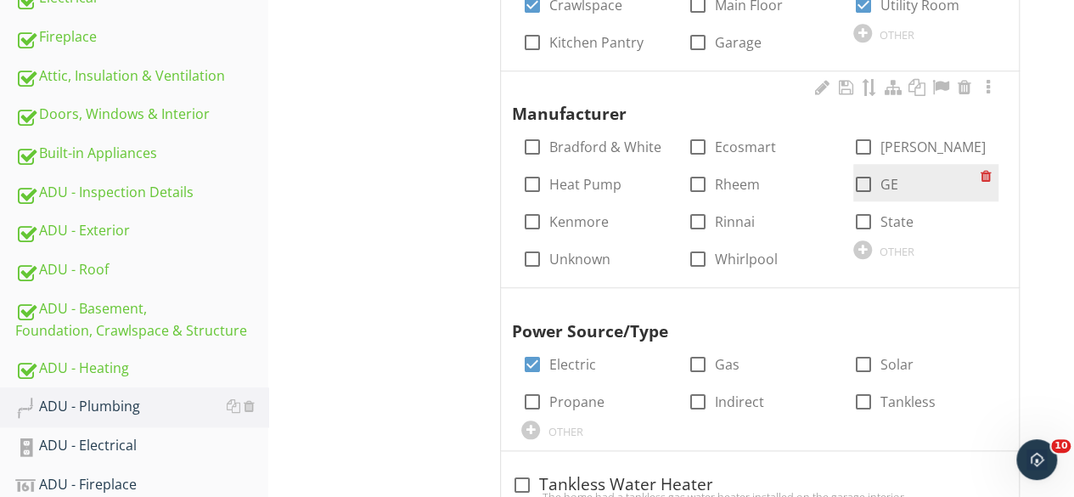
click at [863, 181] on div at bounding box center [863, 184] width 29 height 29
checkbox input "true"
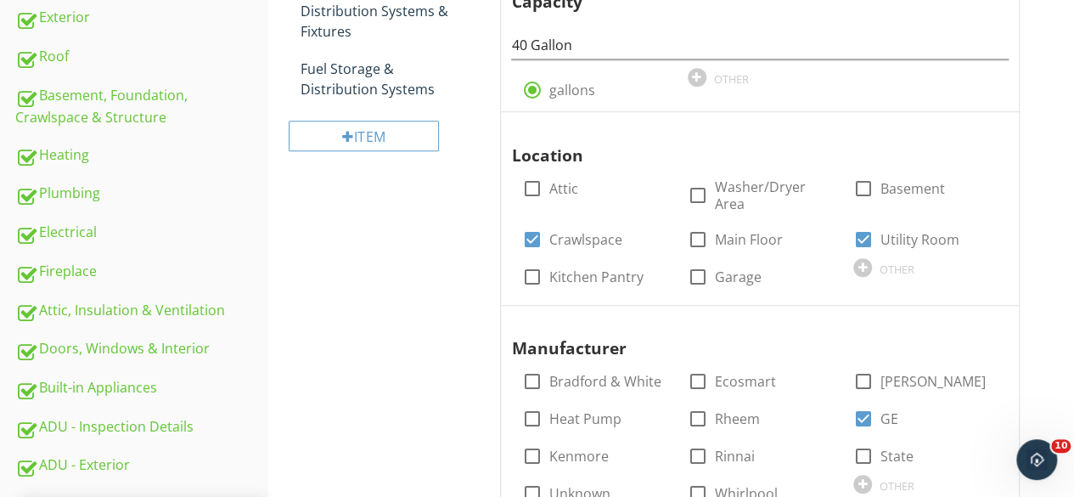
scroll to position [275, 0]
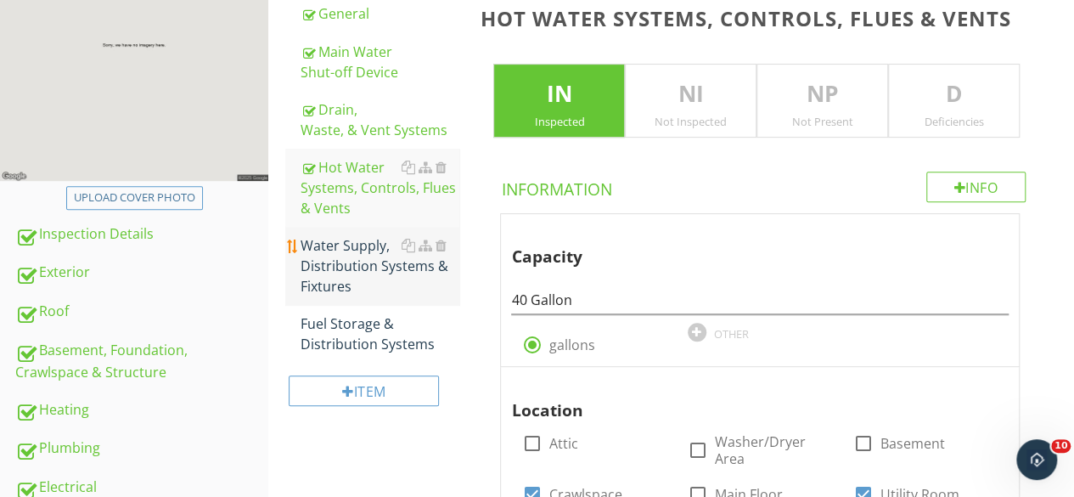
click at [353, 267] on div "Water Supply, Distribution Systems & Fixtures" at bounding box center [380, 265] width 159 height 61
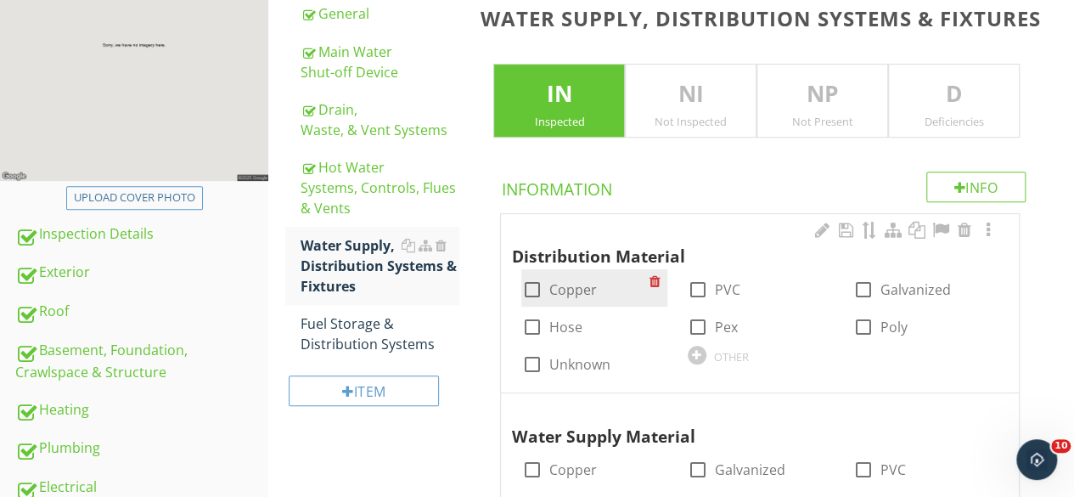
click at [531, 290] on div at bounding box center [531, 289] width 29 height 29
checkbox input "true"
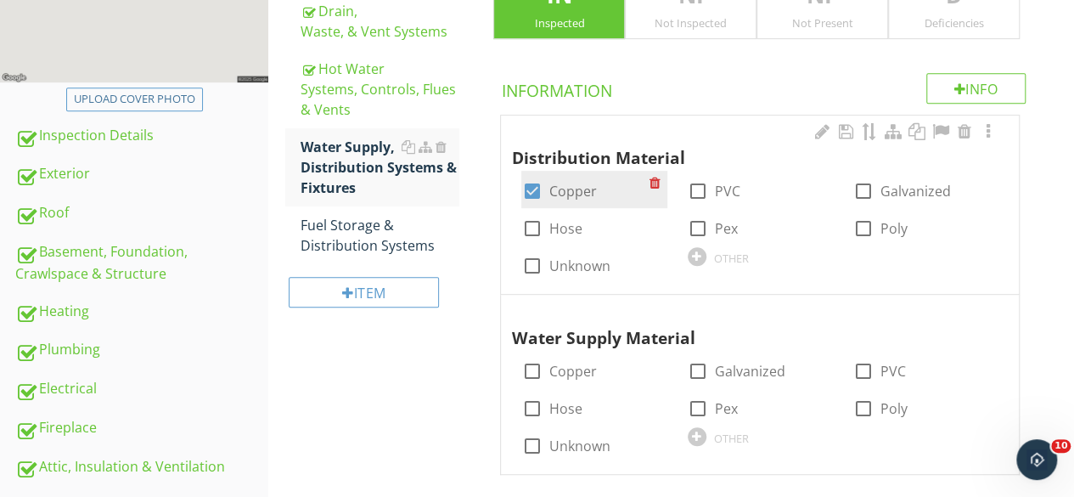
scroll to position [530, 0]
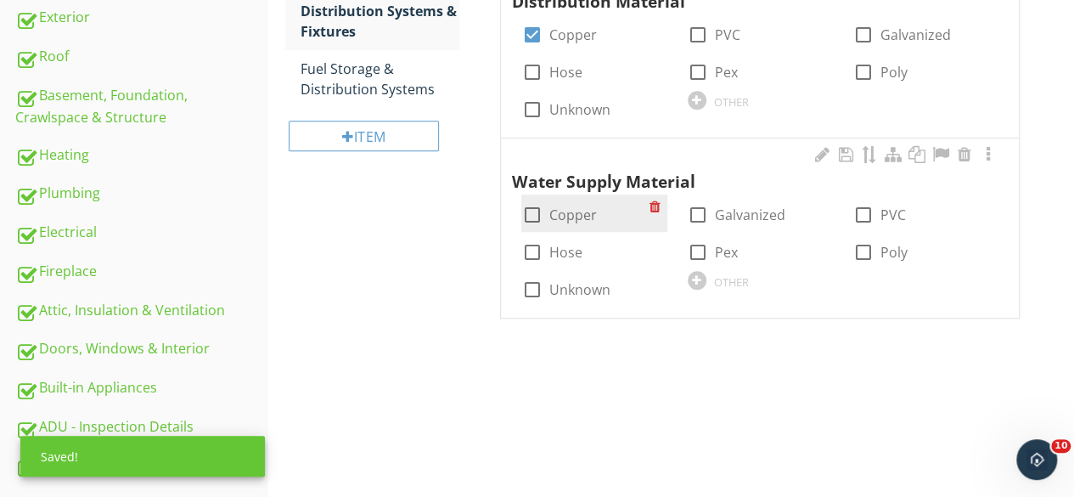
click at [537, 215] on div at bounding box center [531, 214] width 29 height 29
checkbox input "true"
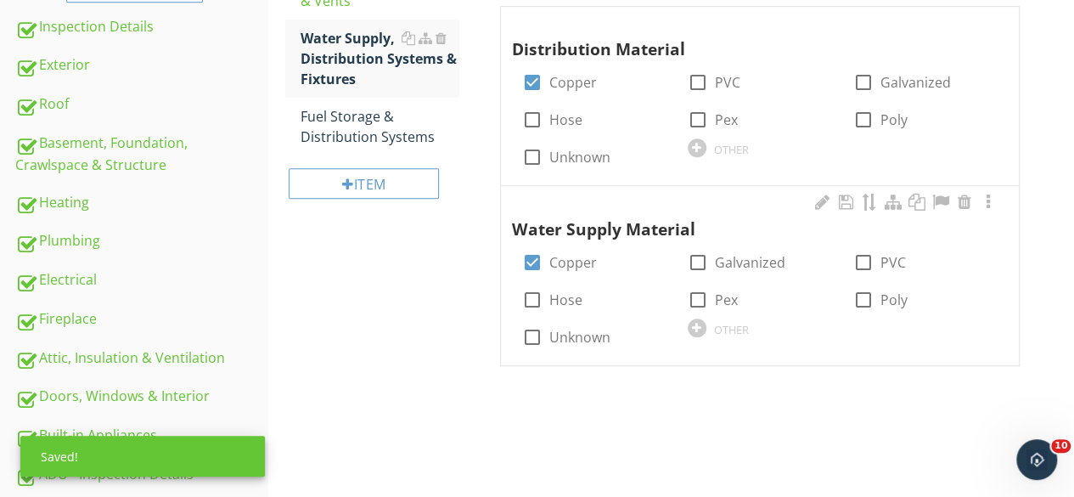
scroll to position [445, 0]
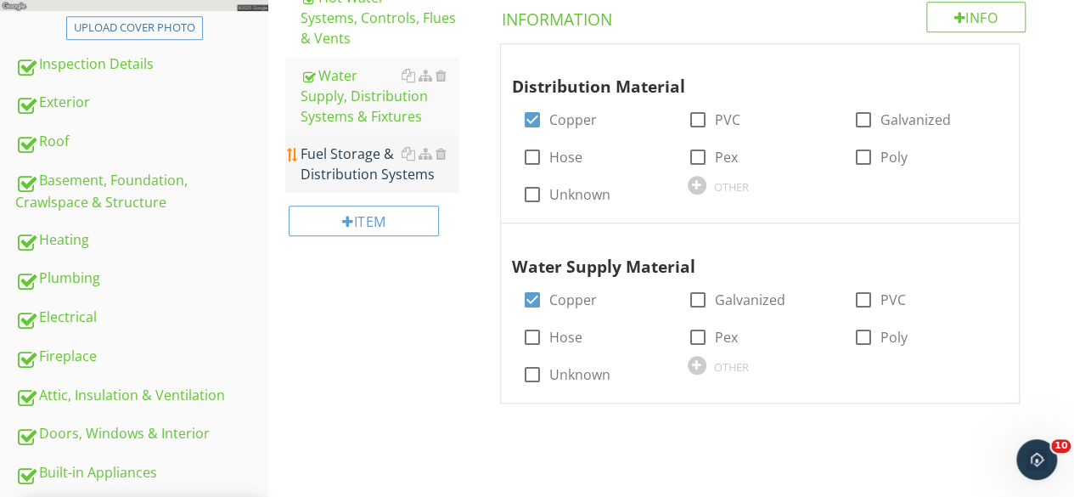
click at [352, 171] on div "Fuel Storage & Distribution Systems" at bounding box center [380, 163] width 159 height 41
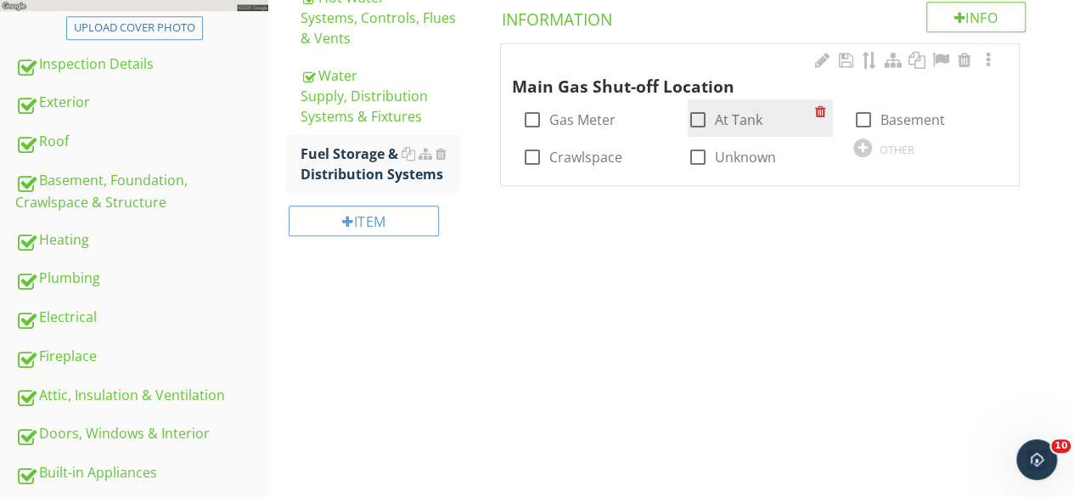
click at [695, 120] on div at bounding box center [698, 119] width 29 height 29
checkbox input "true"
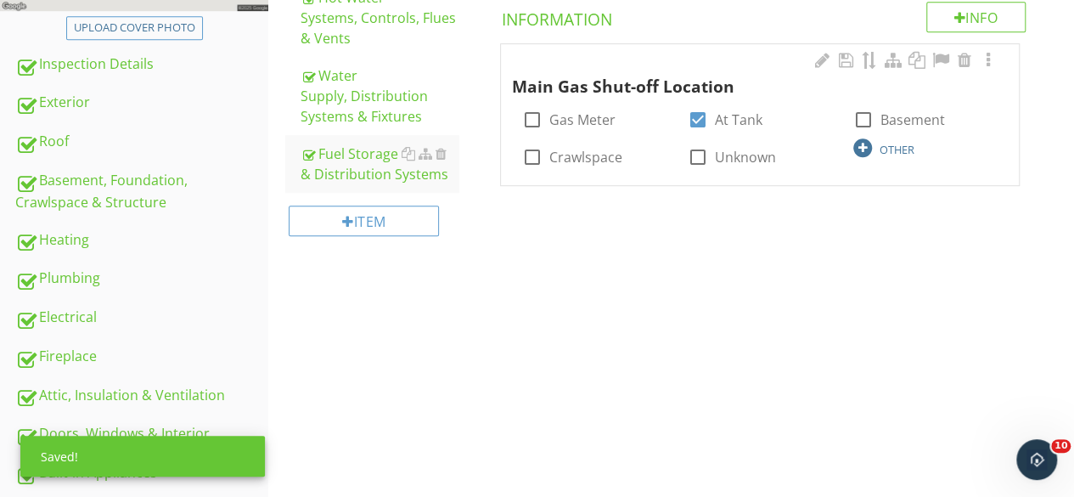
click at [863, 148] on div at bounding box center [862, 147] width 19 height 19
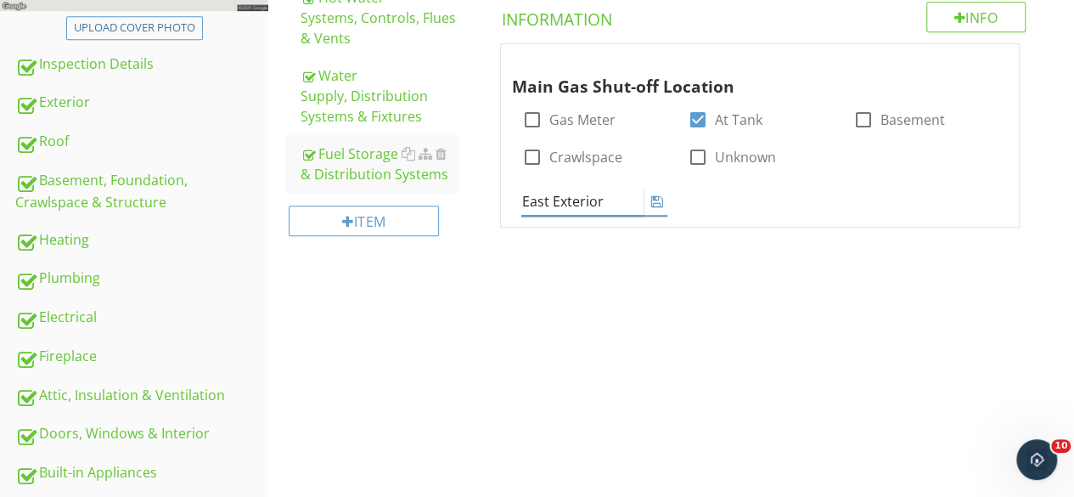
type input "East Exterior"
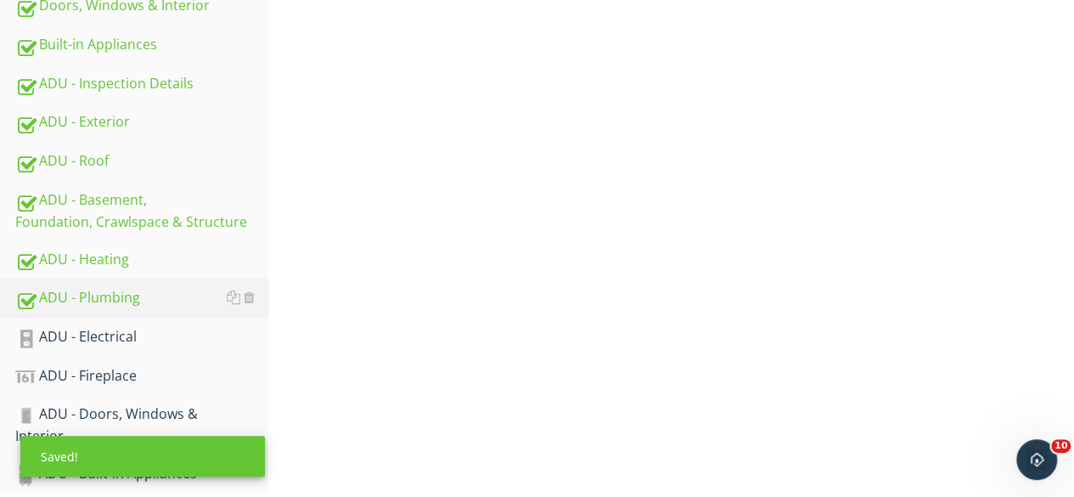
scroll to position [954, 0]
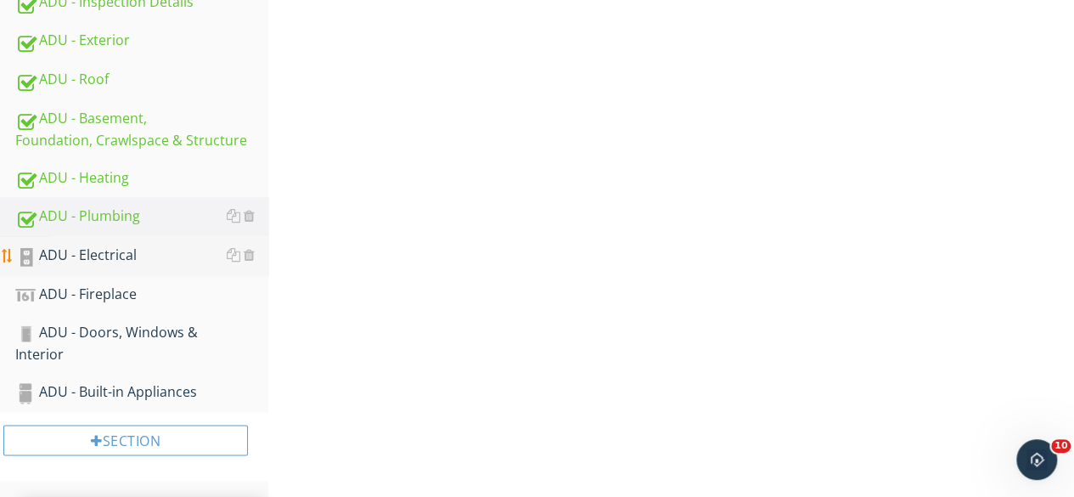
click at [132, 259] on div "ADU - Electrical" at bounding box center [141, 256] width 253 height 22
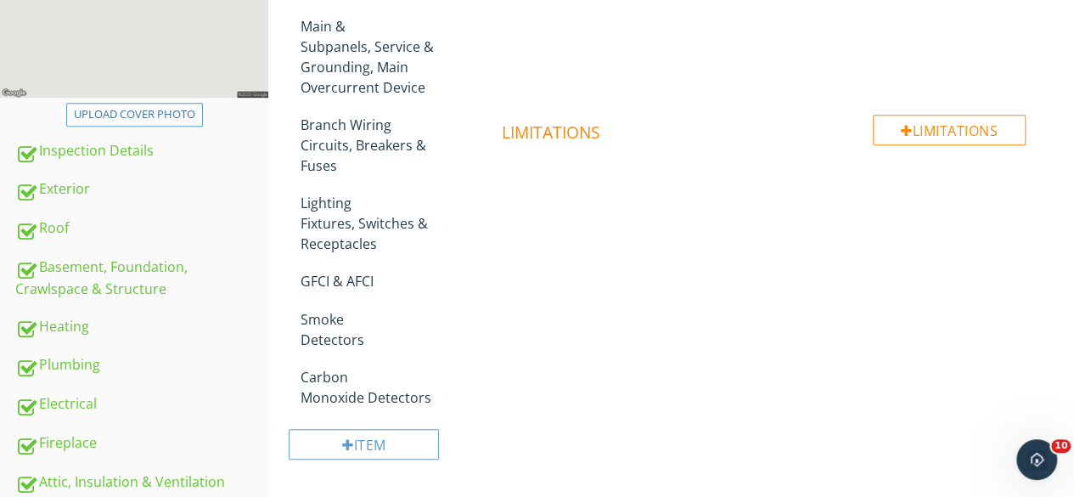
scroll to position [275, 0]
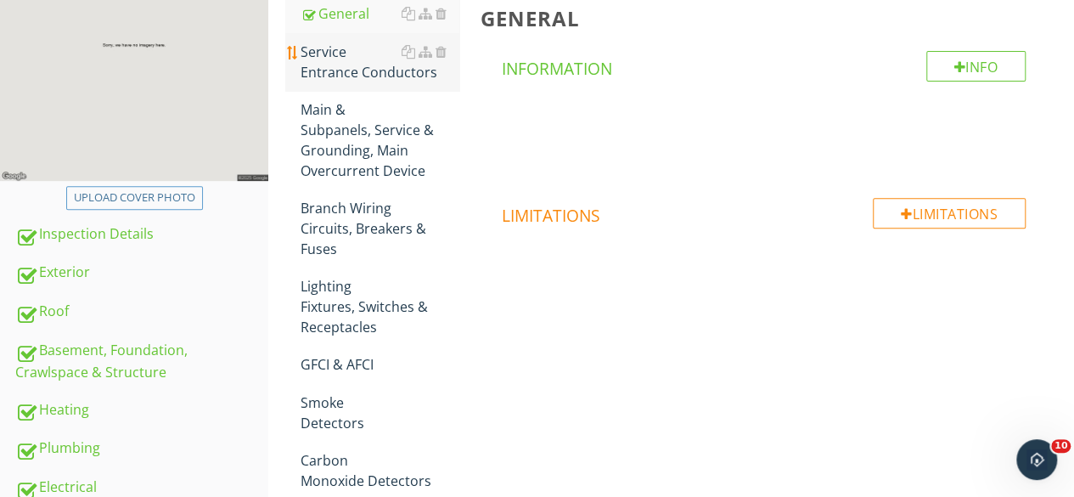
click at [326, 67] on div "Service Entrance Conductors" at bounding box center [380, 62] width 159 height 41
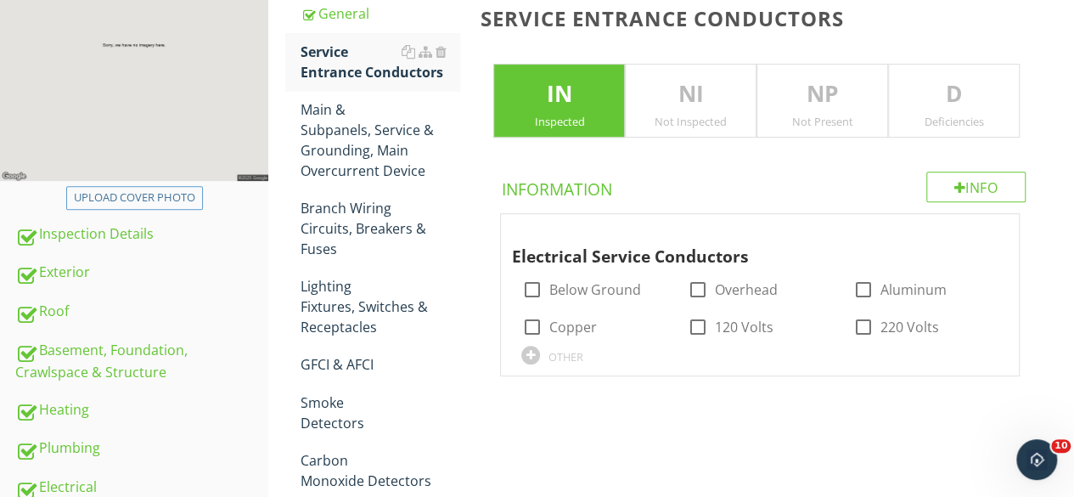
scroll to position [360, 0]
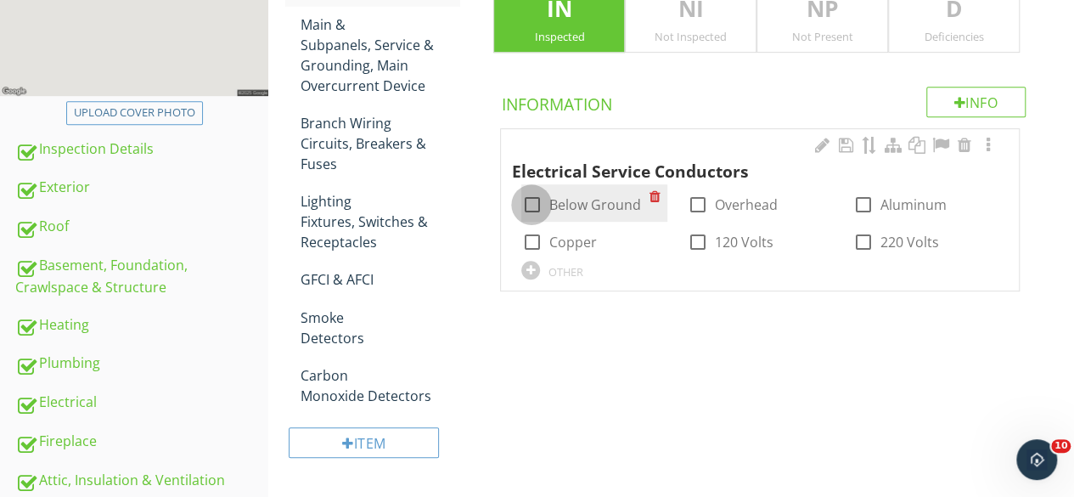
click at [529, 199] on div at bounding box center [531, 204] width 29 height 29
checkbox input "true"
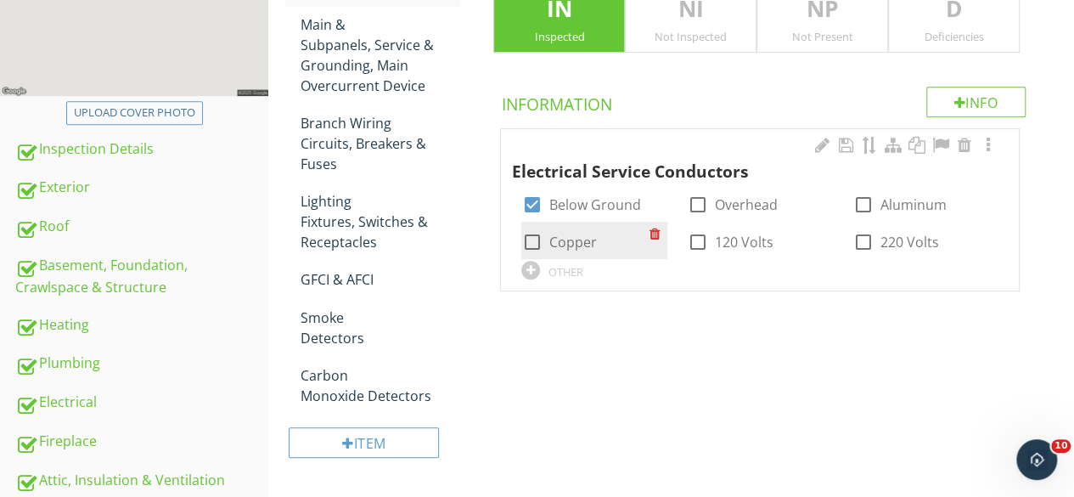
click at [536, 243] on div at bounding box center [531, 242] width 29 height 29
checkbox input "true"
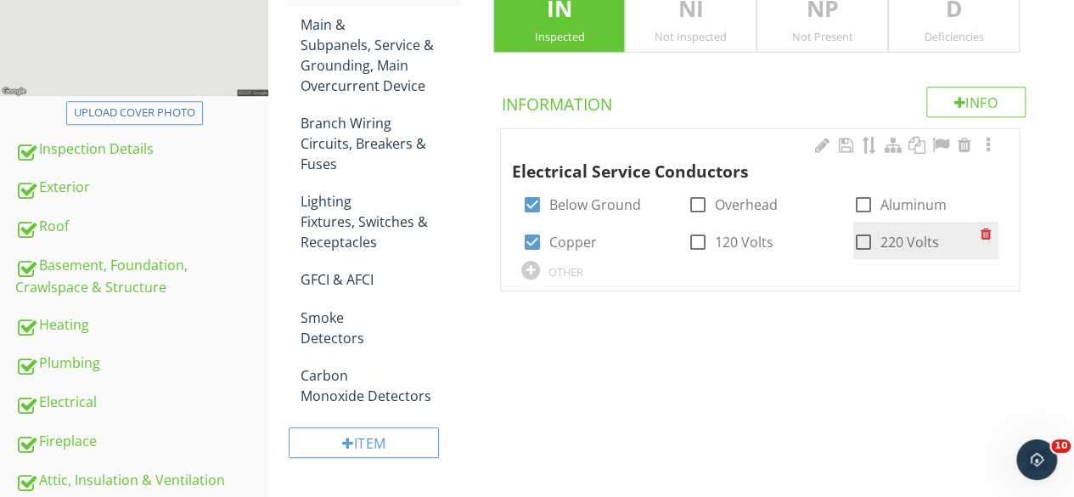
click at [870, 239] on div at bounding box center [863, 242] width 29 height 29
checkbox input "true"
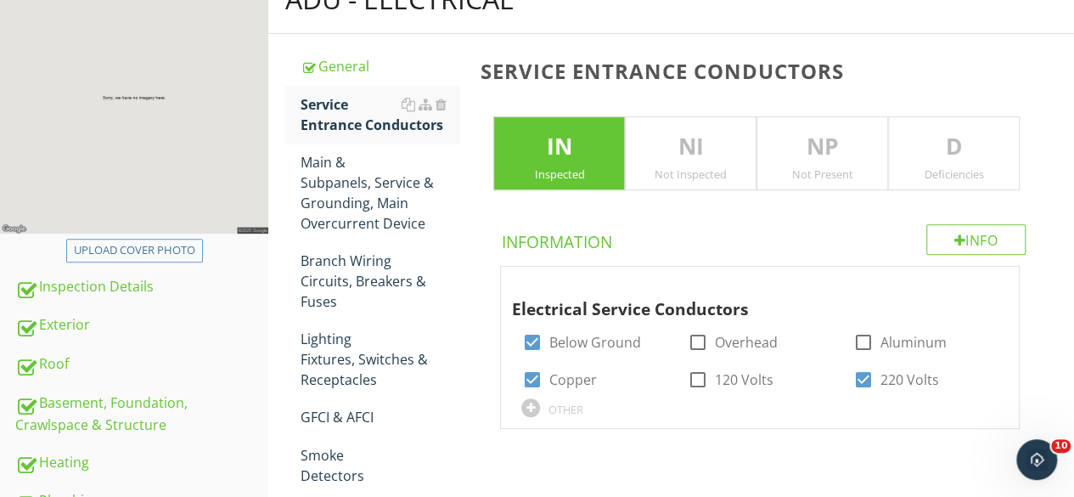
scroll to position [105, 0]
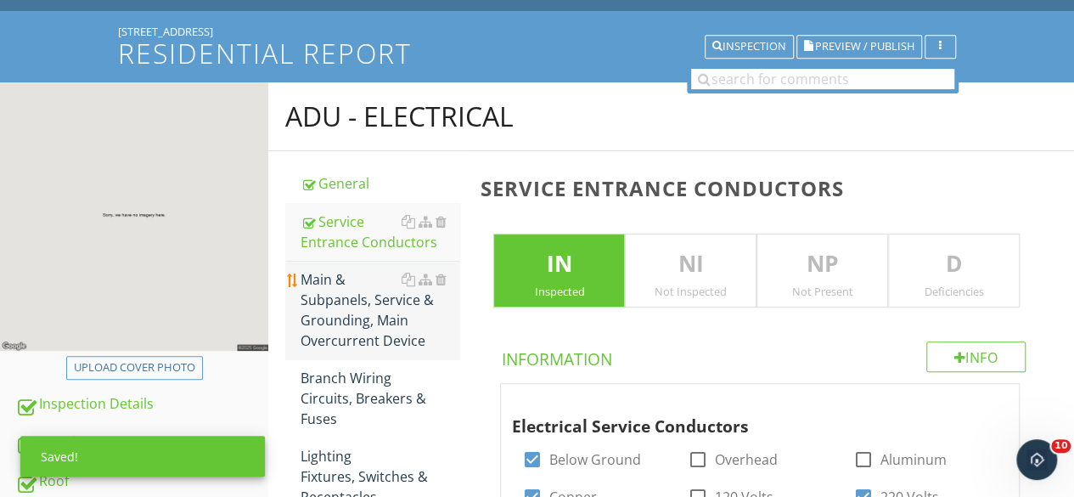
click at [358, 296] on div "Main & Subpanels, Service & Grounding, Main Overcurrent Device" at bounding box center [380, 310] width 159 height 82
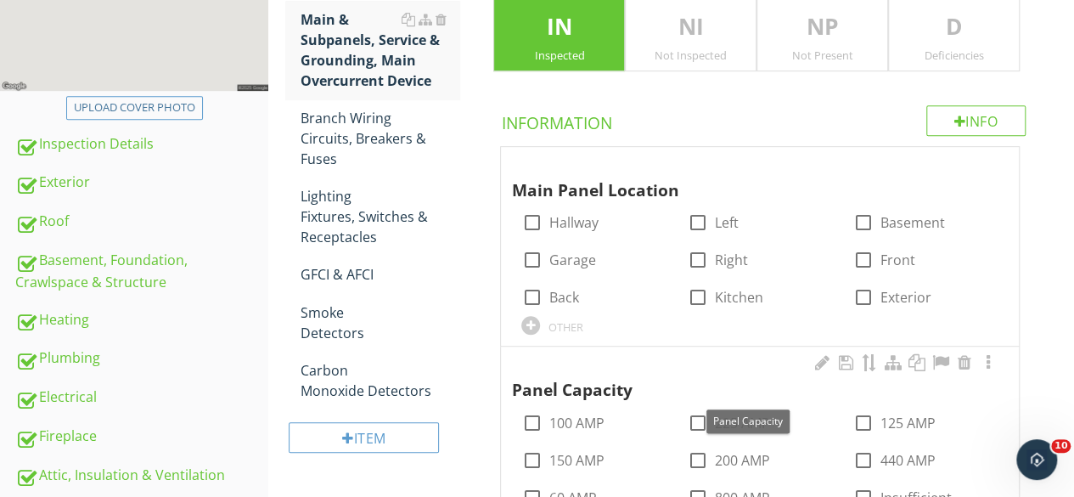
scroll to position [360, 0]
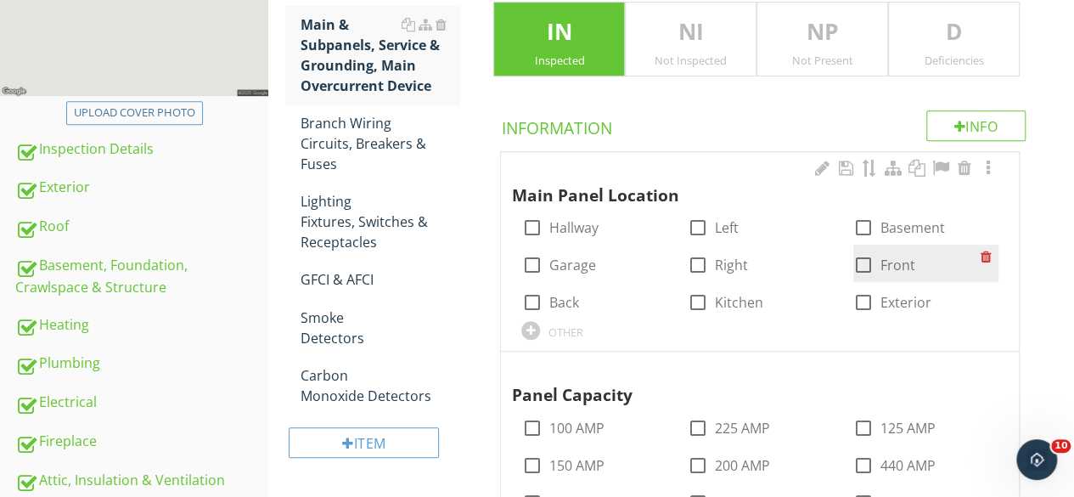
click at [860, 259] on div at bounding box center [863, 264] width 29 height 29
checkbox input "true"
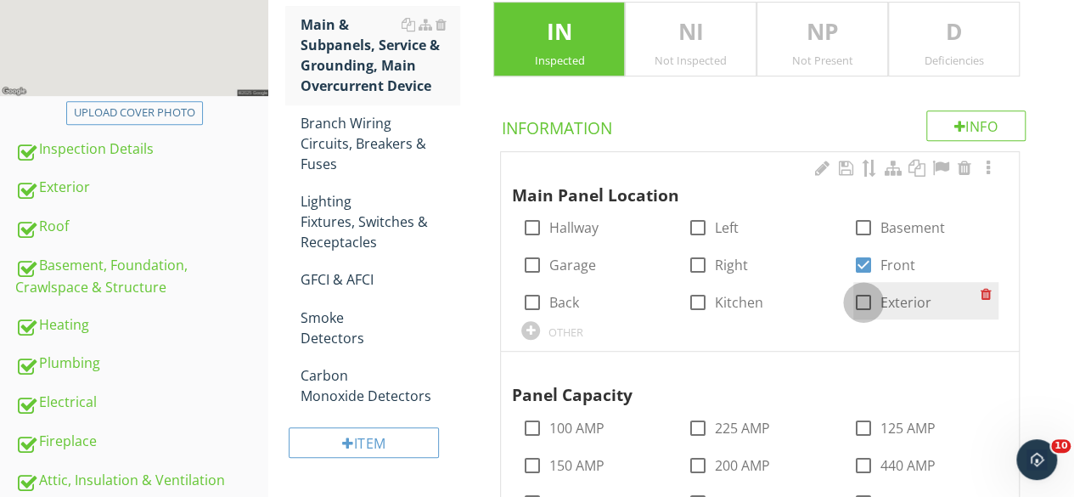
click at [864, 303] on div at bounding box center [863, 302] width 29 height 29
checkbox input "true"
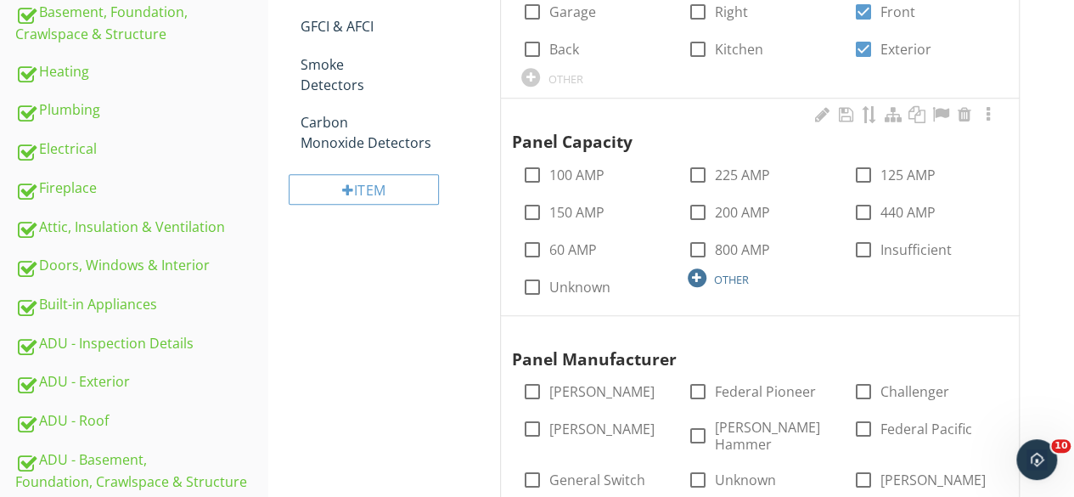
scroll to position [615, 0]
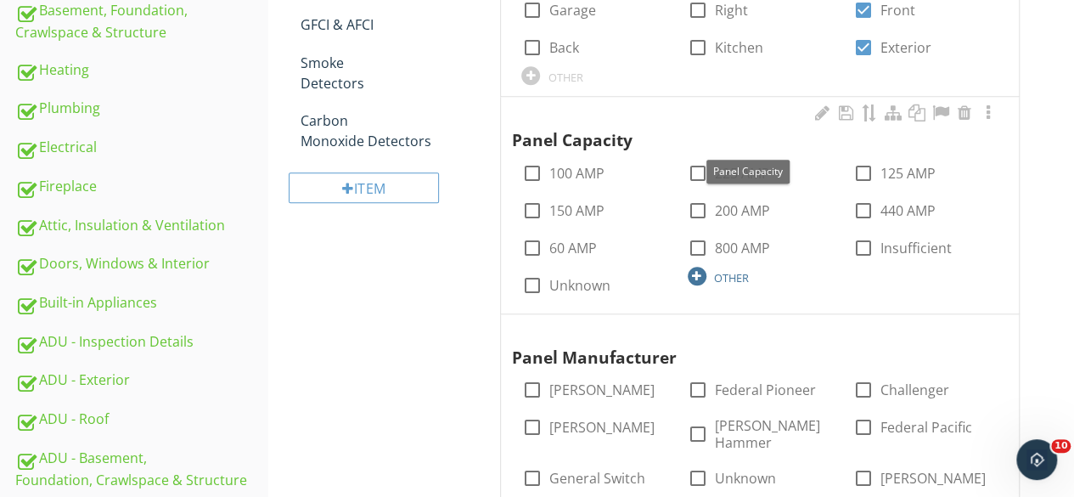
click at [699, 282] on div at bounding box center [697, 276] width 19 height 19
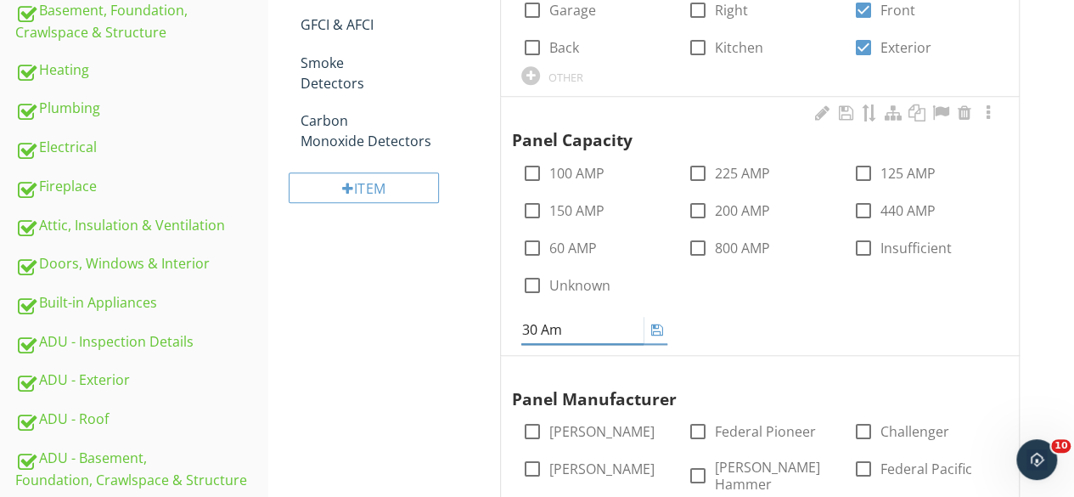
type input "30 Amp"
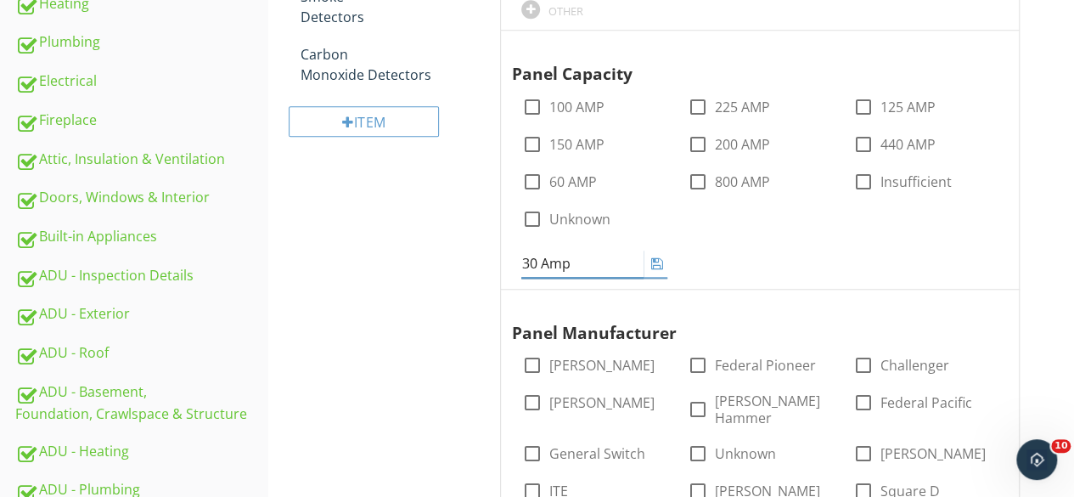
scroll to position [785, 0]
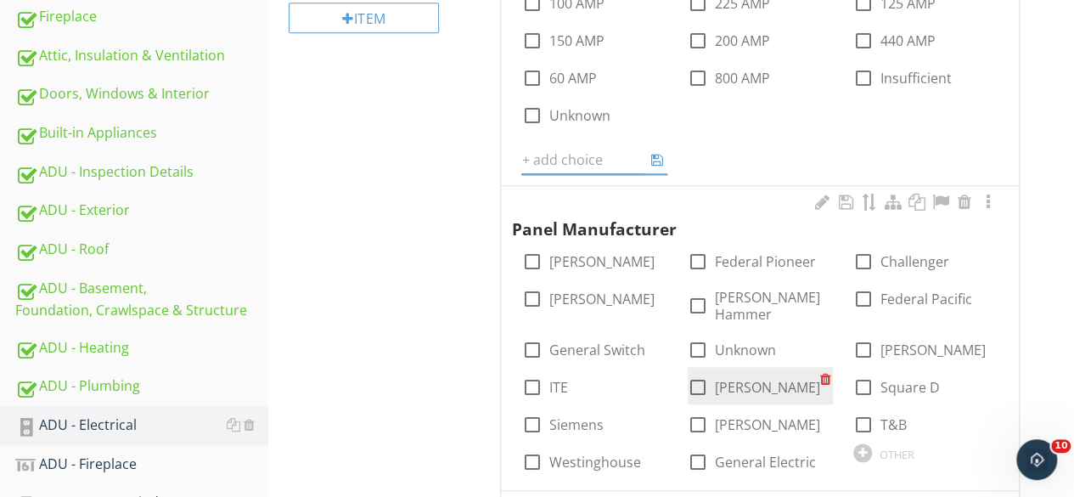
click at [696, 241] on div "check_box_outline_blank Bryant check_box_outline_blank Federal Pioneer check_bo…" at bounding box center [760, 241] width 498 height 0
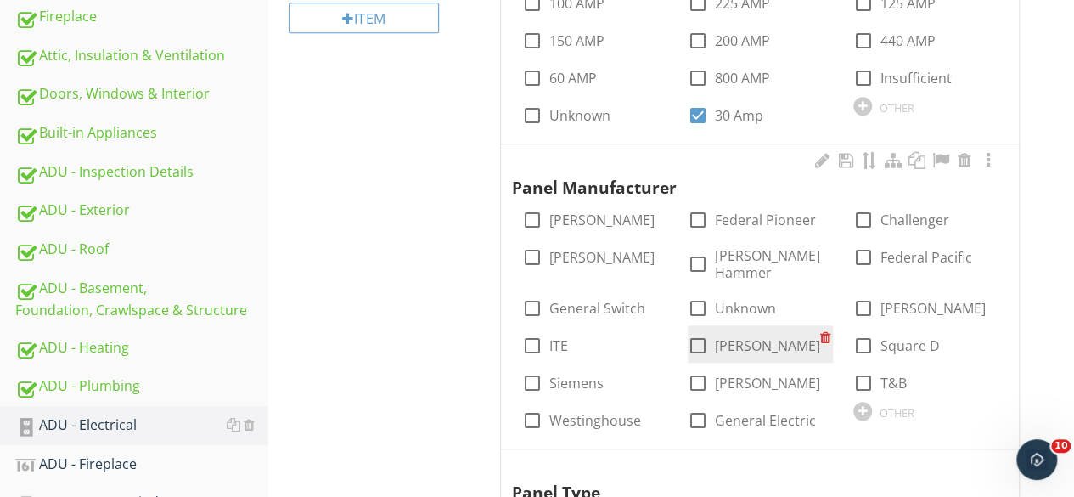
click at [698, 331] on div at bounding box center [698, 345] width 29 height 29
checkbox input "true"
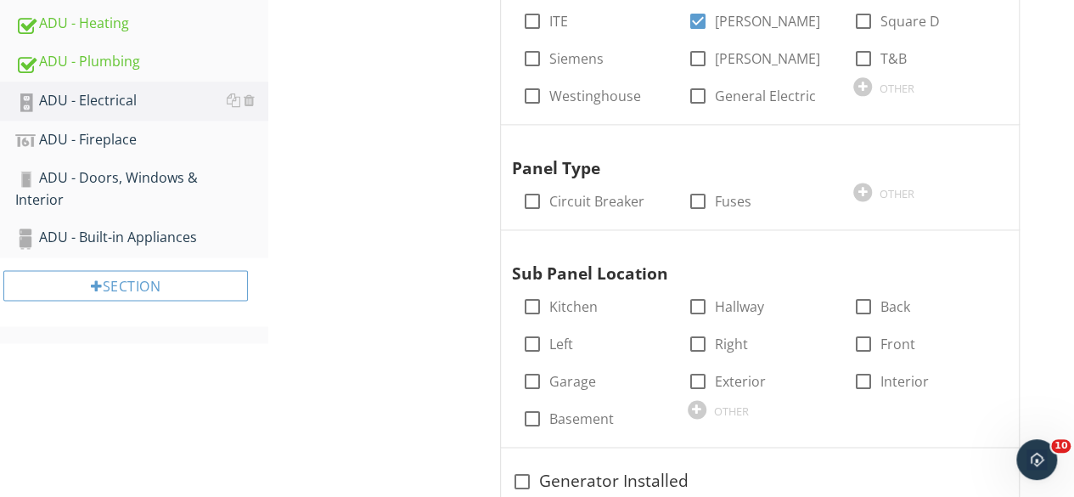
scroll to position [1124, 0]
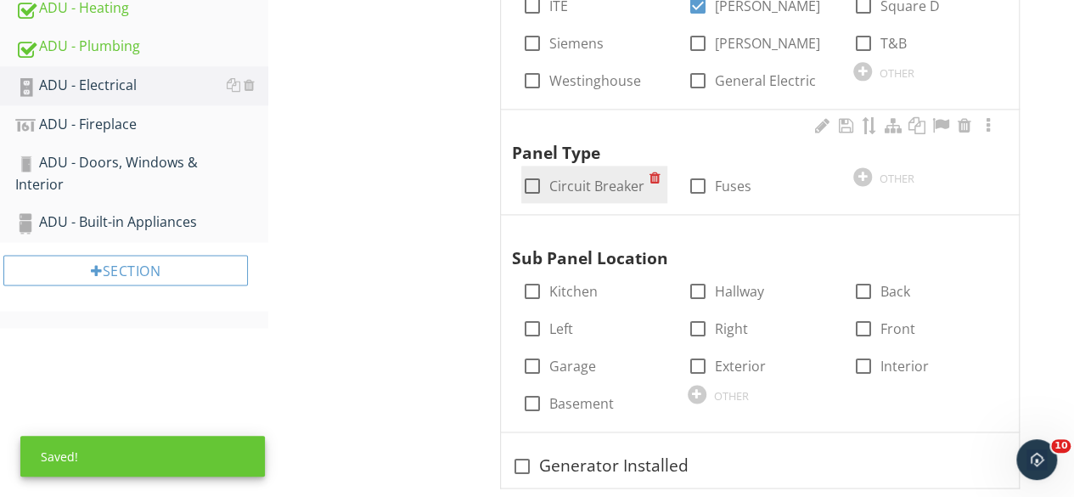
click at [533, 172] on div at bounding box center [531, 186] width 29 height 29
checkbox input "true"
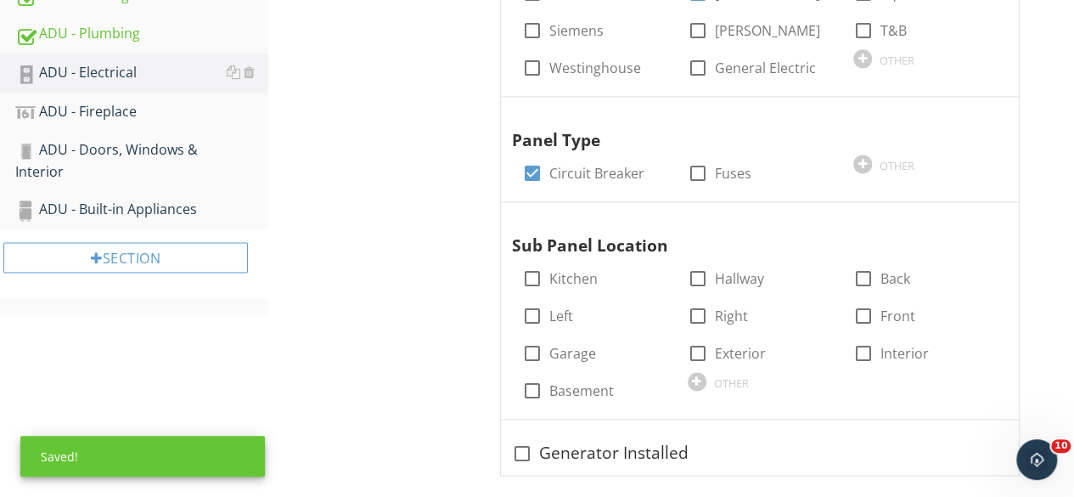
scroll to position [1140, 0]
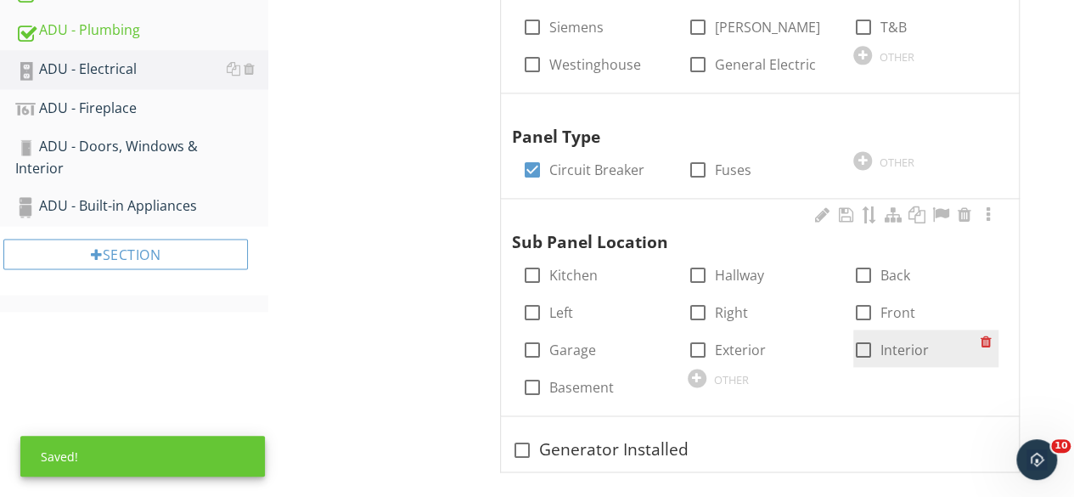
click at [861, 335] on div at bounding box center [863, 349] width 29 height 29
checkbox input "true"
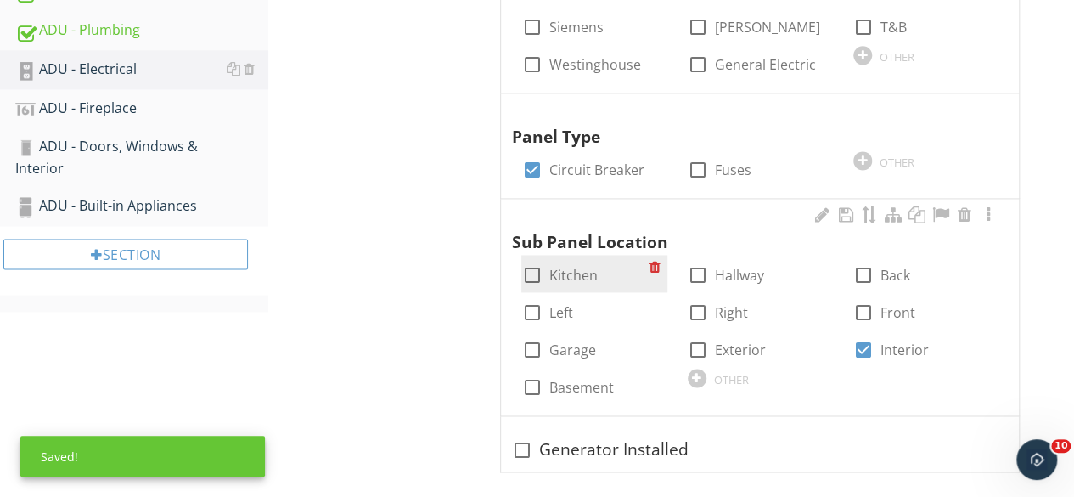
click at [530, 261] on div at bounding box center [531, 275] width 29 height 29
checkbox input "true"
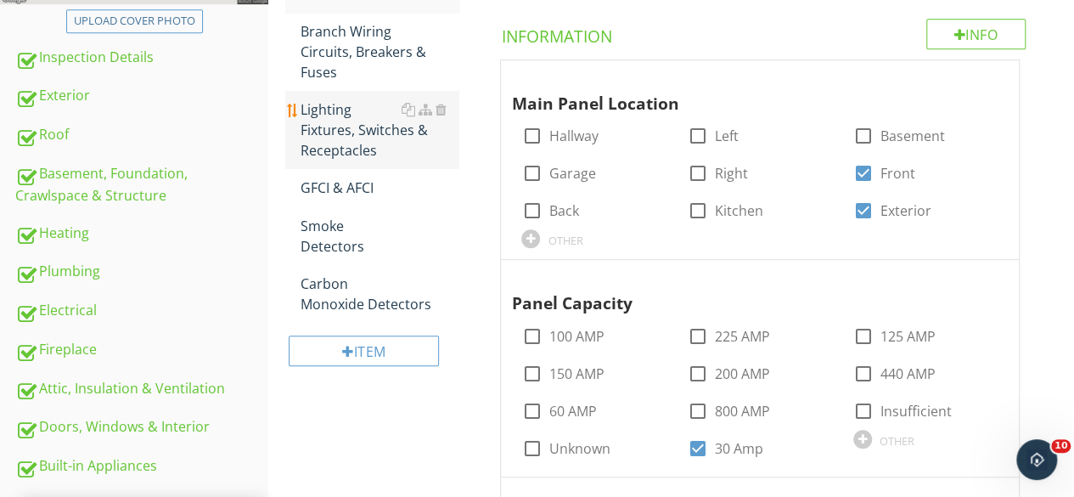
scroll to position [376, 0]
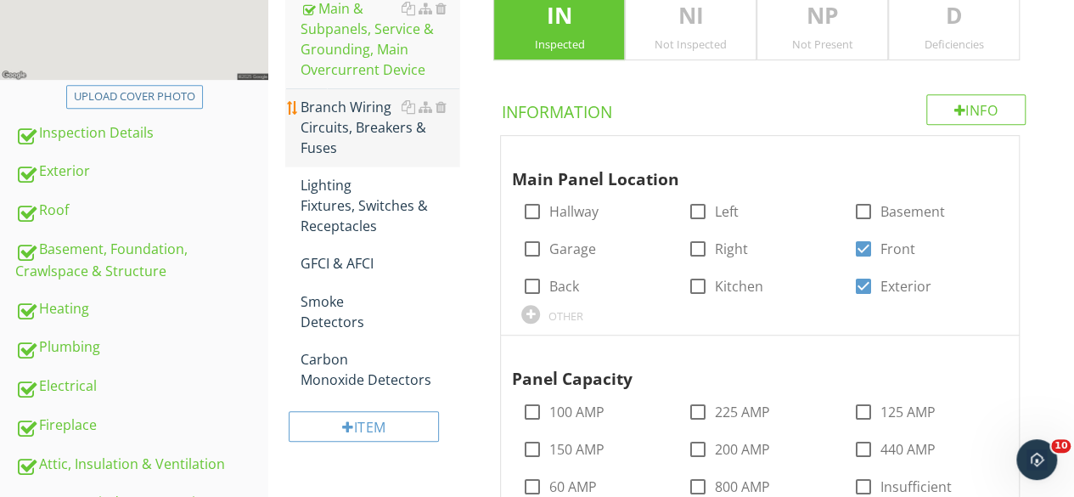
click at [353, 128] on div "Branch Wiring Circuits, Breakers & Fuses" at bounding box center [380, 127] width 159 height 61
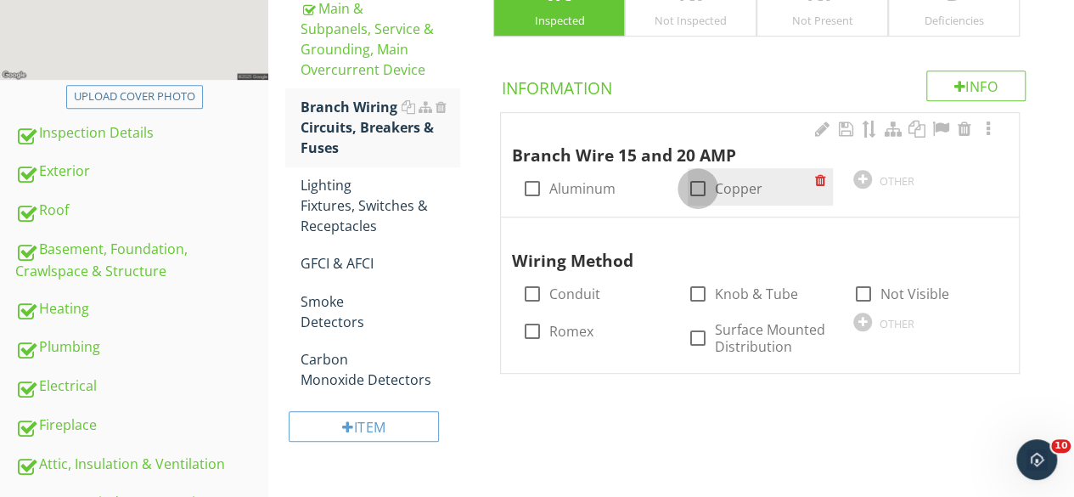
click at [700, 183] on div at bounding box center [698, 188] width 29 height 29
checkbox input "true"
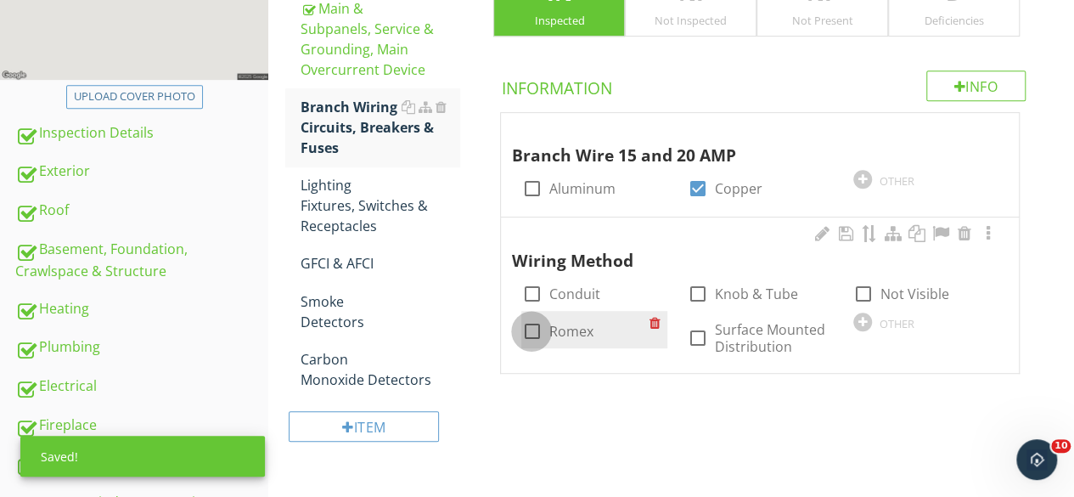
click at [532, 329] on div at bounding box center [531, 331] width 29 height 29
checkbox input "true"
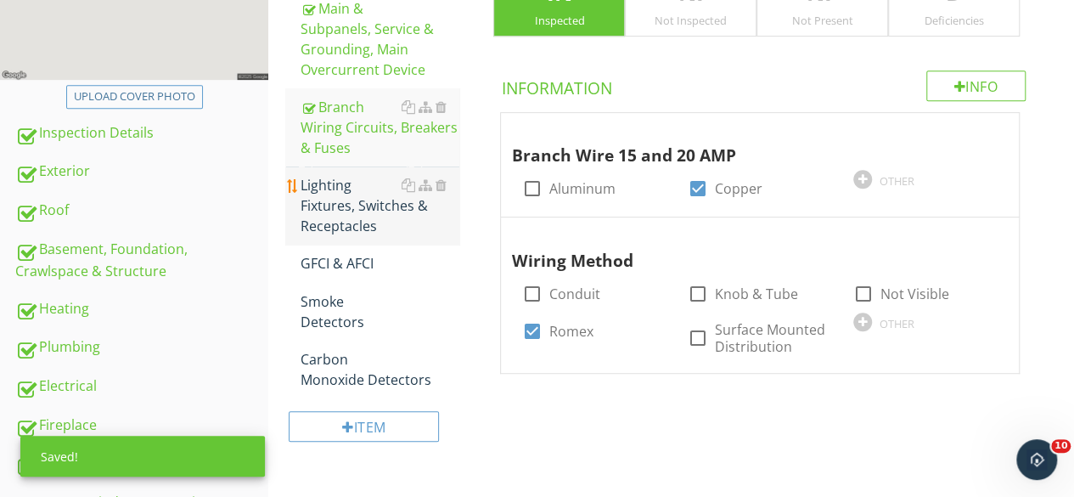
click at [360, 196] on div "Lighting Fixtures, Switches & Receptacles" at bounding box center [380, 205] width 159 height 61
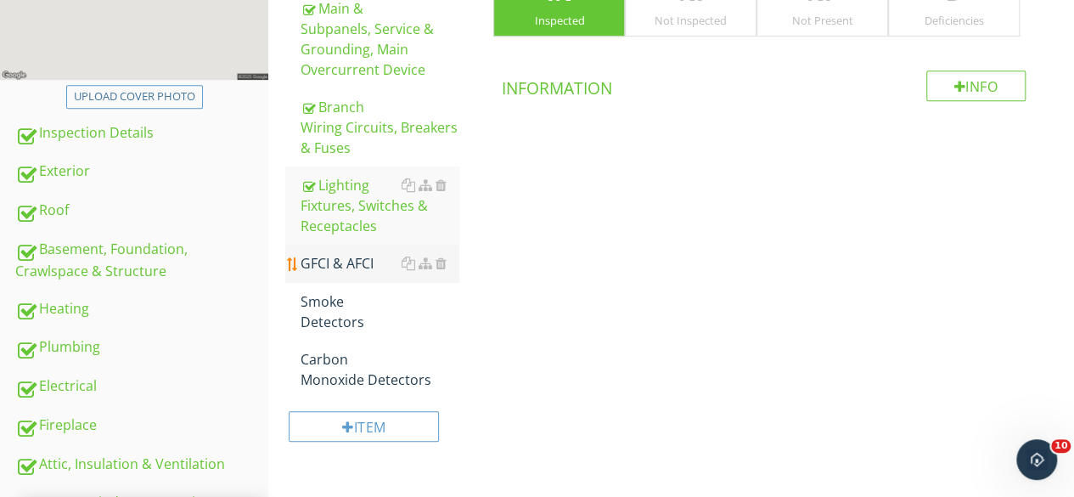
click at [336, 268] on div "GFCI & AFCI" at bounding box center [380, 263] width 159 height 20
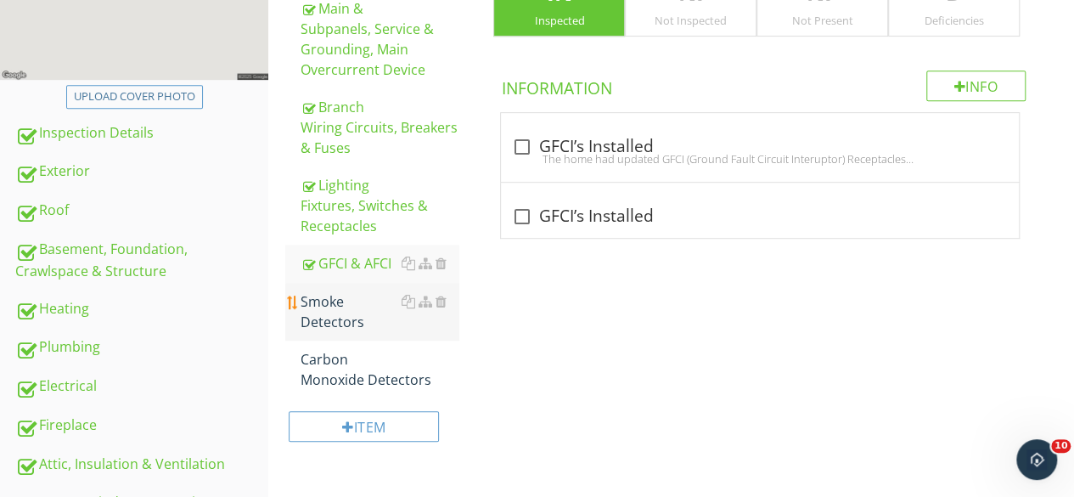
click at [332, 320] on div "Smoke Detectors" at bounding box center [380, 311] width 159 height 41
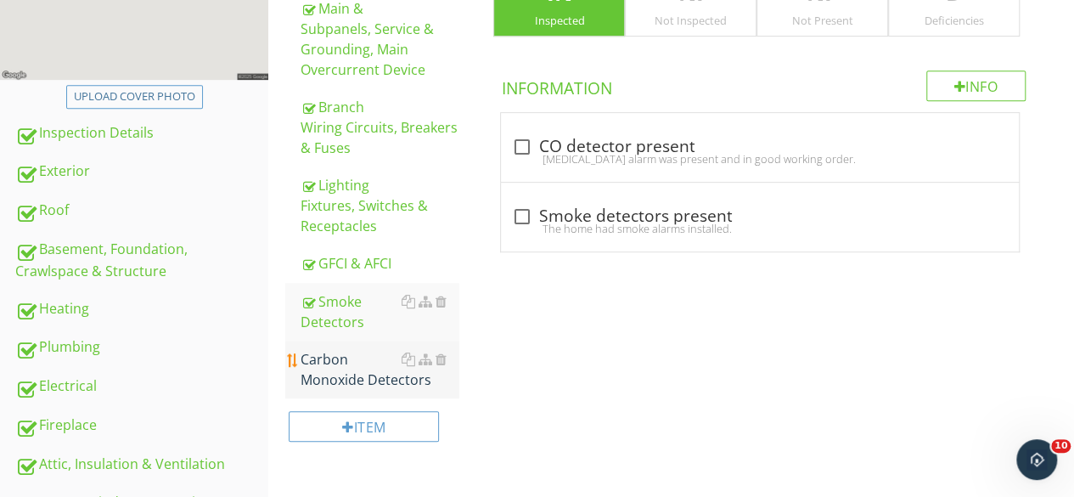
click at [336, 369] on div "Carbon Monoxide Detectors" at bounding box center [380, 369] width 159 height 41
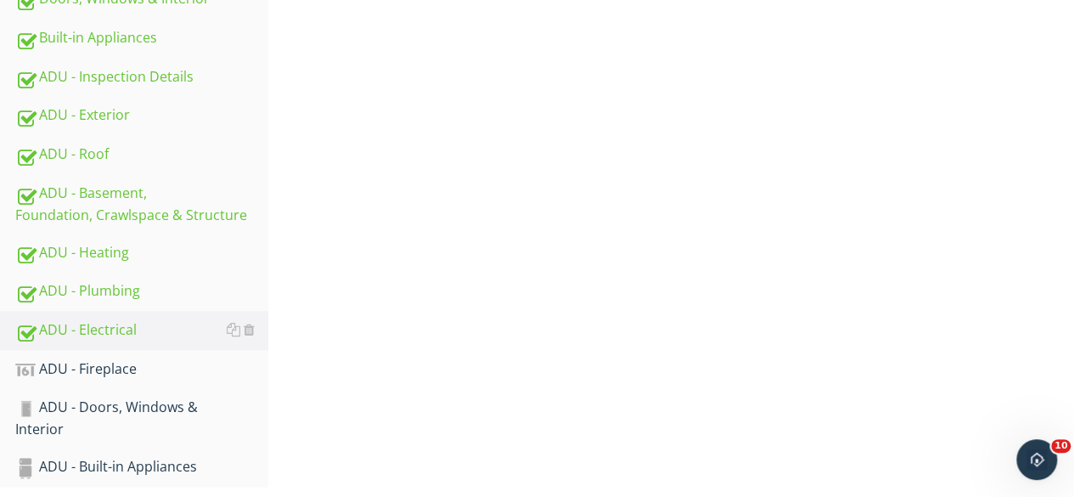
scroll to position [954, 0]
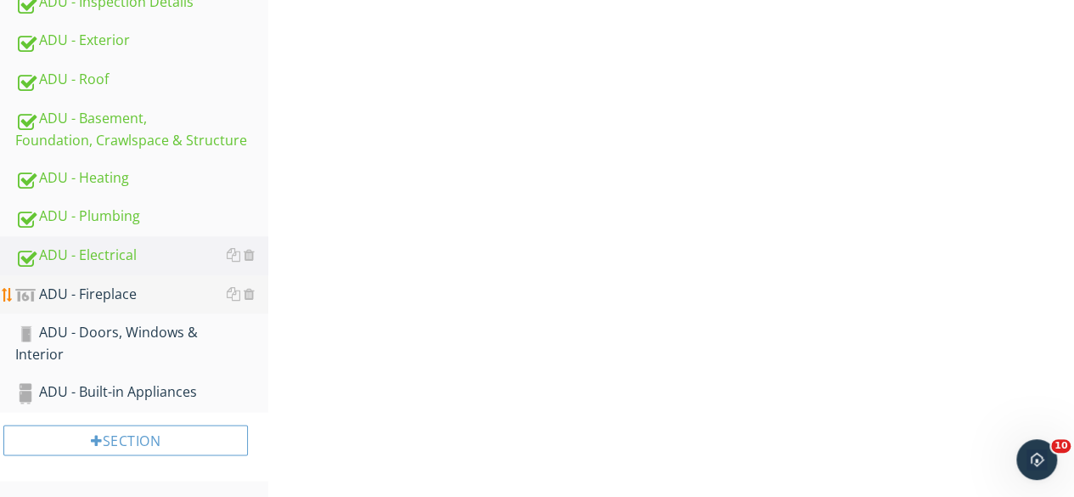
click at [103, 299] on div "ADU - Fireplace" at bounding box center [141, 295] width 253 height 22
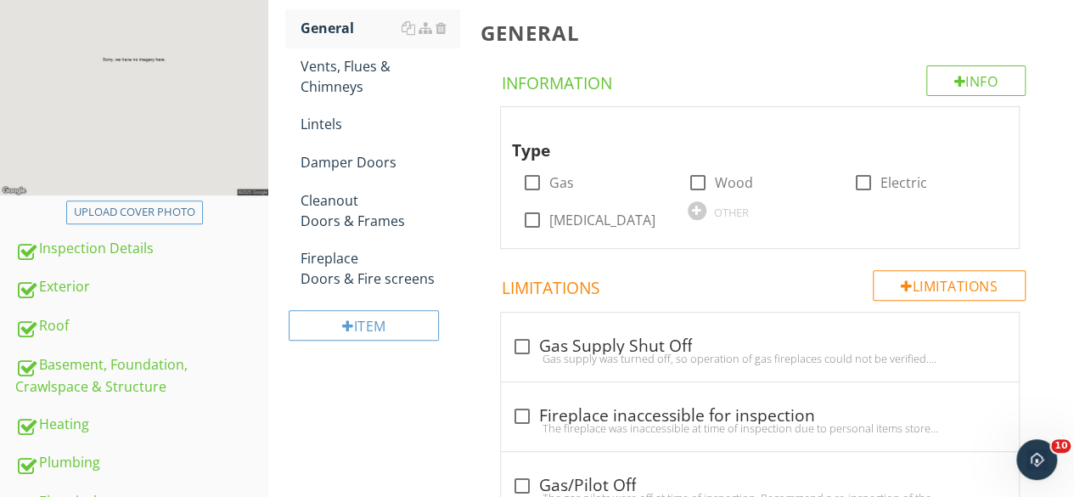
scroll to position [105, 0]
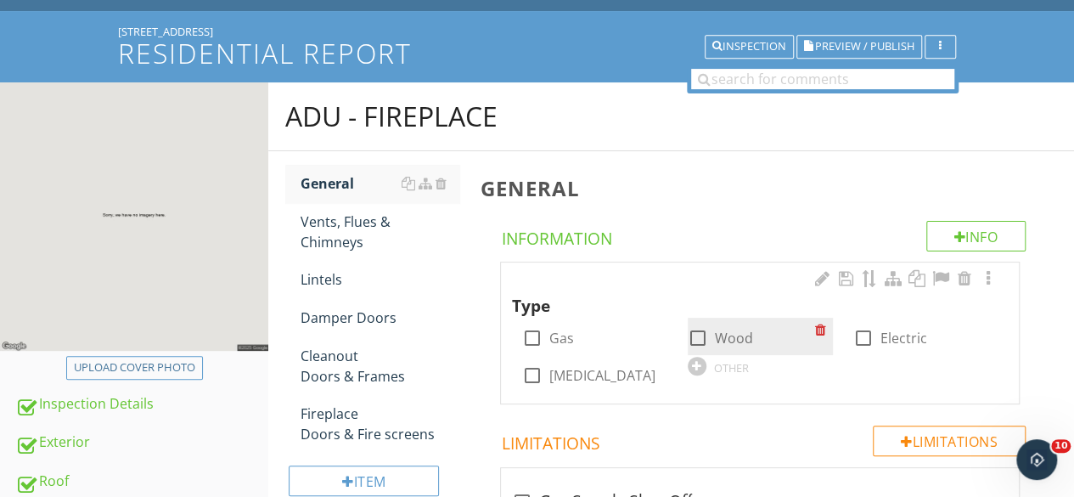
click at [697, 332] on div at bounding box center [698, 338] width 29 height 29
checkbox input "true"
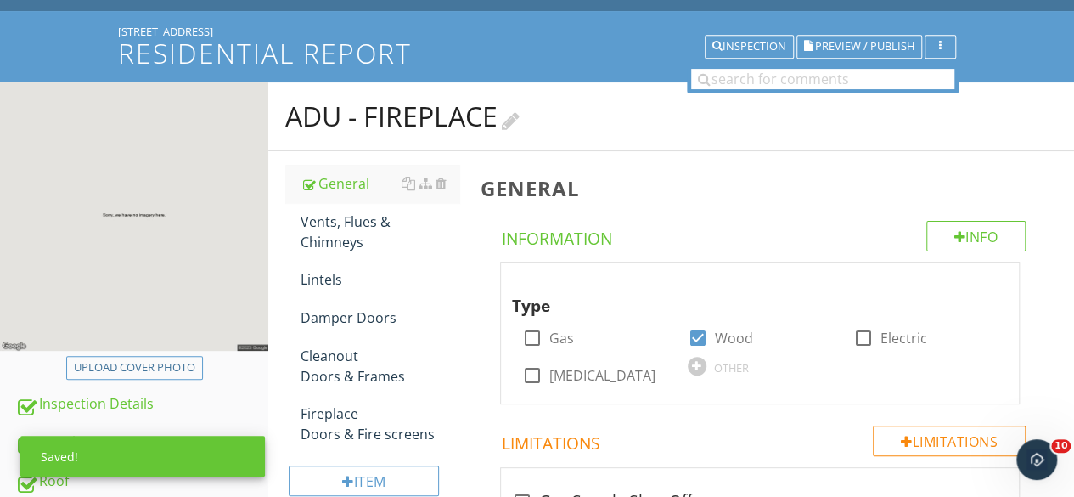
click at [520, 115] on div at bounding box center [511, 118] width 18 height 23
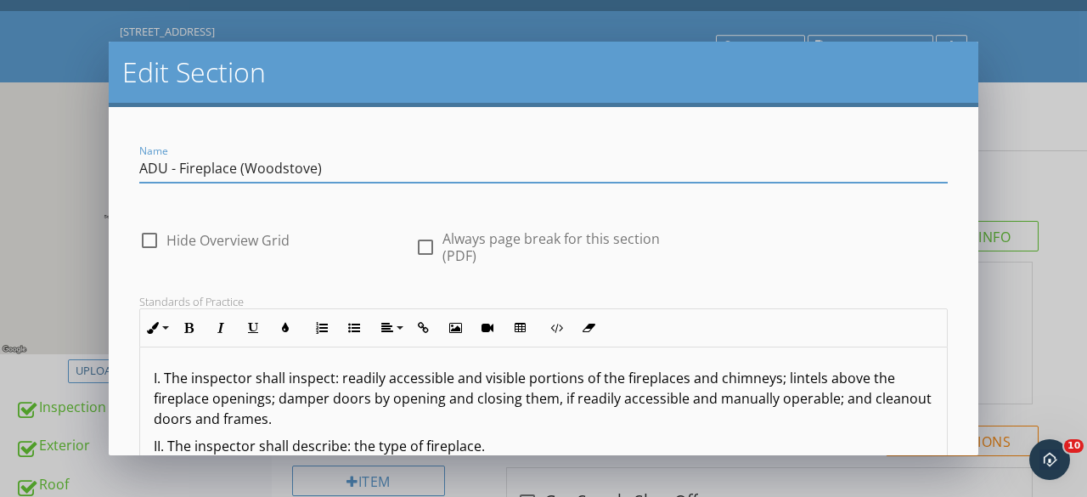
type input "ADU - Fireplace (Woodstove)"
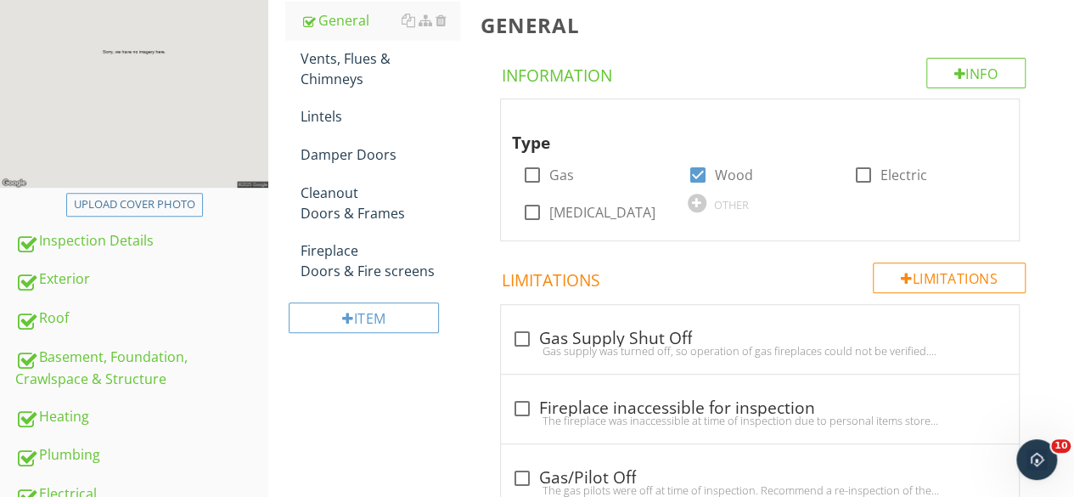
scroll to position [275, 0]
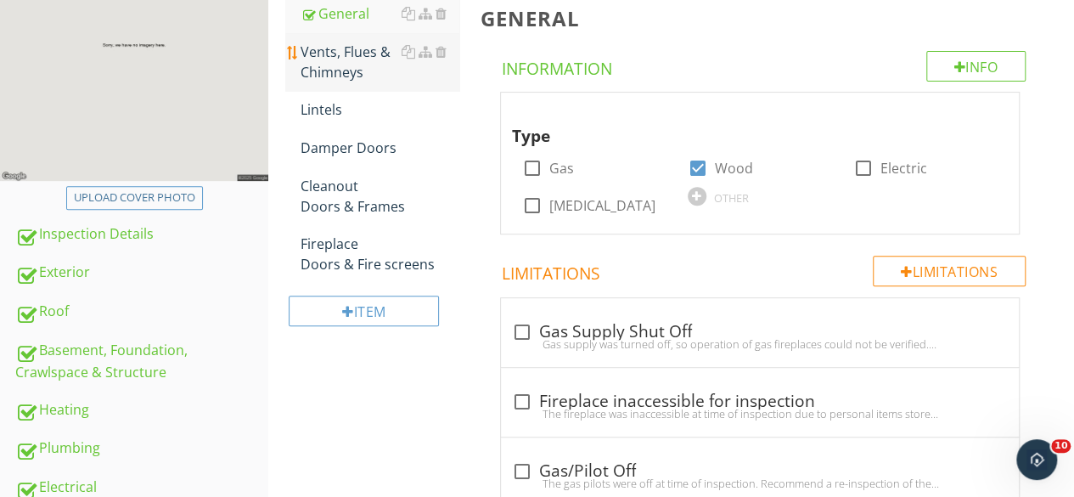
click at [335, 59] on div "Vents, Flues & Chimneys" at bounding box center [380, 62] width 159 height 41
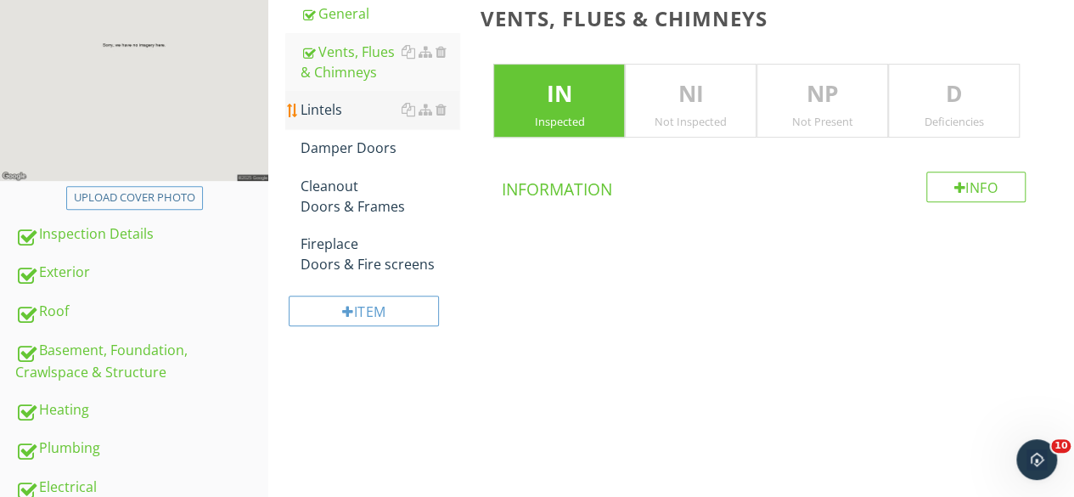
click at [350, 110] on div "Lintels" at bounding box center [380, 109] width 159 height 20
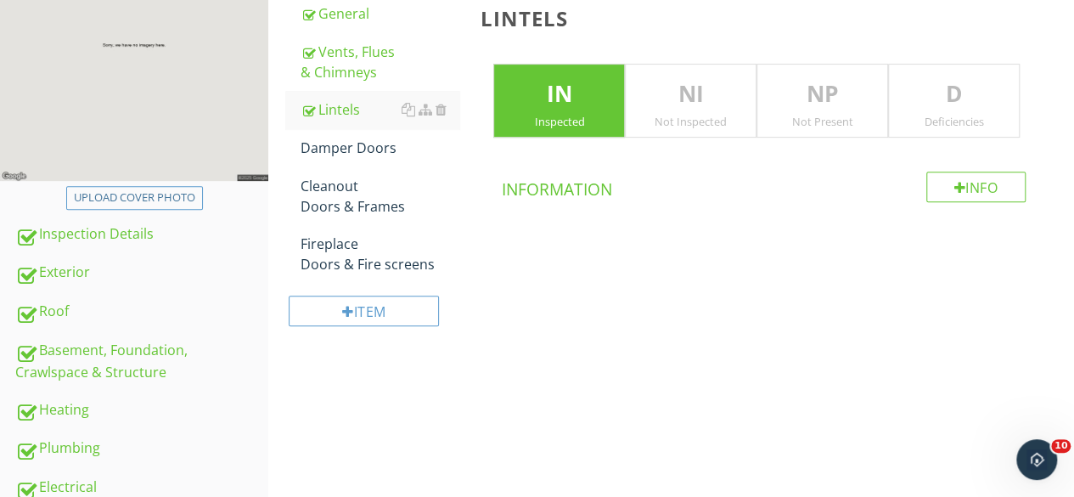
click at [832, 106] on p "NP" at bounding box center [822, 94] width 130 height 34
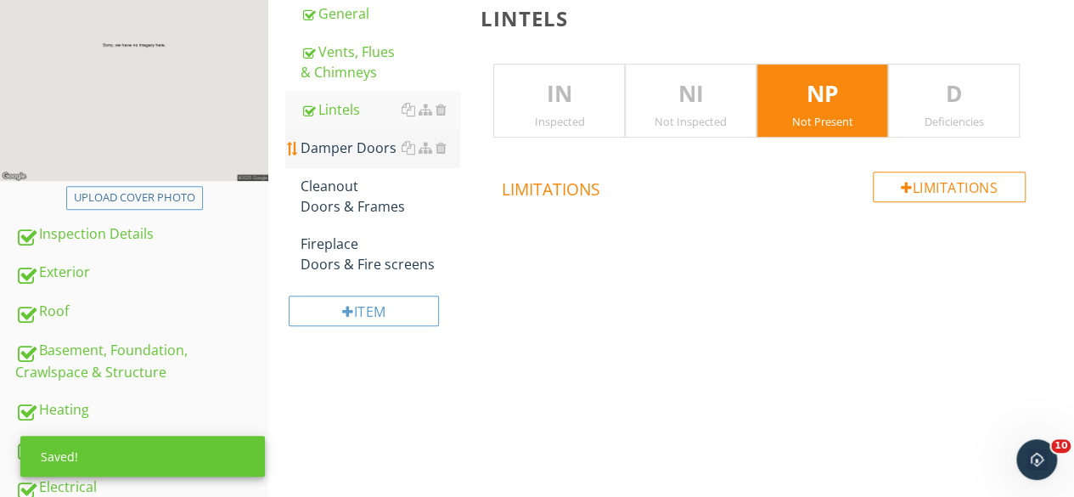
click at [355, 149] on div "Damper Doors" at bounding box center [380, 148] width 159 height 20
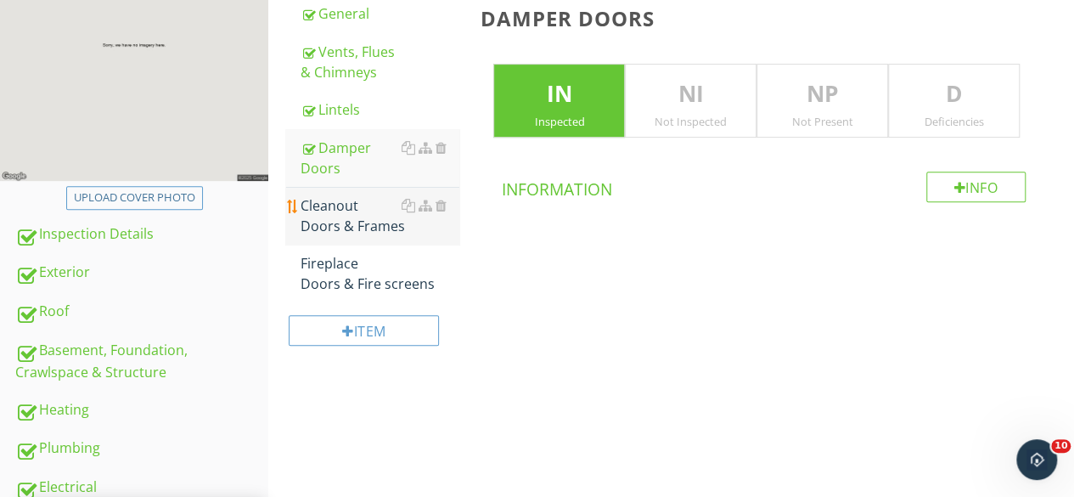
click at [355, 210] on div "Cleanout Doors & Frames" at bounding box center [380, 215] width 159 height 41
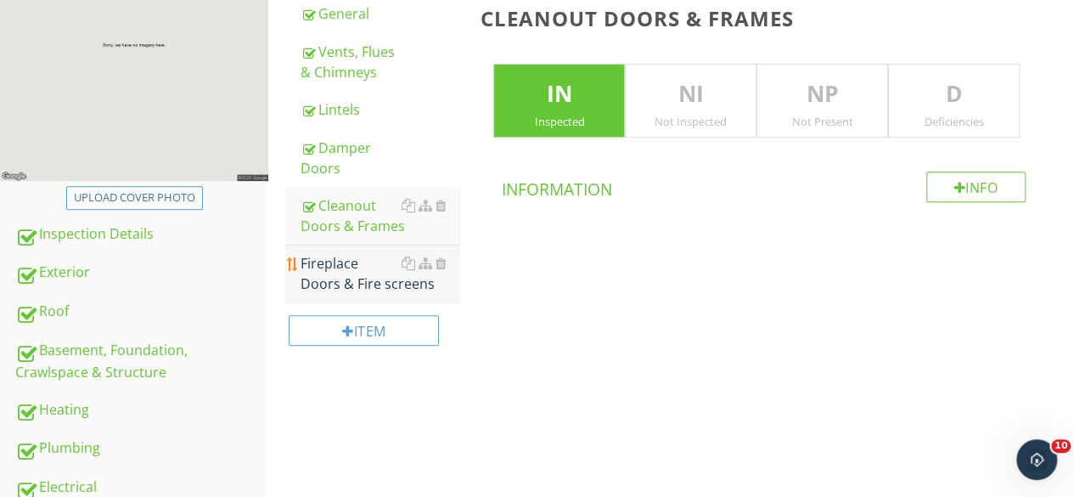
click at [360, 271] on div "Fireplace Doors & Fire screens" at bounding box center [380, 273] width 159 height 41
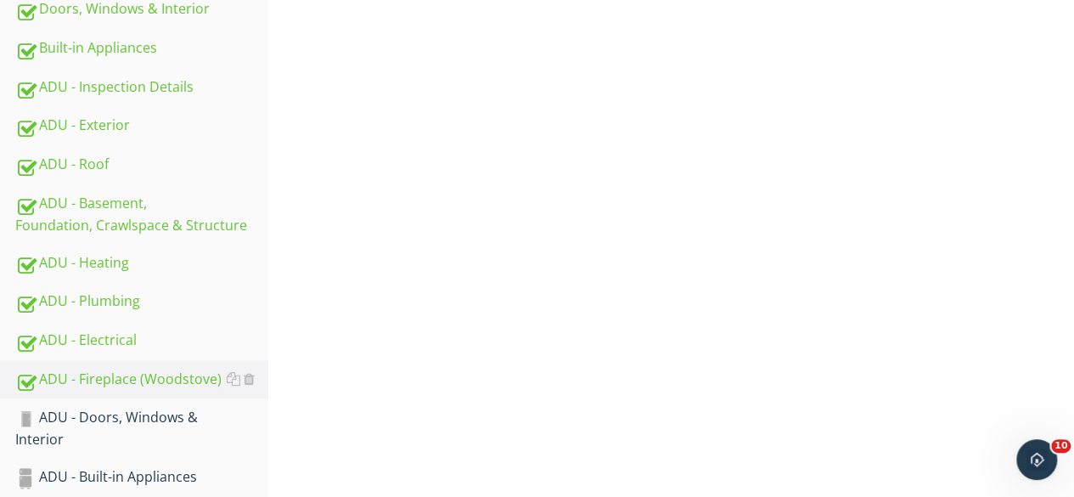
scroll to position [954, 0]
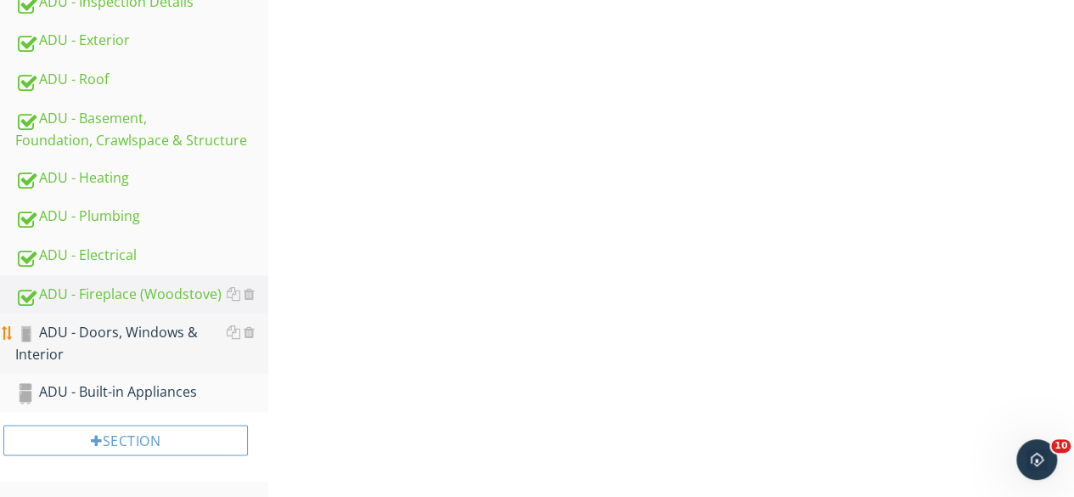
click at [127, 334] on div "ADU - Doors, Windows & Interior" at bounding box center [141, 343] width 253 height 42
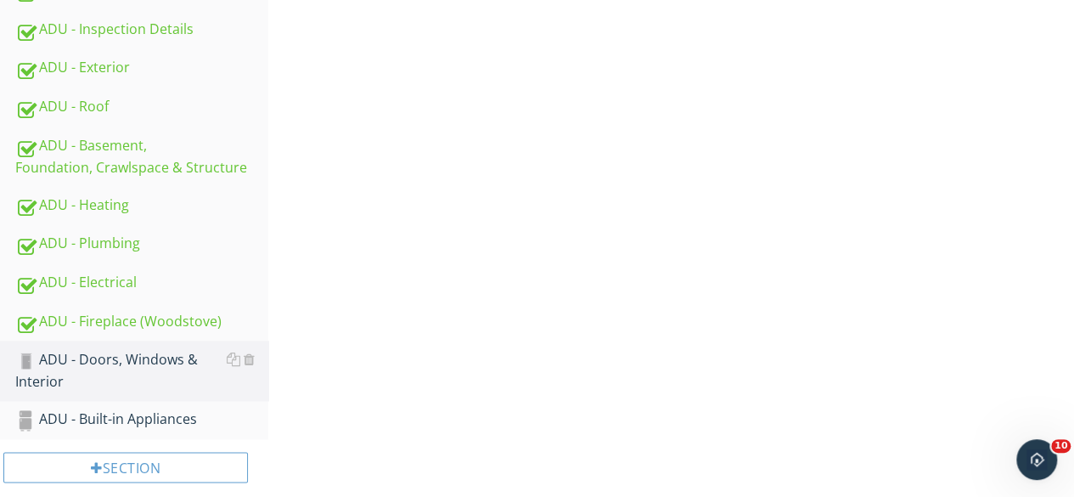
scroll to position [954, 0]
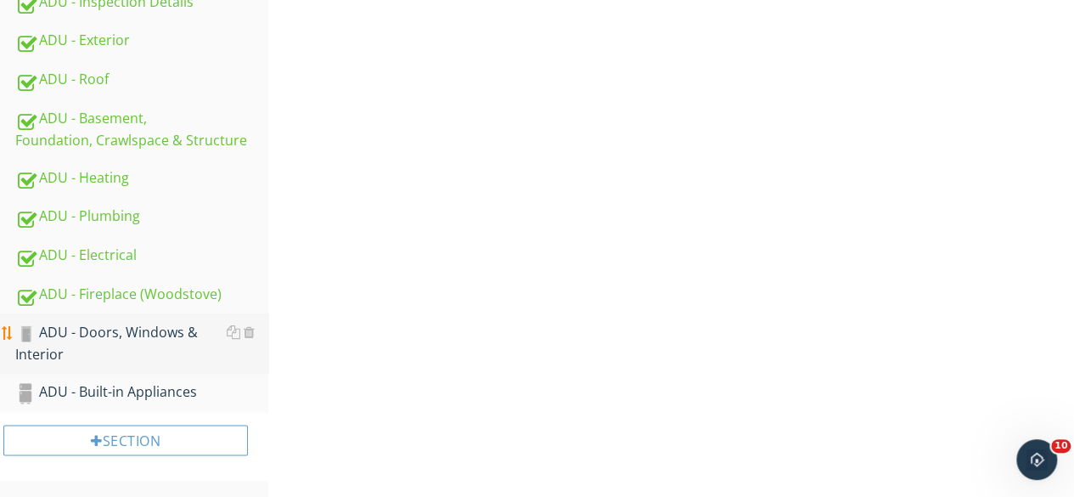
click at [110, 338] on div "ADU - Doors, Windows & Interior" at bounding box center [141, 343] width 253 height 42
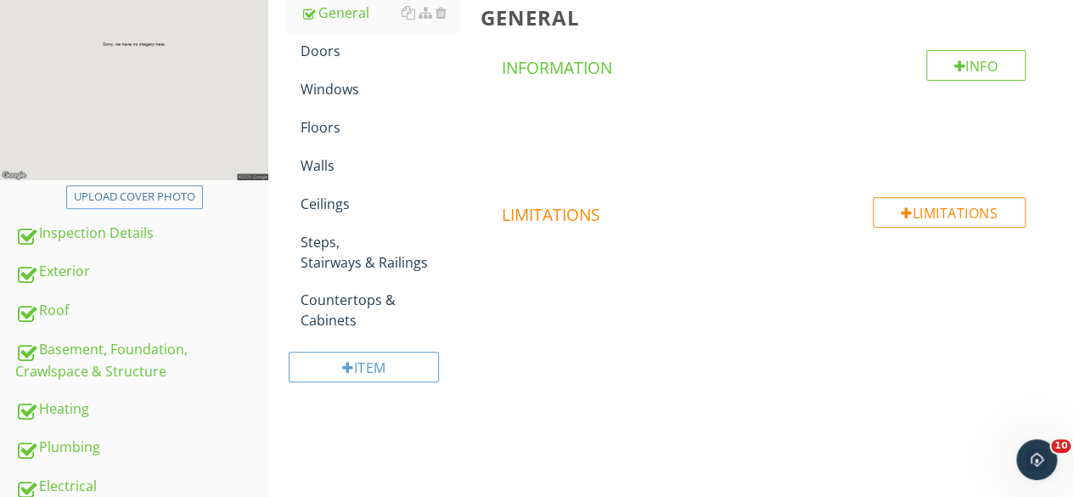
scroll to position [275, 0]
click at [352, 59] on div "Doors" at bounding box center [380, 52] width 159 height 20
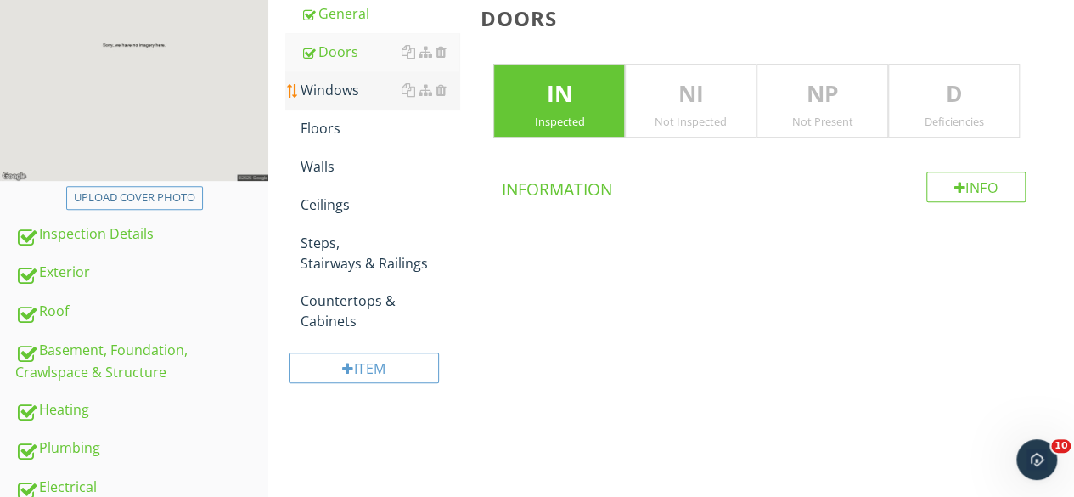
click at [335, 93] on div "Windows" at bounding box center [380, 90] width 159 height 20
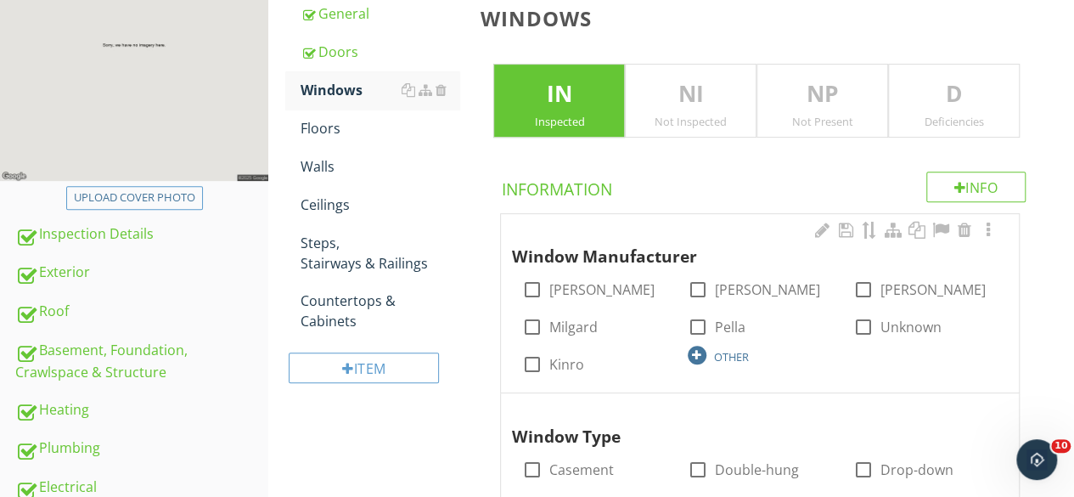
click at [695, 354] on div at bounding box center [697, 355] width 19 height 19
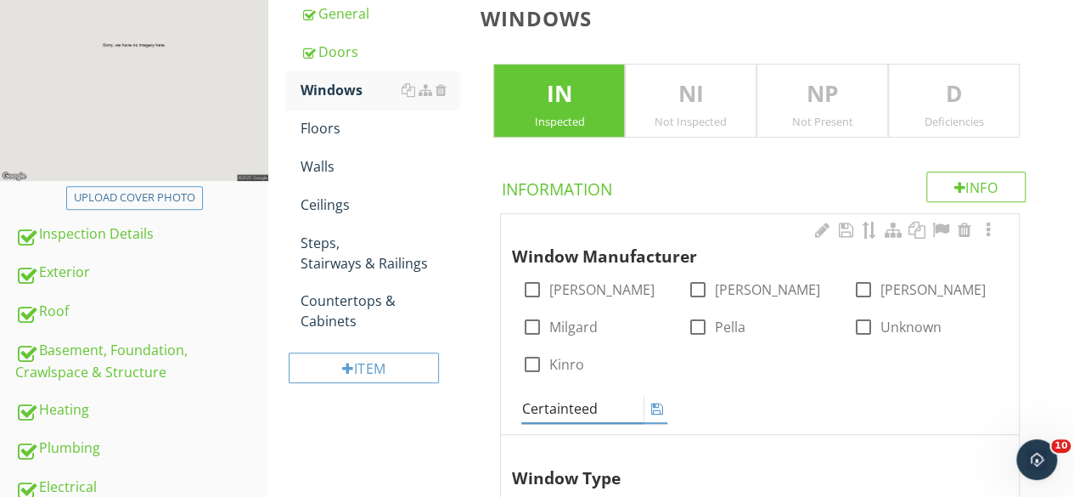
type input "Certainteed"
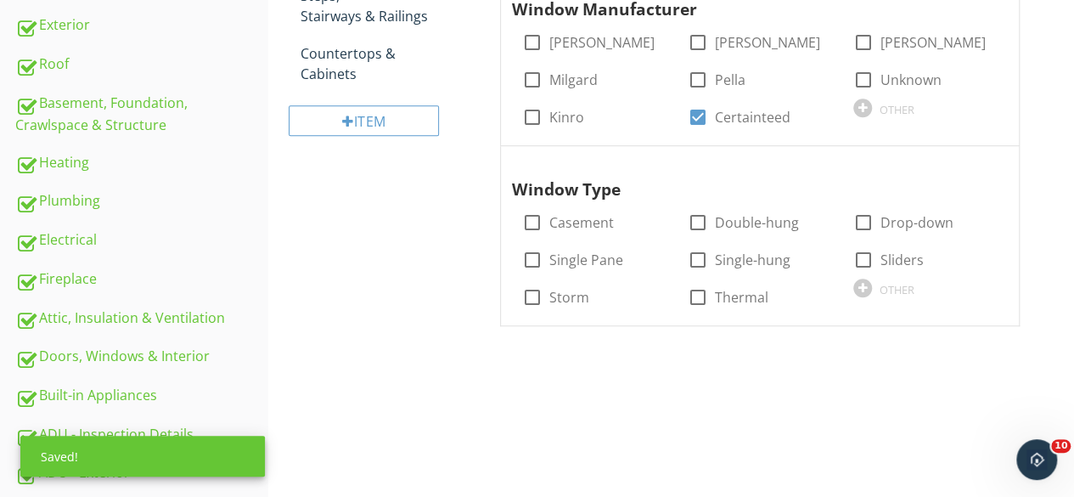
scroll to position [530, 0]
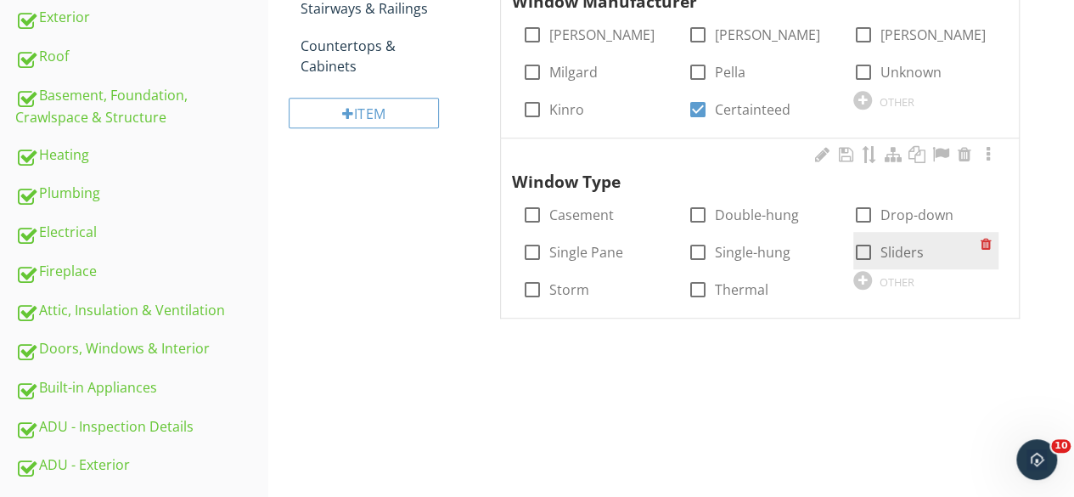
click at [866, 248] on div at bounding box center [863, 252] width 29 height 29
checkbox input "true"
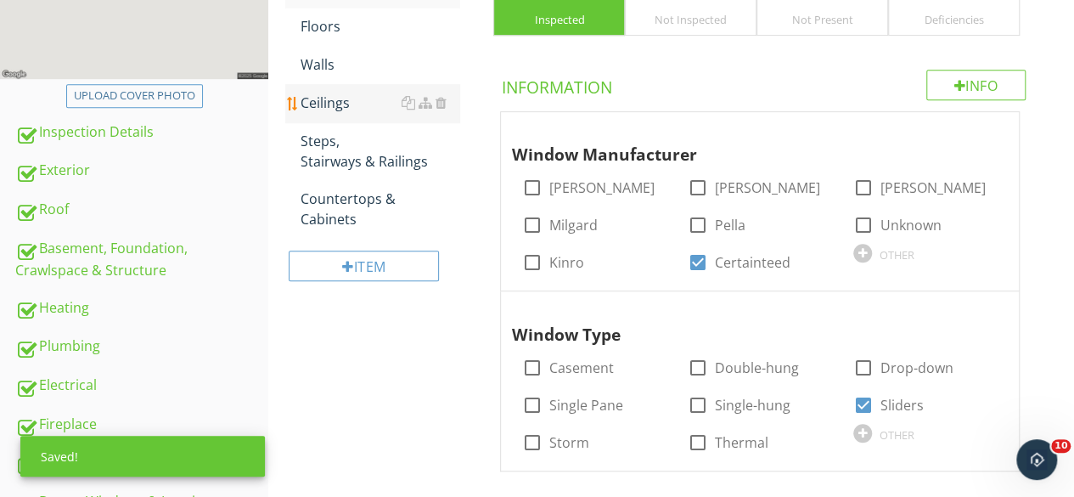
scroll to position [190, 0]
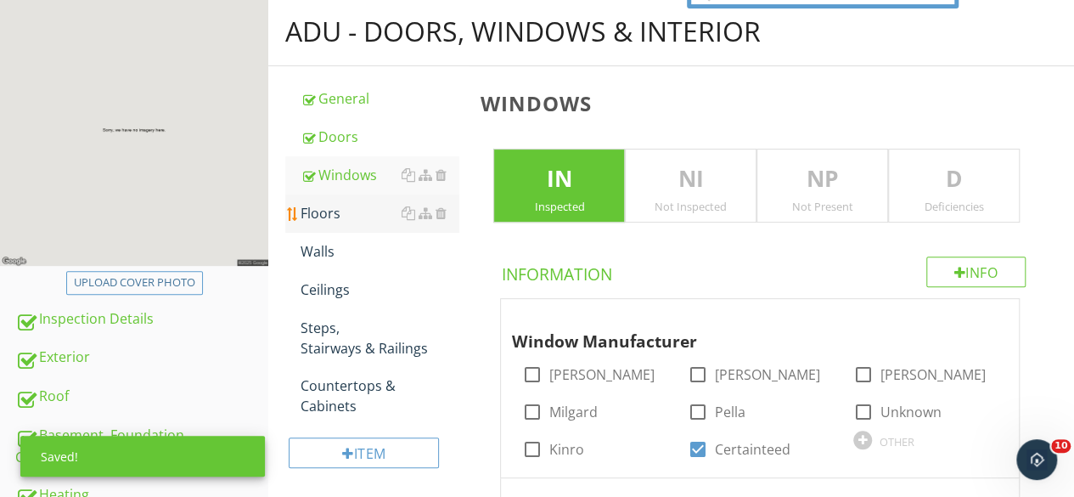
click at [319, 218] on div "Floors" at bounding box center [380, 213] width 159 height 20
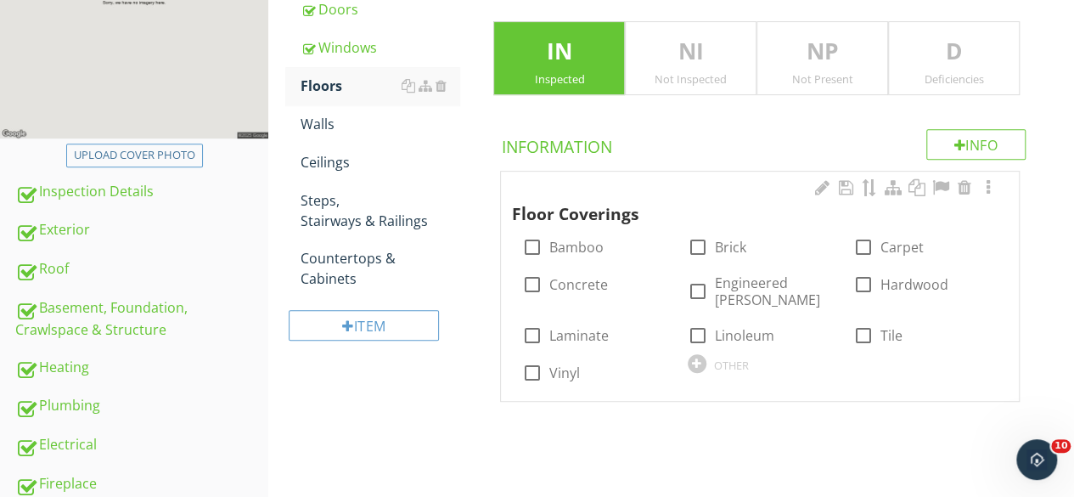
scroll to position [445, 0]
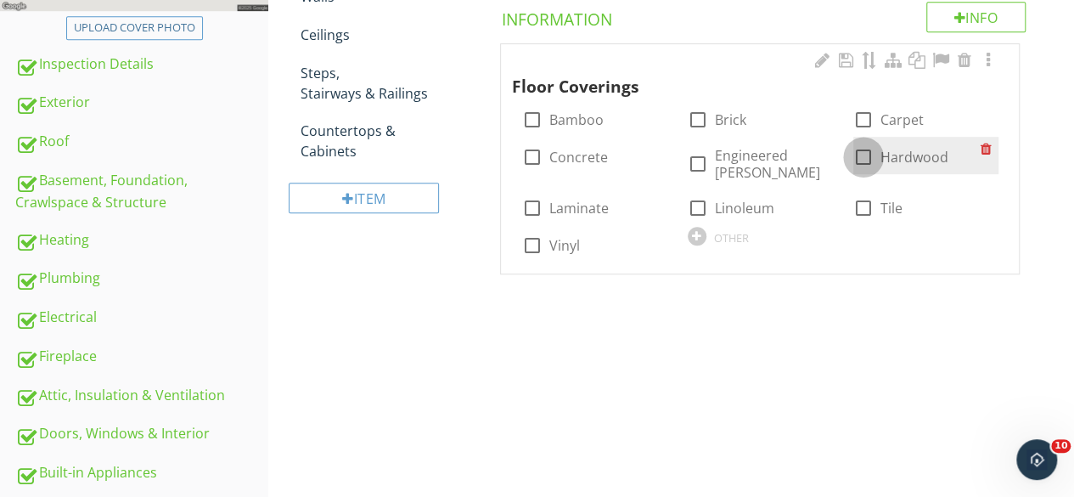
drag, startPoint x: 865, startPoint y: 148, endPoint x: 868, endPoint y: 169, distance: 21.4
click at [866, 149] on div at bounding box center [863, 157] width 29 height 29
checkbox input "true"
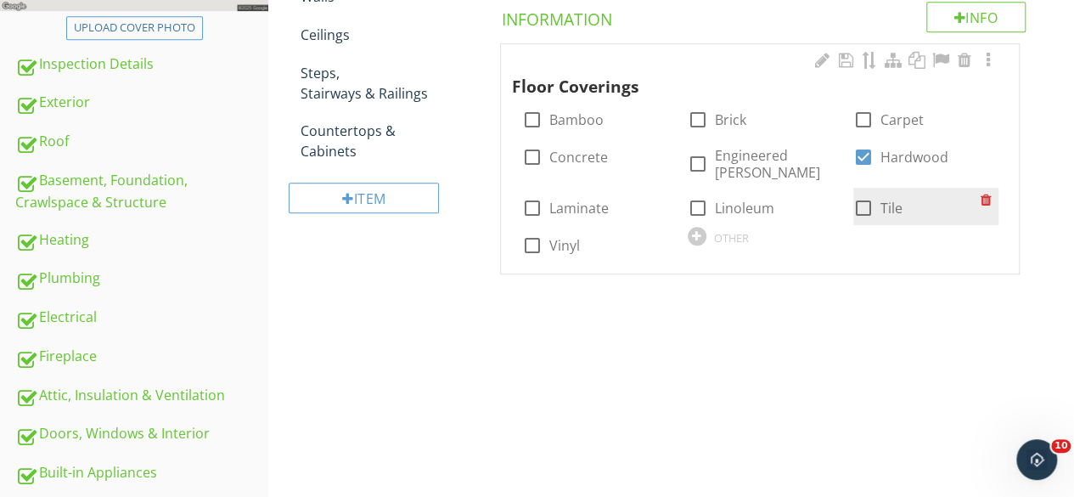
click at [863, 196] on div at bounding box center [863, 208] width 29 height 29
checkbox input "true"
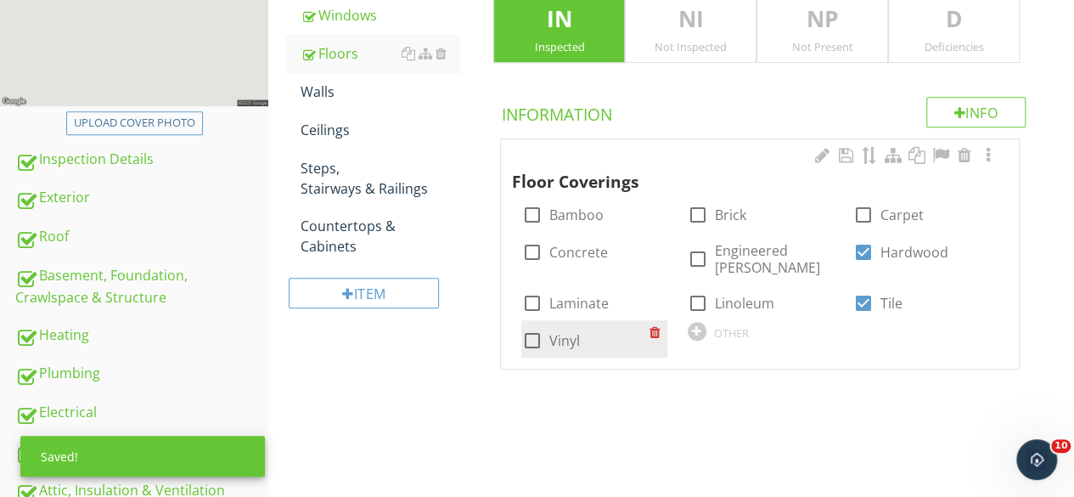
scroll to position [275, 0]
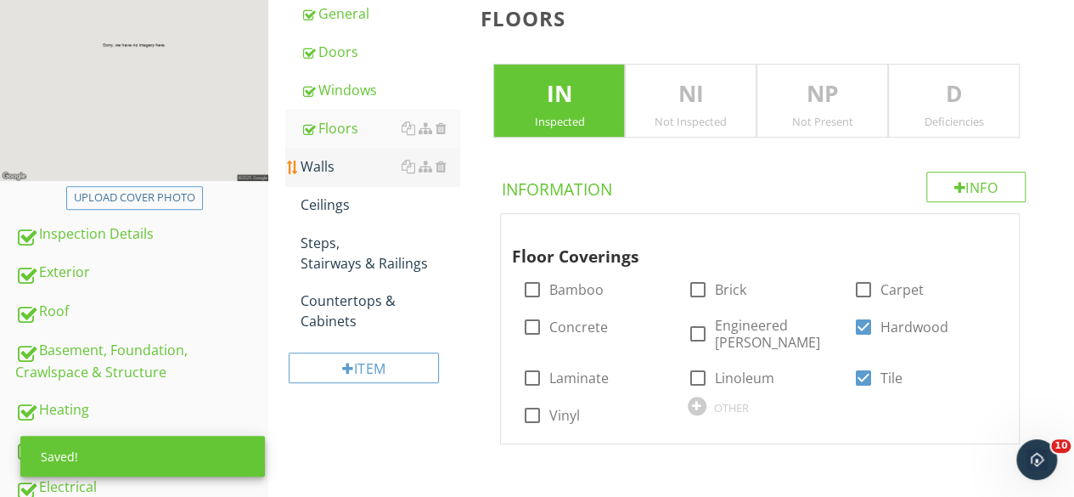
click at [323, 174] on div "Walls" at bounding box center [380, 166] width 159 height 20
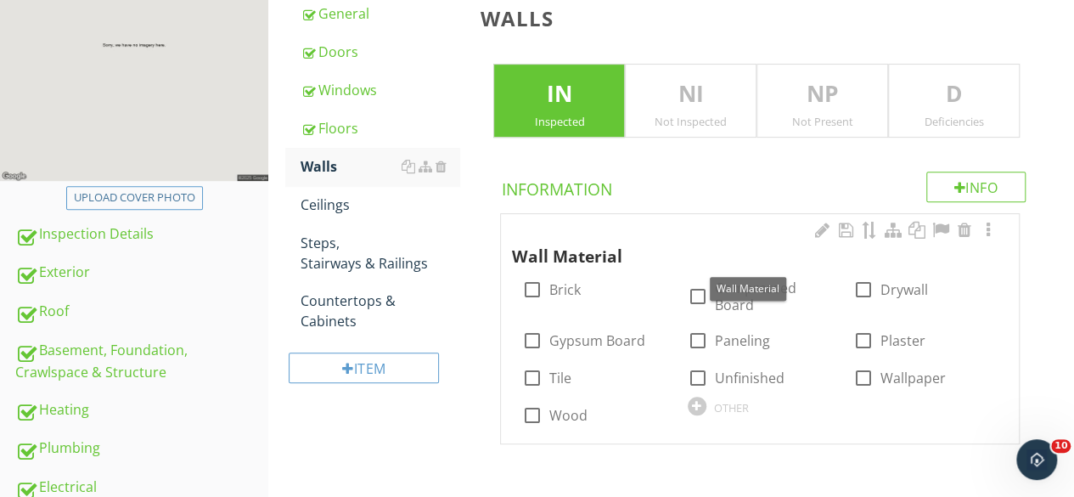
scroll to position [360, 0]
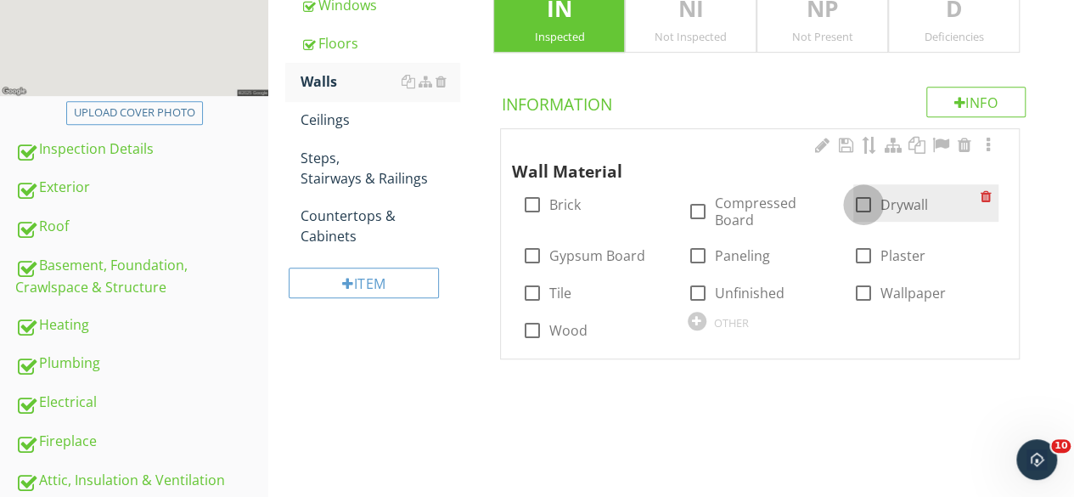
click at [868, 206] on div at bounding box center [863, 204] width 29 height 29
checkbox input "true"
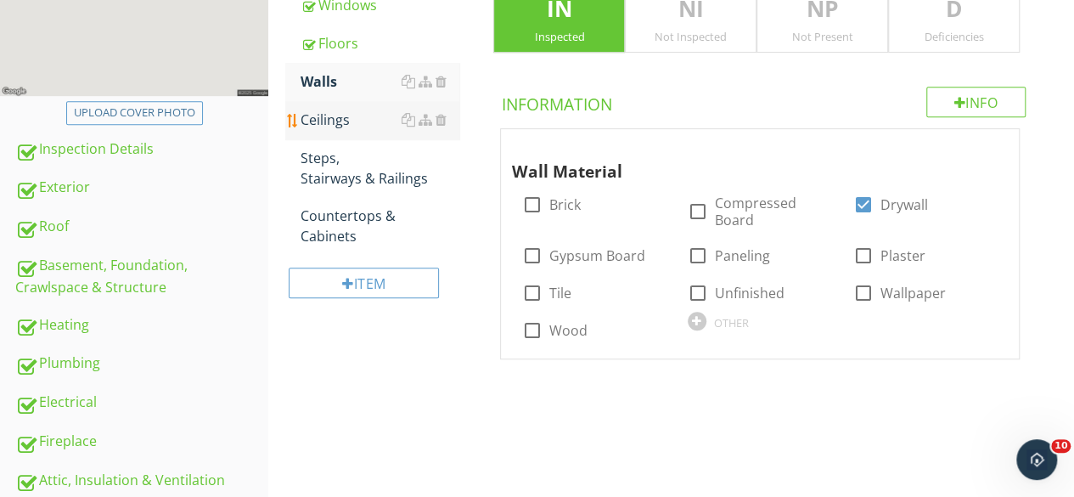
click at [351, 123] on div "Ceilings" at bounding box center [380, 120] width 159 height 20
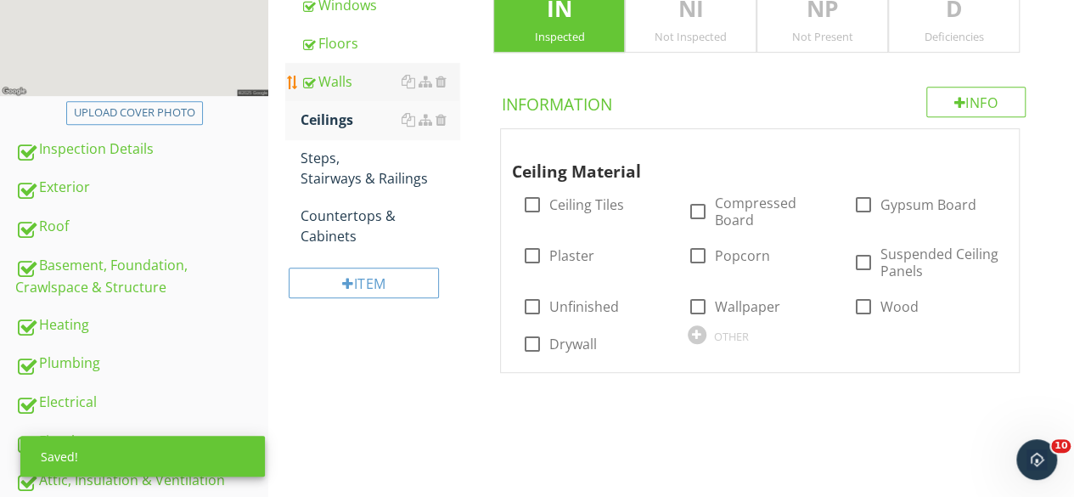
click at [342, 76] on div "Walls" at bounding box center [380, 81] width 159 height 20
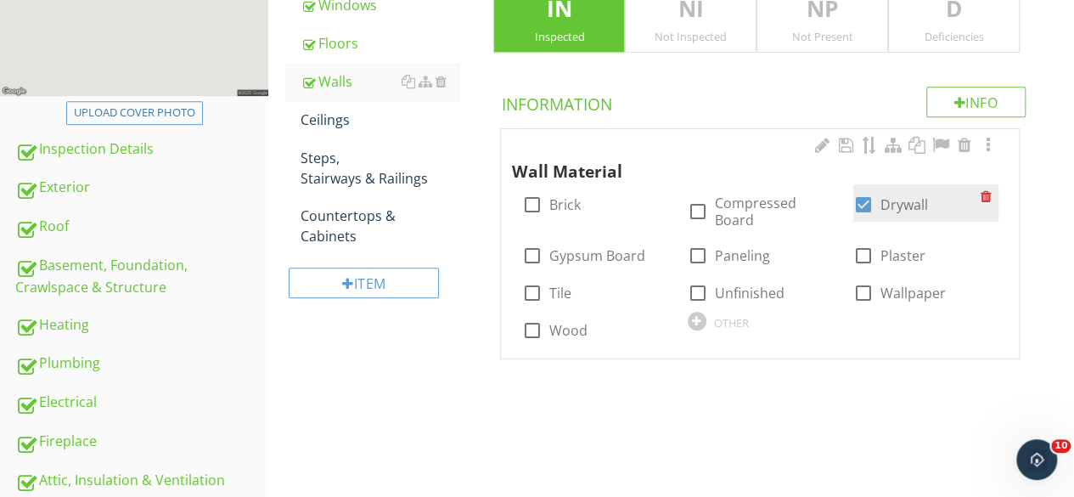
click at [868, 200] on div at bounding box center [863, 204] width 29 height 29
checkbox input "false"
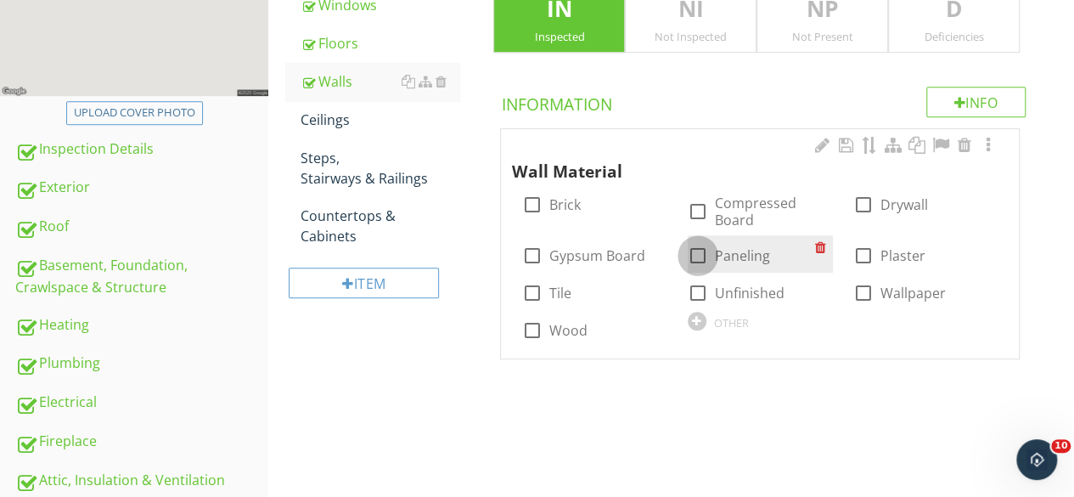
click at [697, 255] on div at bounding box center [698, 255] width 29 height 29
click at [700, 254] on div at bounding box center [698, 255] width 29 height 29
checkbox input "false"
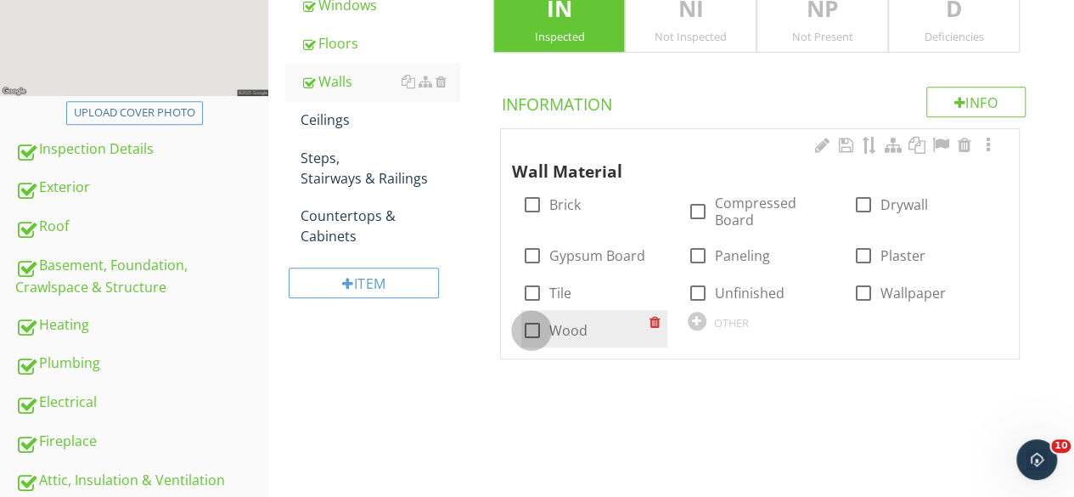
click at [532, 331] on div at bounding box center [531, 330] width 29 height 29
checkbox input "true"
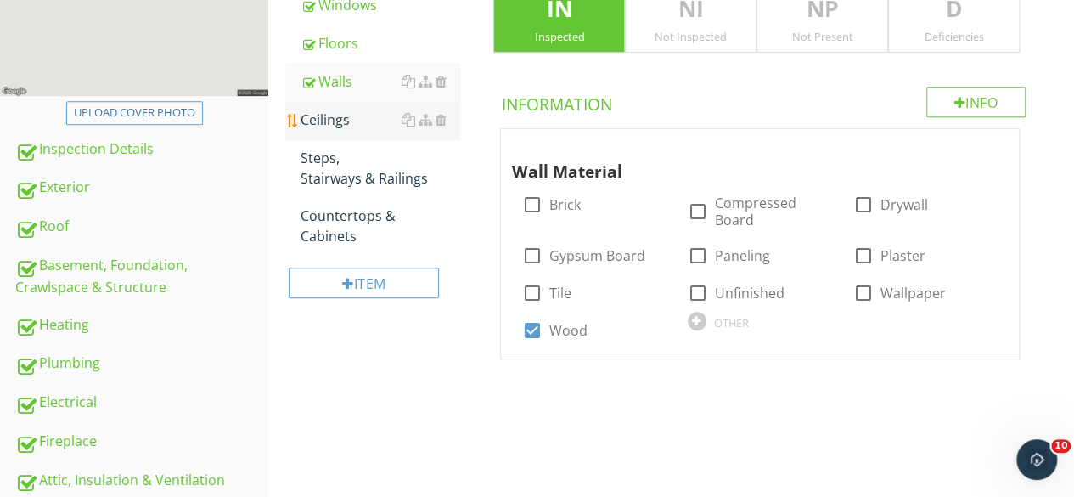
click at [340, 118] on div "Ceilings" at bounding box center [380, 120] width 159 height 20
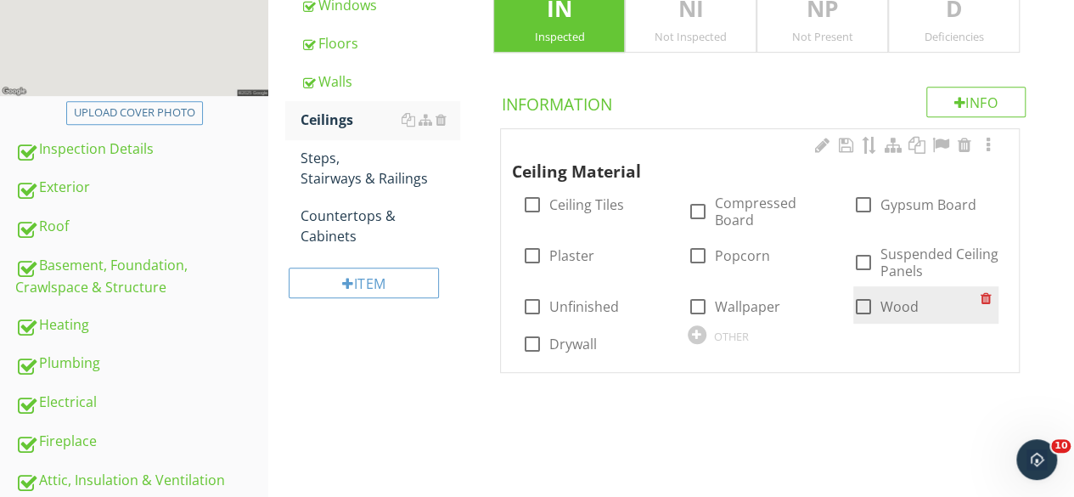
click at [866, 305] on div at bounding box center [863, 306] width 29 height 29
checkbox input "true"
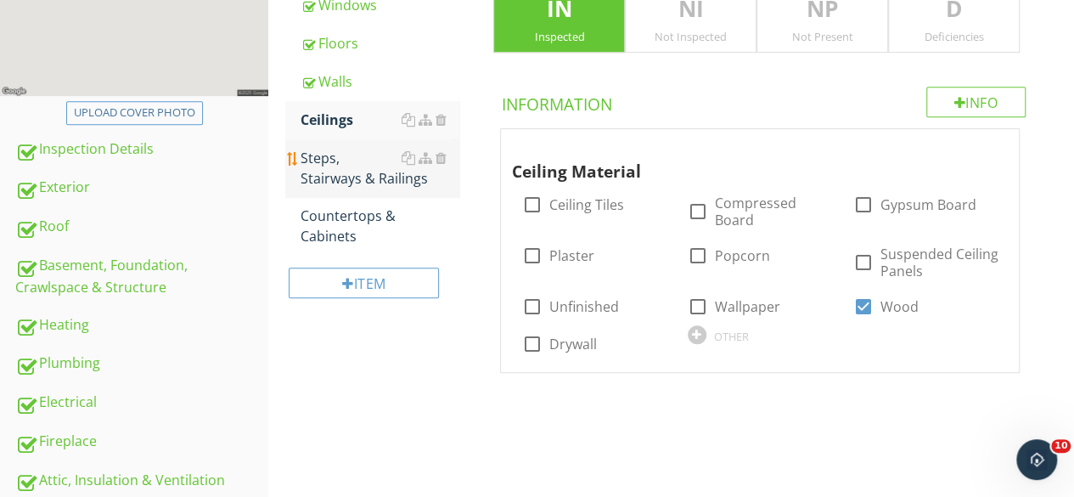
click at [348, 173] on div "Steps, Stairways & Railings" at bounding box center [380, 168] width 159 height 41
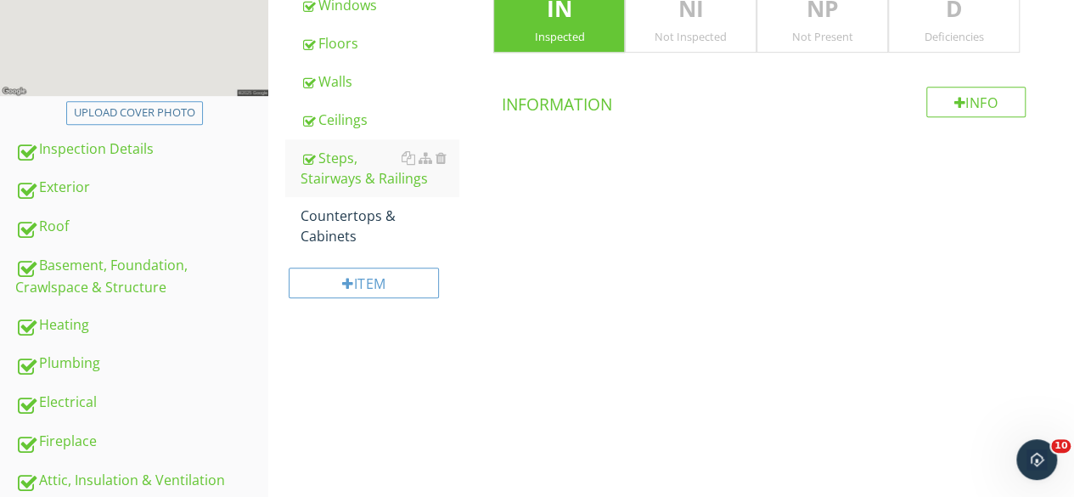
click at [813, 34] on div "Not Present" at bounding box center [822, 37] width 130 height 14
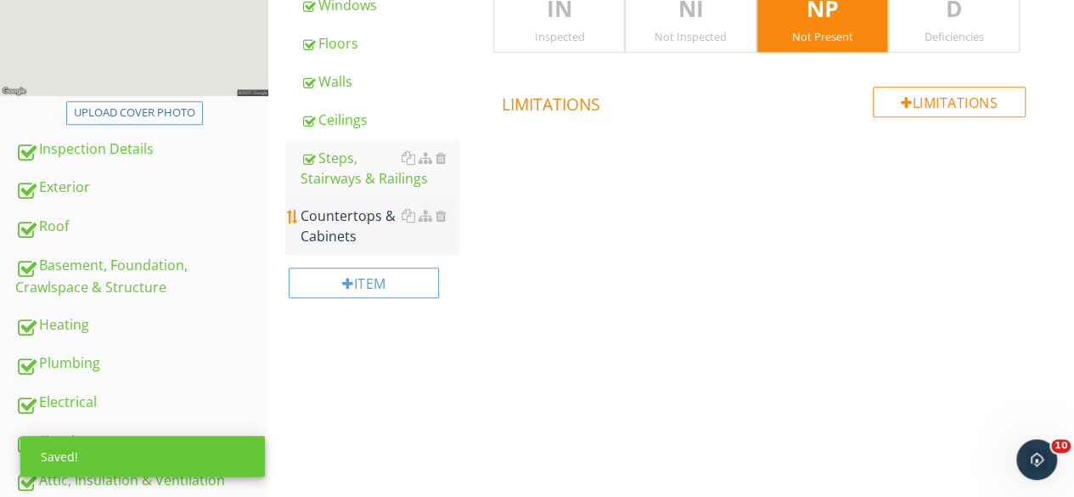
click at [367, 230] on div "Countertops & Cabinets" at bounding box center [380, 225] width 159 height 41
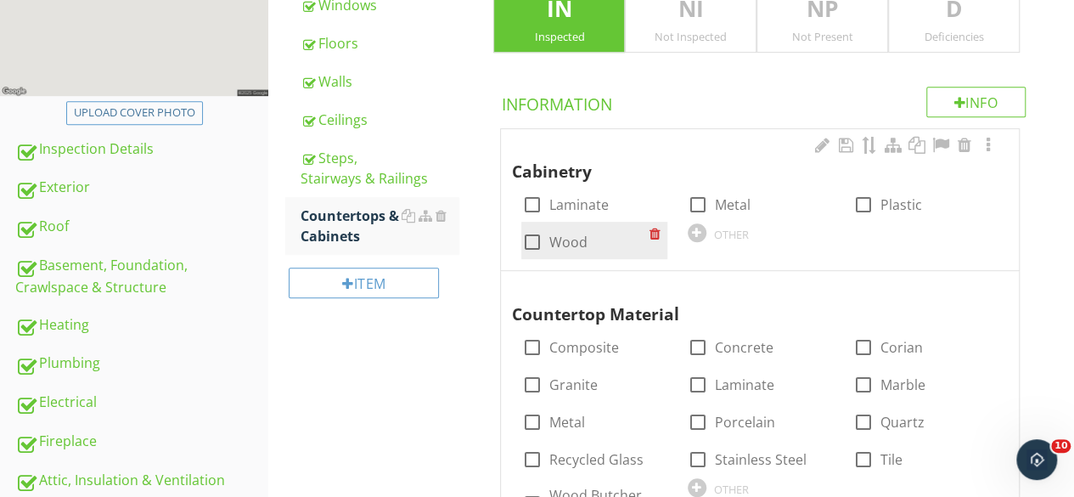
click at [531, 239] on div at bounding box center [531, 242] width 29 height 29
checkbox input "true"
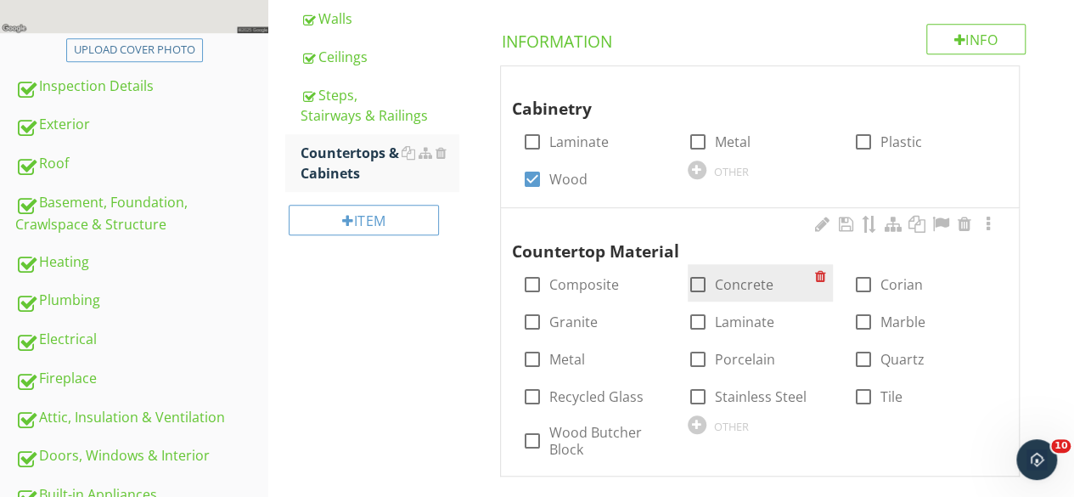
scroll to position [530, 0]
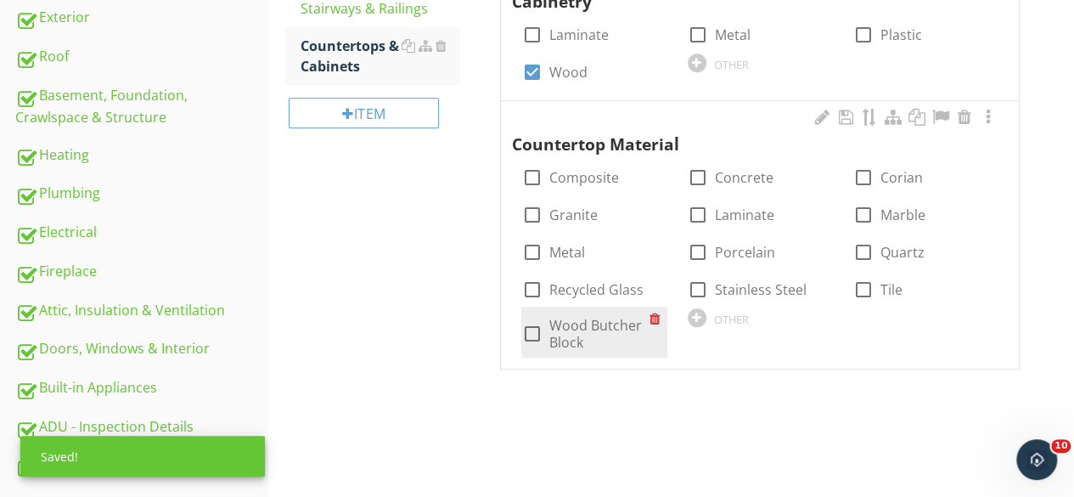
click at [534, 330] on div at bounding box center [531, 333] width 29 height 29
checkbox input "true"
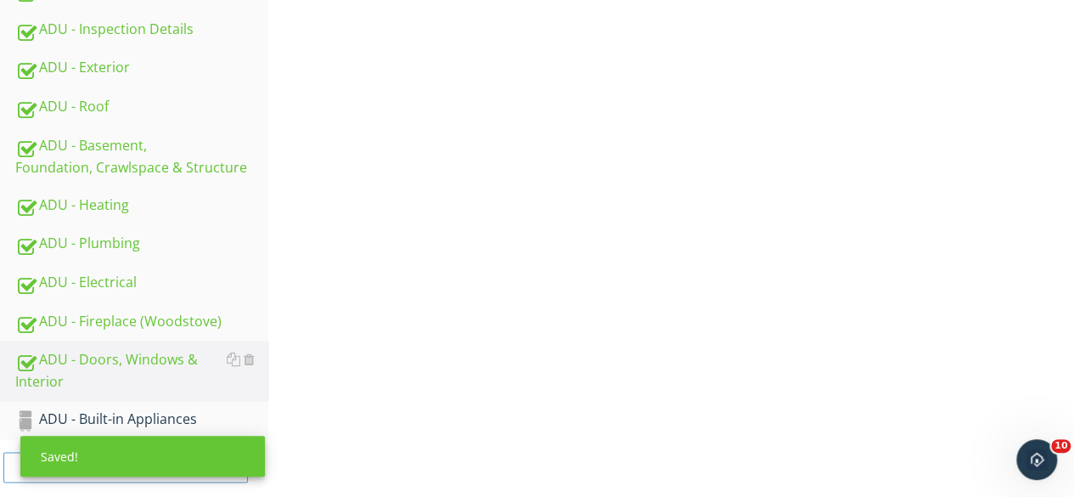
scroll to position [954, 0]
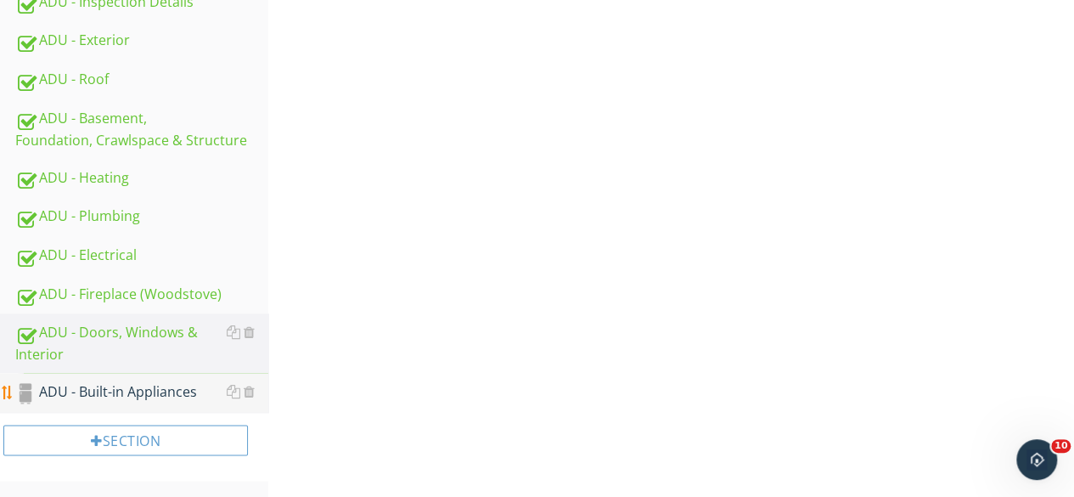
click at [160, 387] on div "ADU - Built-in Appliances" at bounding box center [141, 392] width 253 height 22
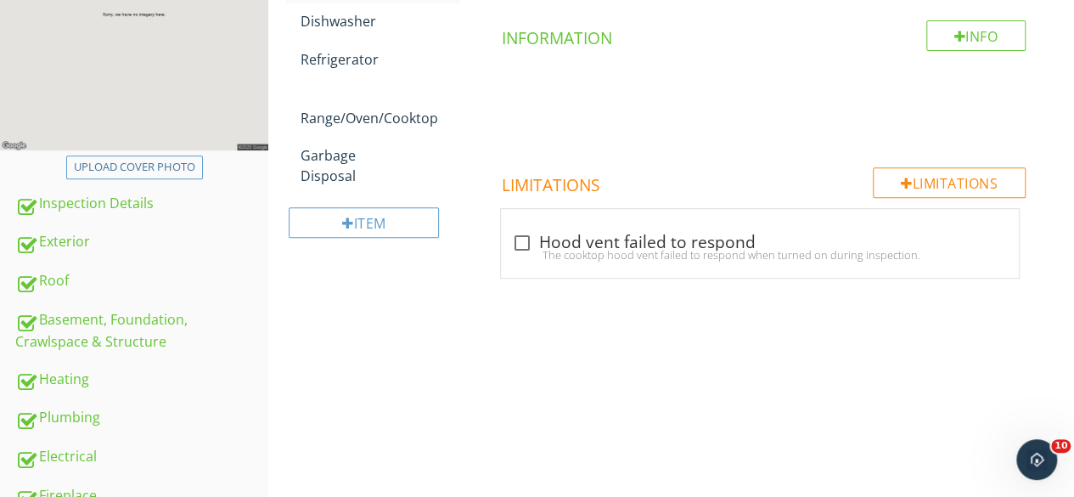
scroll to position [190, 0]
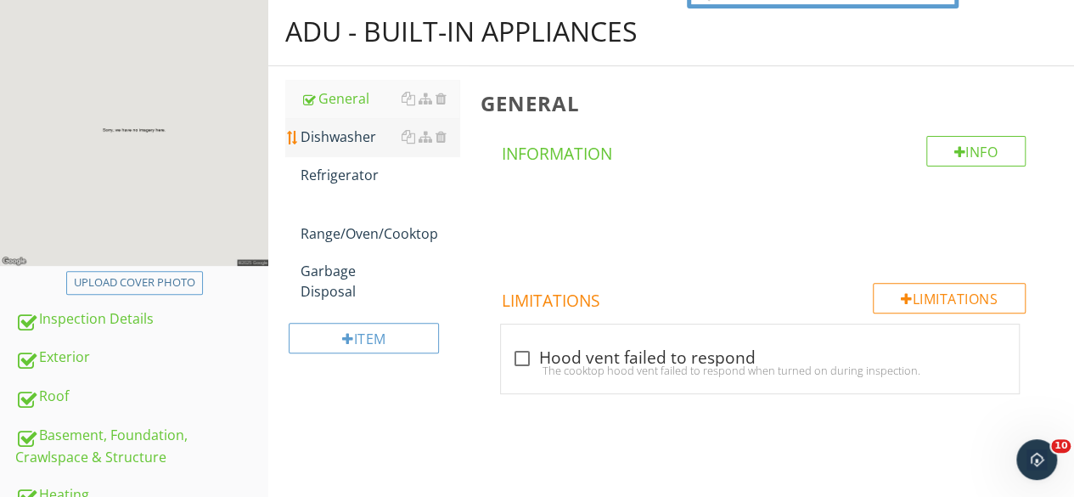
click at [348, 138] on div "Dishwasher" at bounding box center [380, 137] width 159 height 20
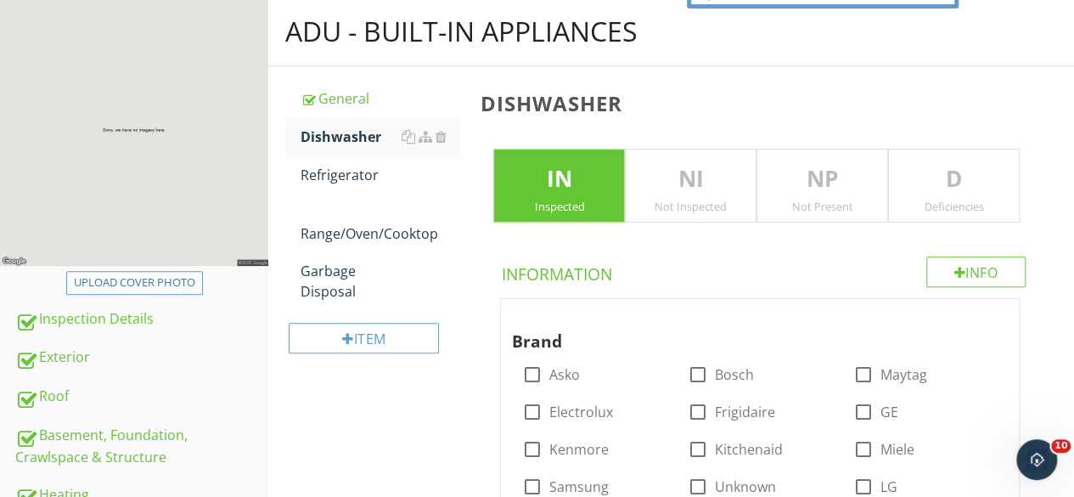
click at [836, 200] on div "Not Present" at bounding box center [822, 207] width 130 height 14
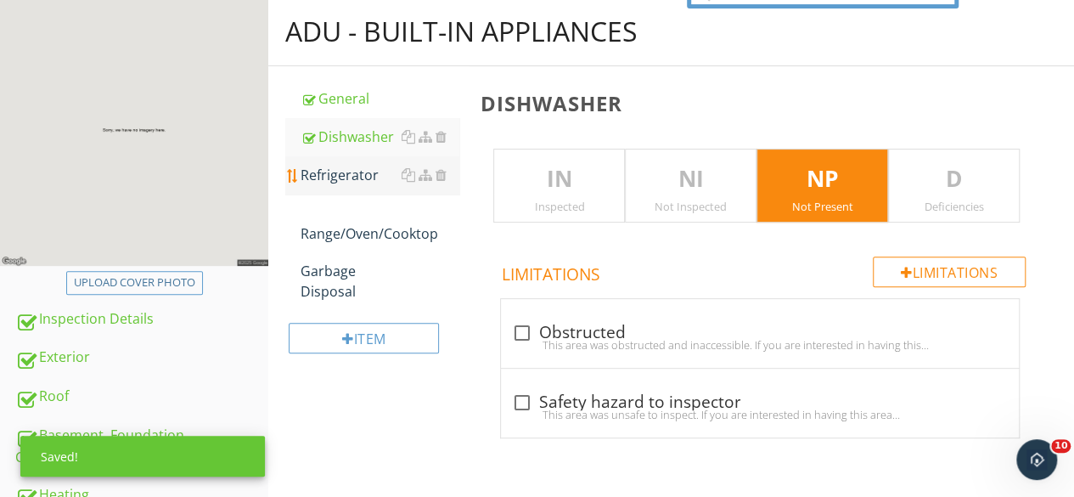
click at [314, 174] on div "Refrigerator" at bounding box center [380, 175] width 159 height 20
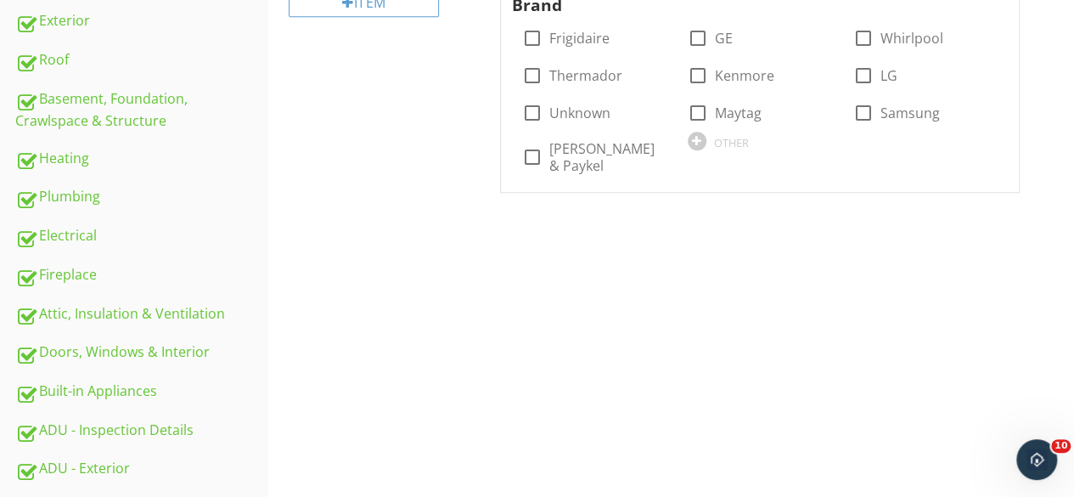
scroll to position [530, 0]
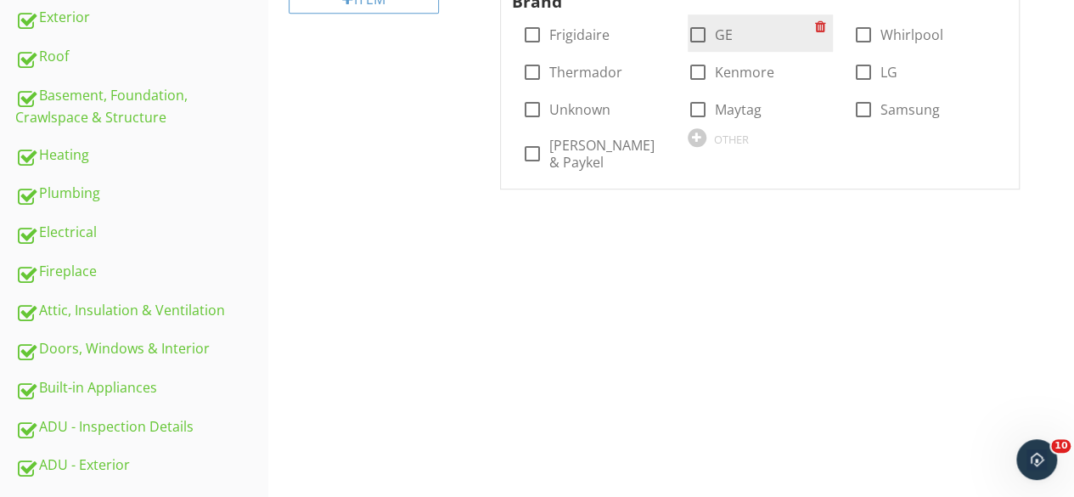
click at [700, 37] on div at bounding box center [698, 34] width 29 height 29
checkbox input "true"
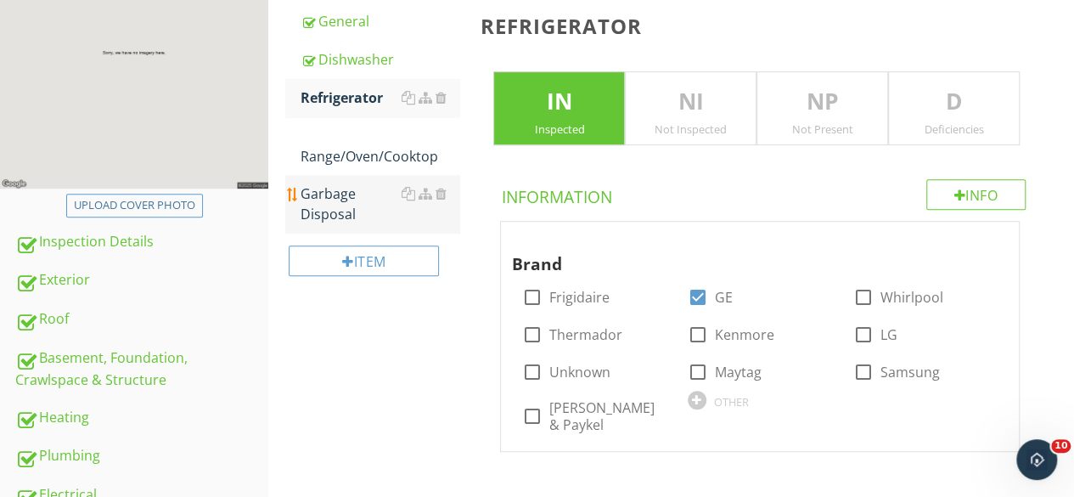
scroll to position [275, 0]
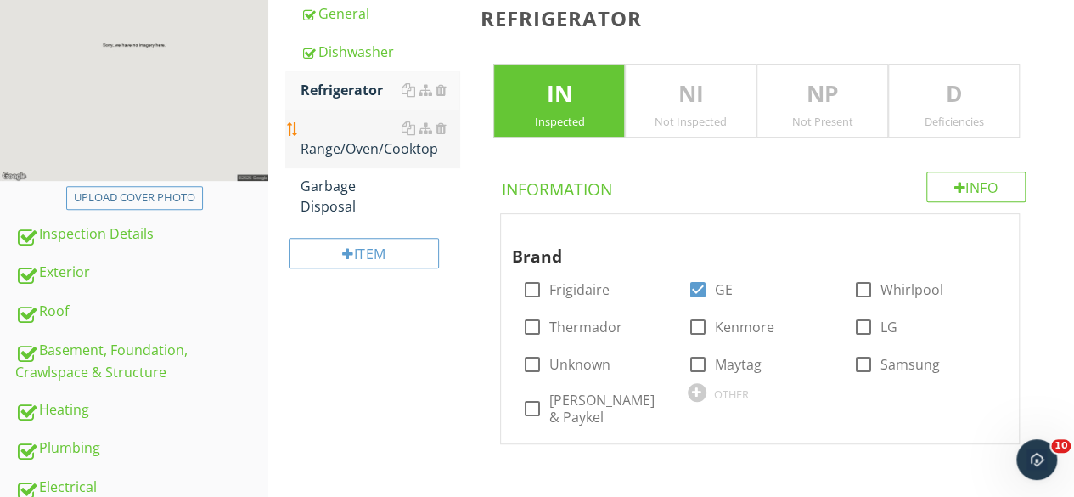
click at [354, 149] on div "Range/Oven/Cooktop" at bounding box center [380, 138] width 159 height 41
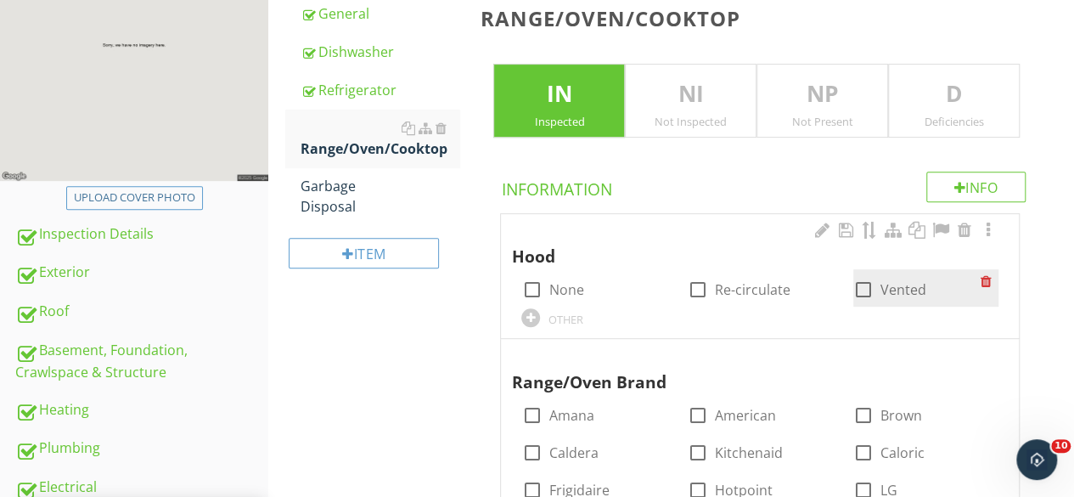
click at [864, 285] on div at bounding box center [863, 289] width 29 height 29
checkbox input "true"
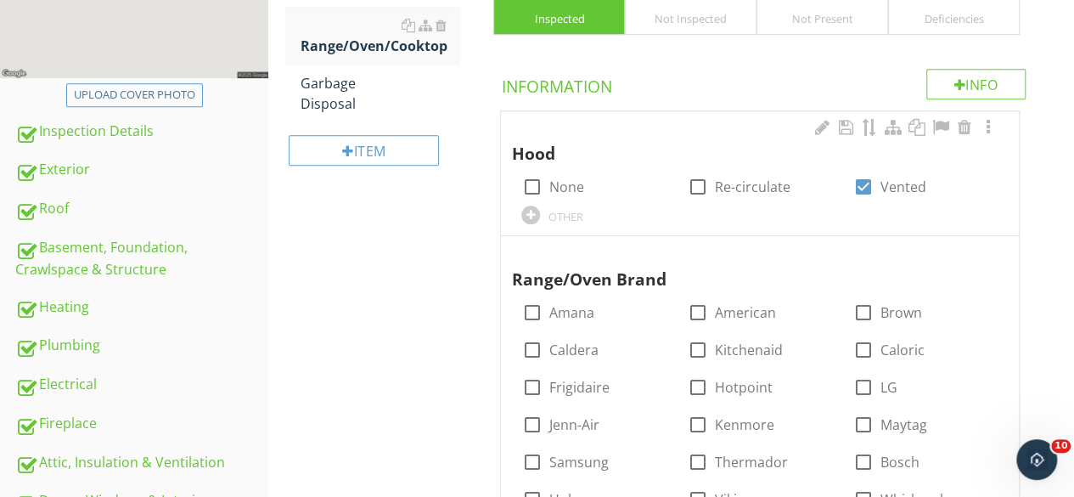
scroll to position [530, 0]
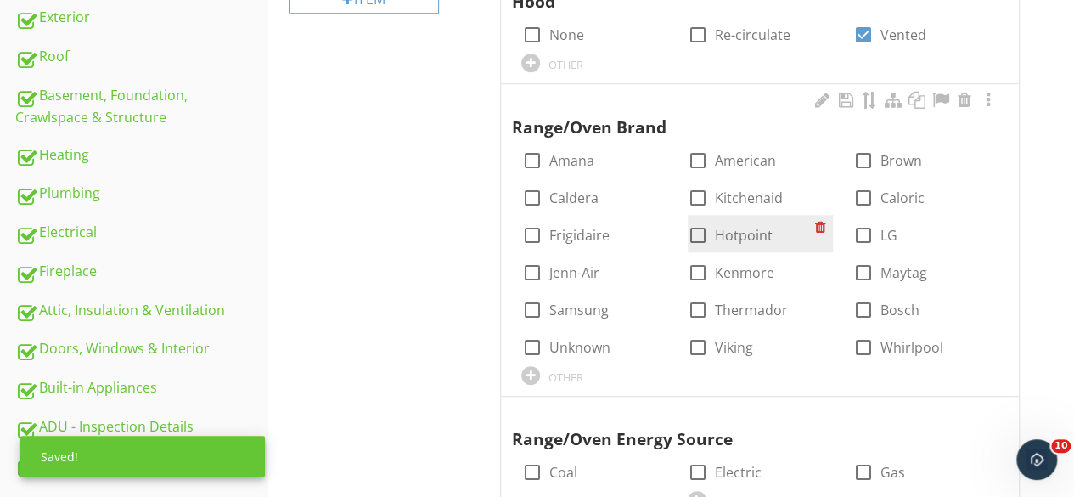
click at [696, 233] on div at bounding box center [698, 235] width 29 height 29
checkbox input "true"
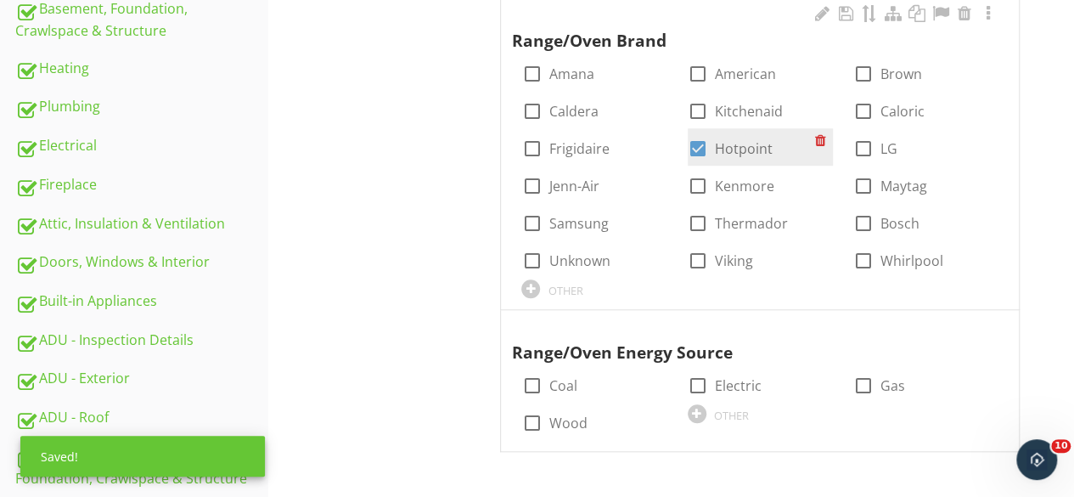
scroll to position [785, 0]
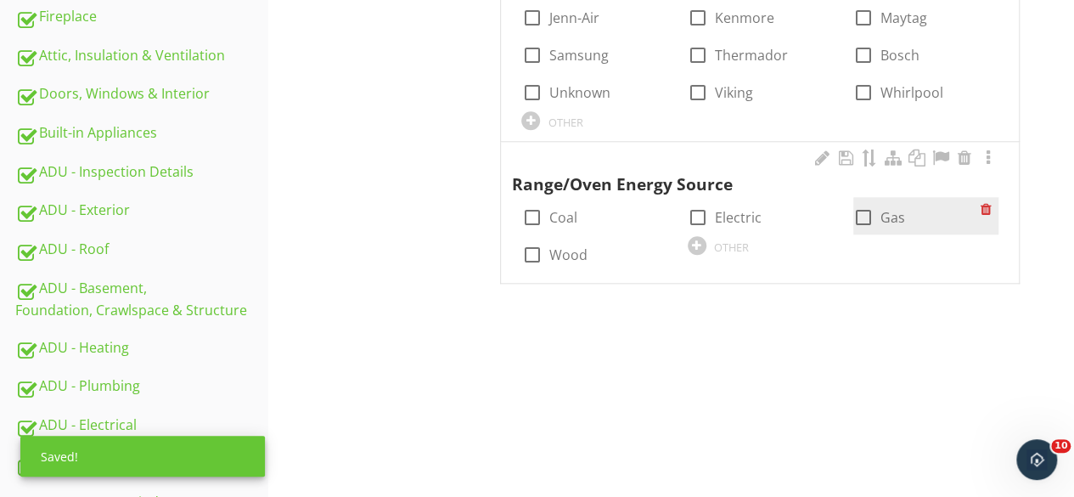
click at [864, 213] on div at bounding box center [863, 217] width 29 height 29
checkbox input "true"
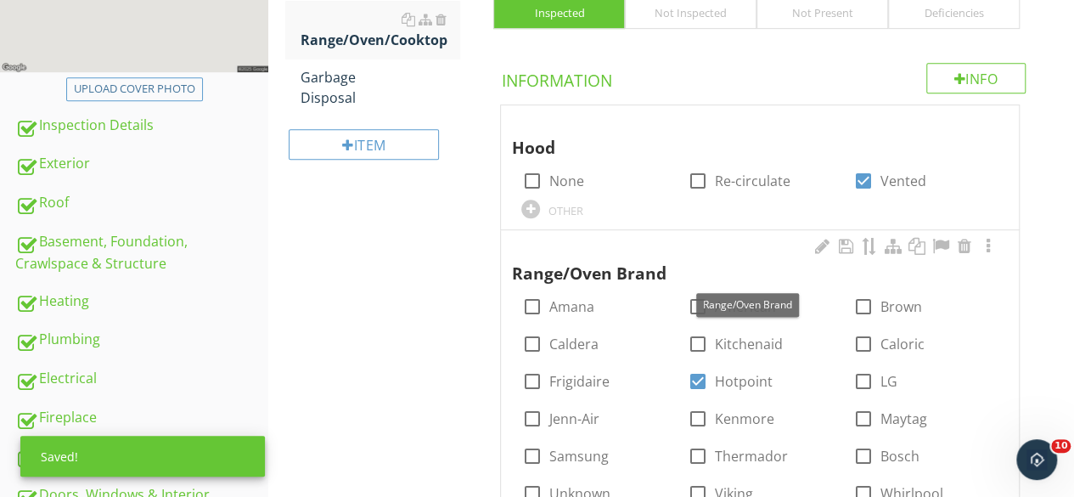
scroll to position [275, 0]
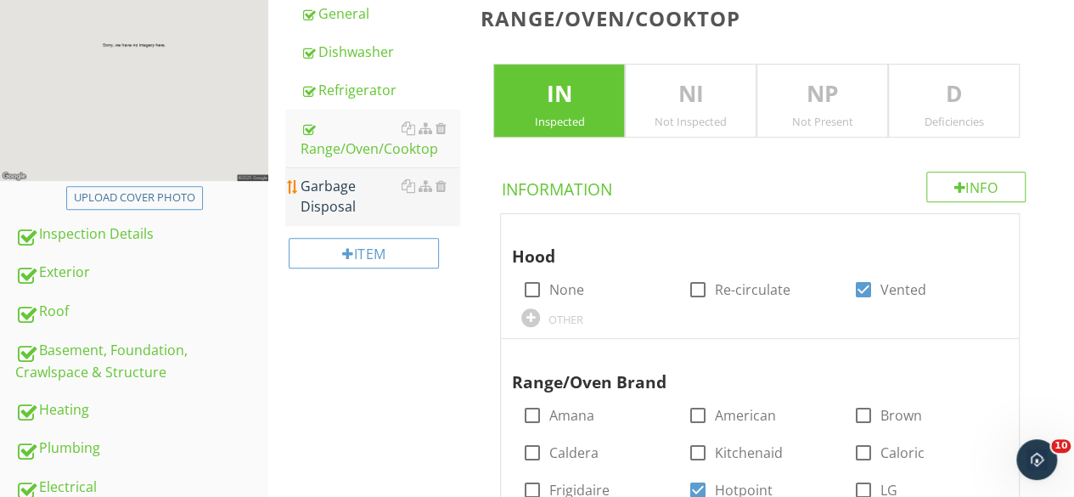
click at [319, 197] on div "Garbage Disposal" at bounding box center [380, 196] width 159 height 41
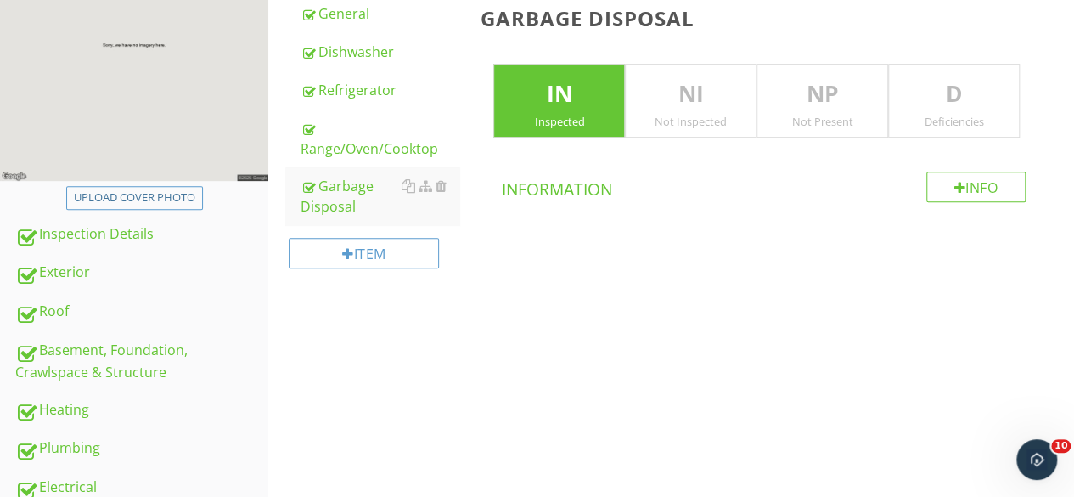
click at [818, 104] on p "NP" at bounding box center [822, 94] width 130 height 34
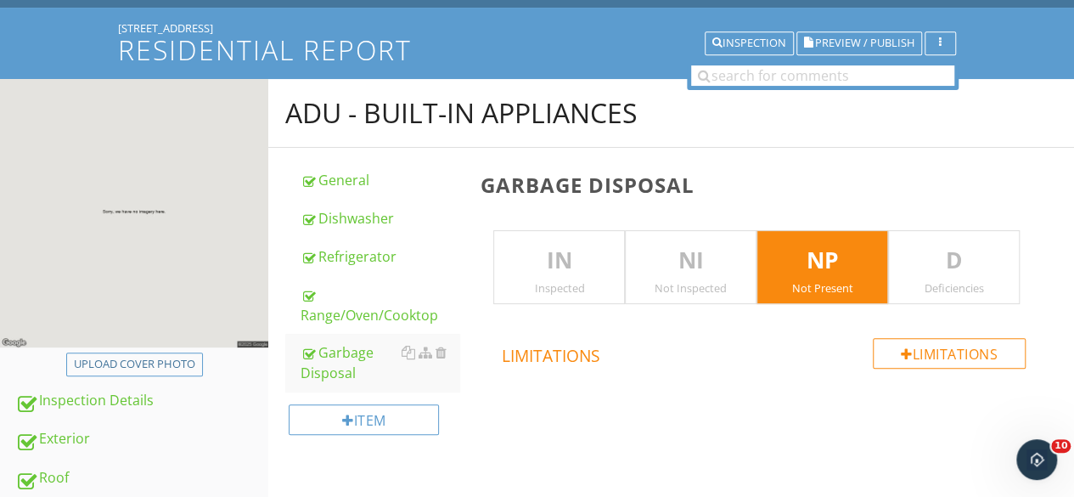
scroll to position [105, 0]
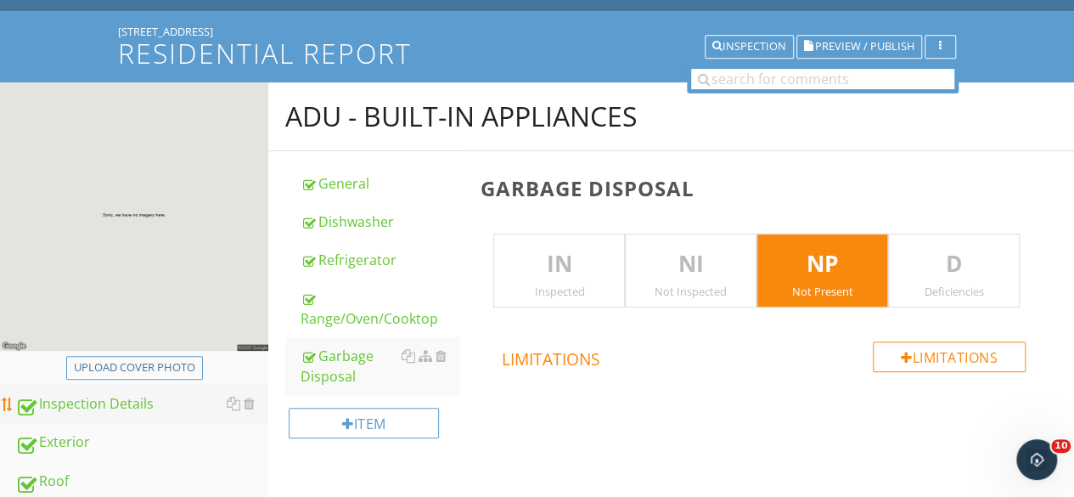
click at [122, 405] on div "Inspection Details" at bounding box center [141, 404] width 253 height 22
